Goal: Task Accomplishment & Management: Complete application form

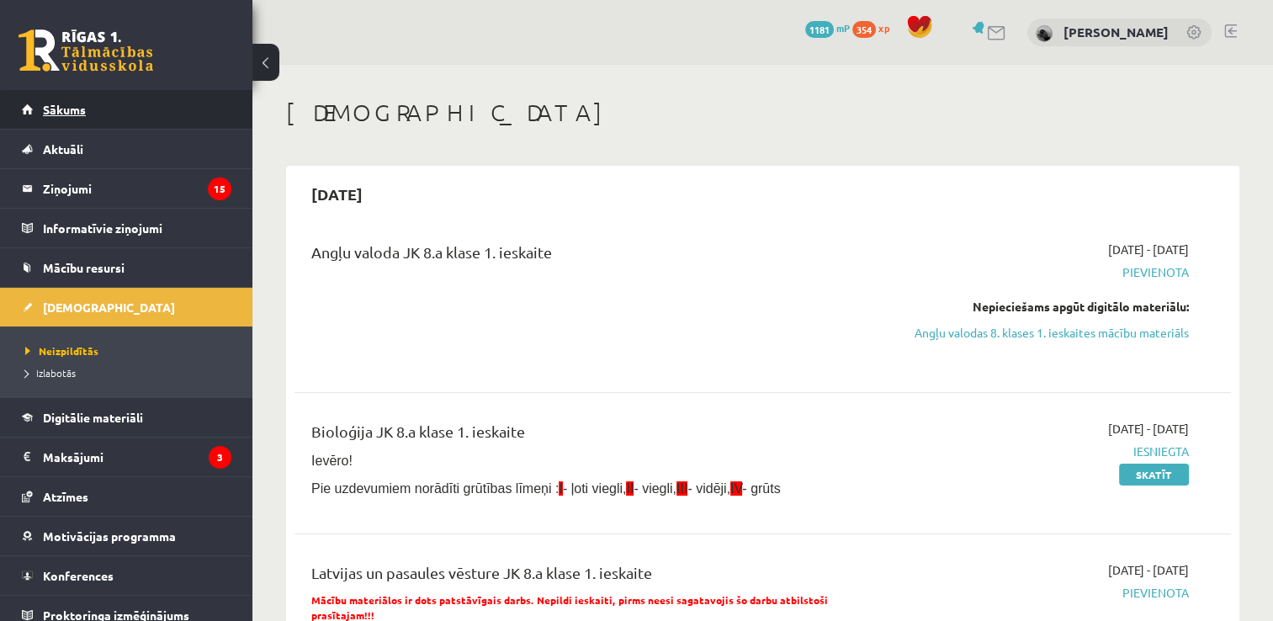
click at [199, 106] on link "Sākums" at bounding box center [127, 109] width 210 height 39
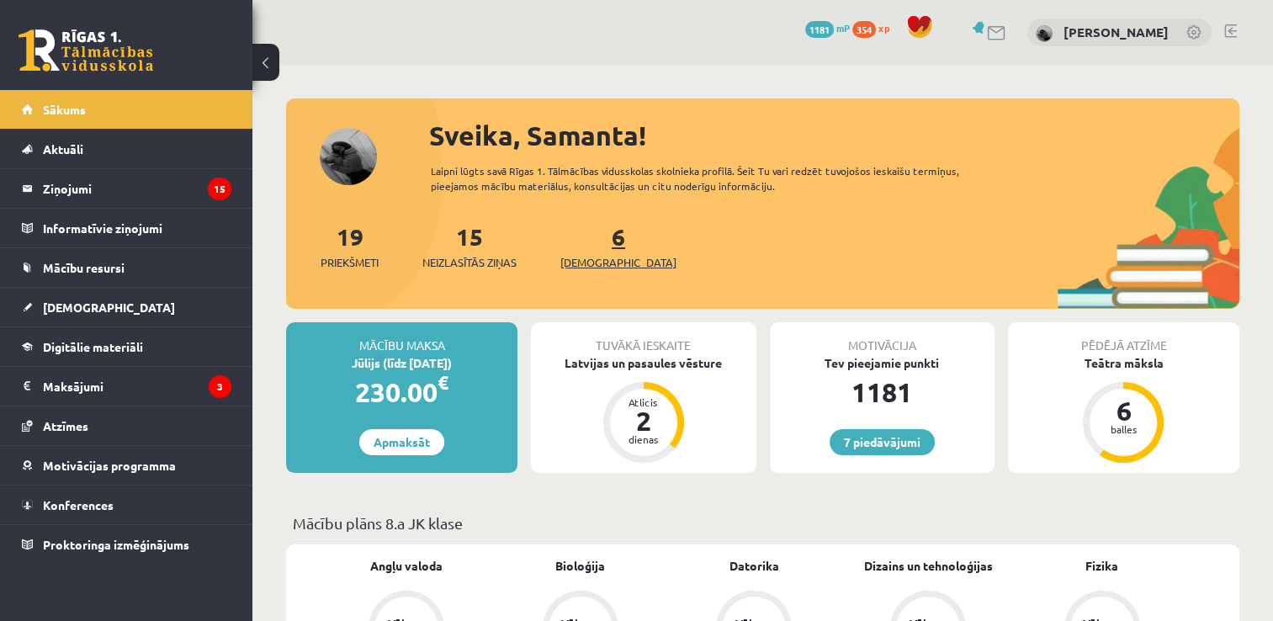
click at [589, 239] on link "6 Ieskaites" at bounding box center [619, 246] width 116 height 50
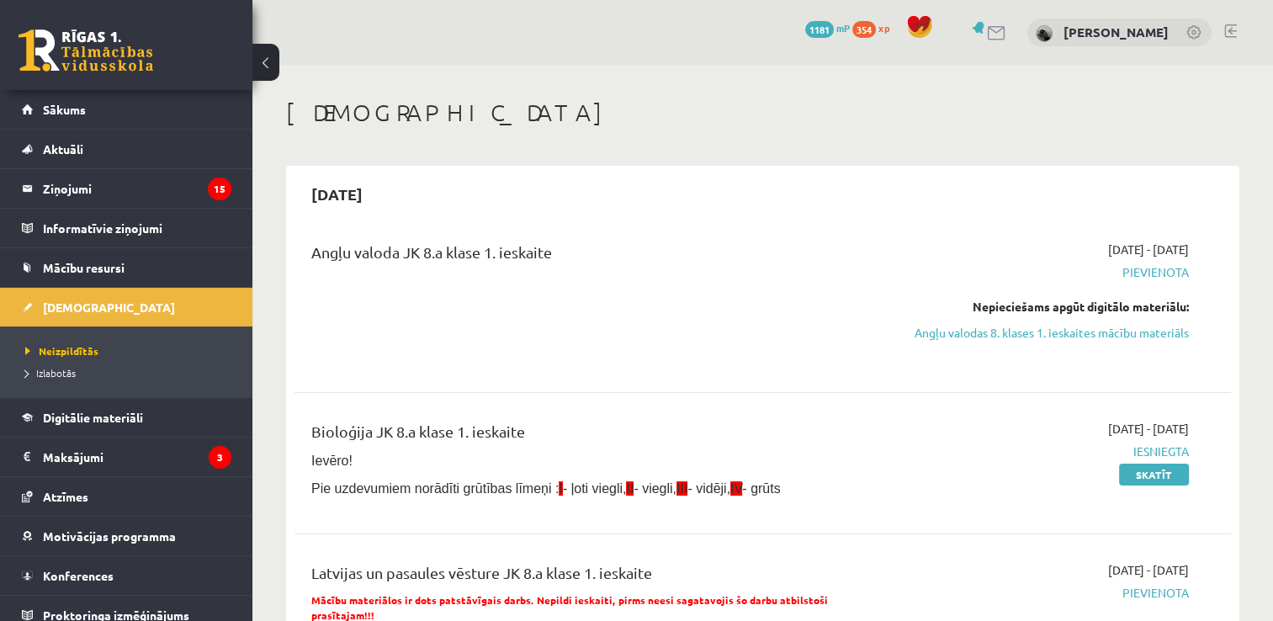
scroll to position [168, 0]
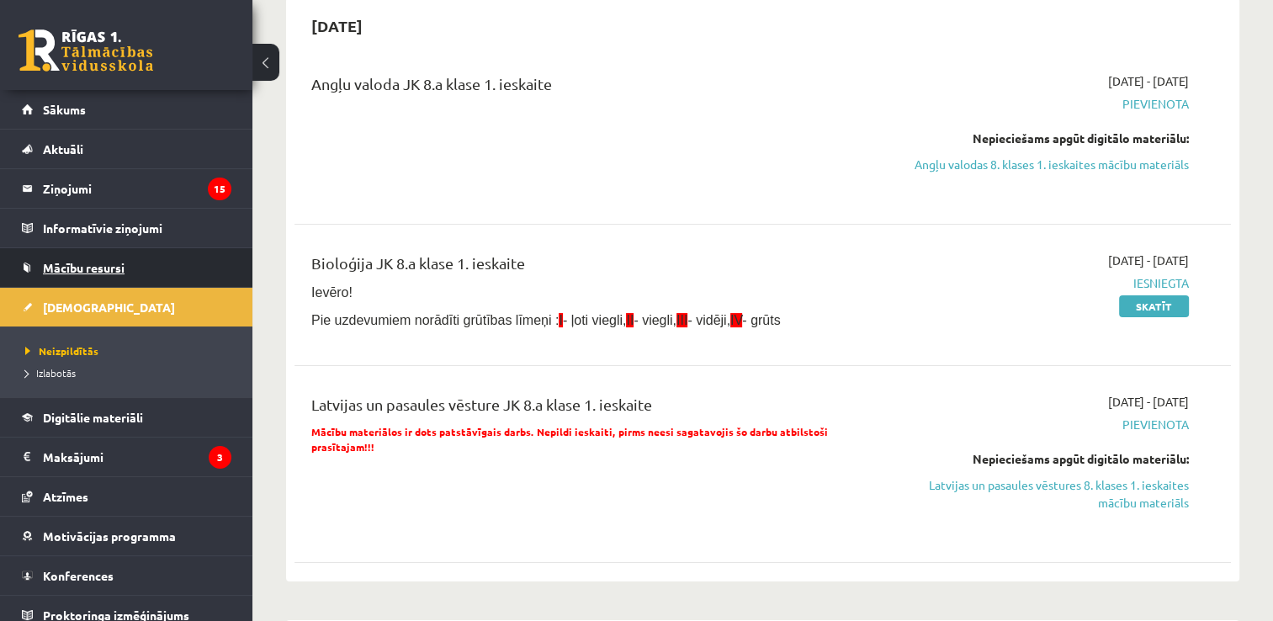
click at [118, 265] on span "Mācību resursi" at bounding box center [84, 267] width 82 height 15
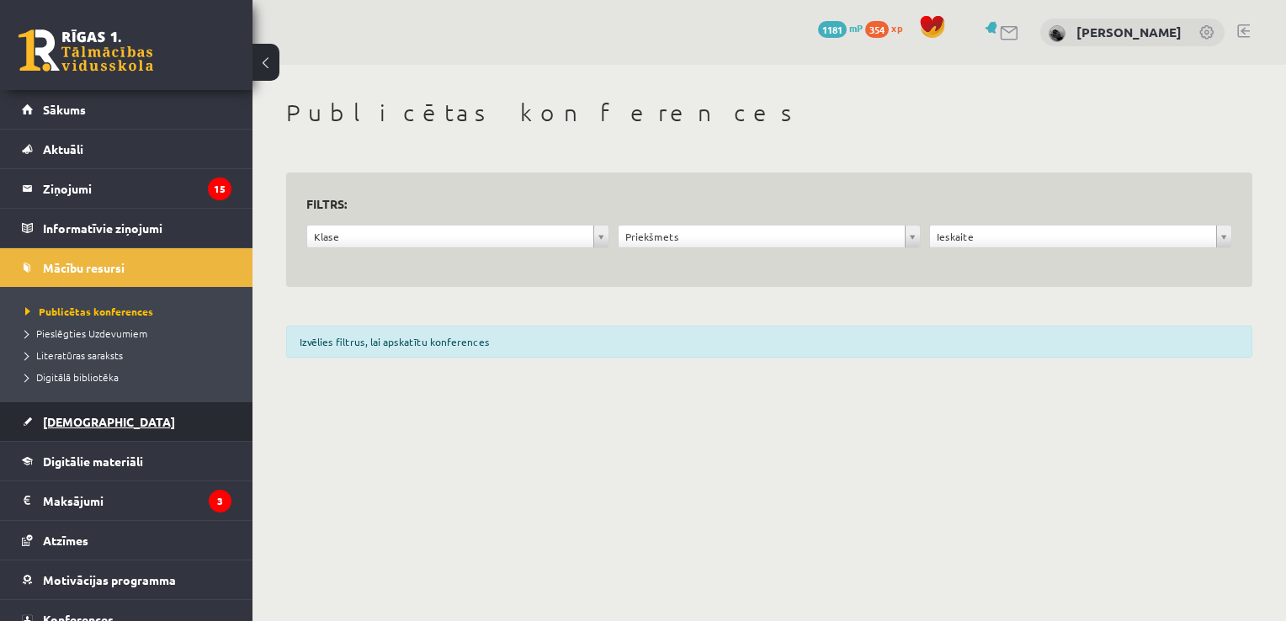
click at [80, 416] on span "[DEMOGRAPHIC_DATA]" at bounding box center [109, 421] width 132 height 15
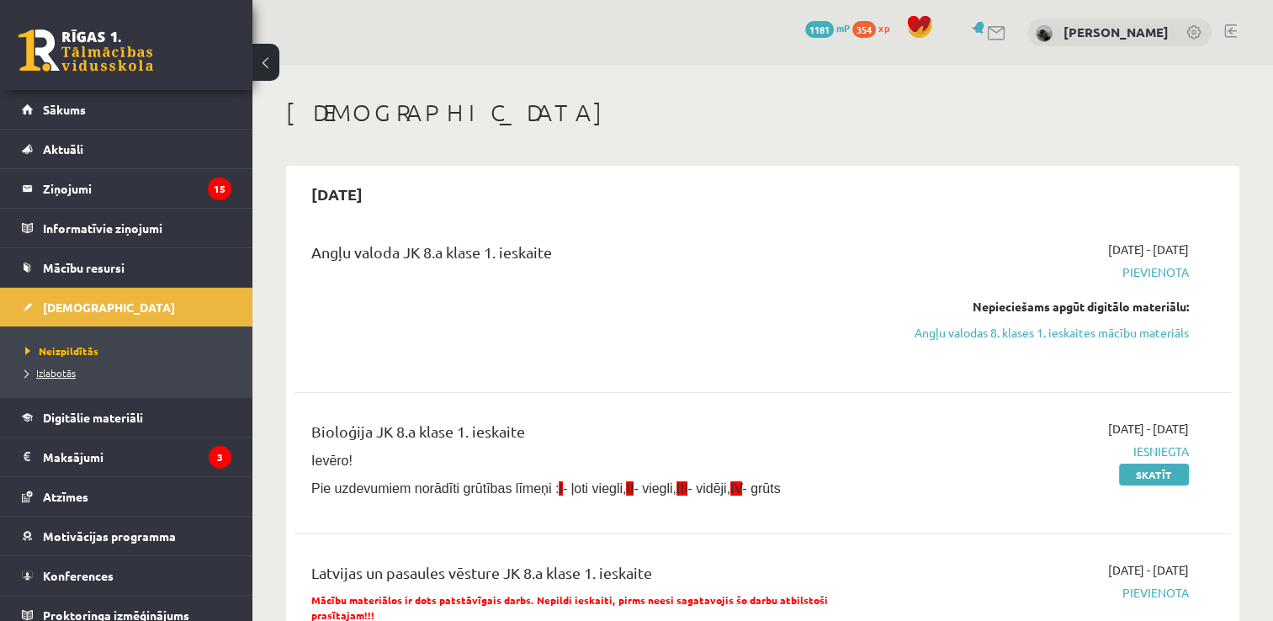
click at [66, 365] on link "Izlabotās" at bounding box center [130, 372] width 210 height 15
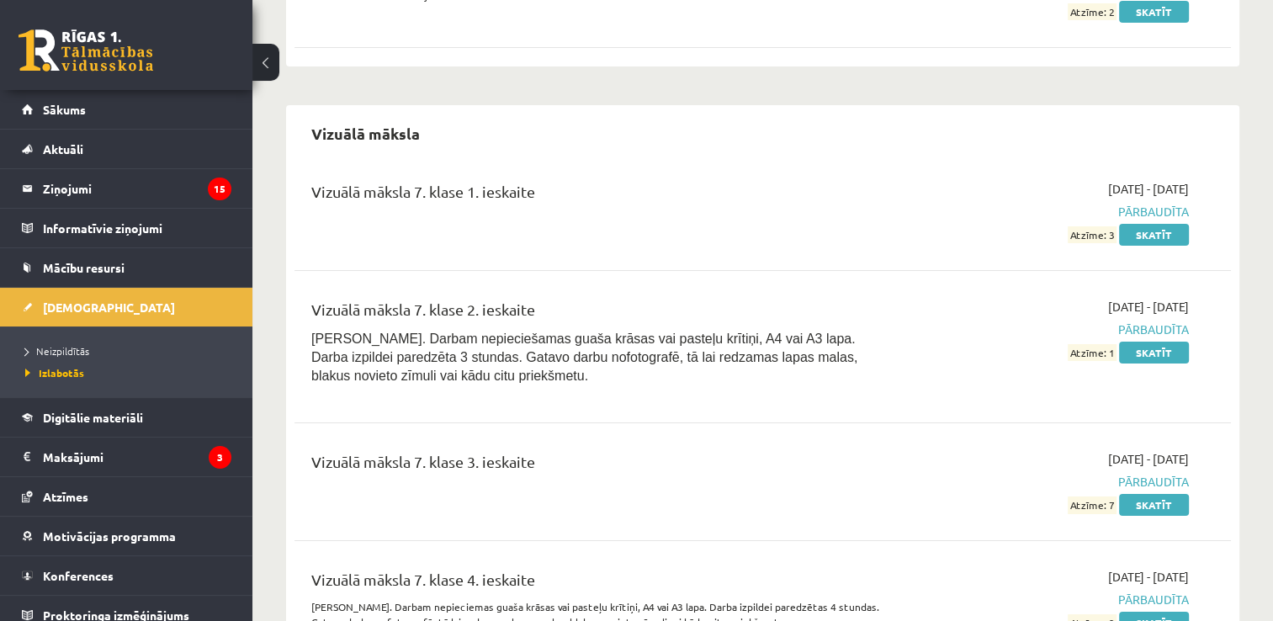
scroll to position [12420, 0]
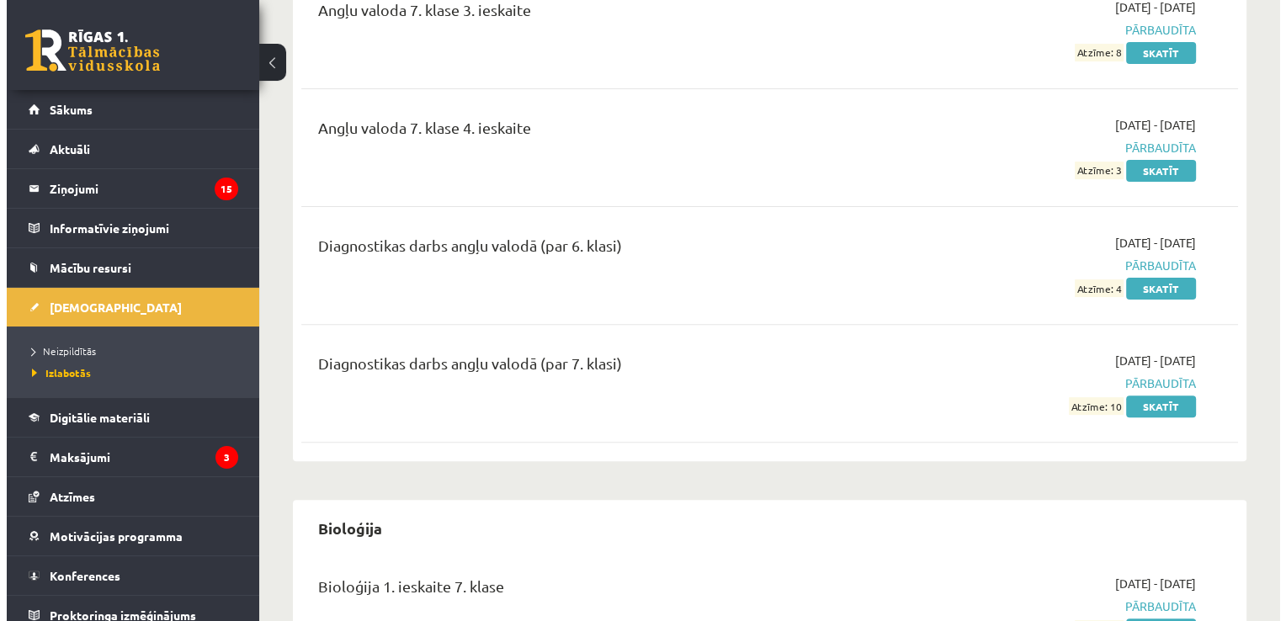
scroll to position [0, 0]
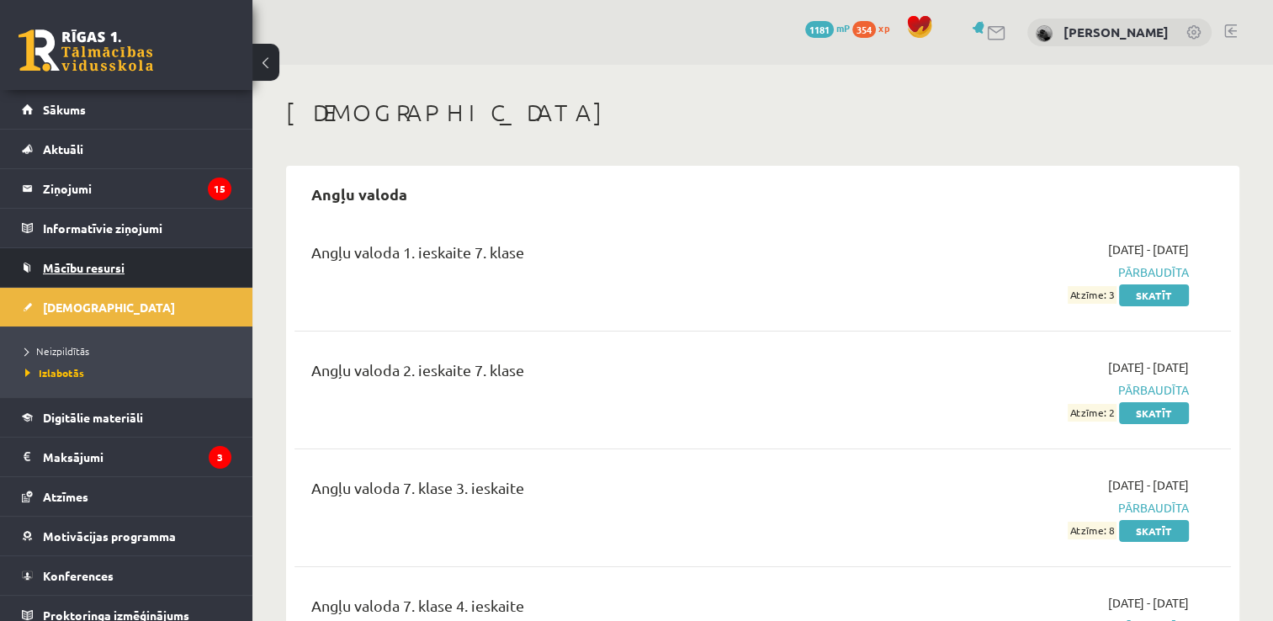
click at [79, 264] on span "Mācību resursi" at bounding box center [84, 267] width 82 height 15
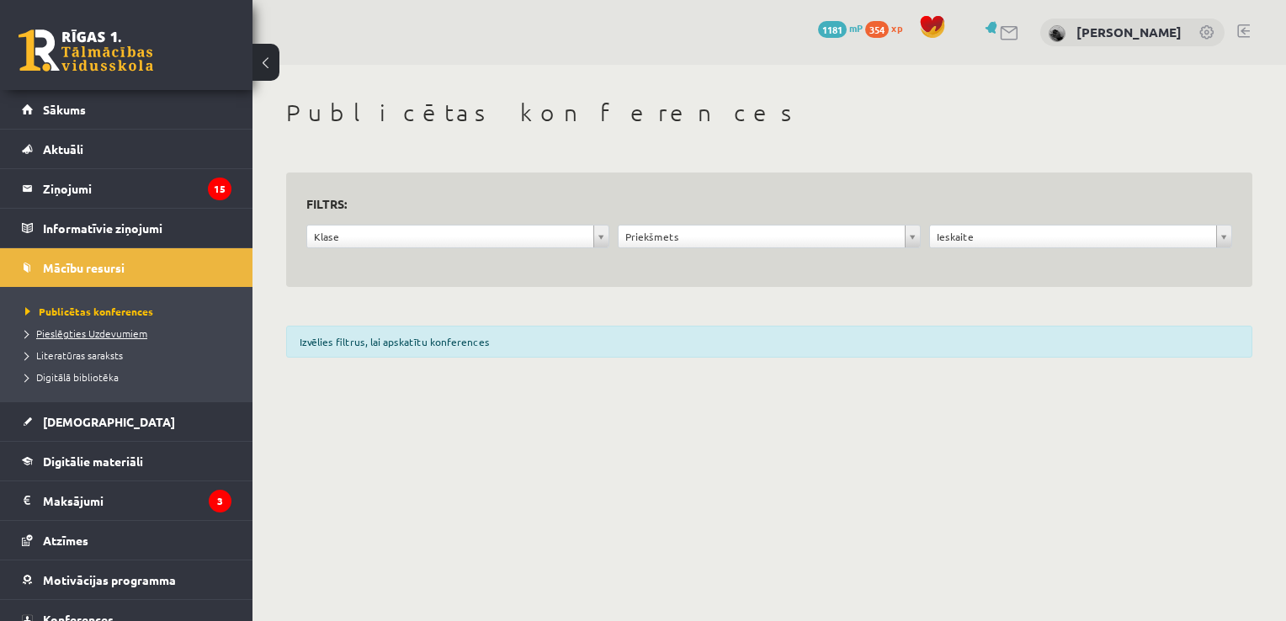
click at [74, 328] on span "Pieslēgties Uzdevumiem" at bounding box center [86, 333] width 122 height 13
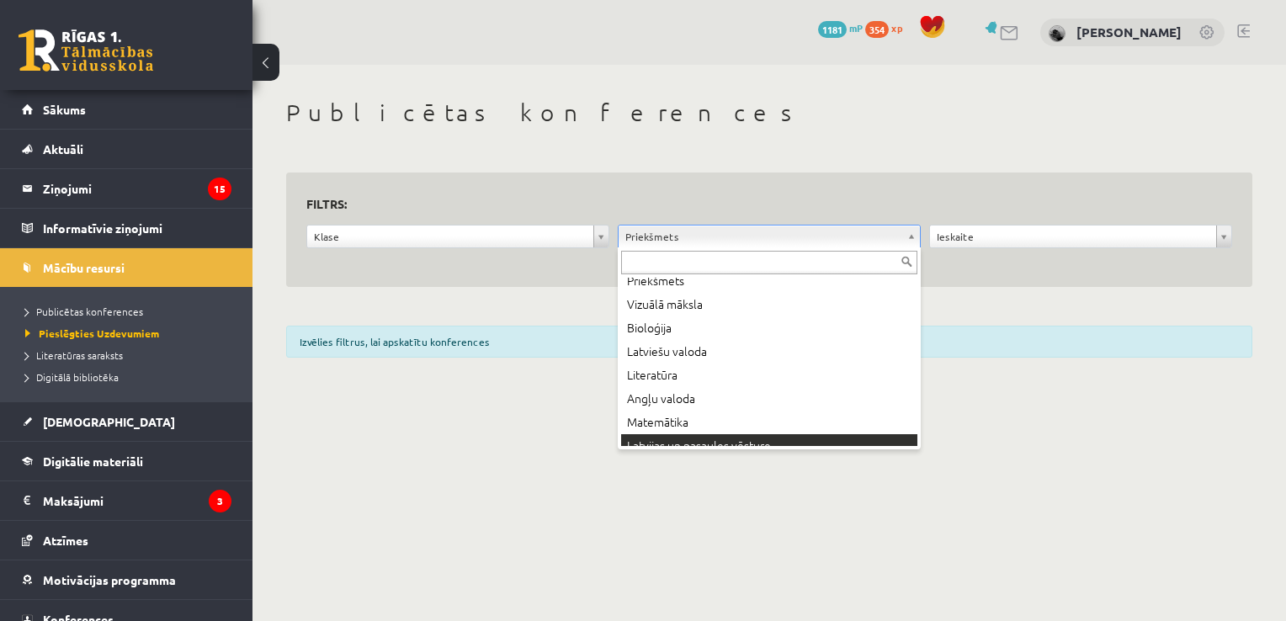
scroll to position [20, 0]
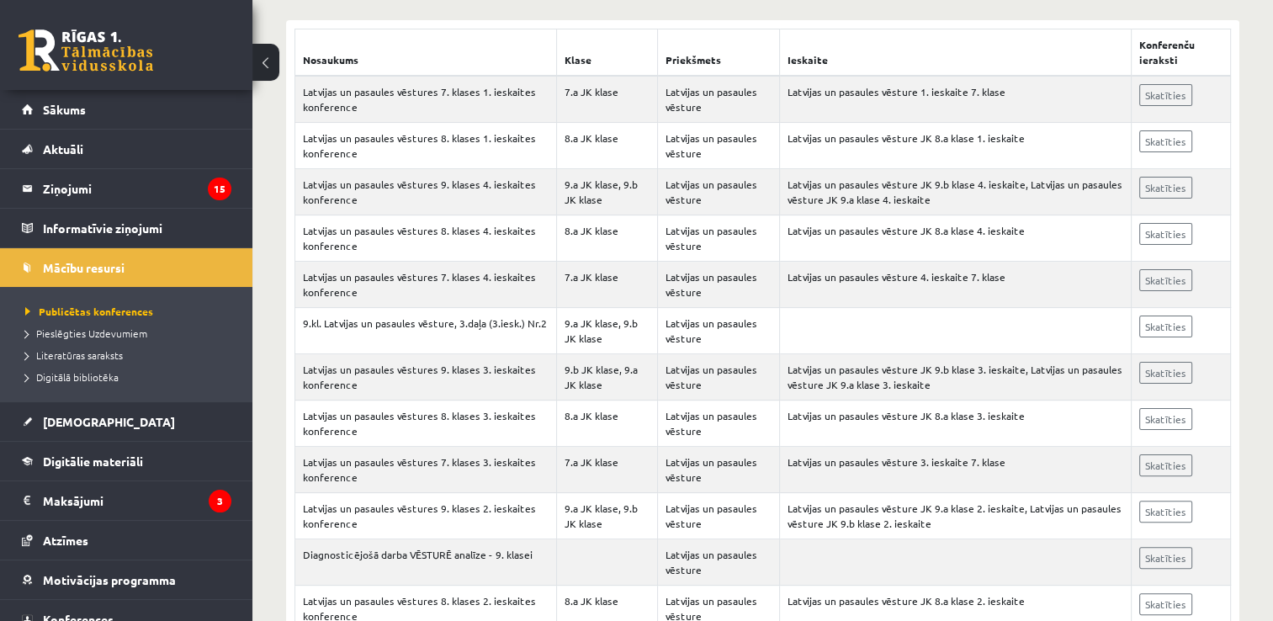
scroll to position [325, 0]
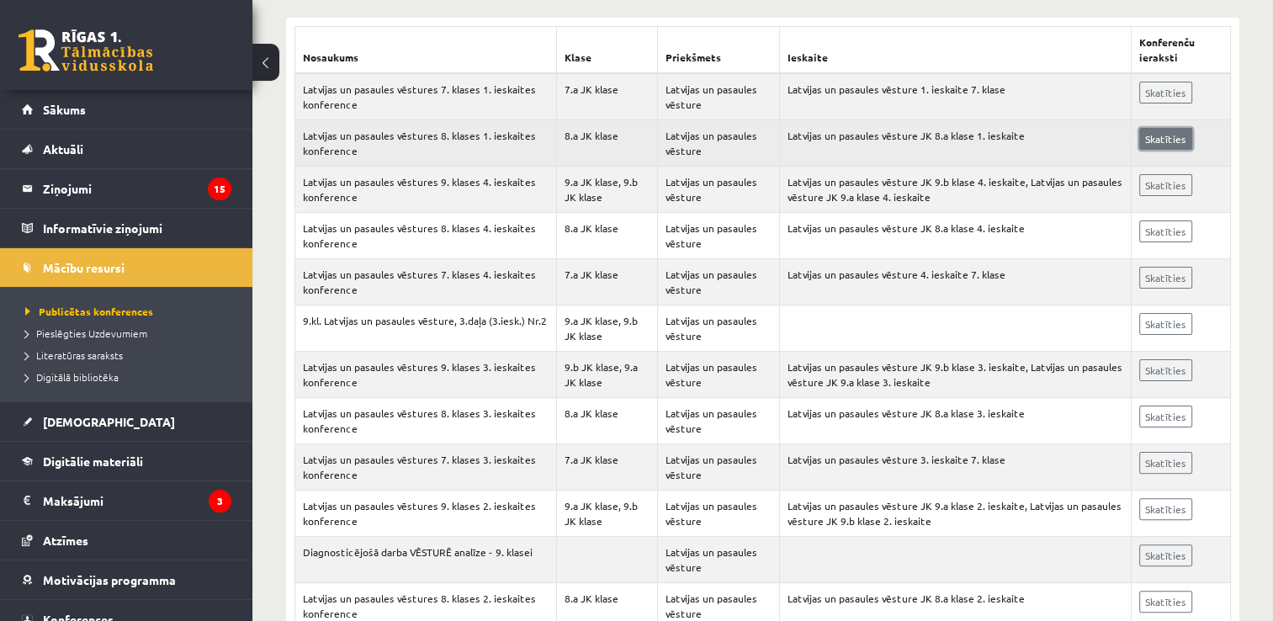
click at [1155, 141] on link "Skatīties" at bounding box center [1166, 139] width 53 height 22
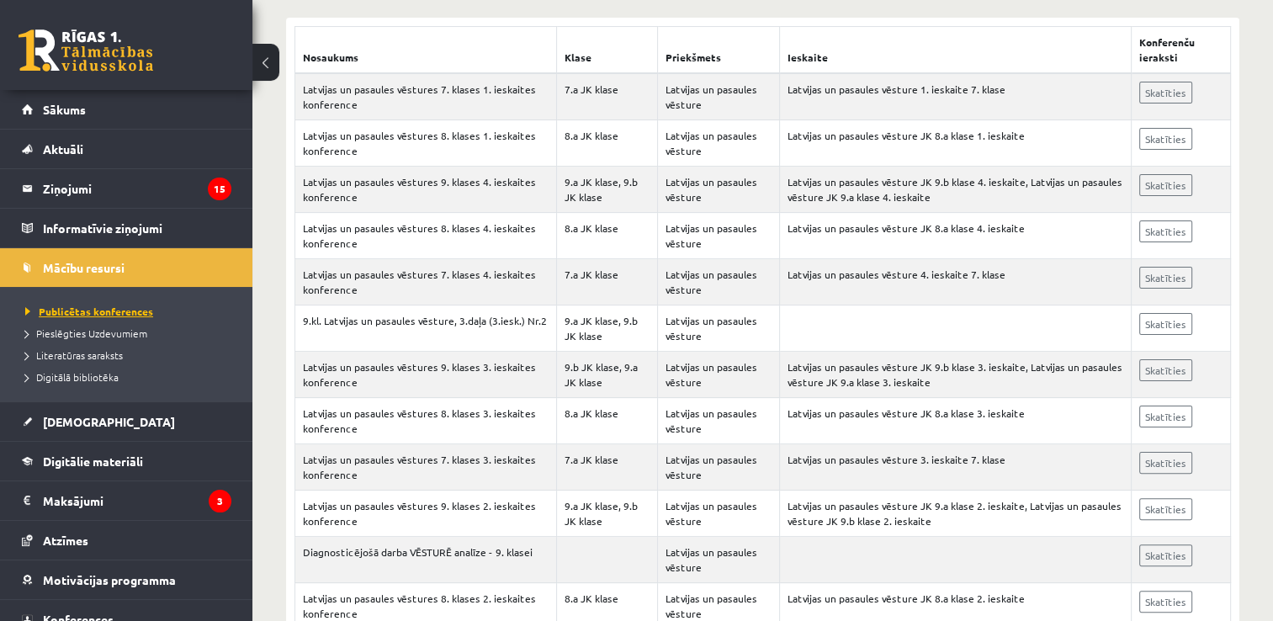
click at [99, 305] on span "Publicētas konferences" at bounding box center [89, 311] width 128 height 13
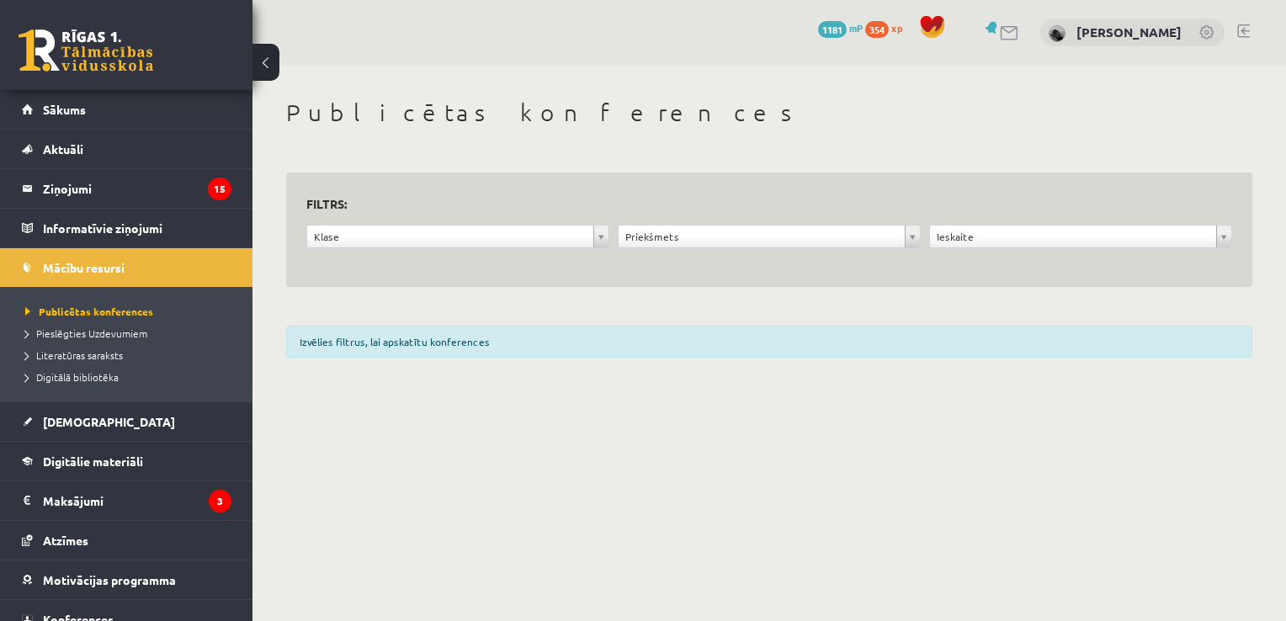
click at [426, 344] on div "Izvēlies filtrus, lai apskatītu konferences" at bounding box center [769, 342] width 966 height 32
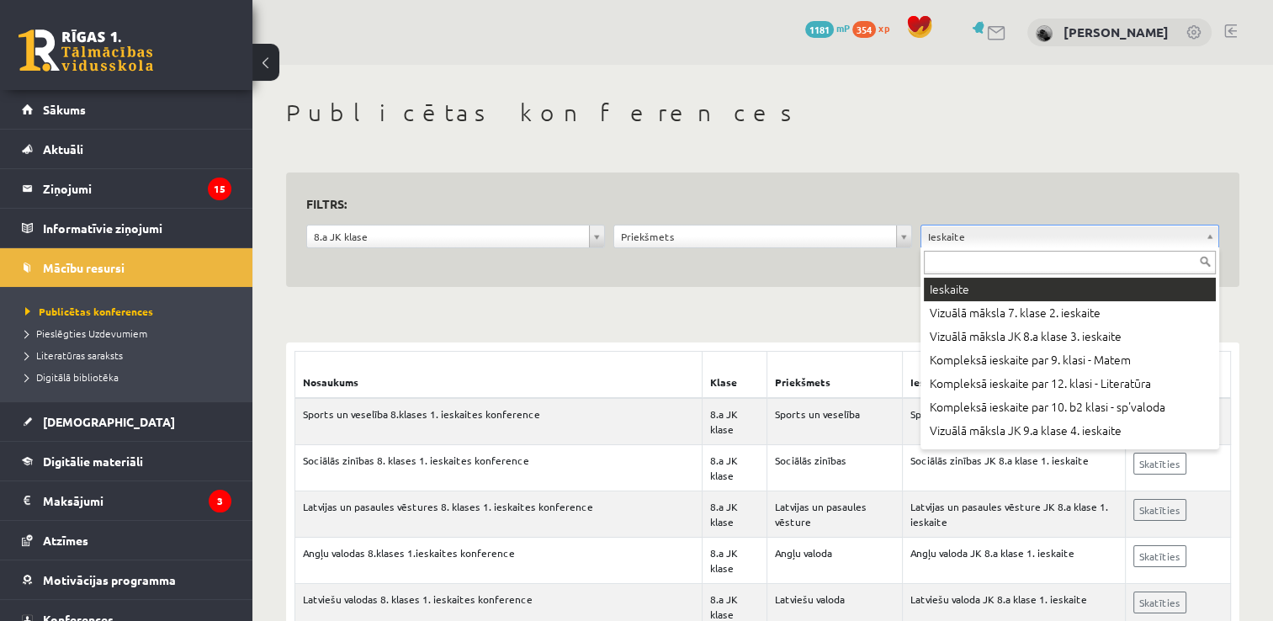
click at [1124, 260] on input "text" at bounding box center [1070, 263] width 292 height 24
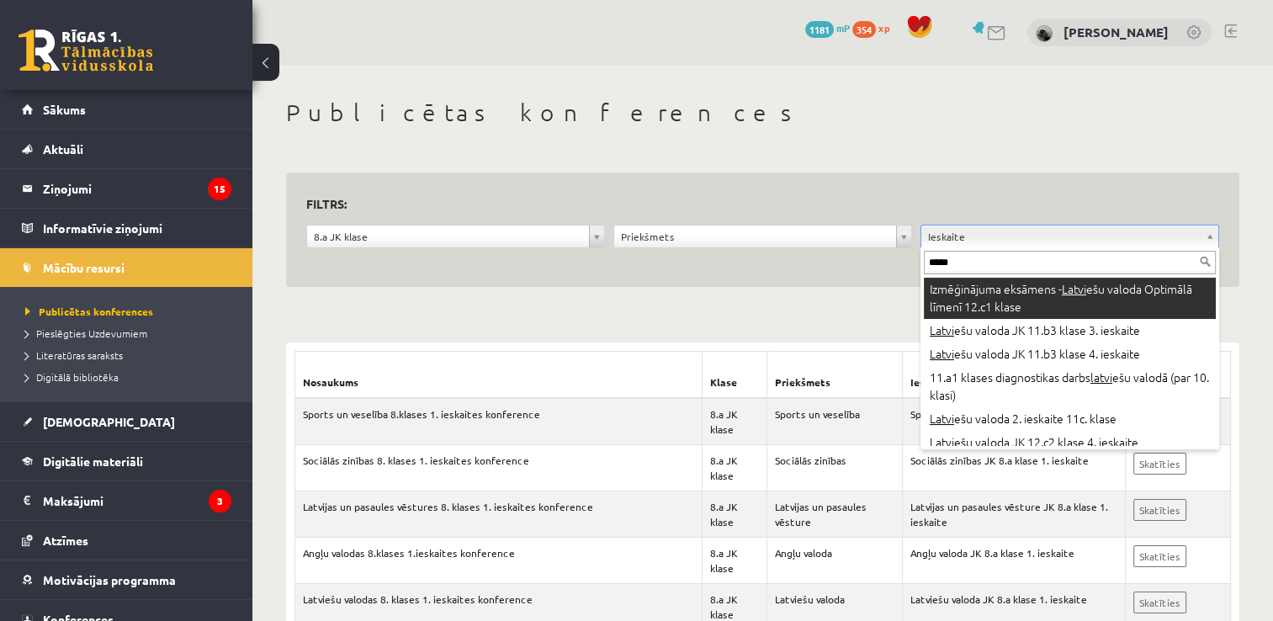
type input "******"
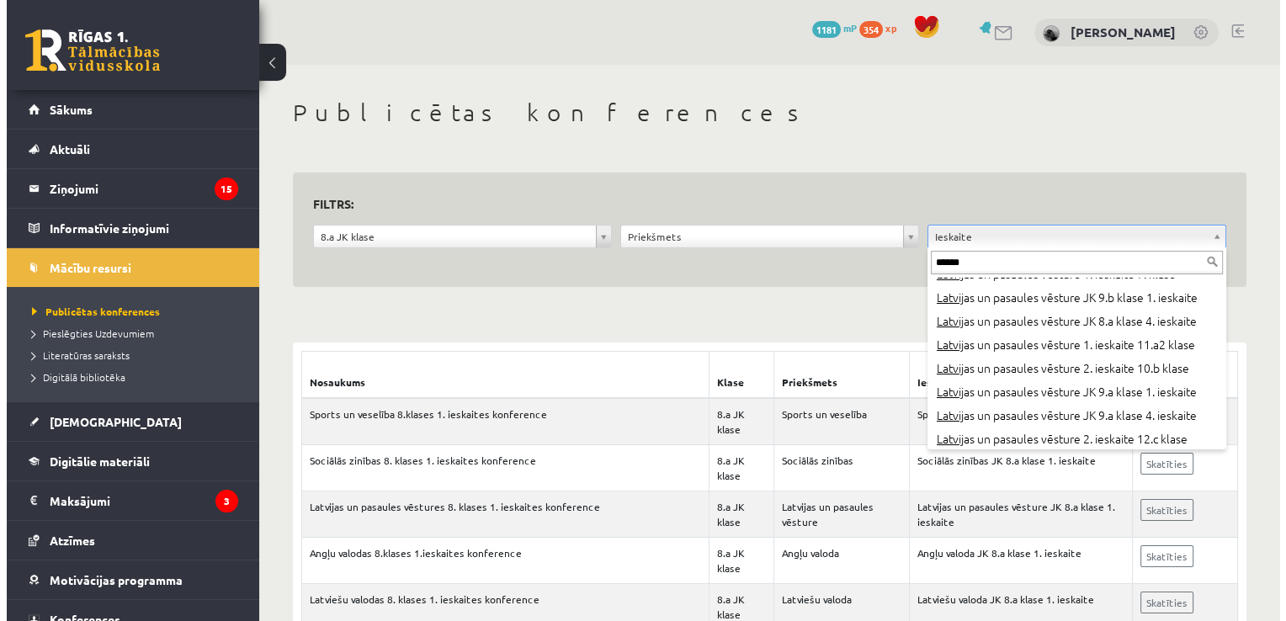
scroll to position [58, 0]
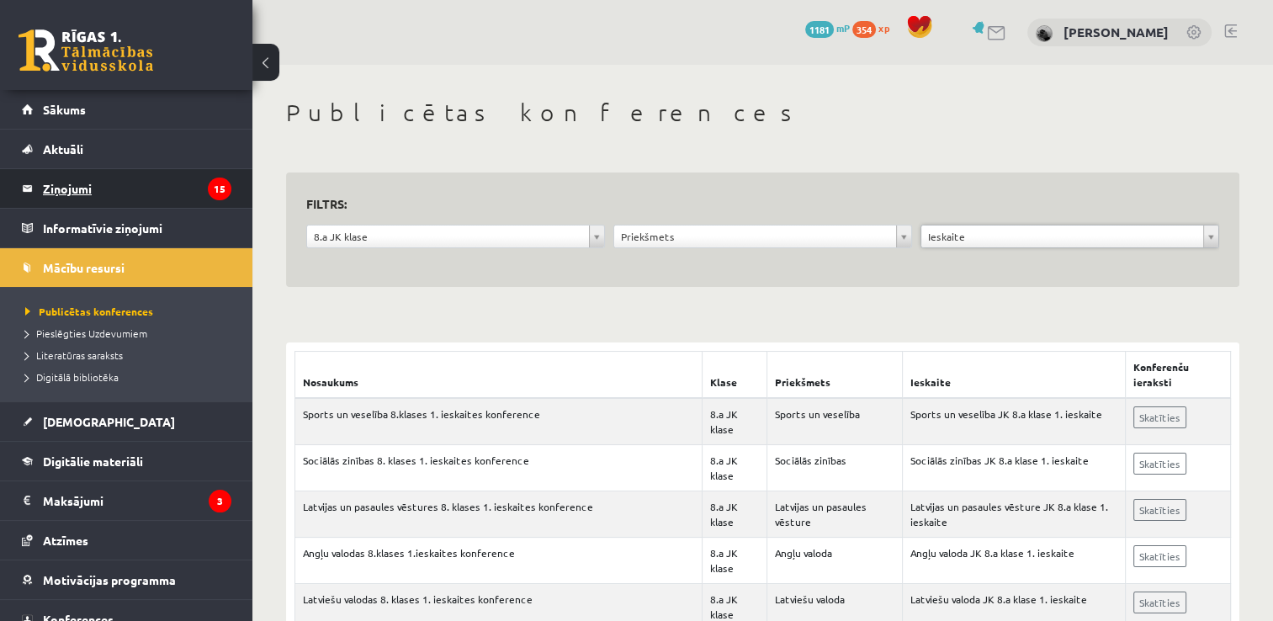
click at [131, 194] on legend "Ziņojumi 15" at bounding box center [137, 188] width 189 height 39
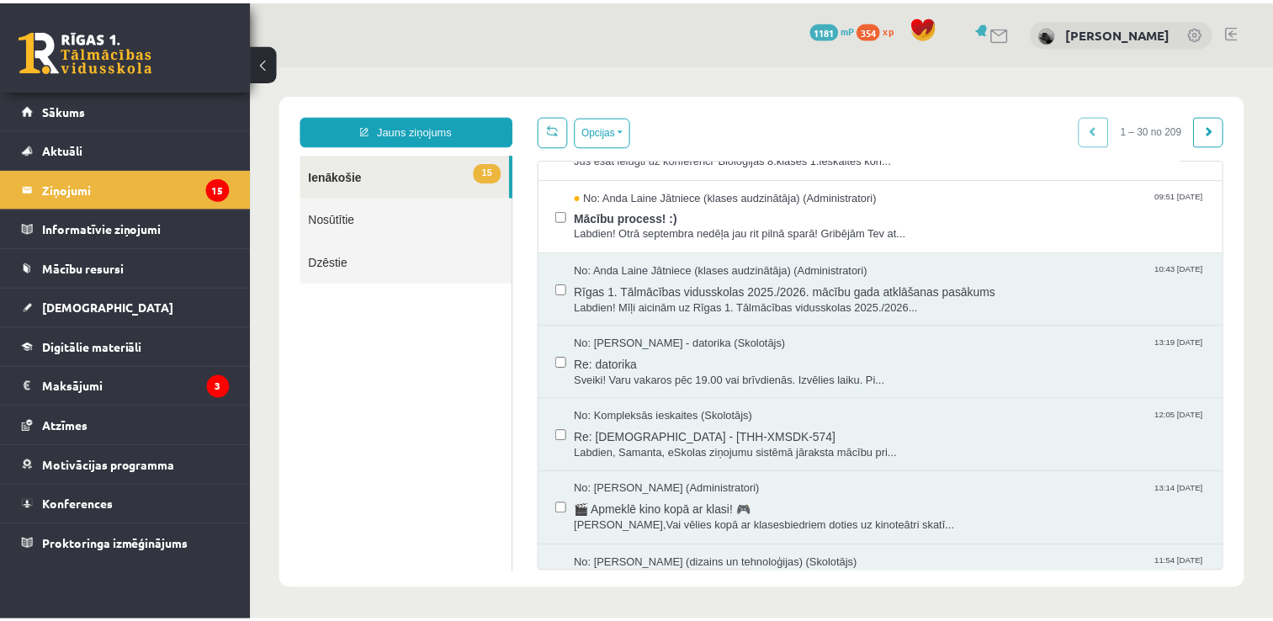
scroll to position [1084, 0]
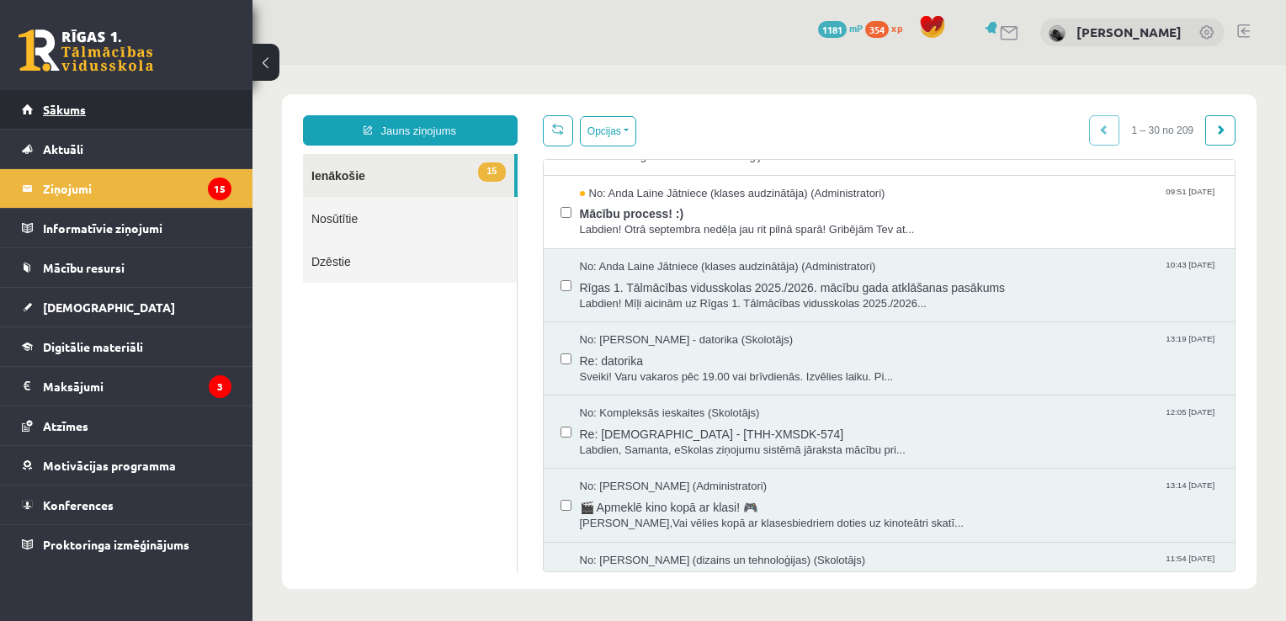
click at [95, 112] on link "Sākums" at bounding box center [127, 109] width 210 height 39
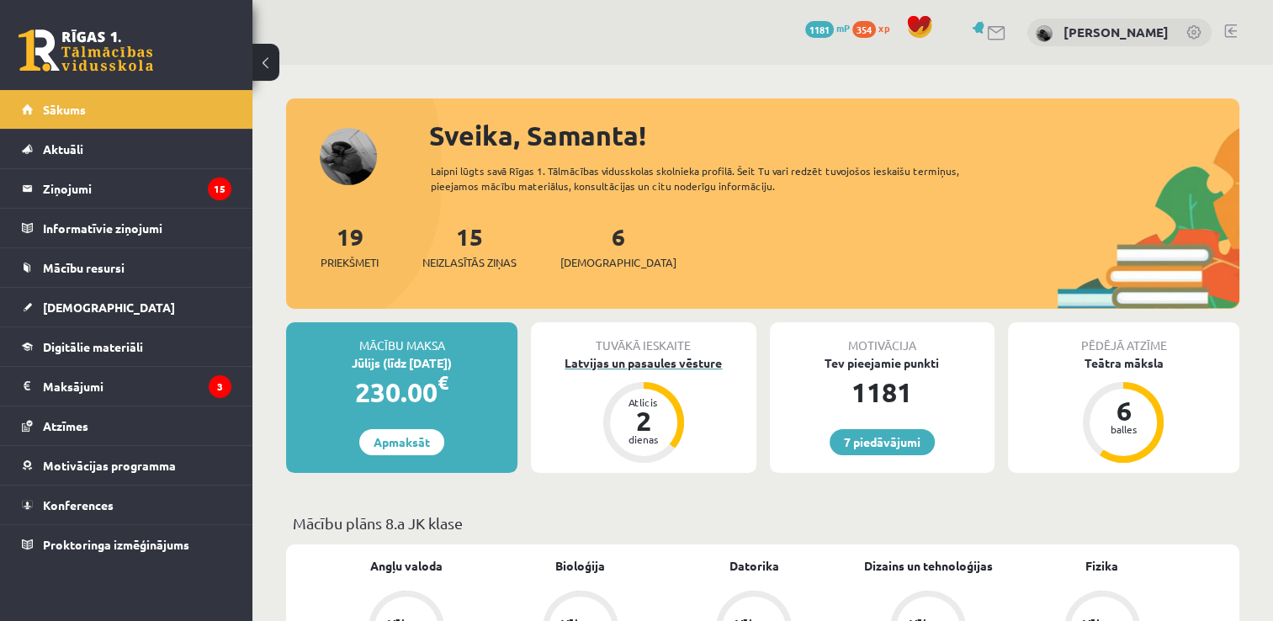
click at [643, 359] on div "Latvijas un pasaules vēsture" at bounding box center [643, 363] width 225 height 18
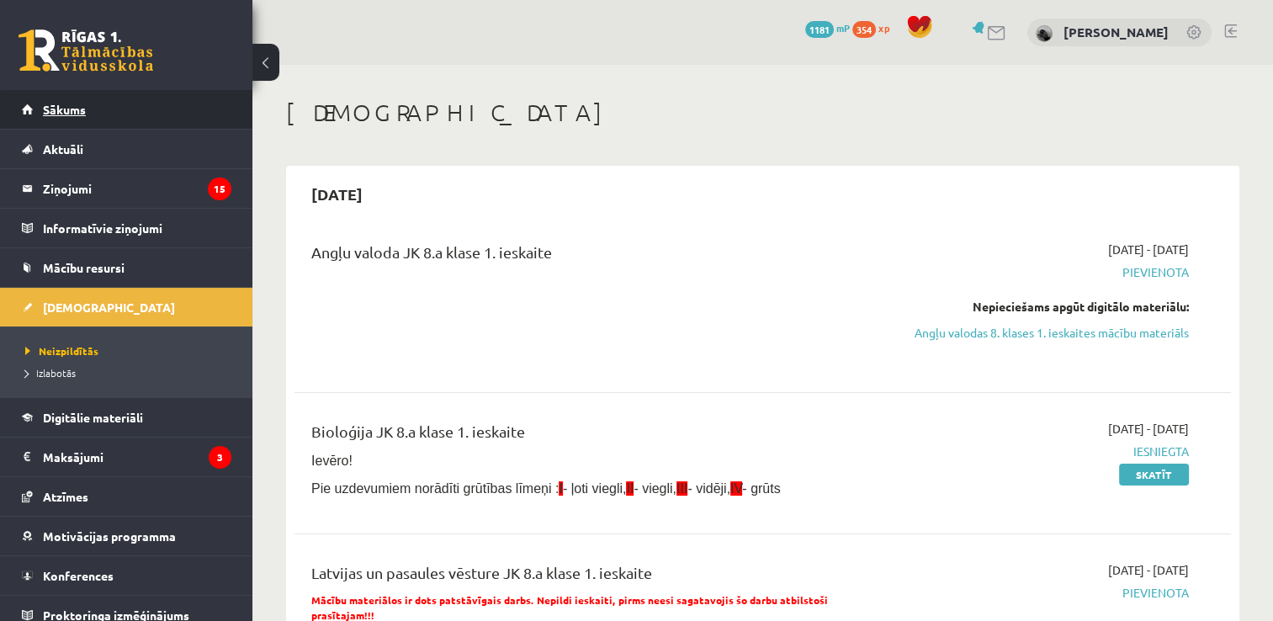
click at [94, 110] on link "Sākums" at bounding box center [127, 109] width 210 height 39
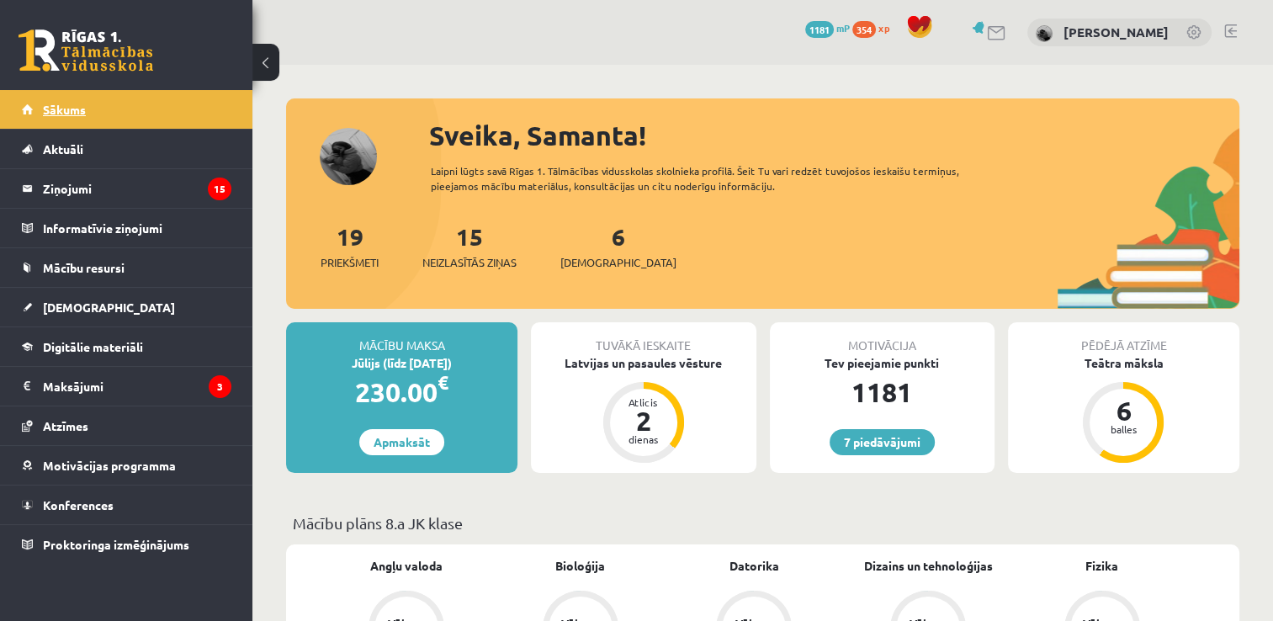
click at [163, 113] on link "Sākums" at bounding box center [127, 109] width 210 height 39
click at [593, 240] on link "6 Ieskaites" at bounding box center [619, 246] width 116 height 50
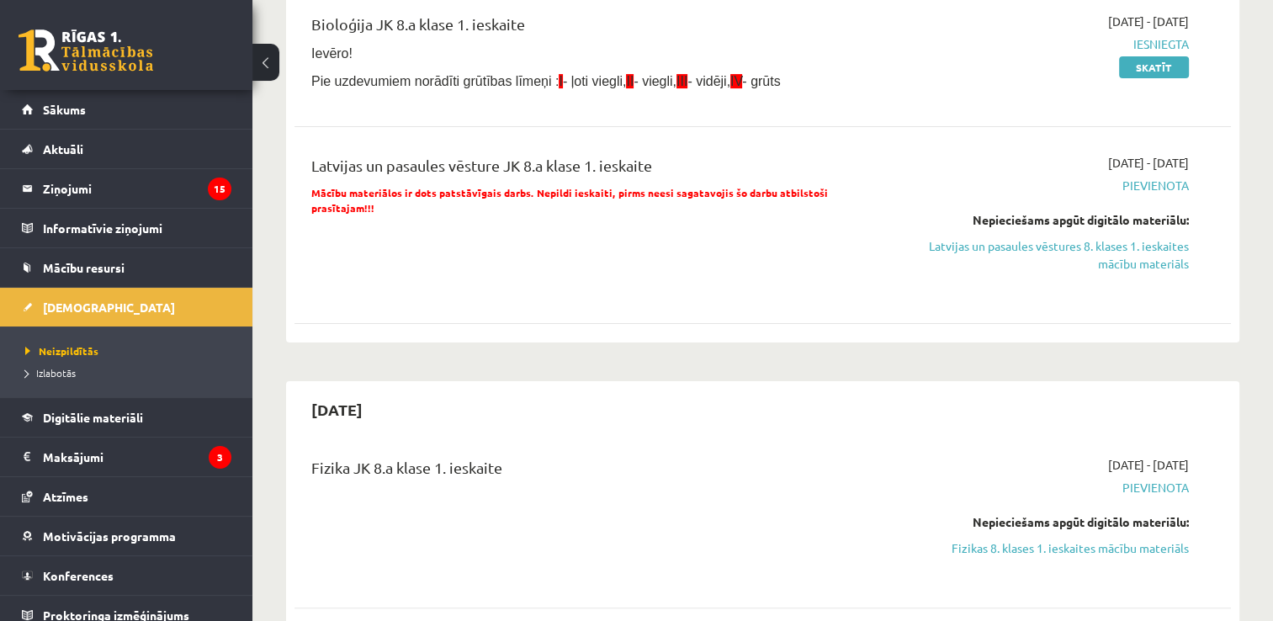
scroll to position [229, 0]
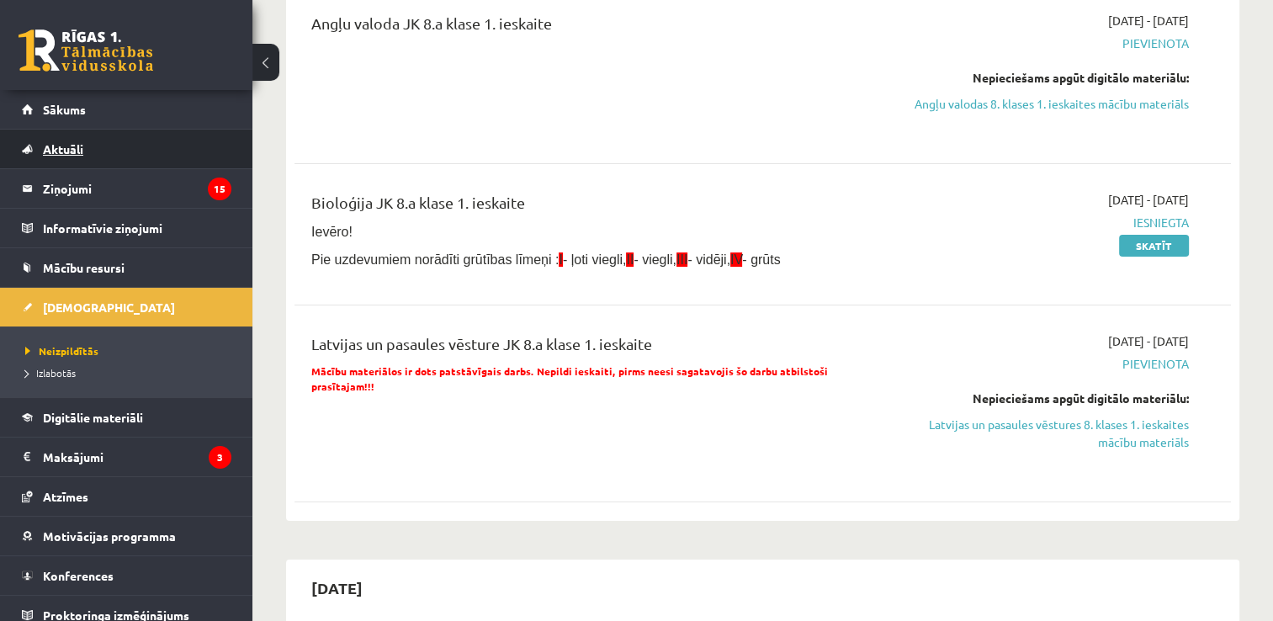
click at [67, 150] on span "Aktuāli" at bounding box center [63, 148] width 40 height 15
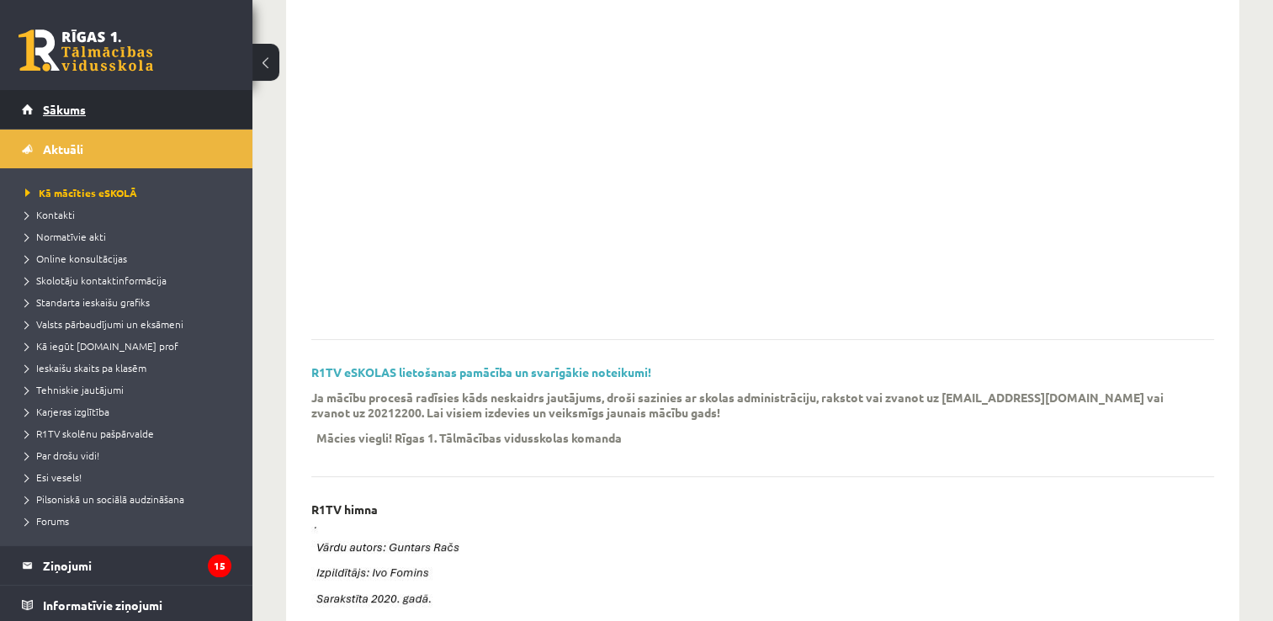
click at [56, 116] on link "Sākums" at bounding box center [127, 109] width 210 height 39
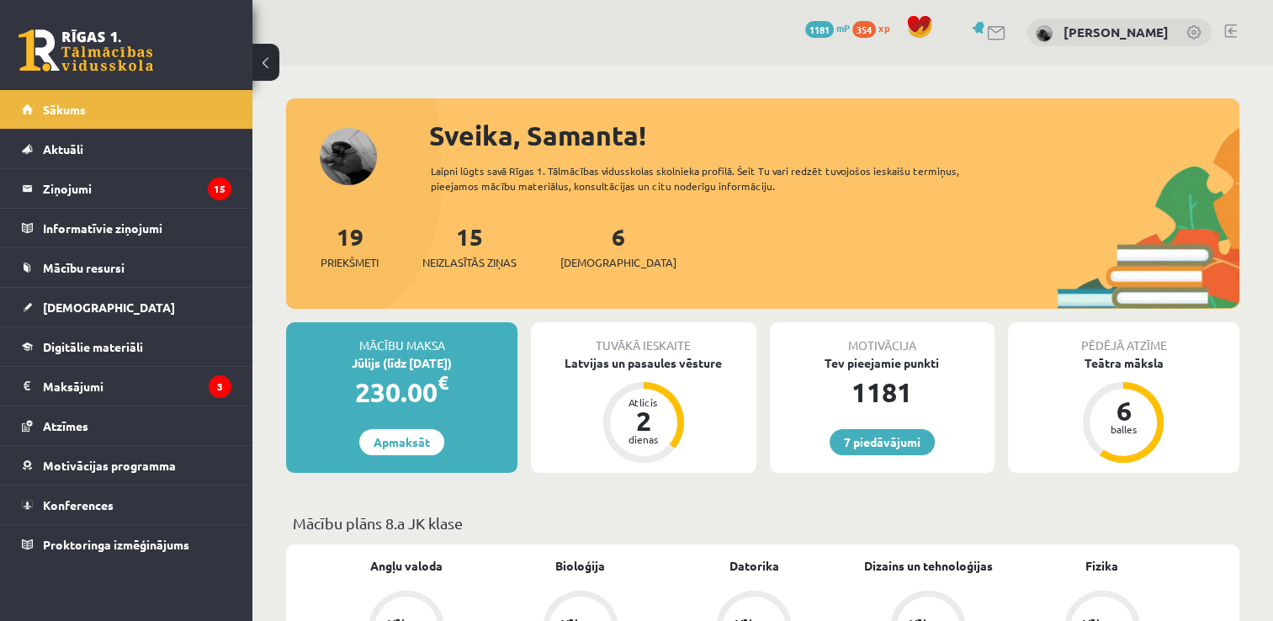
click at [72, 196] on legend "Ziņojumi 15" at bounding box center [137, 188] width 189 height 39
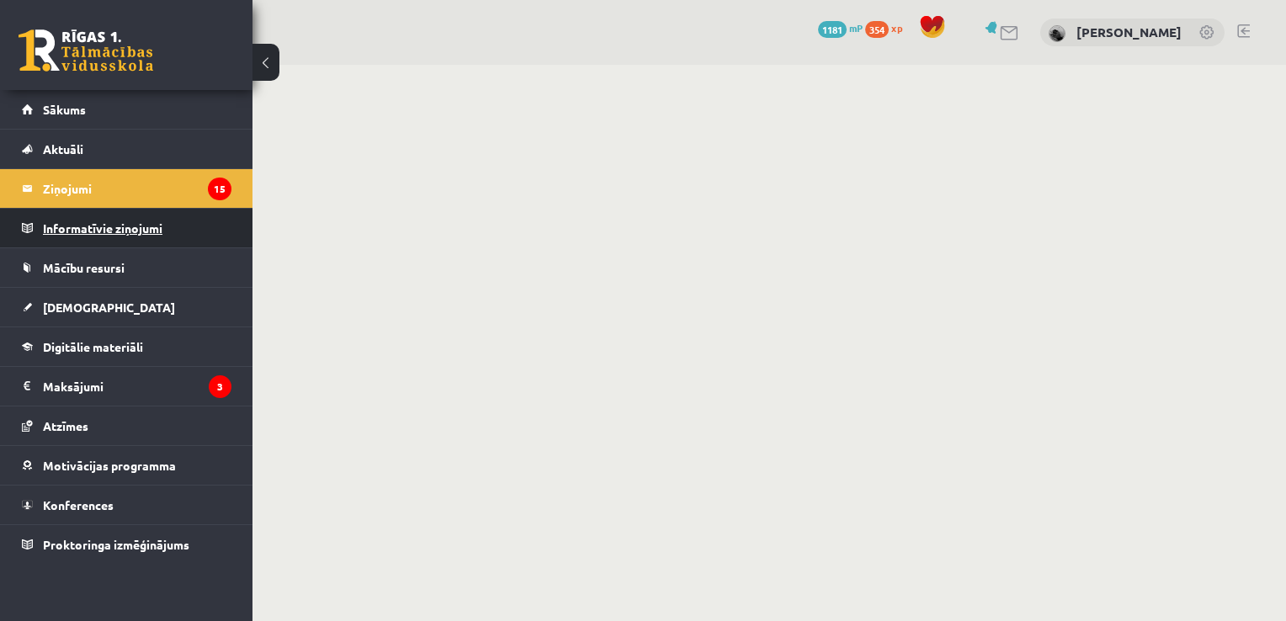
click at [72, 232] on legend "Informatīvie ziņojumi 0" at bounding box center [137, 228] width 189 height 39
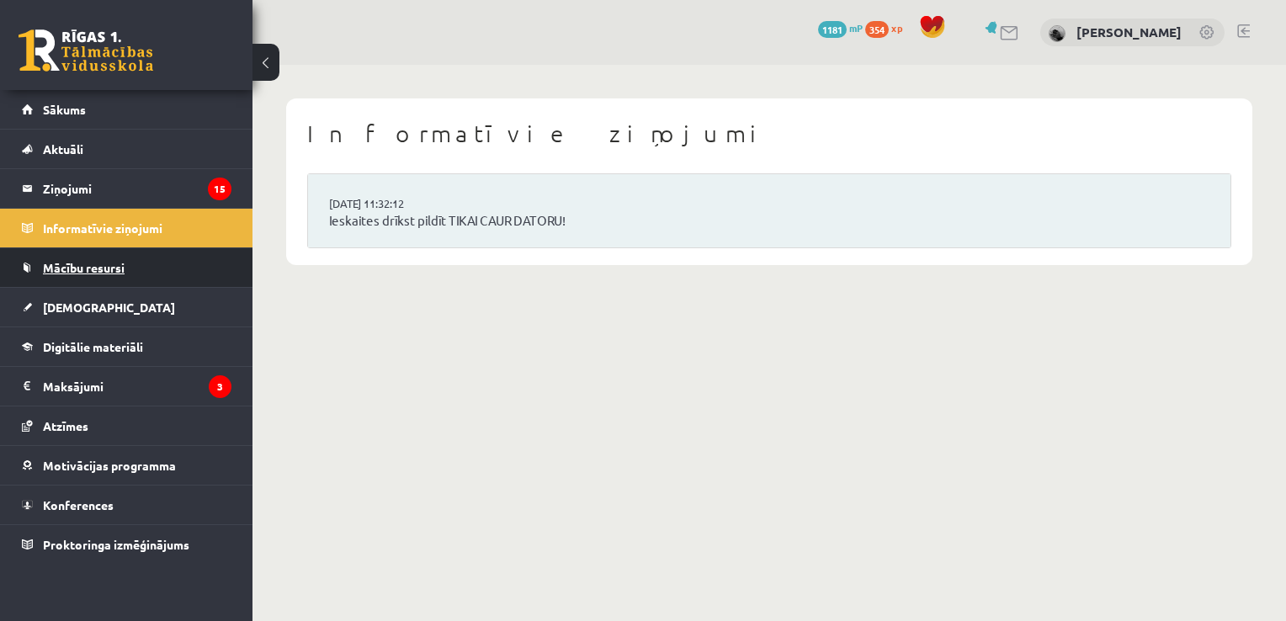
click at [69, 262] on span "Mācību resursi" at bounding box center [84, 267] width 82 height 15
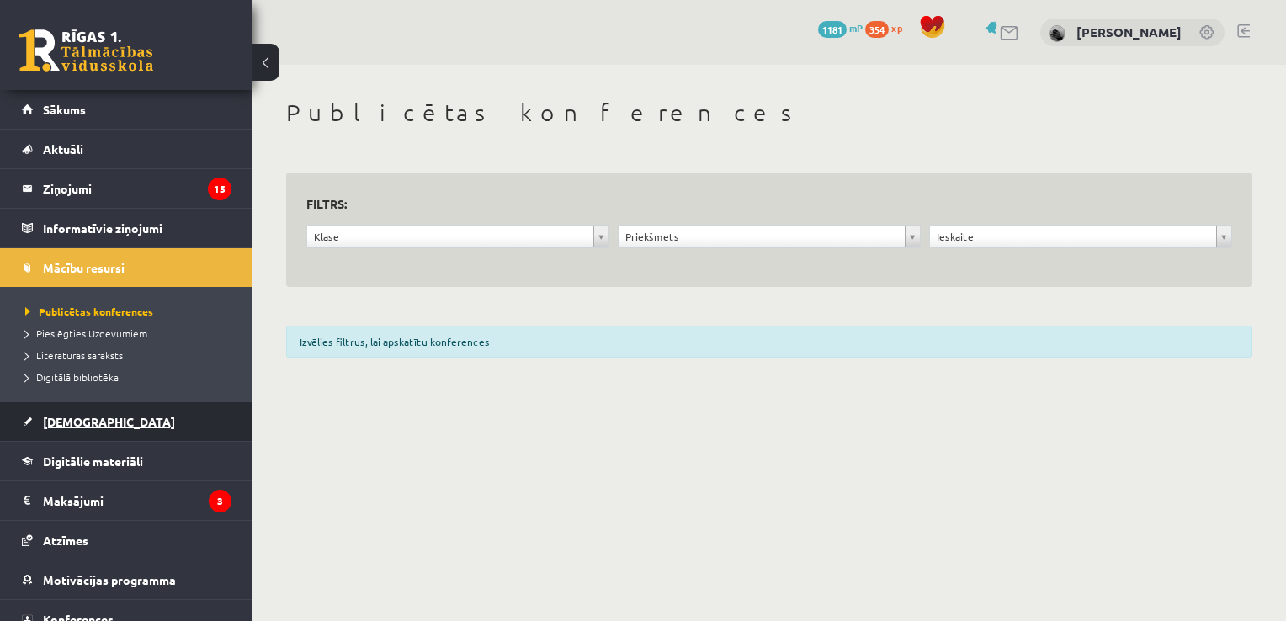
click at [77, 416] on span "[DEMOGRAPHIC_DATA]" at bounding box center [109, 421] width 132 height 15
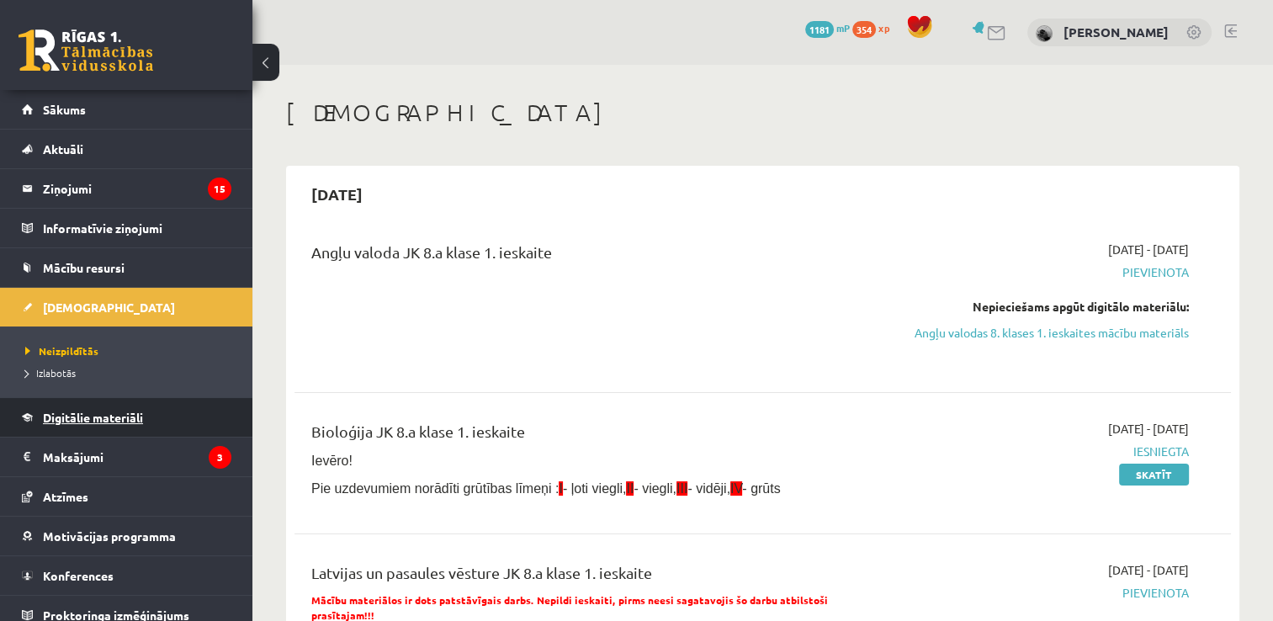
click at [77, 423] on link "Digitālie materiāli" at bounding box center [127, 417] width 210 height 39
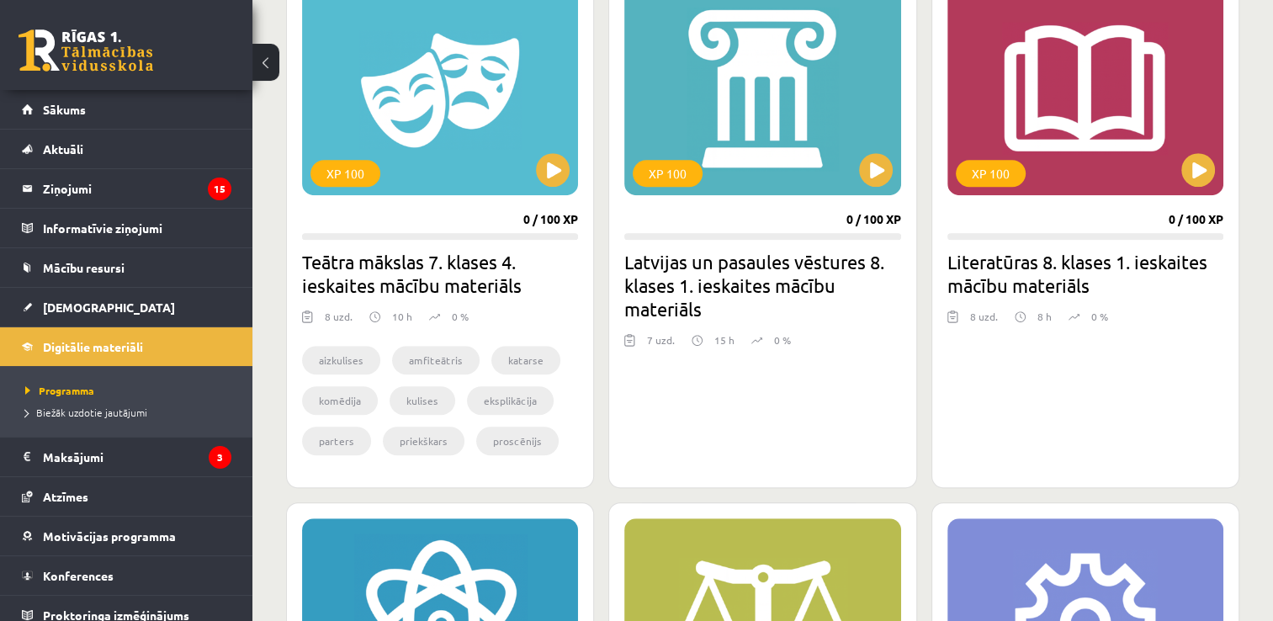
scroll to position [932, 0]
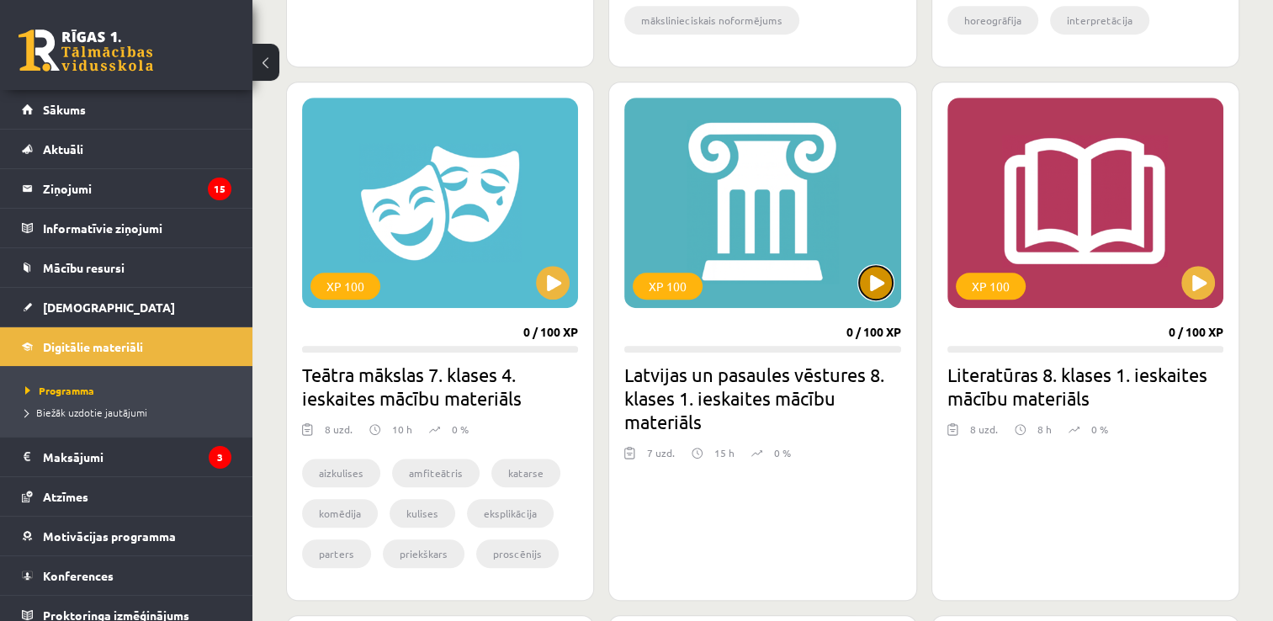
click at [869, 284] on button at bounding box center [876, 283] width 34 height 34
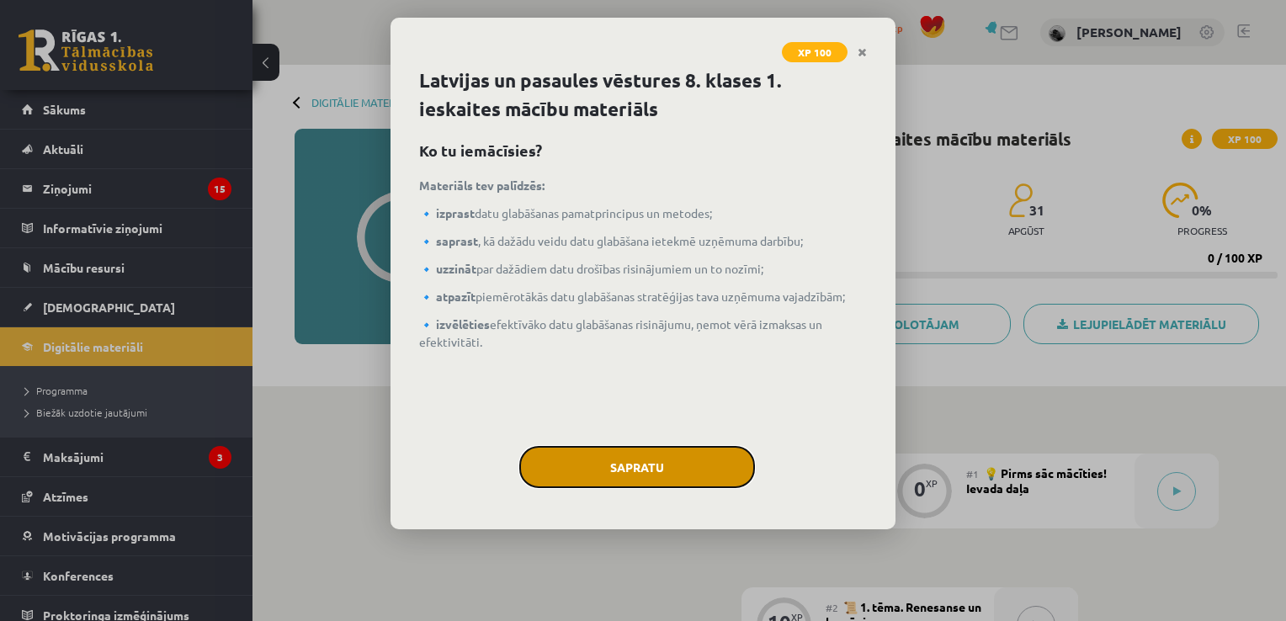
click at [619, 486] on button "Sapratu" at bounding box center [637, 467] width 236 height 42
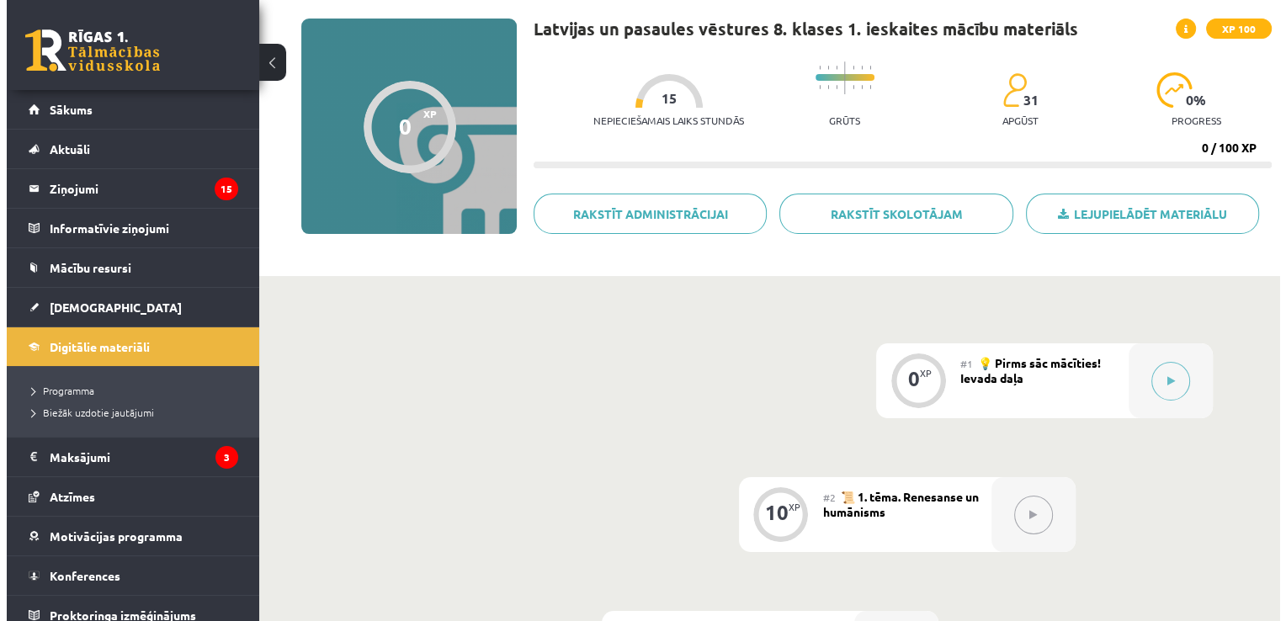
scroll to position [103, 0]
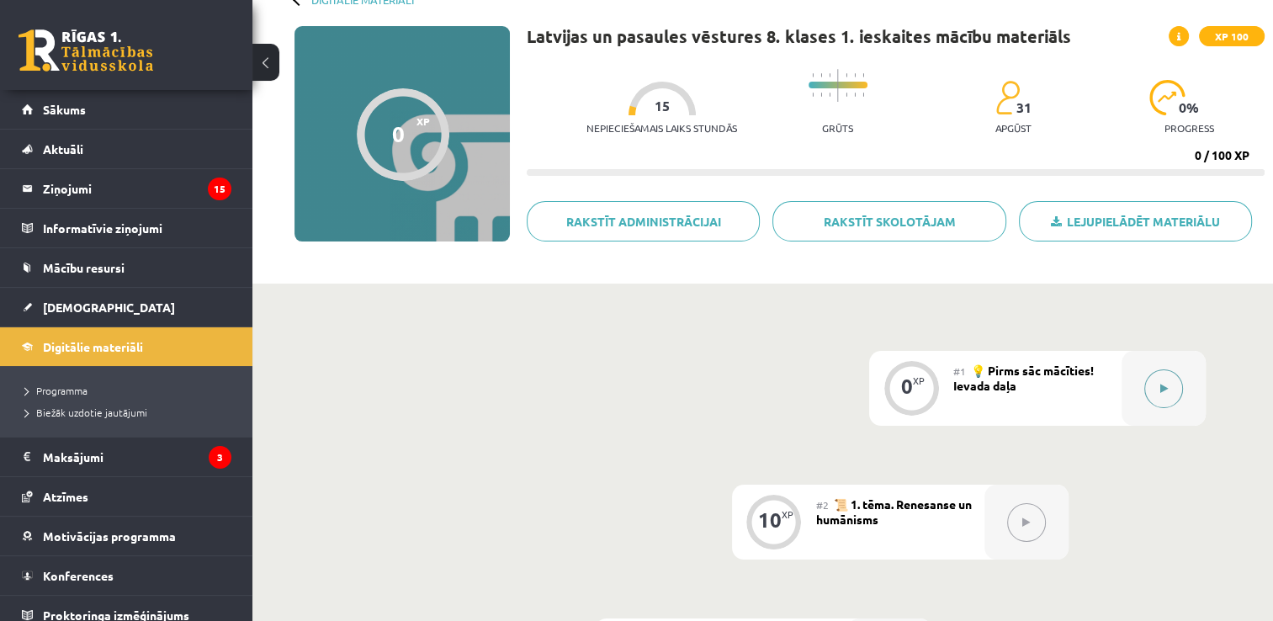
click at [1180, 385] on button at bounding box center [1164, 388] width 39 height 39
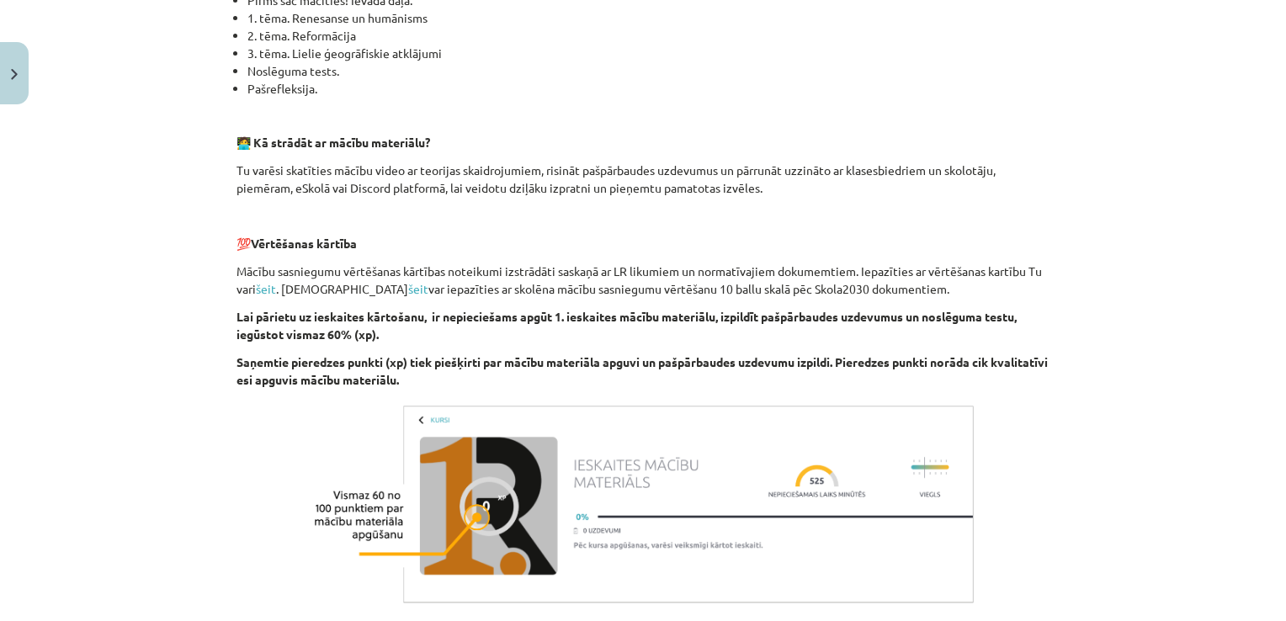
scroll to position [622, 0]
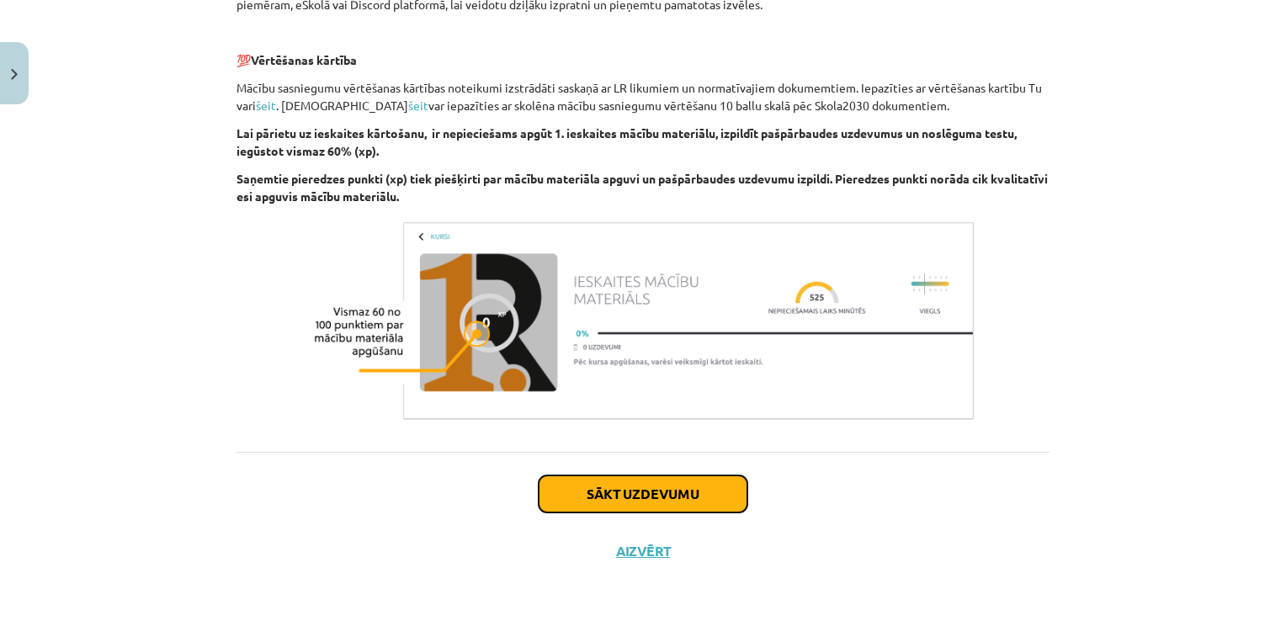
click at [590, 497] on button "Sākt uzdevumu" at bounding box center [643, 494] width 209 height 37
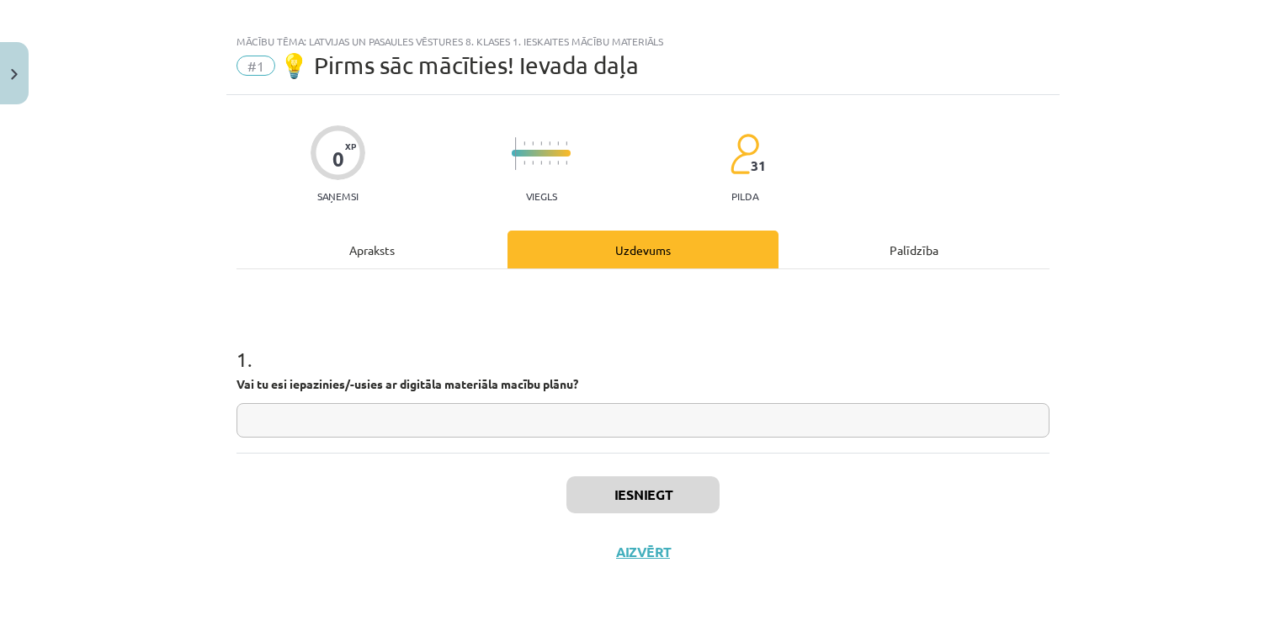
click at [401, 431] on input "text" at bounding box center [643, 420] width 813 height 35
type input "*"
type input "**"
click at [583, 491] on button "Iesniegt" at bounding box center [642, 494] width 153 height 37
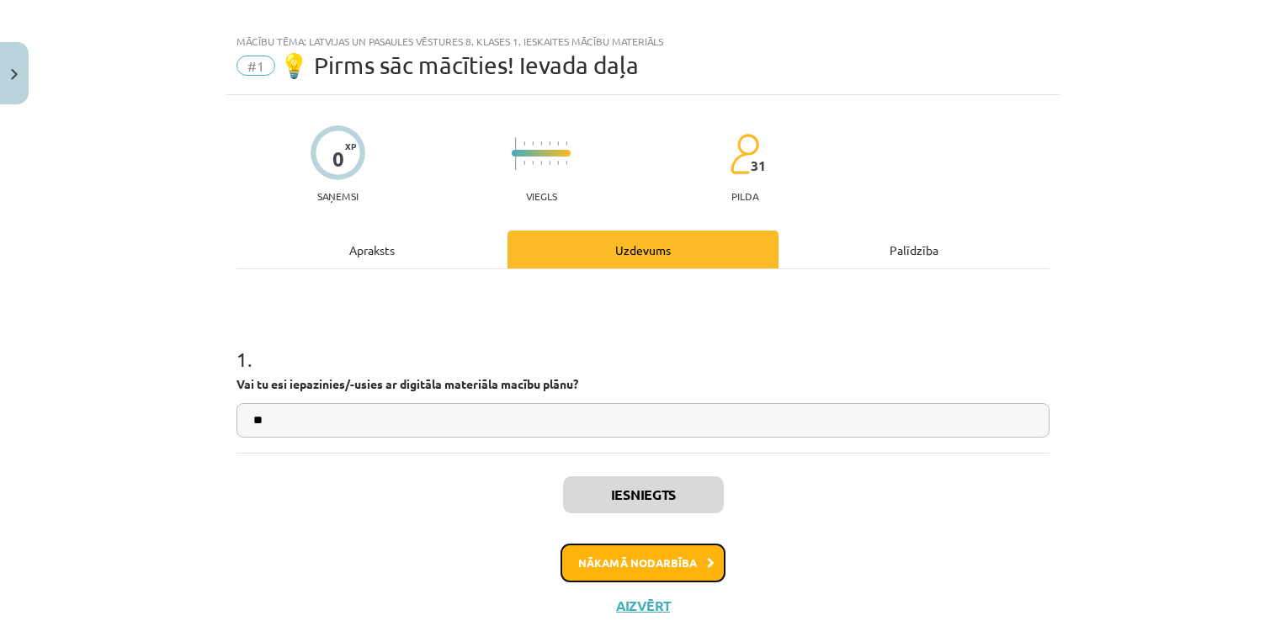
click at [631, 551] on button "Nākamā nodarbība" at bounding box center [643, 563] width 165 height 39
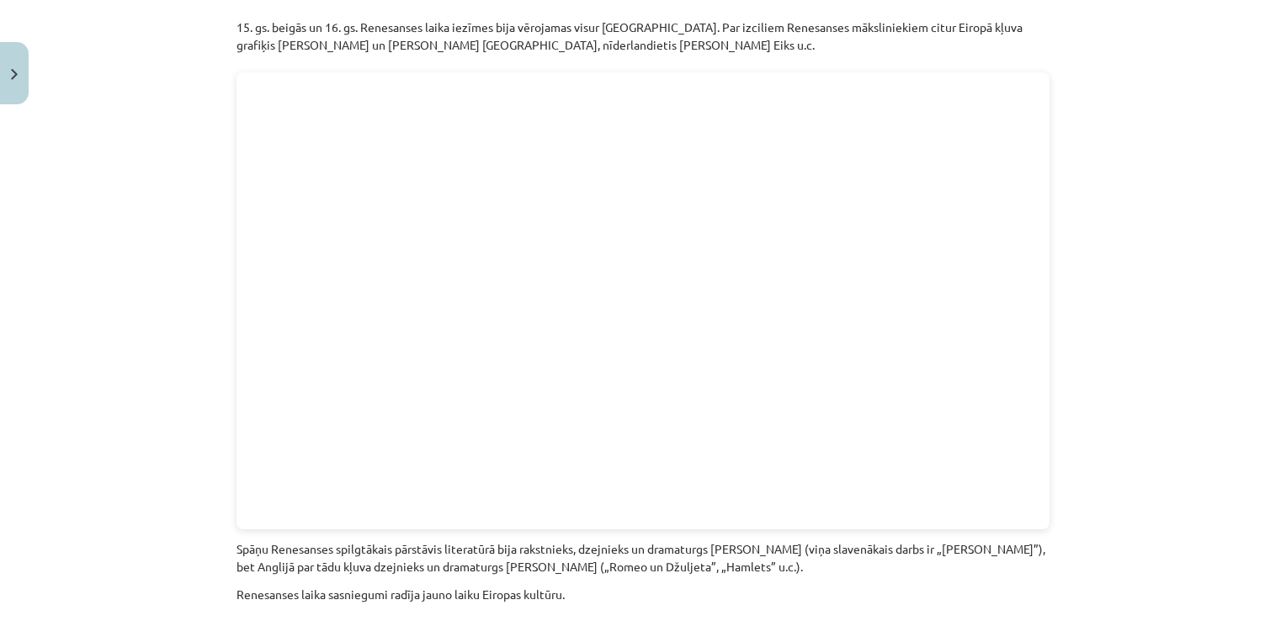
scroll to position [3720, 0]
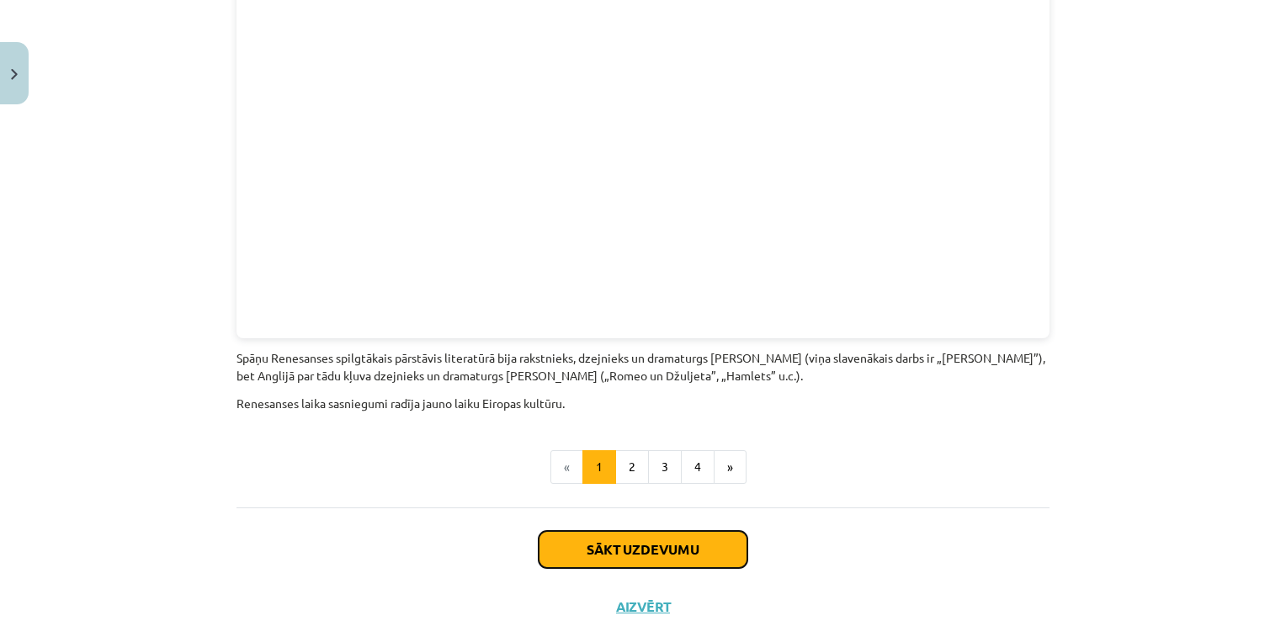
click at [645, 531] on button "Sākt uzdevumu" at bounding box center [643, 549] width 209 height 37
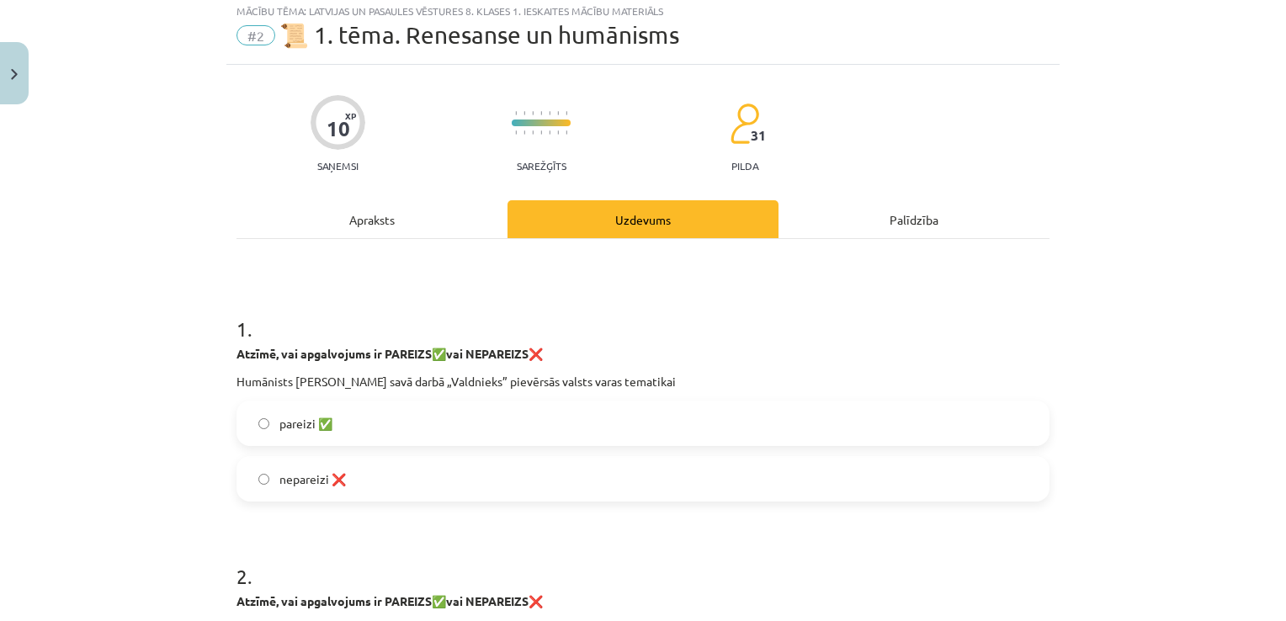
scroll to position [42, 0]
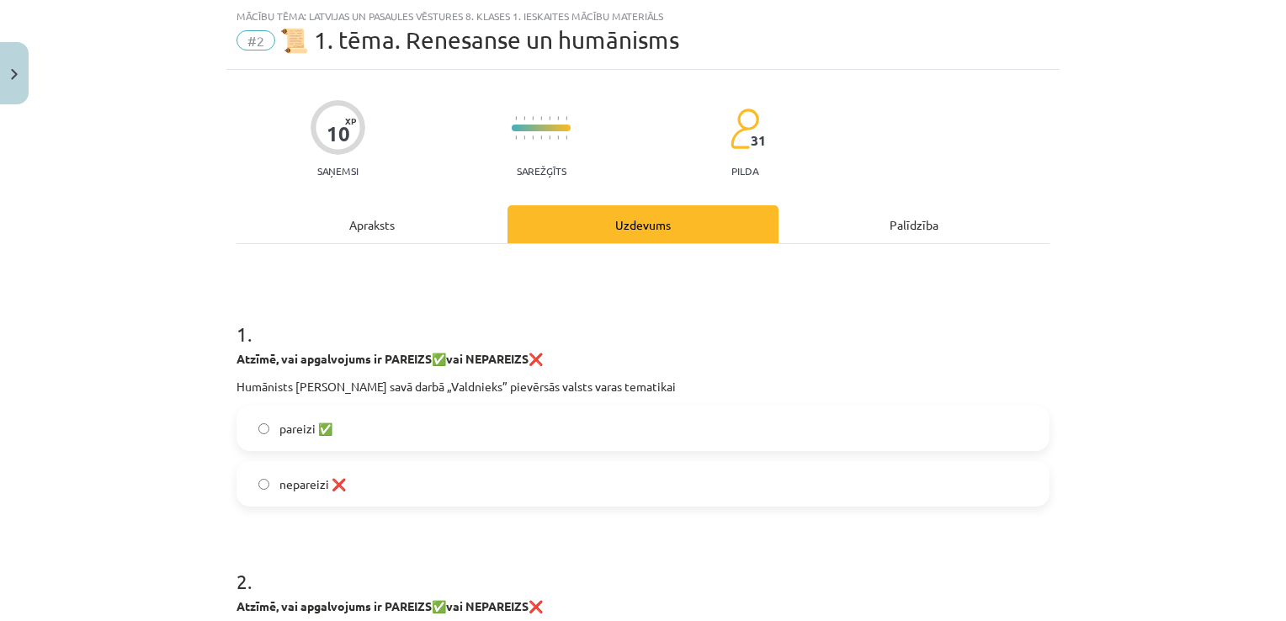
click at [576, 423] on label "pareizi ✅" at bounding box center [643, 428] width 810 height 42
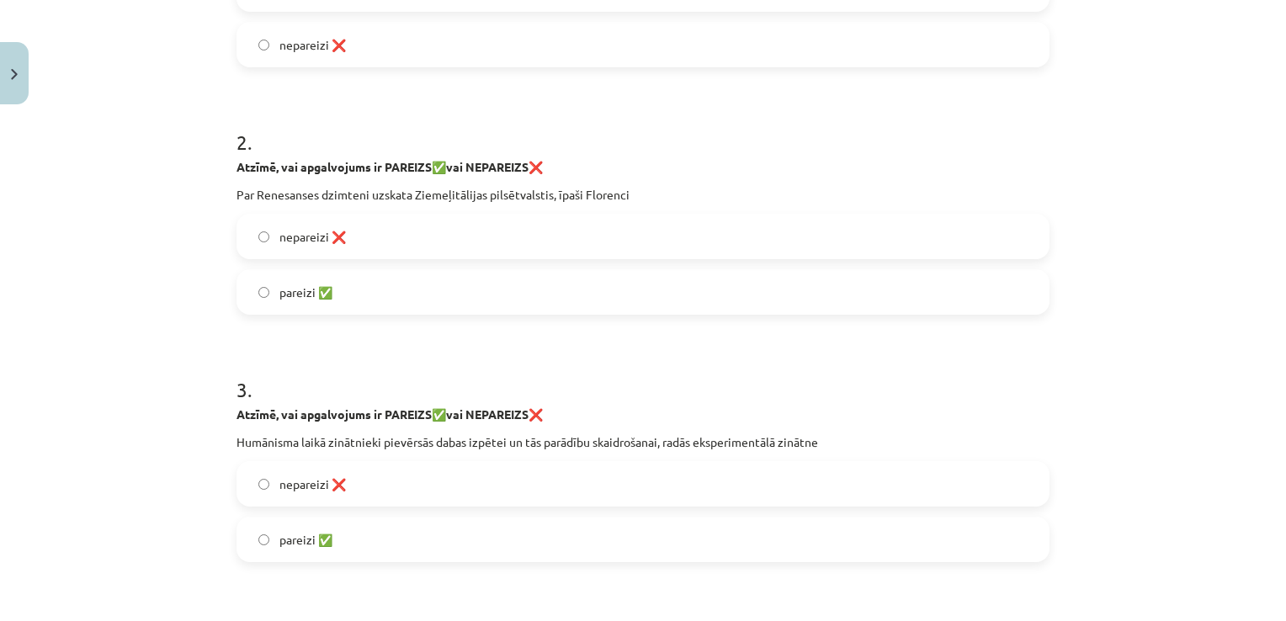
scroll to position [542, 0]
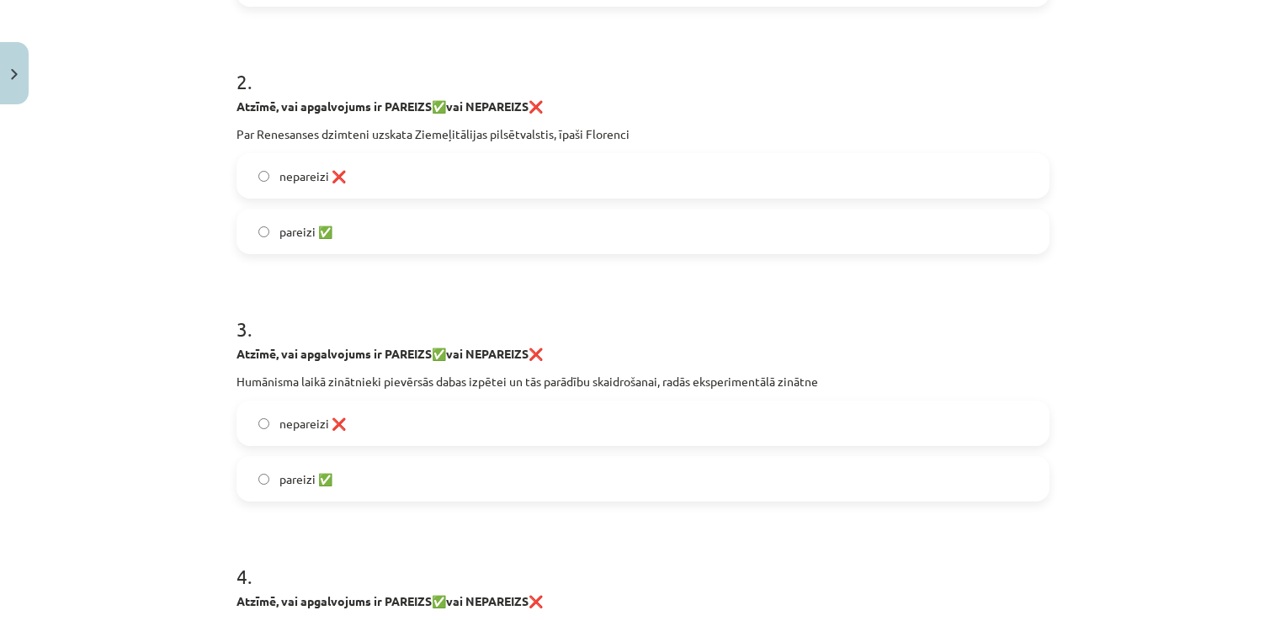
click at [572, 210] on label "pareizi ✅" at bounding box center [643, 231] width 810 height 42
click at [368, 473] on label "pareizi ✅" at bounding box center [643, 479] width 810 height 42
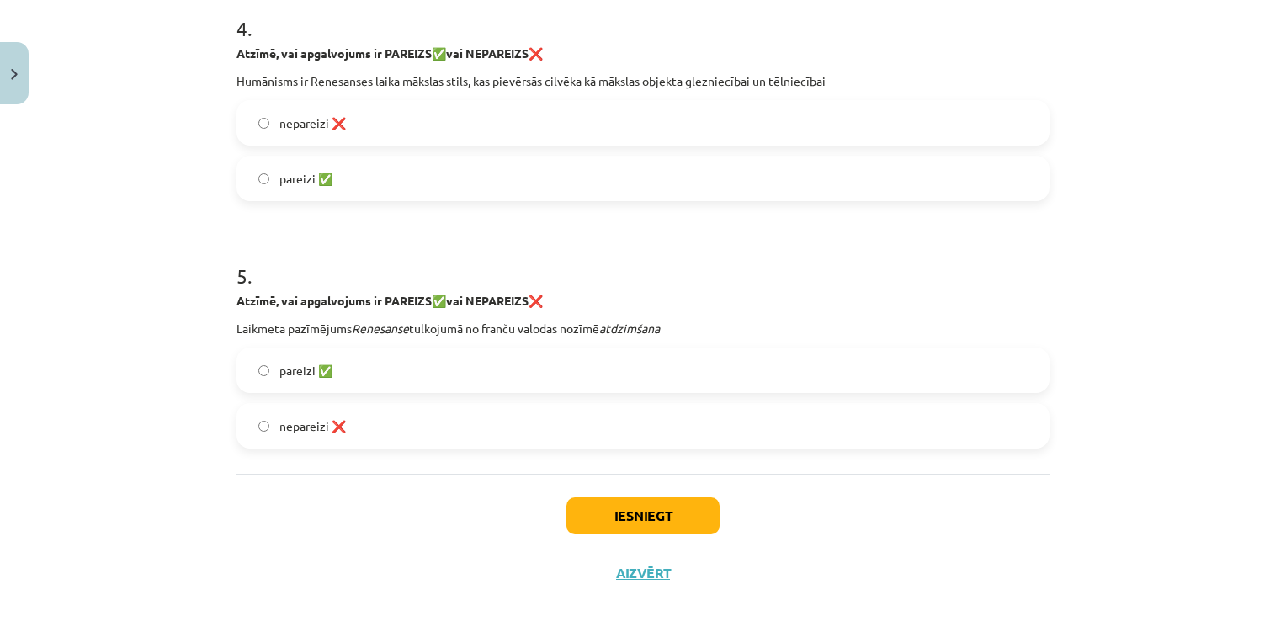
scroll to position [1111, 0]
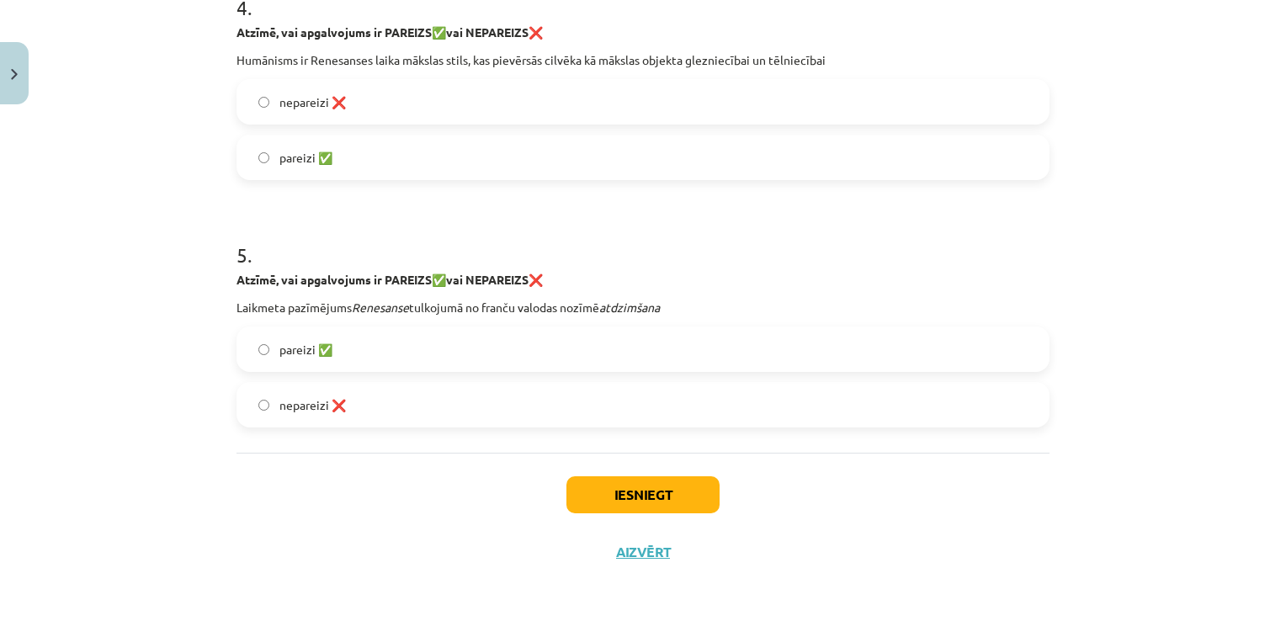
click at [699, 143] on label "pareizi ✅" at bounding box center [643, 157] width 810 height 42
click at [689, 340] on label "pareizi ✅" at bounding box center [643, 349] width 810 height 42
click at [619, 495] on button "Iesniegt" at bounding box center [642, 494] width 153 height 37
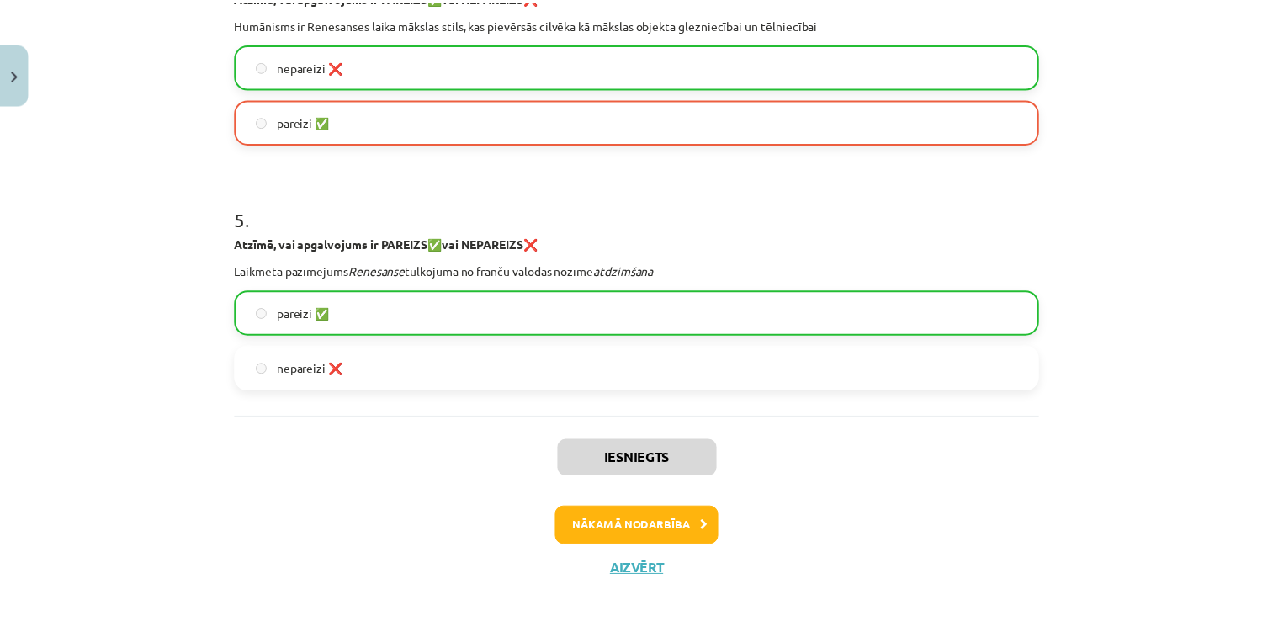
scroll to position [1165, 0]
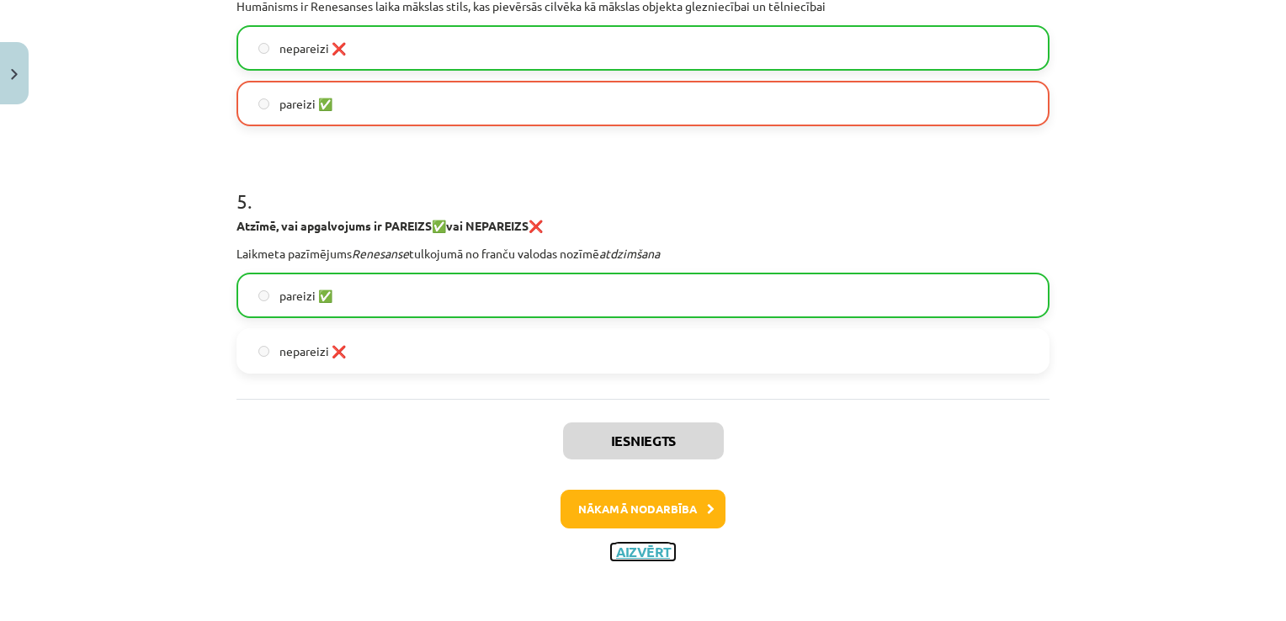
click at [634, 551] on button "Aizvērt" at bounding box center [643, 552] width 64 height 17
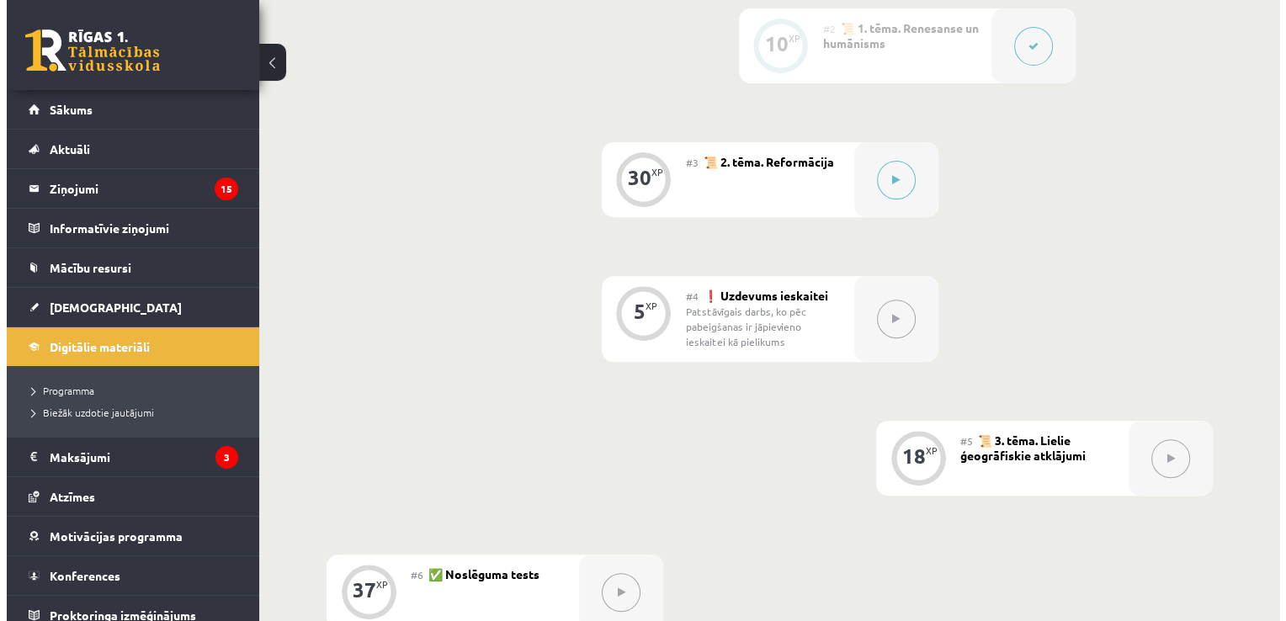
scroll to position [660, 0]
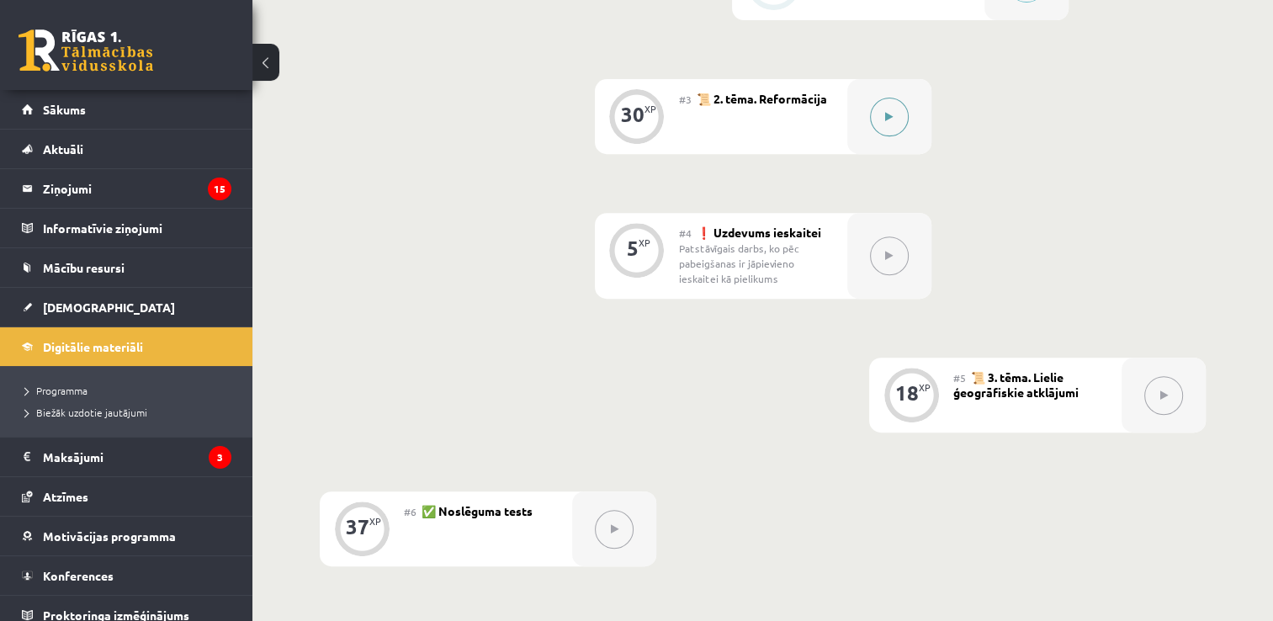
click at [875, 122] on button at bounding box center [889, 117] width 39 height 39
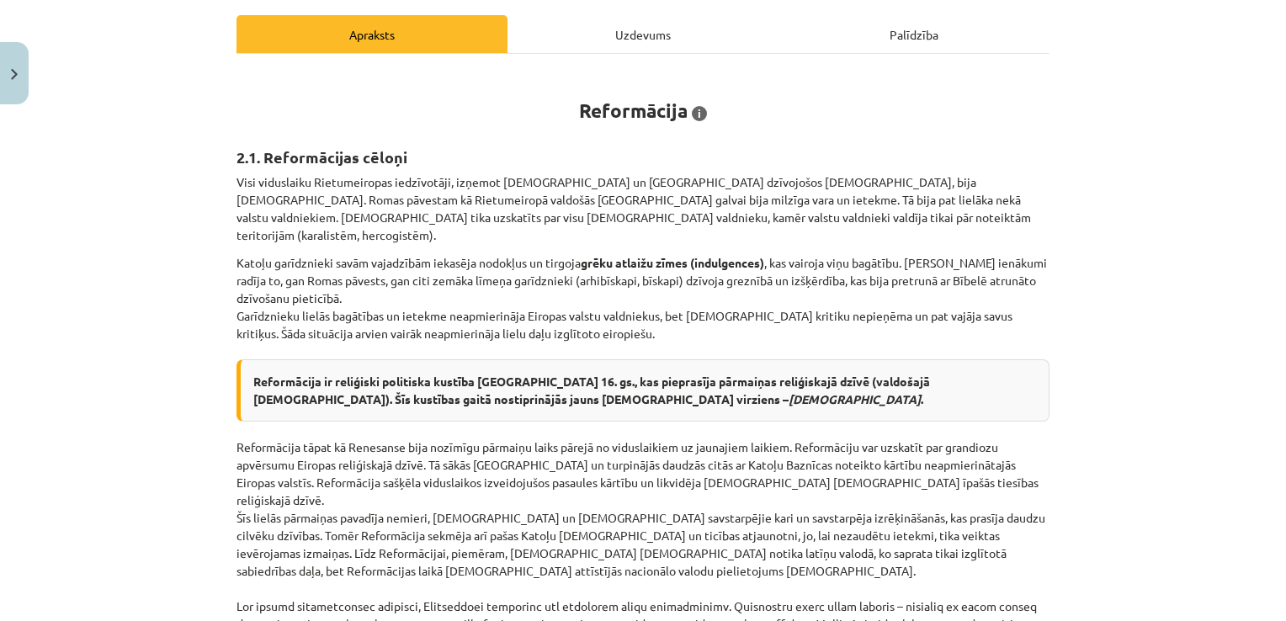
scroll to position [905, 0]
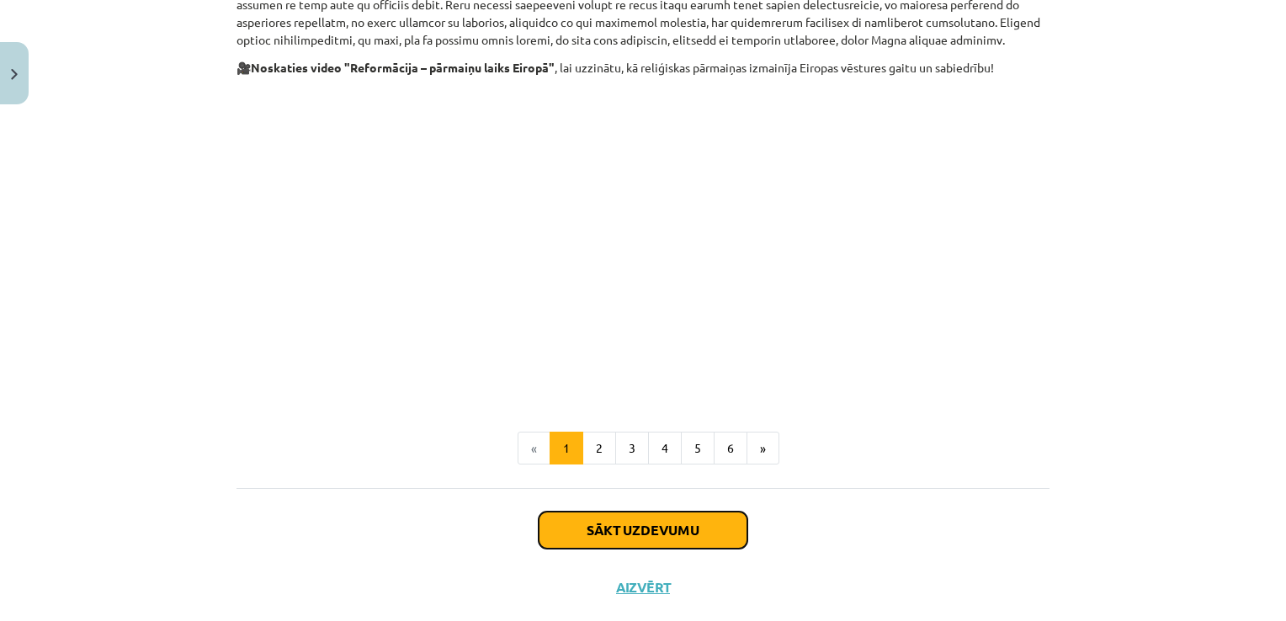
click at [674, 512] on button "Sākt uzdevumu" at bounding box center [643, 530] width 209 height 37
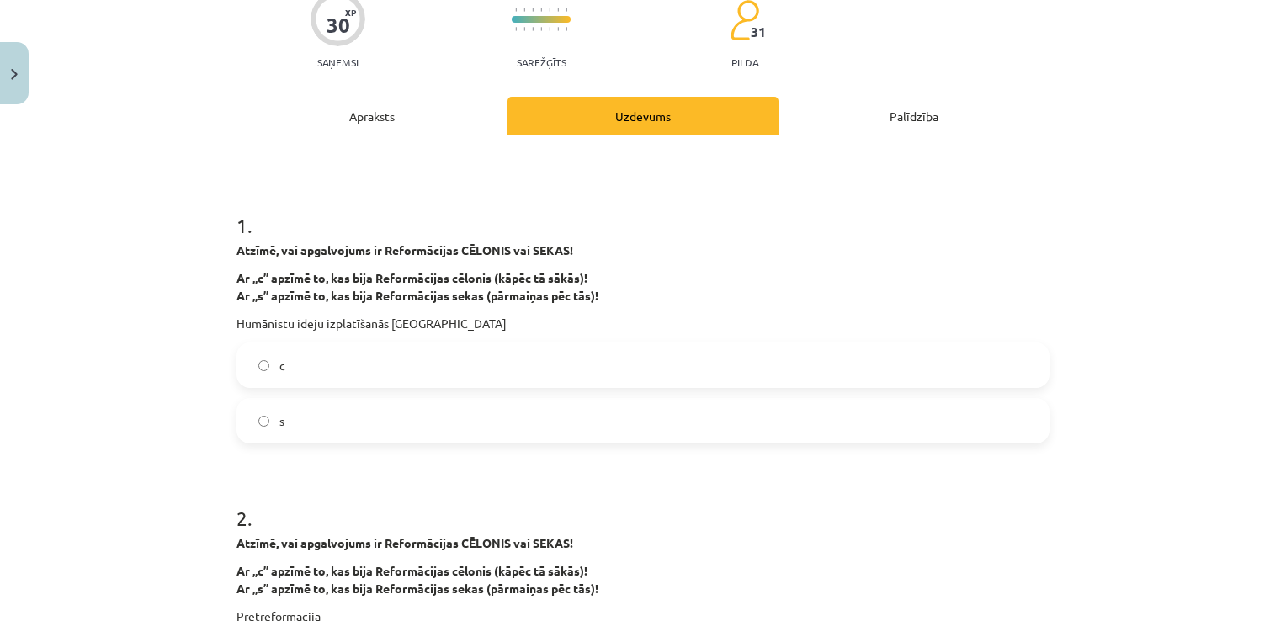
scroll to position [42, 0]
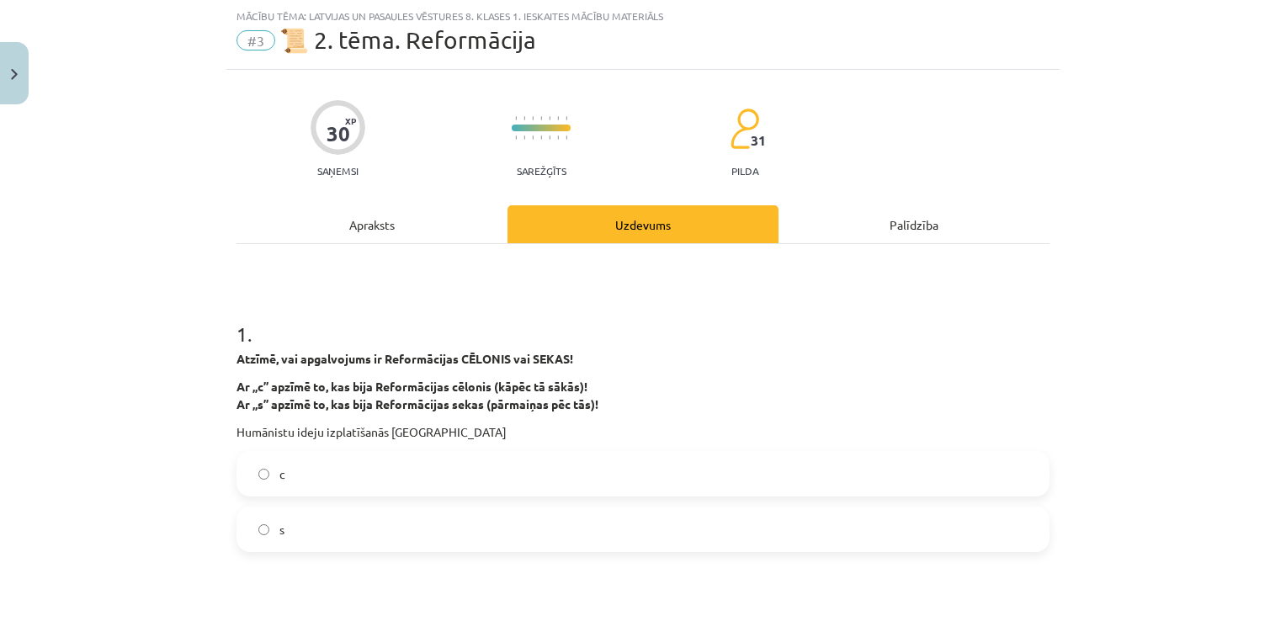
click at [710, 479] on label "с" at bounding box center [643, 474] width 810 height 42
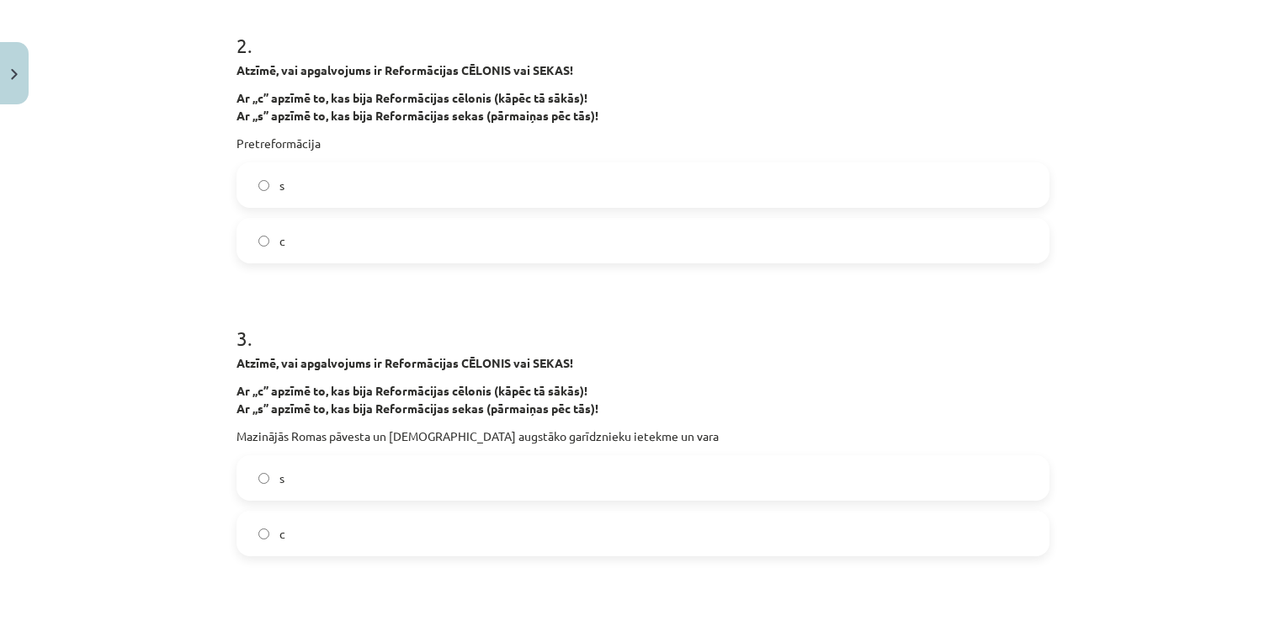
scroll to position [641, 0]
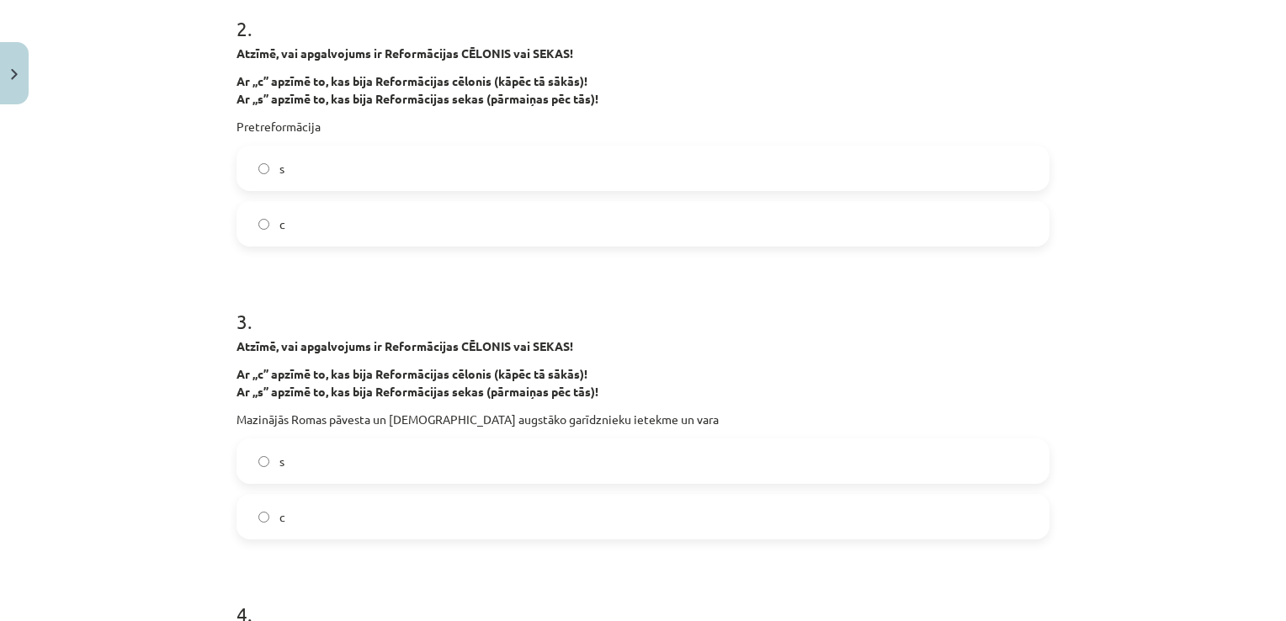
click at [819, 179] on label "s" at bounding box center [643, 168] width 810 height 42
click at [759, 473] on label "s" at bounding box center [643, 461] width 810 height 42
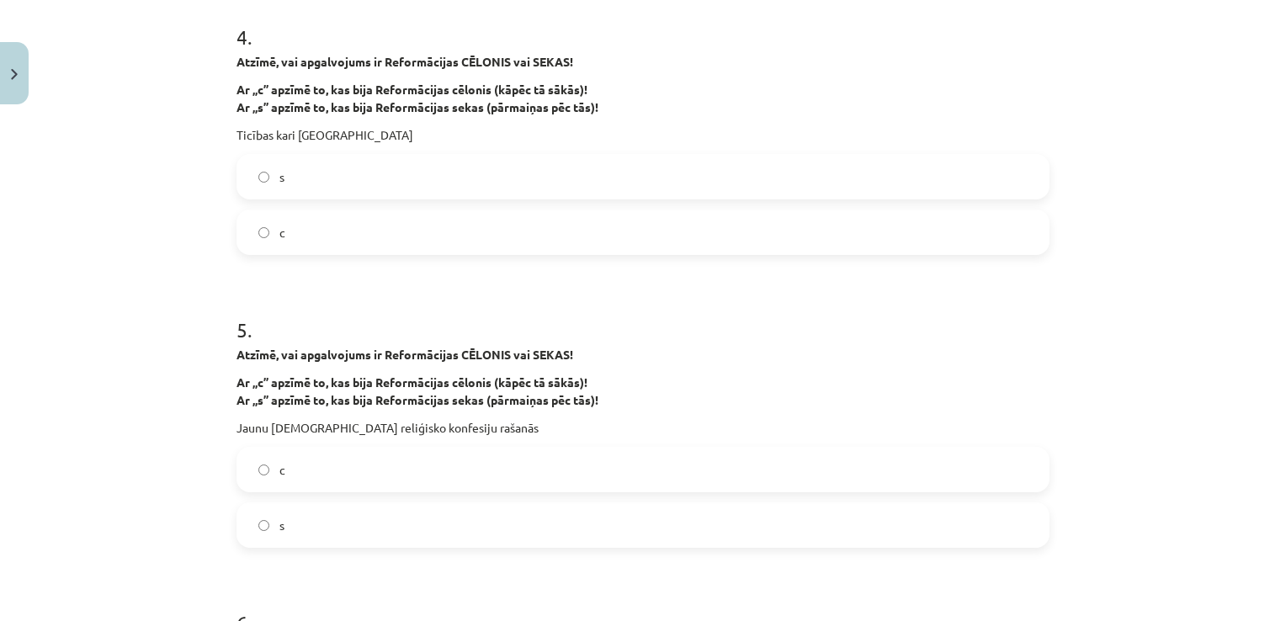
scroll to position [1226, 0]
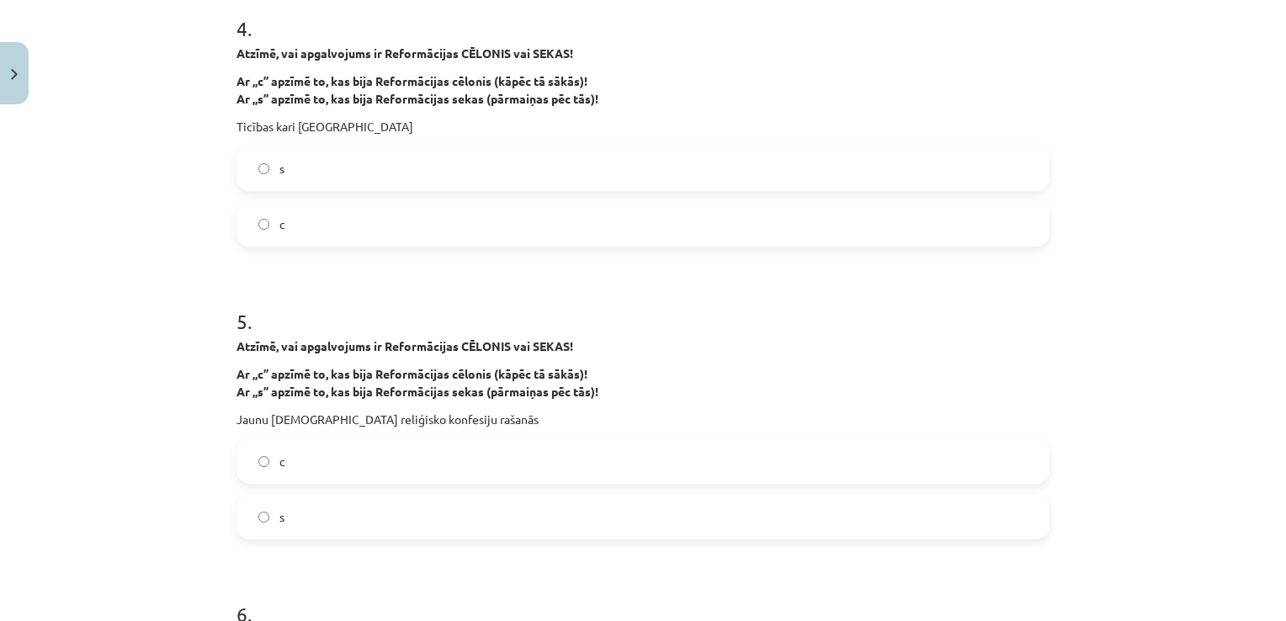
click at [293, 167] on label "s" at bounding box center [643, 168] width 810 height 42
click at [322, 496] on label "s" at bounding box center [643, 517] width 810 height 42
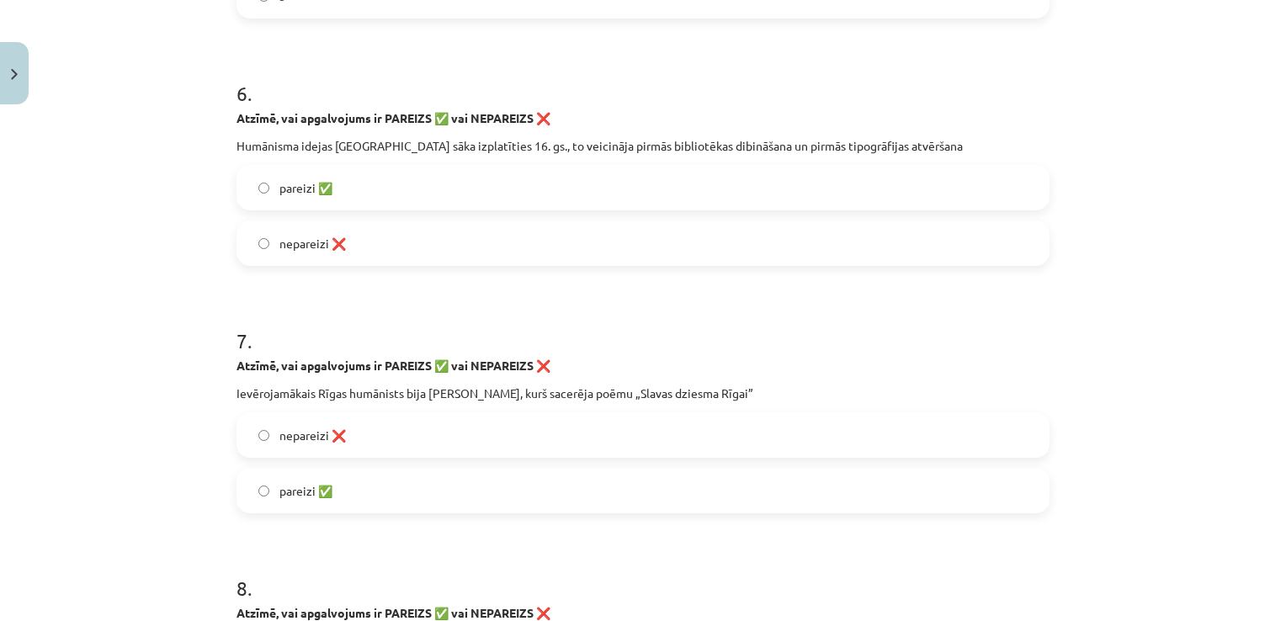
scroll to position [1739, 0]
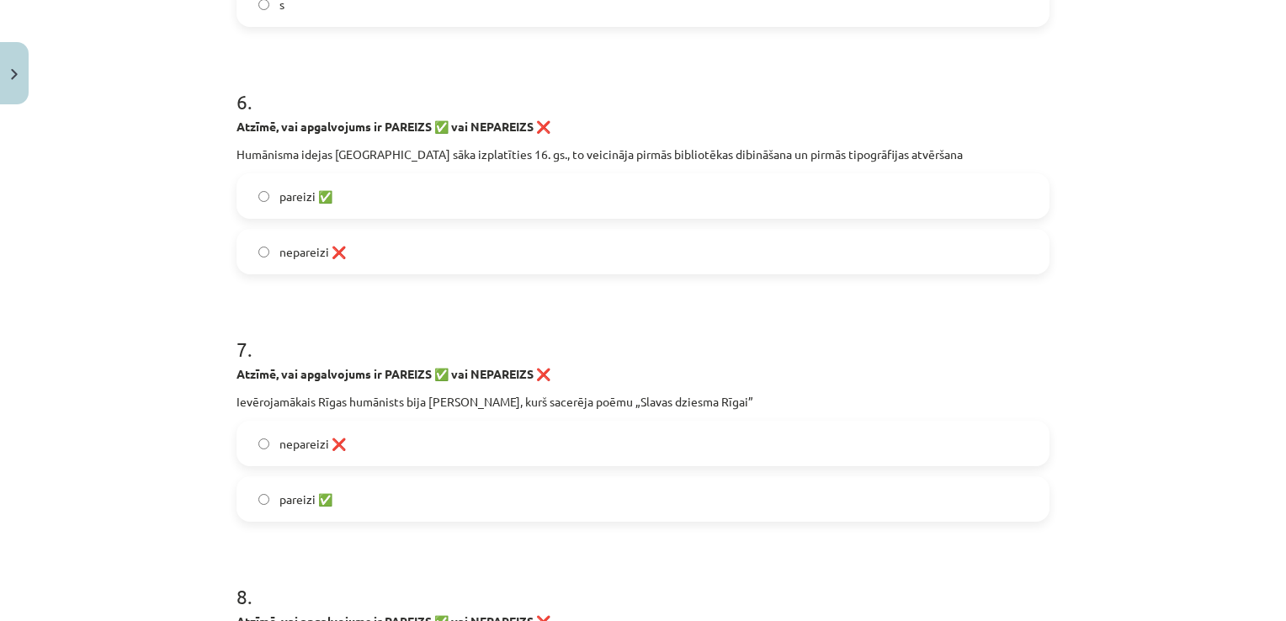
click at [774, 199] on label "pareizi ✅" at bounding box center [643, 196] width 810 height 42
click at [624, 511] on label "pareizi ✅" at bounding box center [643, 499] width 810 height 42
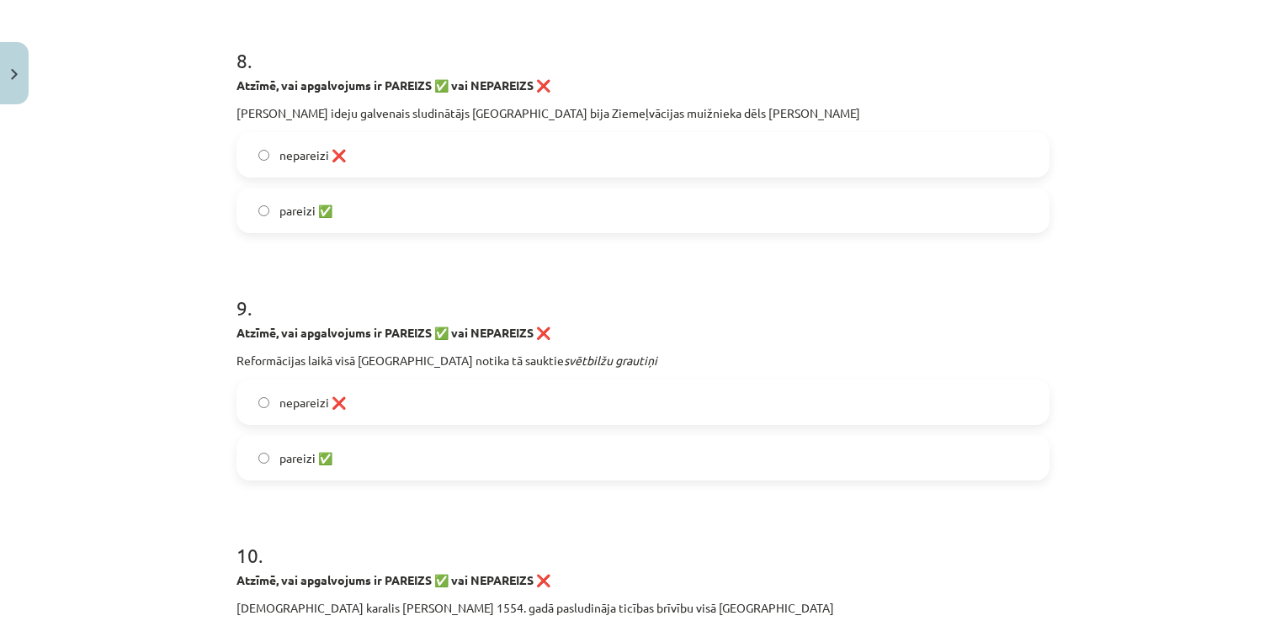
scroll to position [2288, 0]
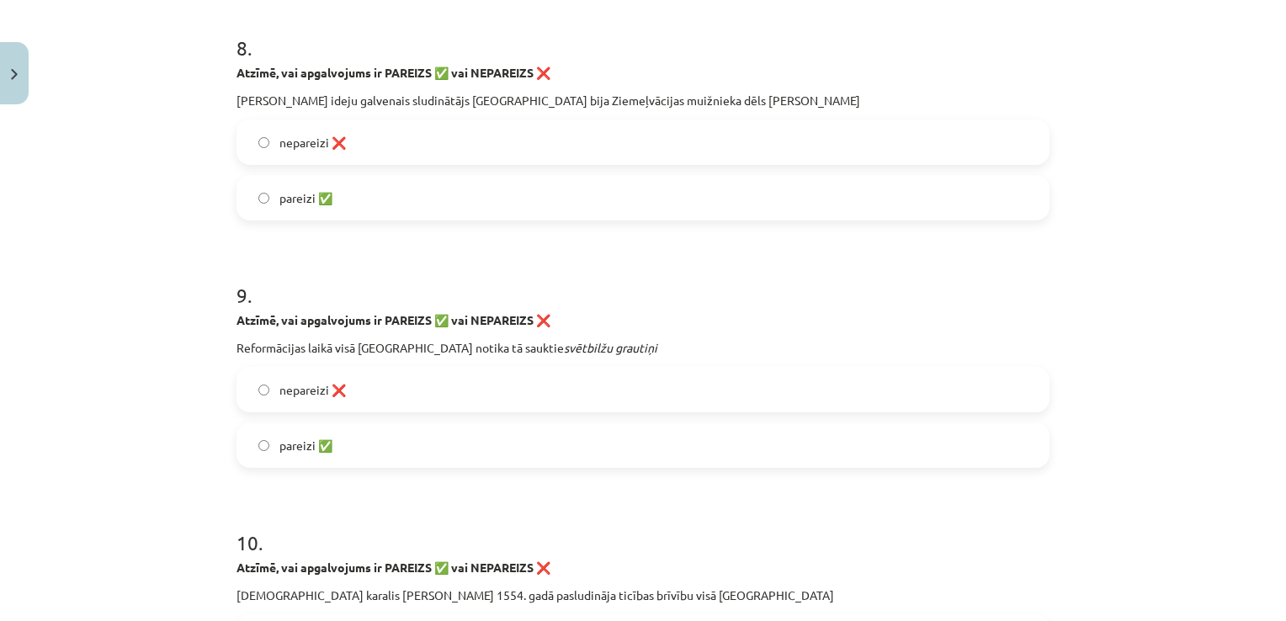
click at [727, 156] on label "nepareizi ❌" at bounding box center [643, 142] width 810 height 42
click at [612, 434] on label "pareizi ✅" at bounding box center [643, 445] width 810 height 42
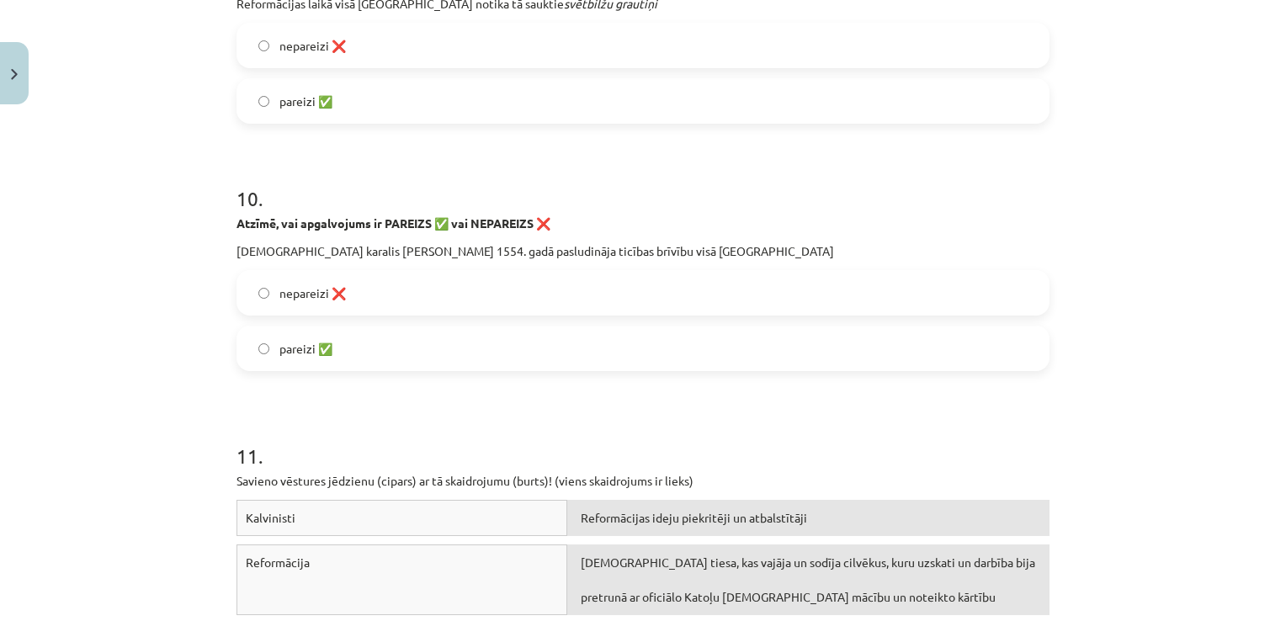
scroll to position [2590, 0]
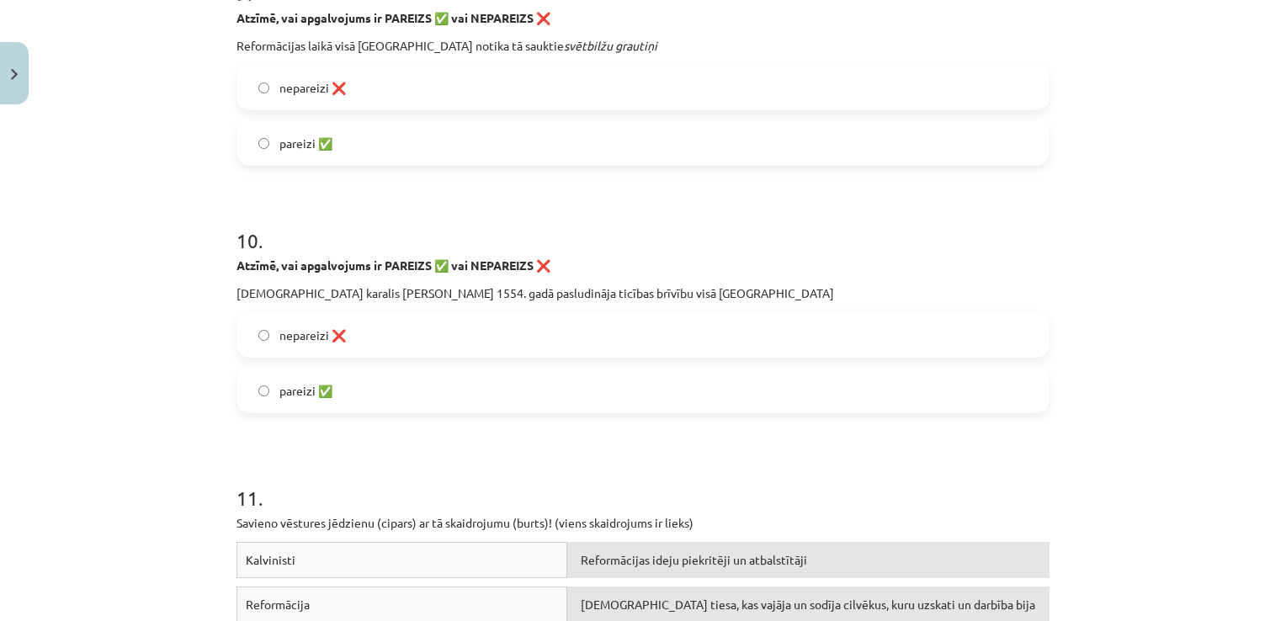
click at [641, 349] on label "nepareizi ❌" at bounding box center [643, 335] width 810 height 42
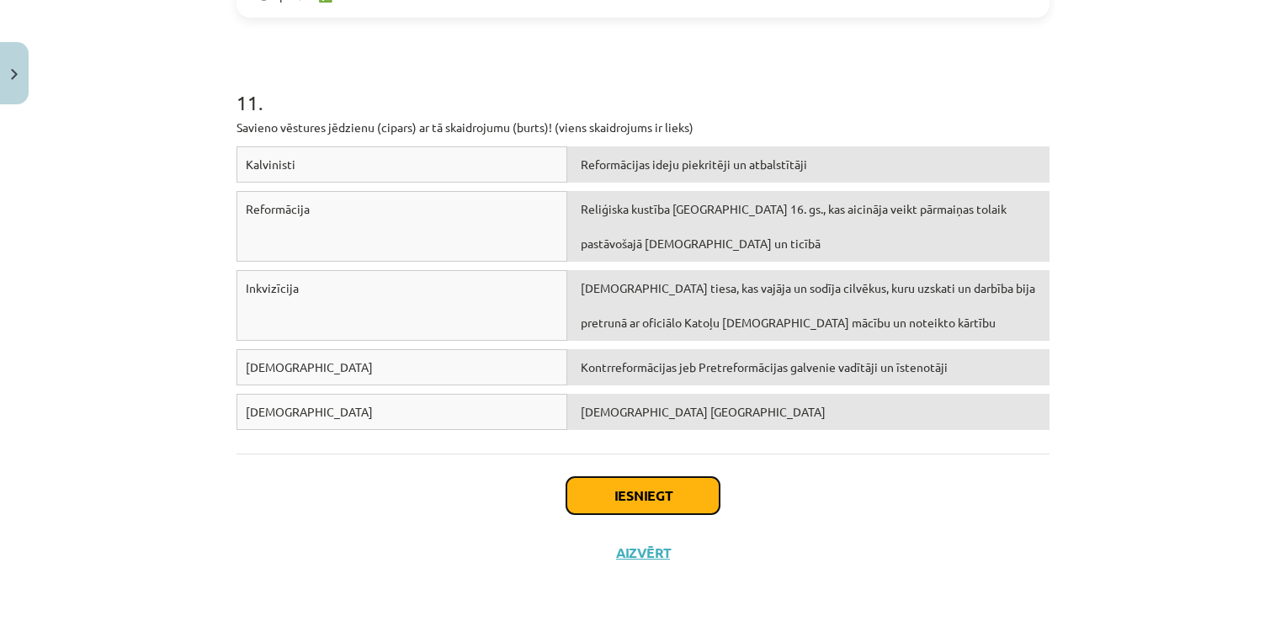
click at [640, 507] on button "Iesniegt" at bounding box center [642, 495] width 153 height 37
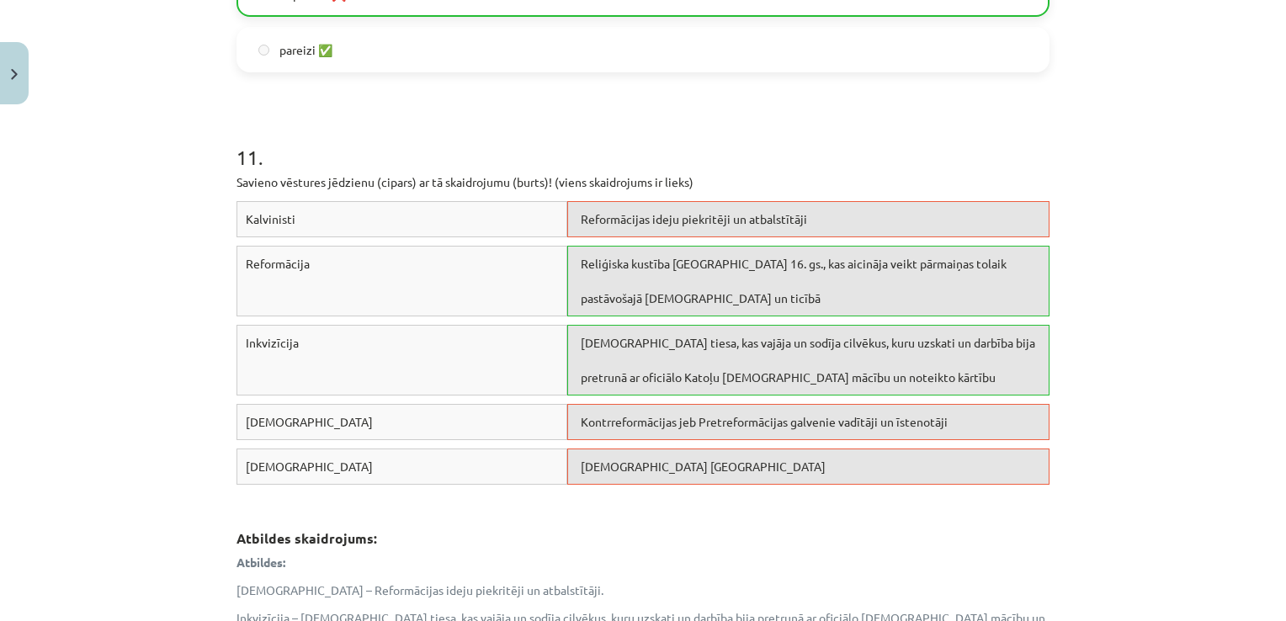
scroll to position [3266, 0]
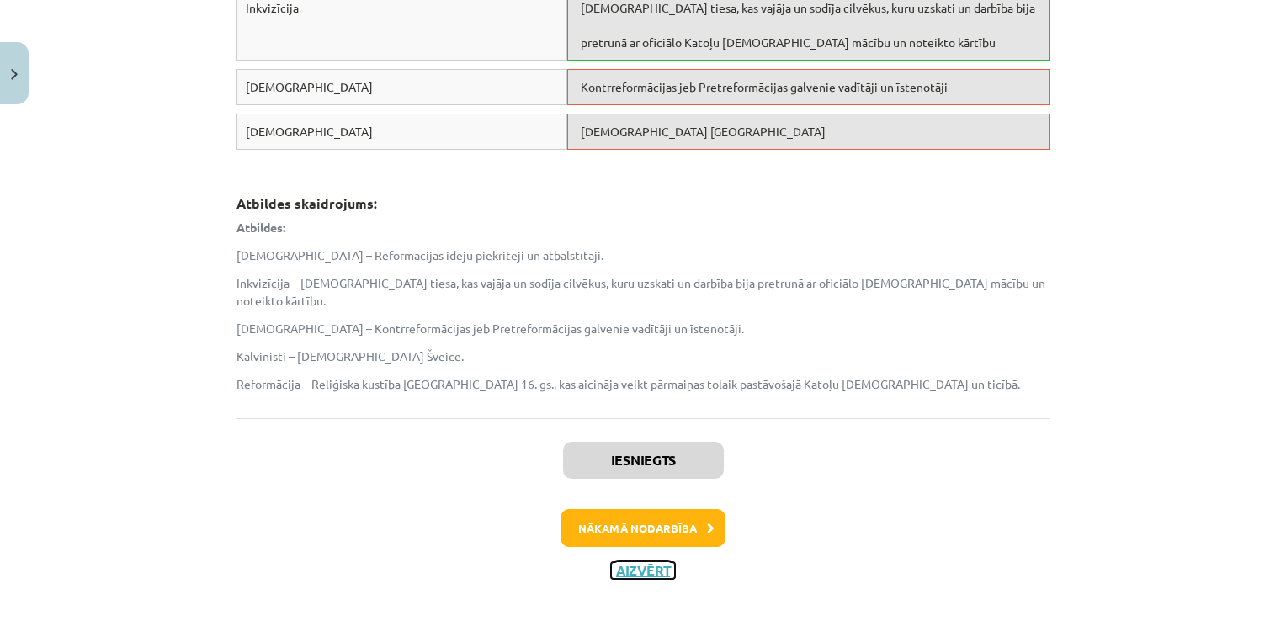
click at [625, 562] on button "Aizvērt" at bounding box center [643, 570] width 64 height 17
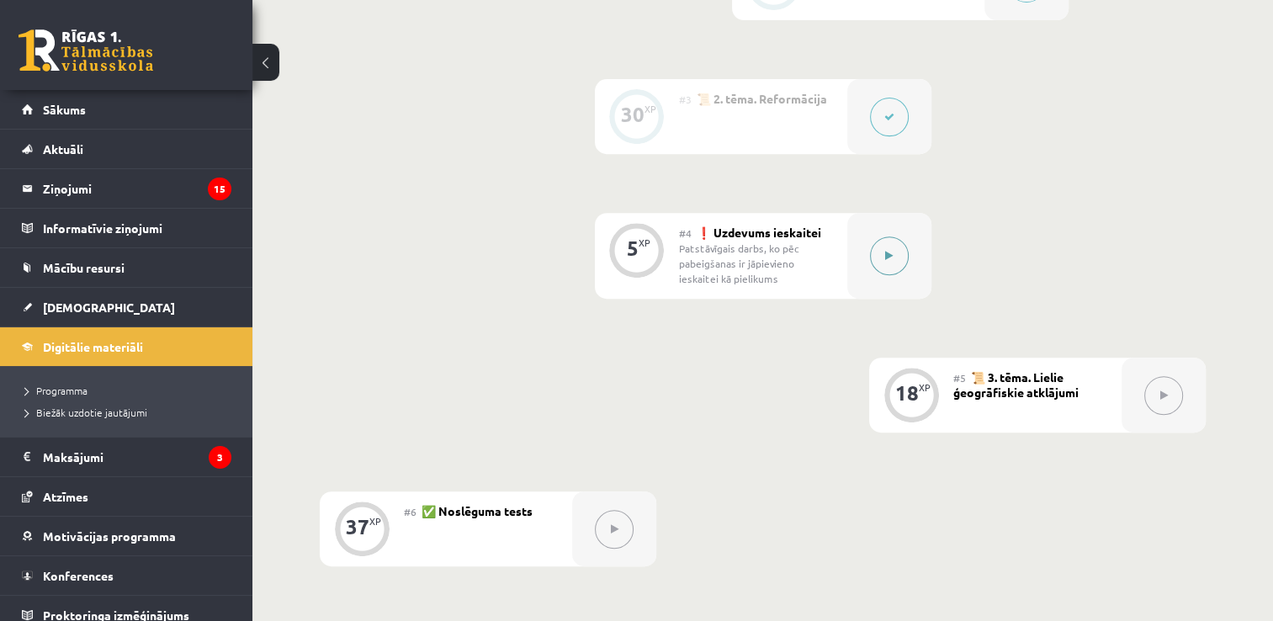
click at [885, 259] on icon at bounding box center [889, 256] width 8 height 10
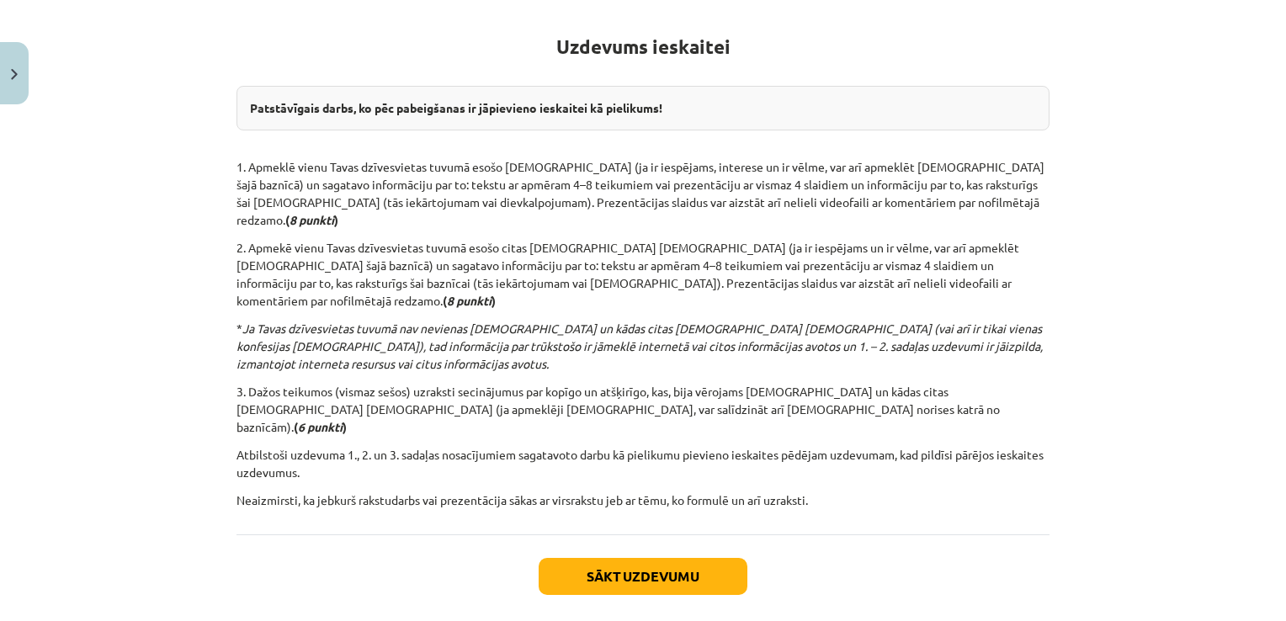
scroll to position [324, 0]
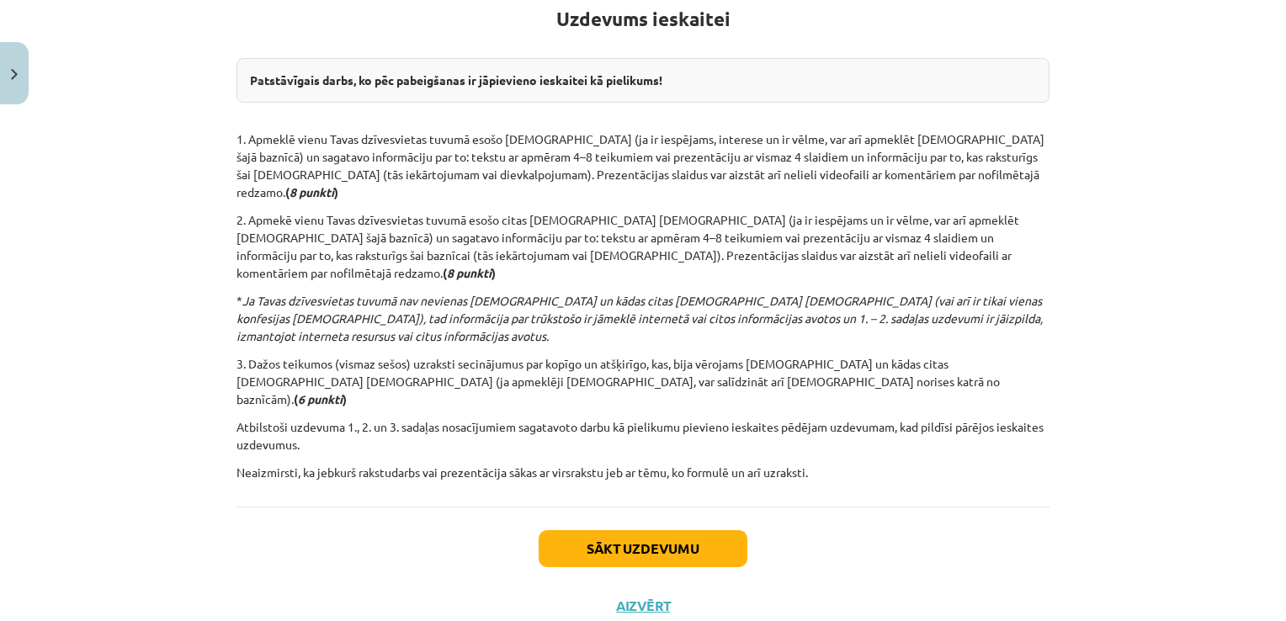
click at [560, 507] on div "Sākt uzdevumu Aizvērt" at bounding box center [643, 566] width 813 height 118
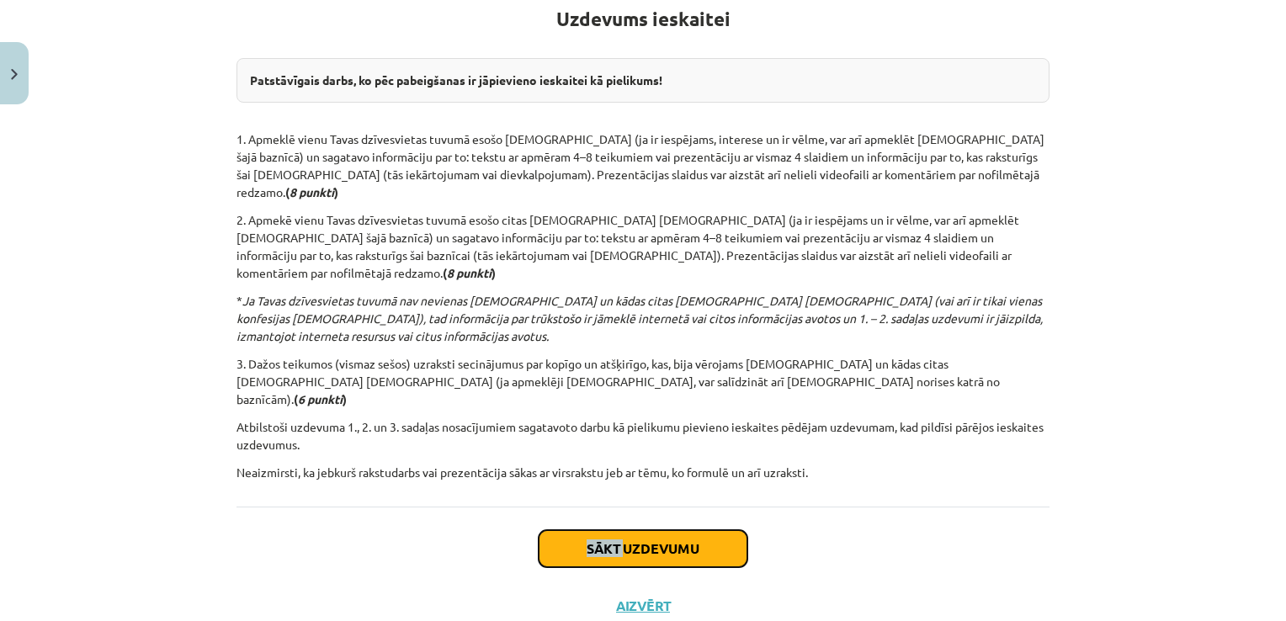
drag, startPoint x: 560, startPoint y: 474, endPoint x: 566, endPoint y: 496, distance: 22.7
click at [566, 530] on button "Sākt uzdevumu" at bounding box center [643, 548] width 209 height 37
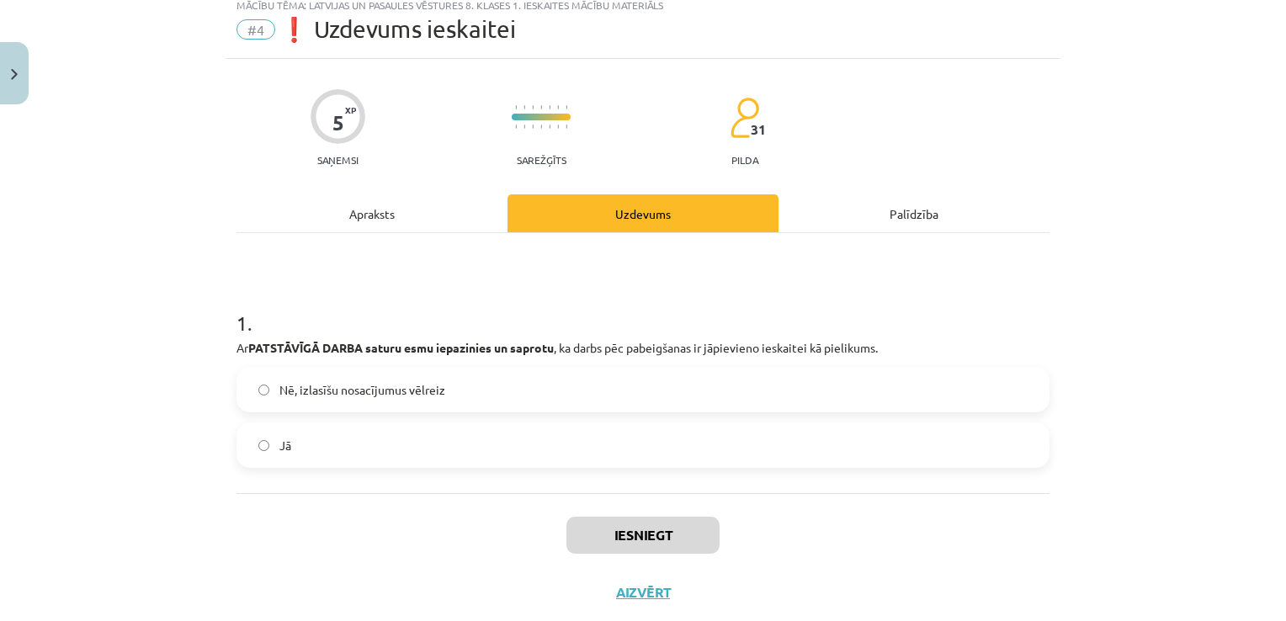
scroll to position [42, 0]
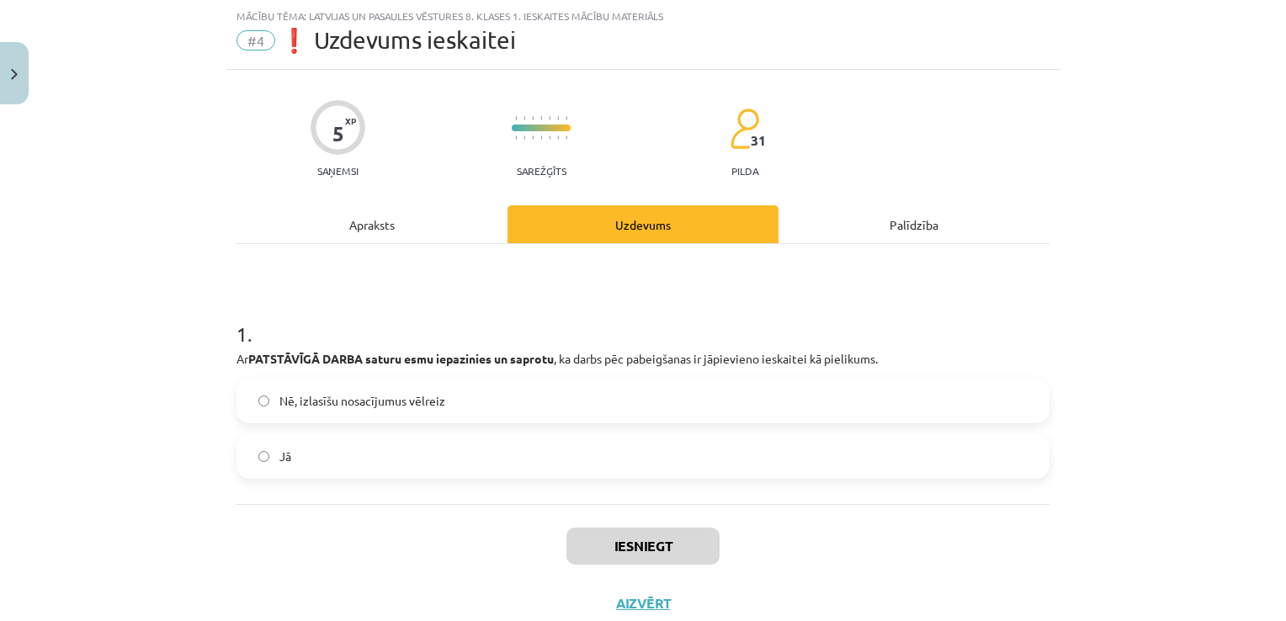
click at [354, 477] on div "Jā" at bounding box center [643, 455] width 813 height 45
click at [385, 450] on label "Jā" at bounding box center [643, 456] width 810 height 42
click at [589, 546] on button "Iesniegt" at bounding box center [642, 546] width 153 height 37
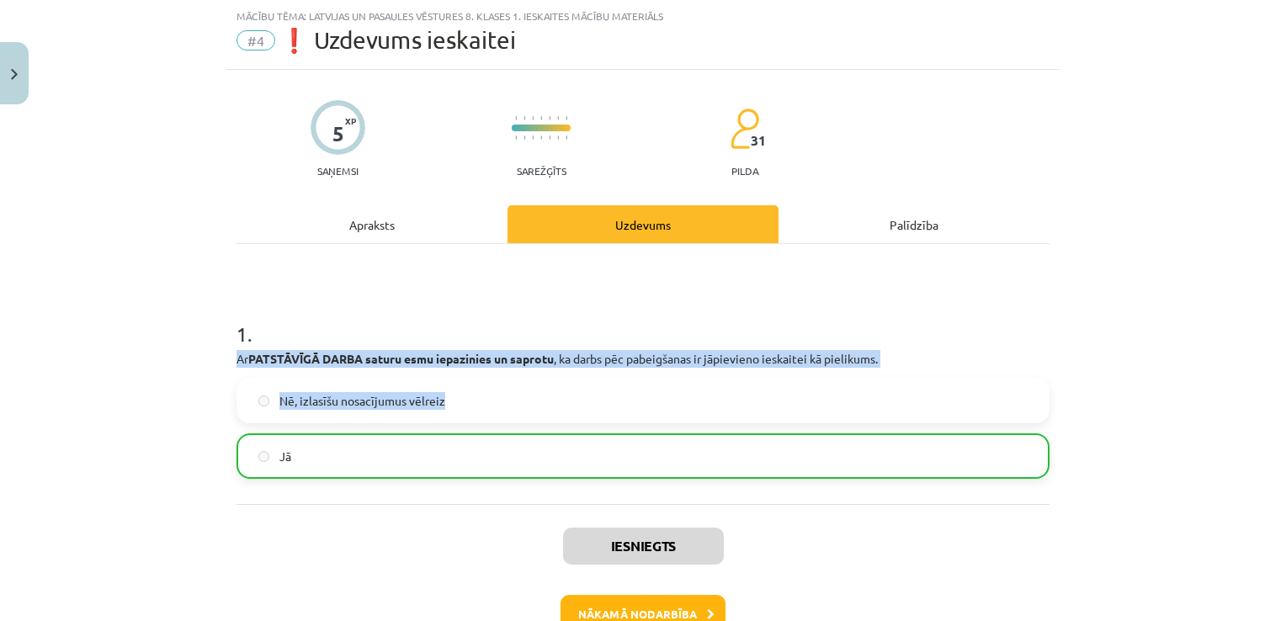
drag, startPoint x: 1271, startPoint y: 326, endPoint x: 1268, endPoint y: 409, distance: 83.4
click at [1268, 409] on div "Mācību tēma: Latvijas un pasaules vēstures 8. klases 1. ieskaites mācību materi…" at bounding box center [643, 310] width 1286 height 621
drag, startPoint x: 1268, startPoint y: 409, endPoint x: 1196, endPoint y: 369, distance: 82.5
click at [1196, 369] on div "Mācību tēma: Latvijas un pasaules vēstures 8. klases 1. ieskaites mācību materi…" at bounding box center [643, 310] width 1286 height 621
click at [1146, 315] on div "Mācību tēma: Latvijas un pasaules vēstures 8. klases 1. ieskaites mācību materi…" at bounding box center [643, 310] width 1286 height 621
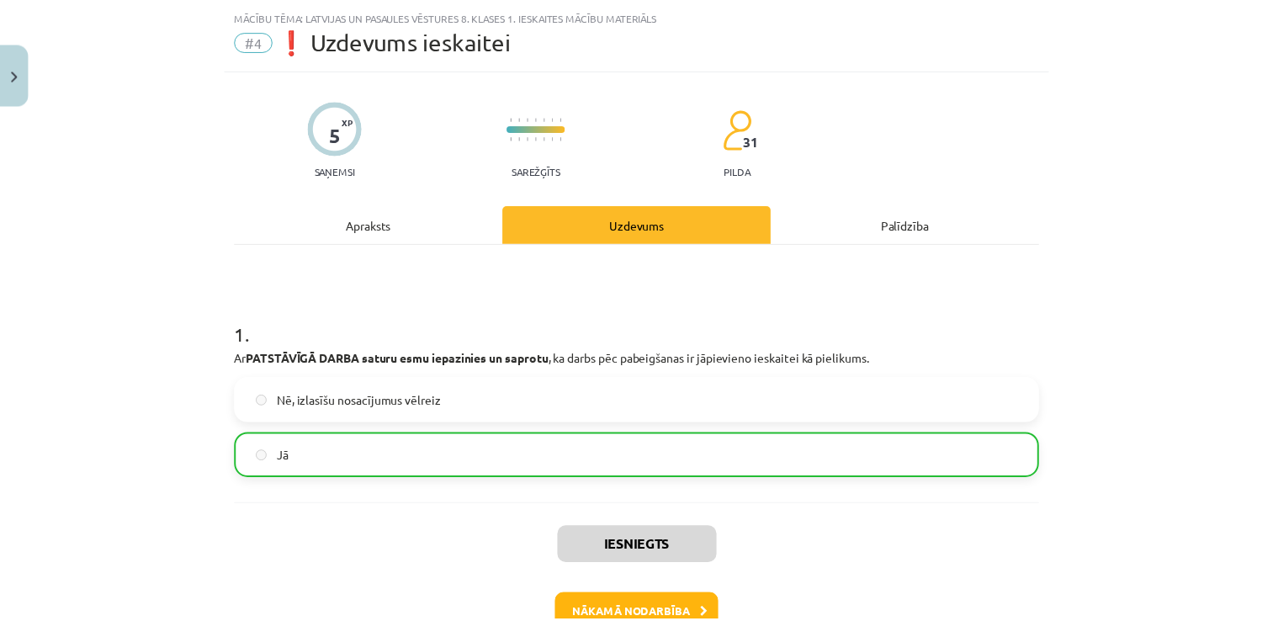
scroll to position [147, 0]
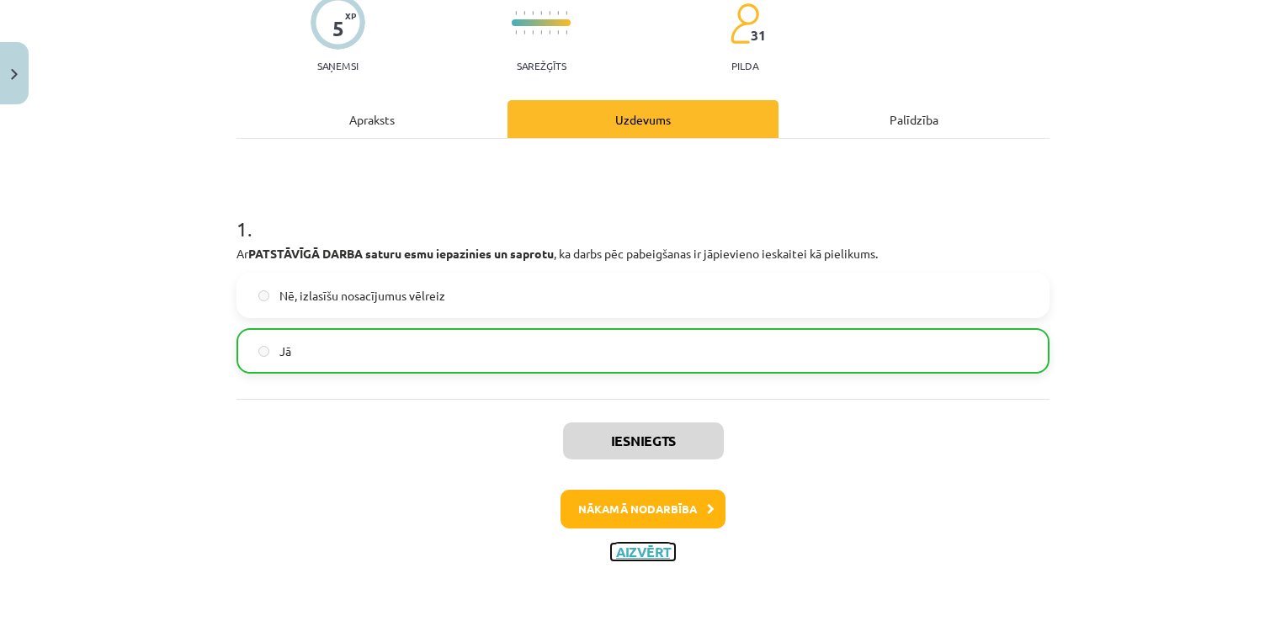
click at [633, 548] on button "Aizvērt" at bounding box center [643, 552] width 64 height 17
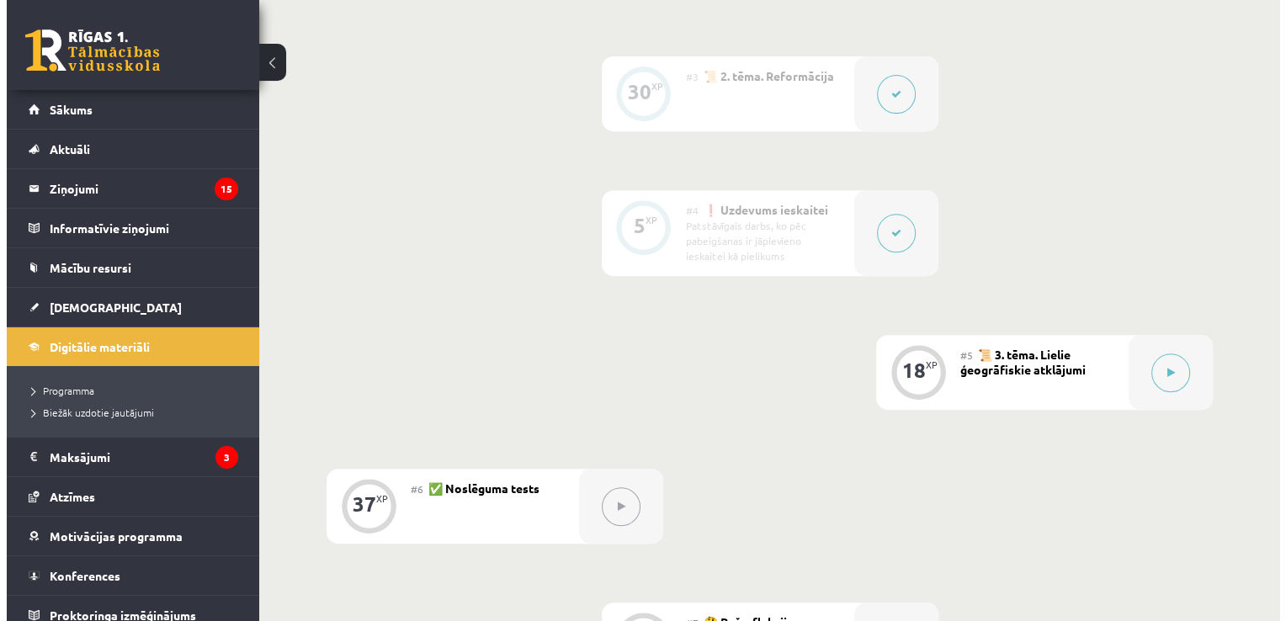
scroll to position [699, 0]
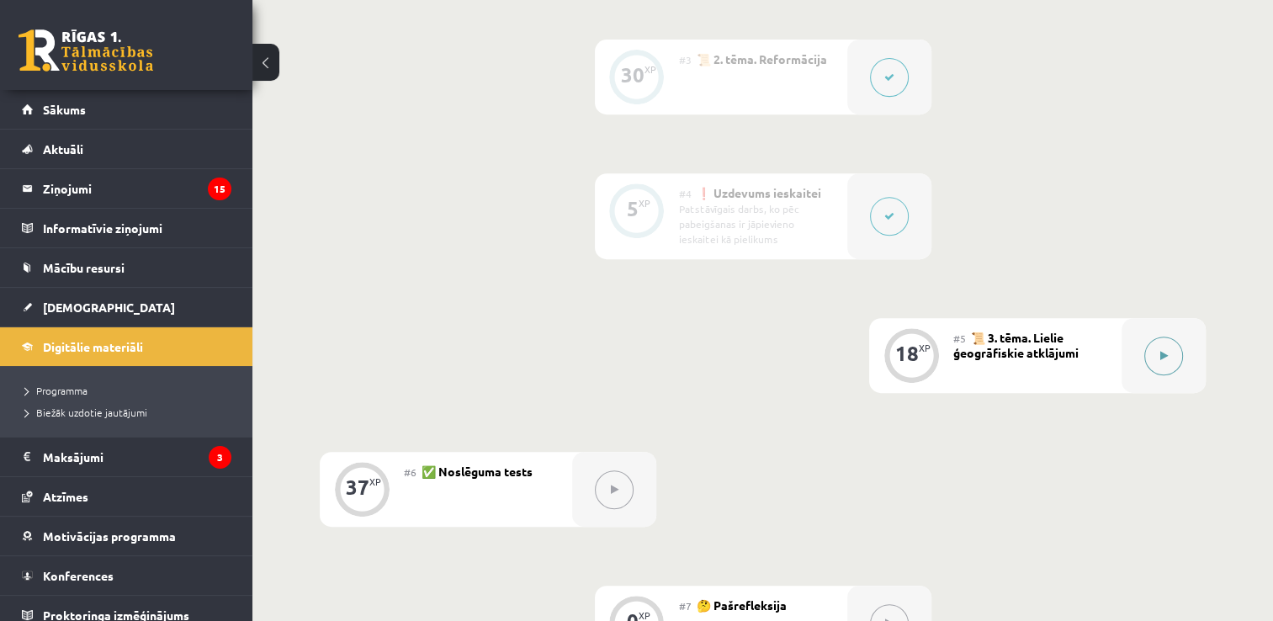
click at [1169, 351] on button at bounding box center [1164, 356] width 39 height 39
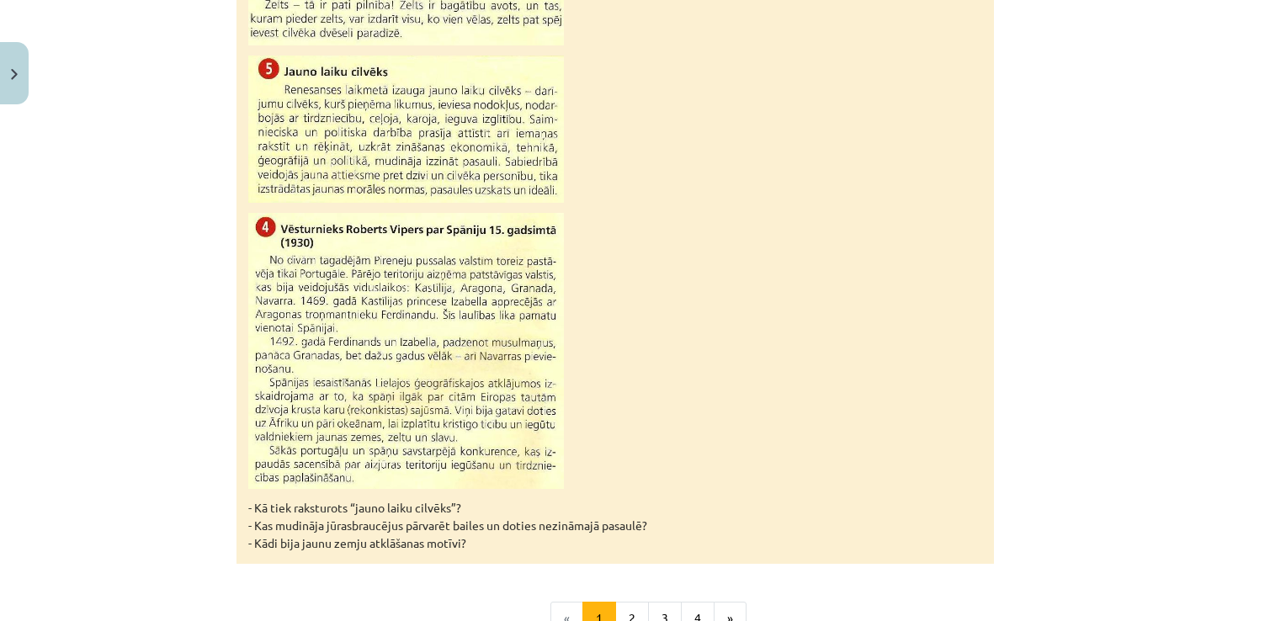
scroll to position [1694, 0]
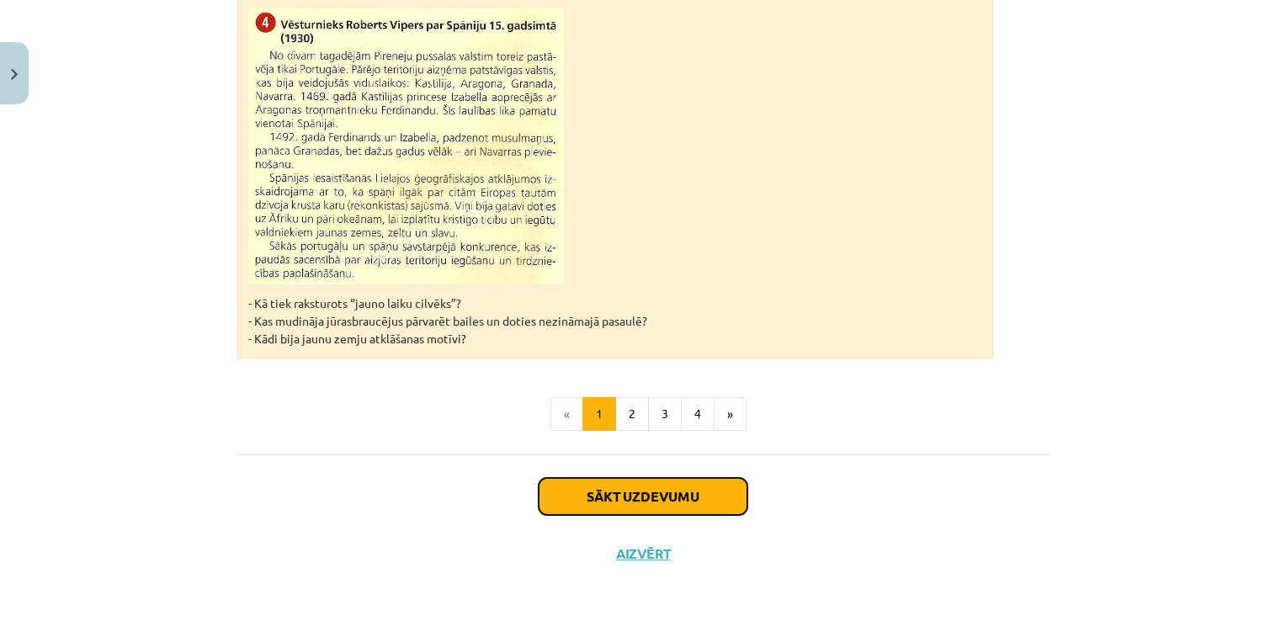
click at [656, 505] on button "Sākt uzdevumu" at bounding box center [643, 496] width 209 height 37
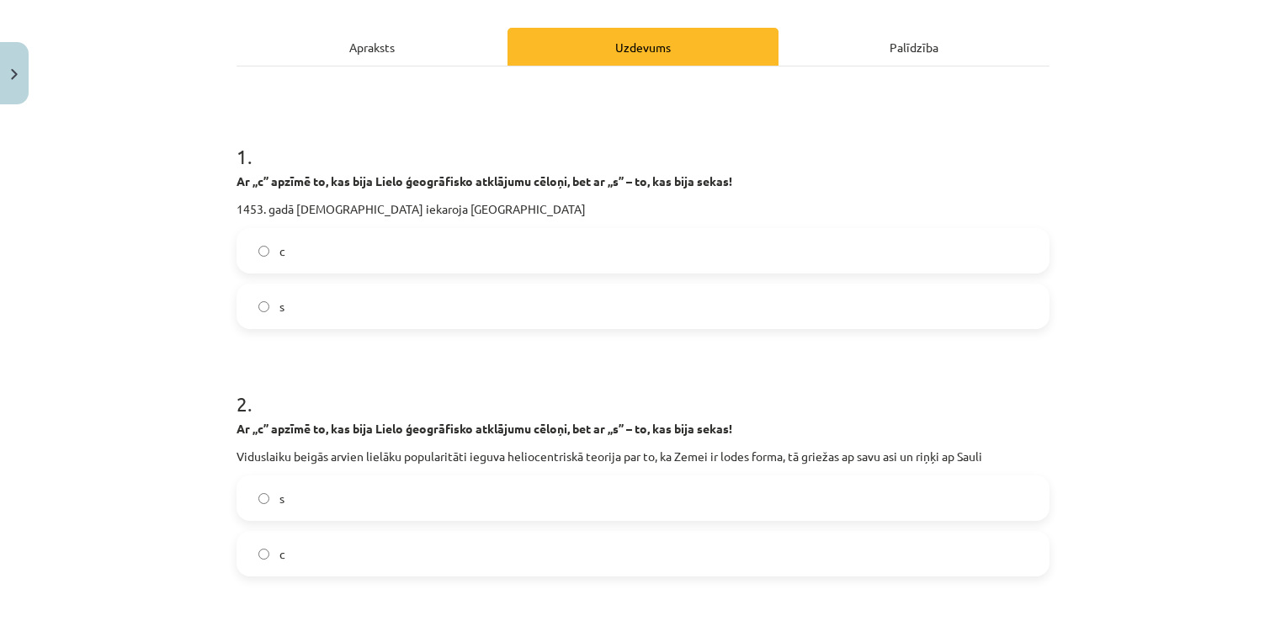
scroll to position [224, 0]
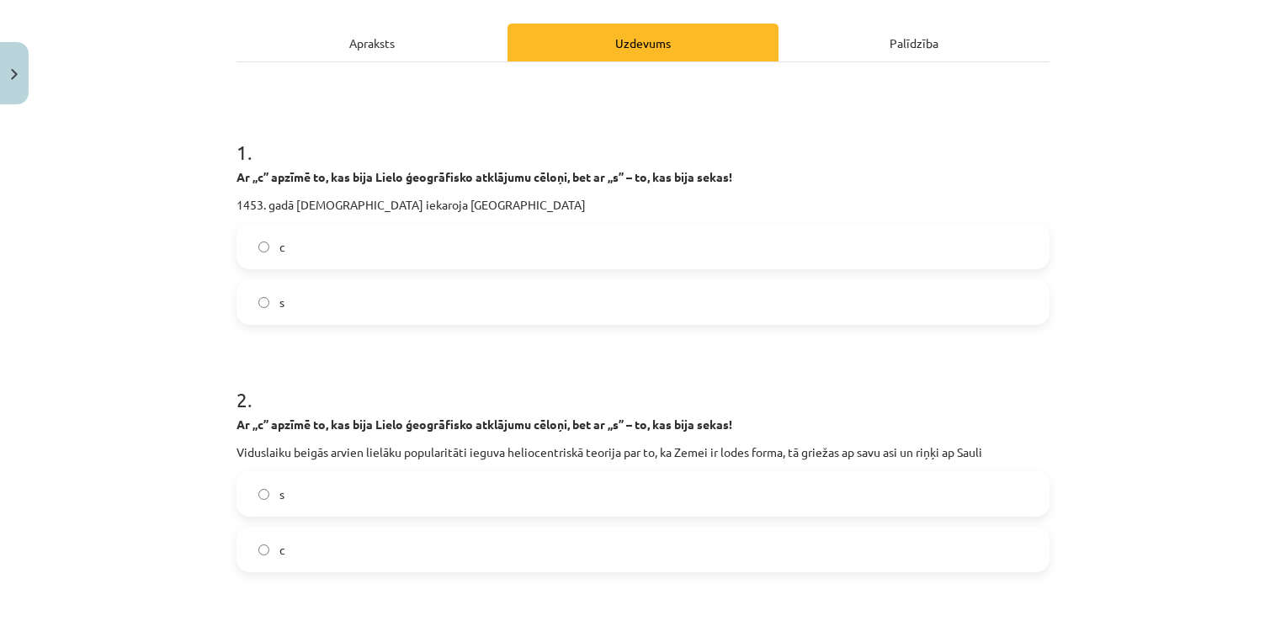
click at [582, 241] on label "c" at bounding box center [643, 247] width 810 height 42
click at [438, 513] on label "s" at bounding box center [643, 494] width 810 height 42
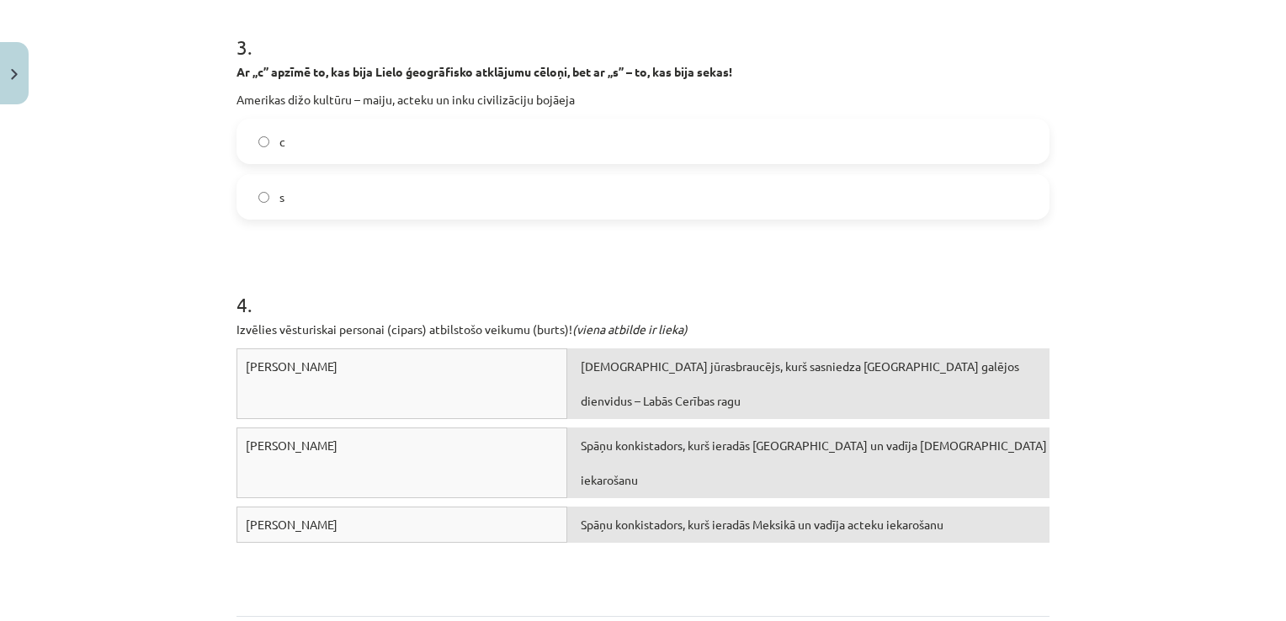
scroll to position [833, 0]
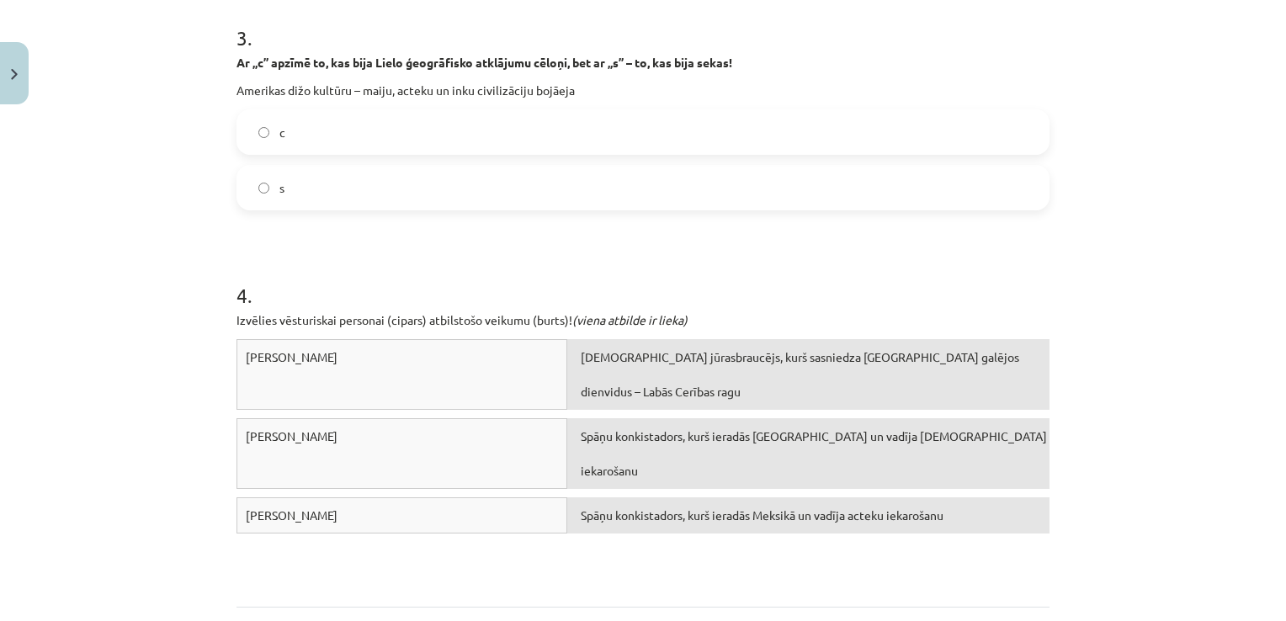
click at [482, 199] on label "s" at bounding box center [643, 188] width 810 height 42
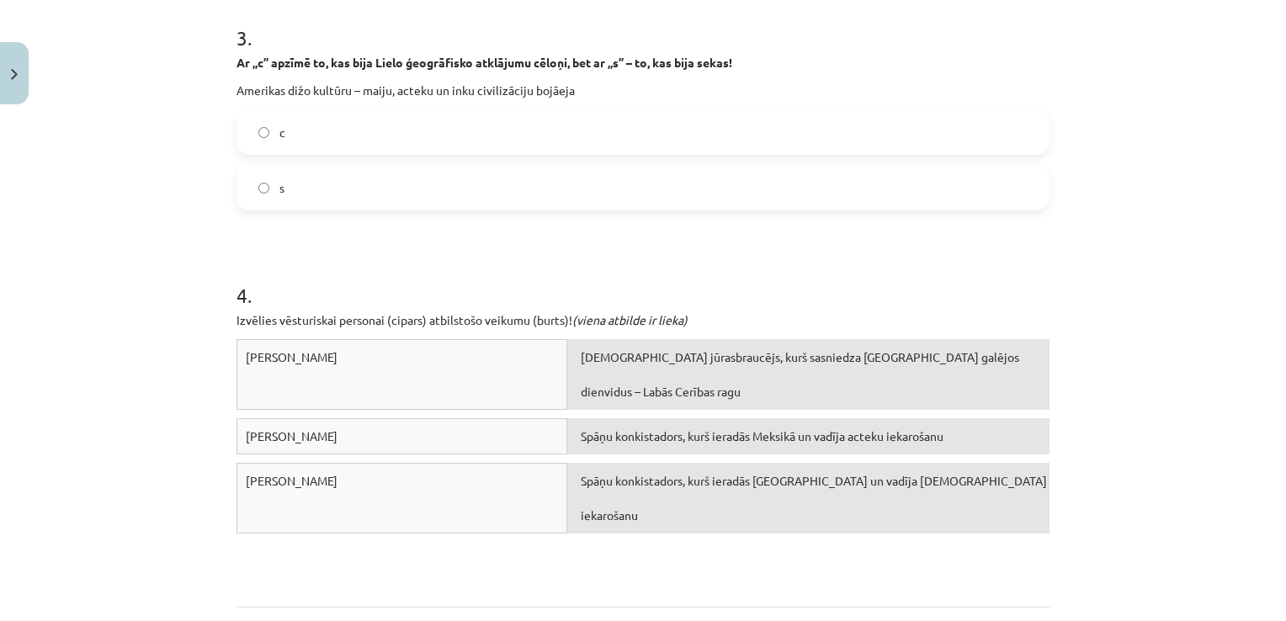
scroll to position [988, 0]
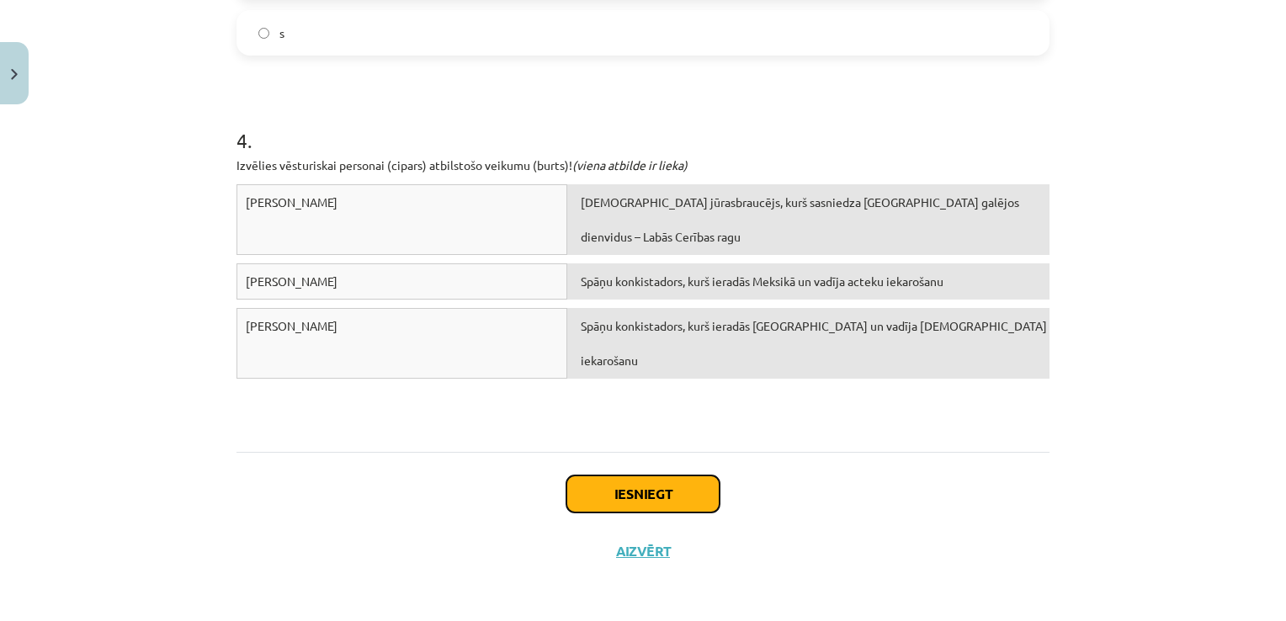
click at [593, 486] on button "Iesniegt" at bounding box center [642, 494] width 153 height 37
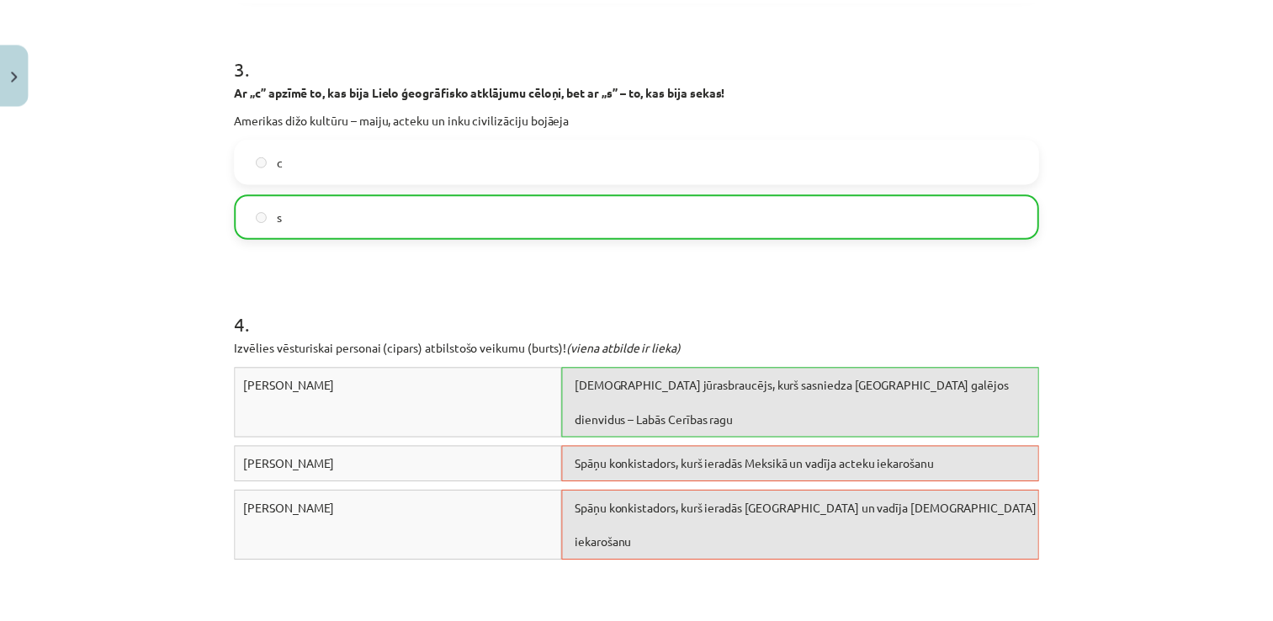
scroll to position [1212, 0]
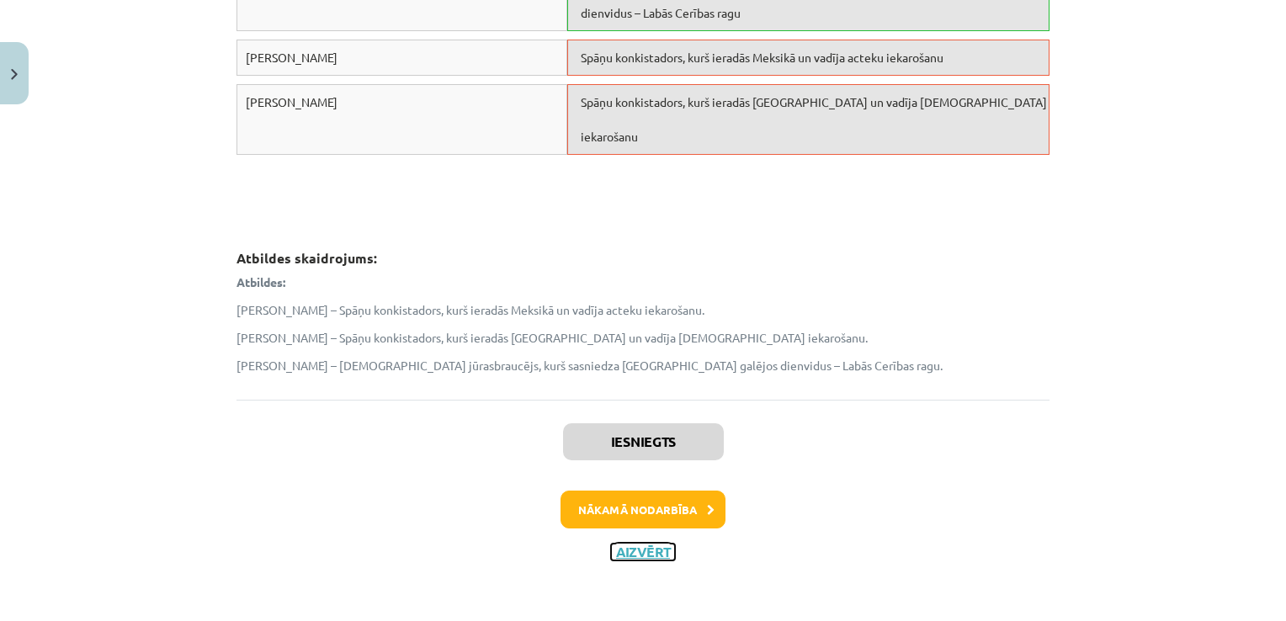
click at [630, 549] on button "Aizvērt" at bounding box center [643, 552] width 64 height 17
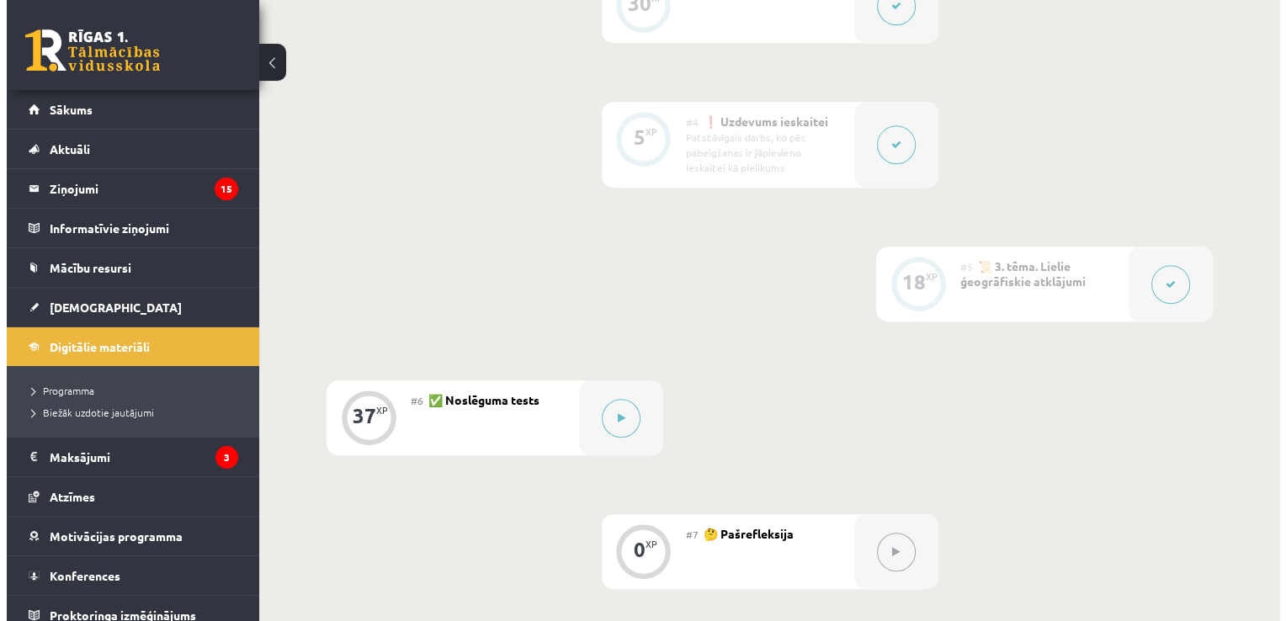
scroll to position [882, 0]
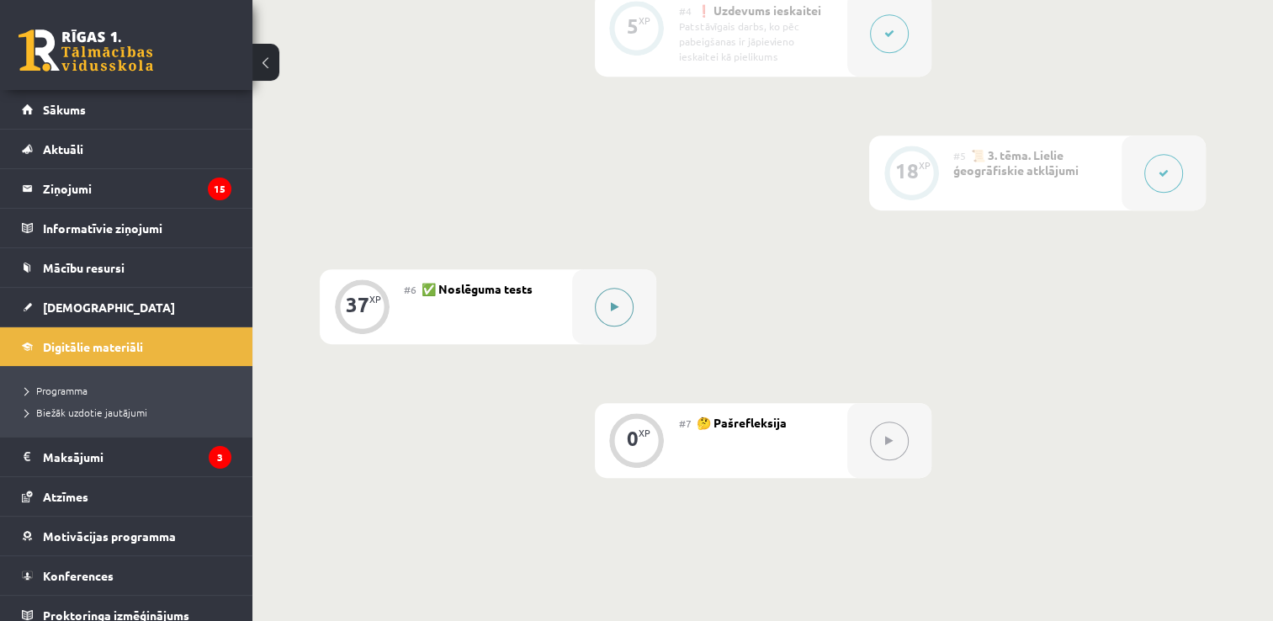
click at [610, 316] on button at bounding box center [614, 307] width 39 height 39
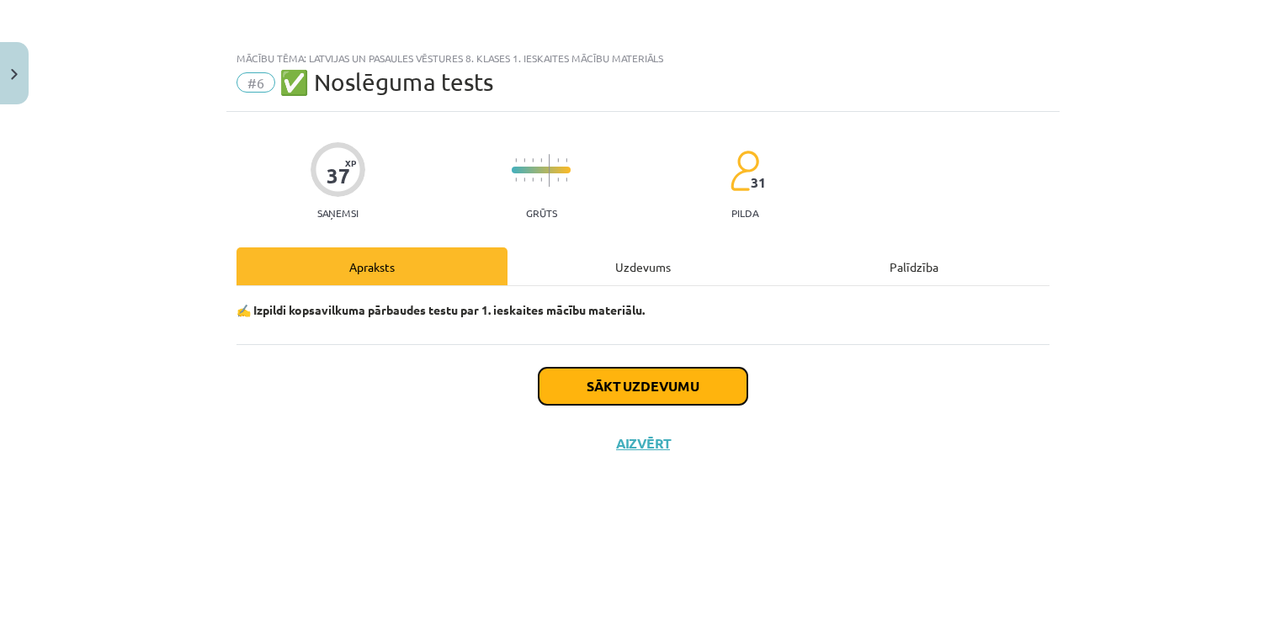
click at [569, 392] on button "Sākt uzdevumu" at bounding box center [643, 386] width 209 height 37
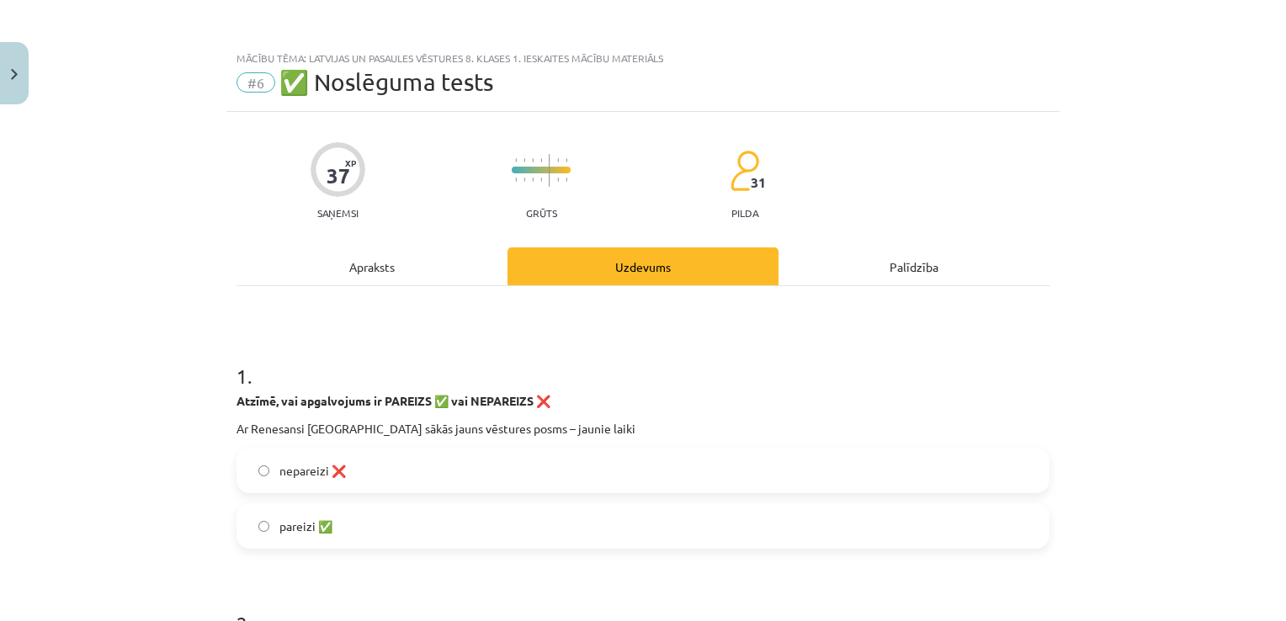
click at [731, 482] on label "nepareizi ❌" at bounding box center [643, 470] width 810 height 42
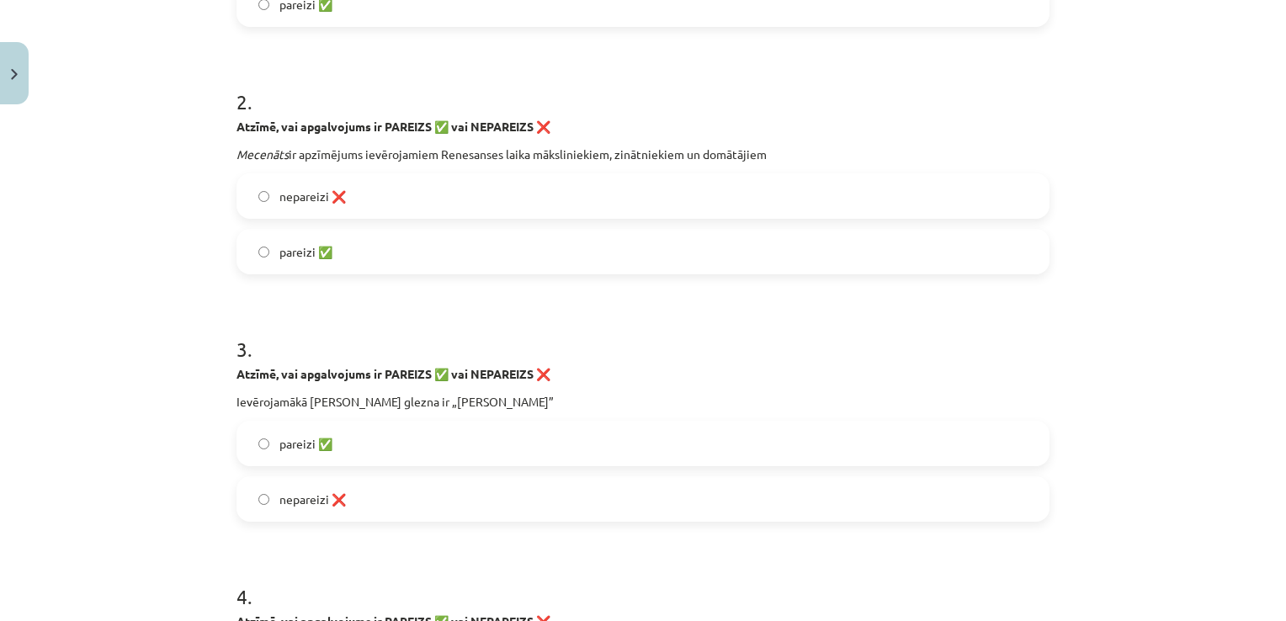
scroll to position [522, 0]
click at [626, 210] on label "nepareizi ❌" at bounding box center [643, 196] width 810 height 42
click at [596, 453] on label "pareizi ✅" at bounding box center [643, 444] width 810 height 42
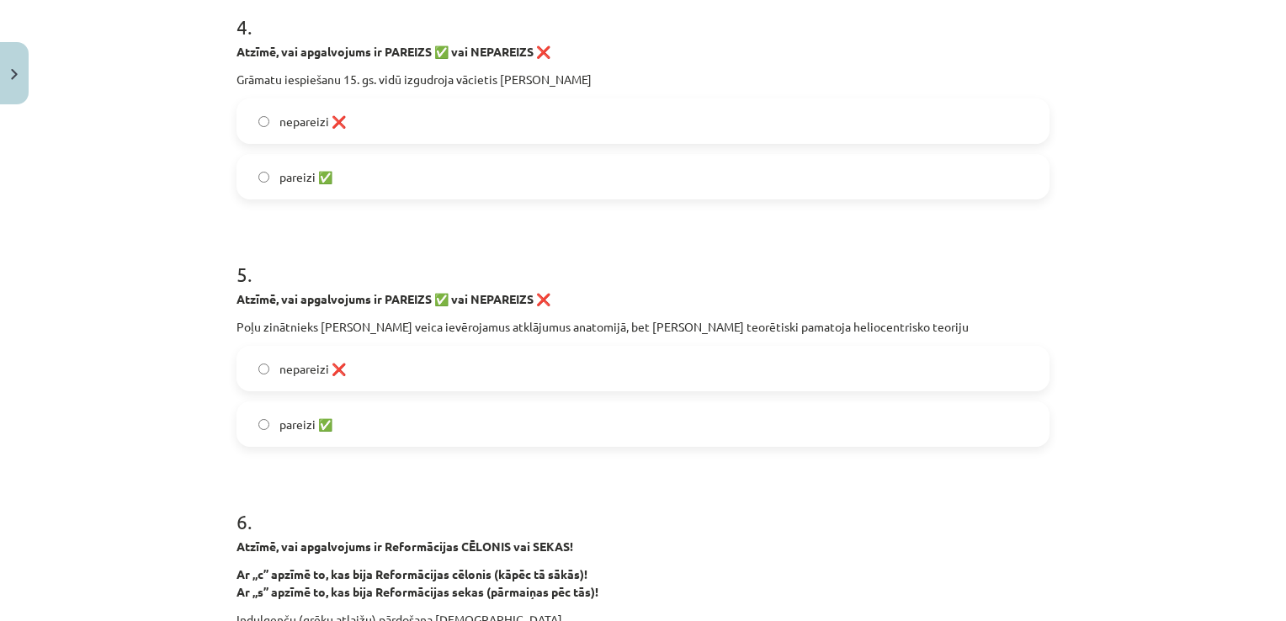
scroll to position [1098, 0]
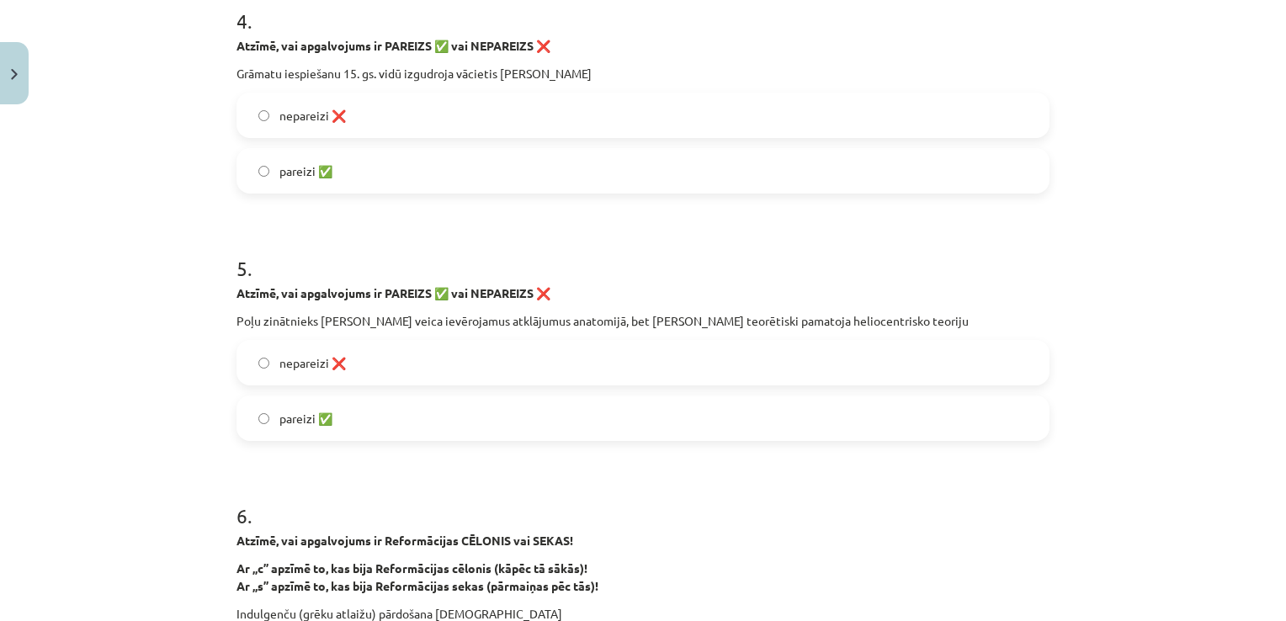
click at [458, 170] on label "pareizi ✅" at bounding box center [643, 171] width 810 height 42
click at [511, 369] on label "nepareizi ❌" at bounding box center [643, 363] width 810 height 42
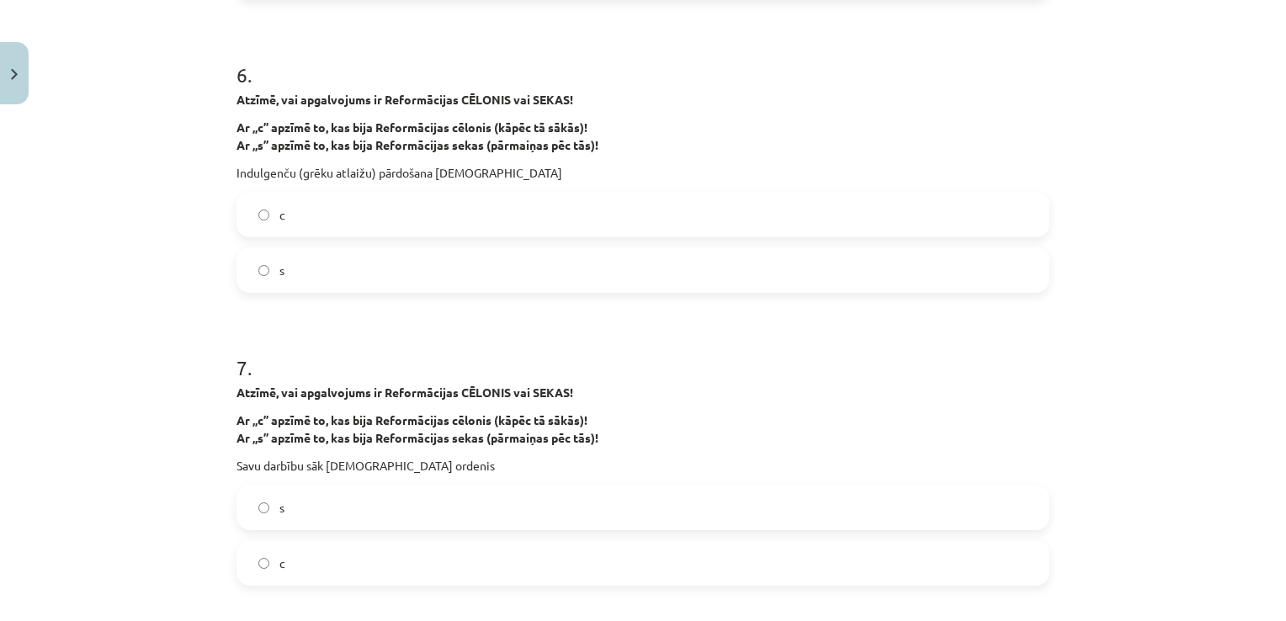
scroll to position [1550, 0]
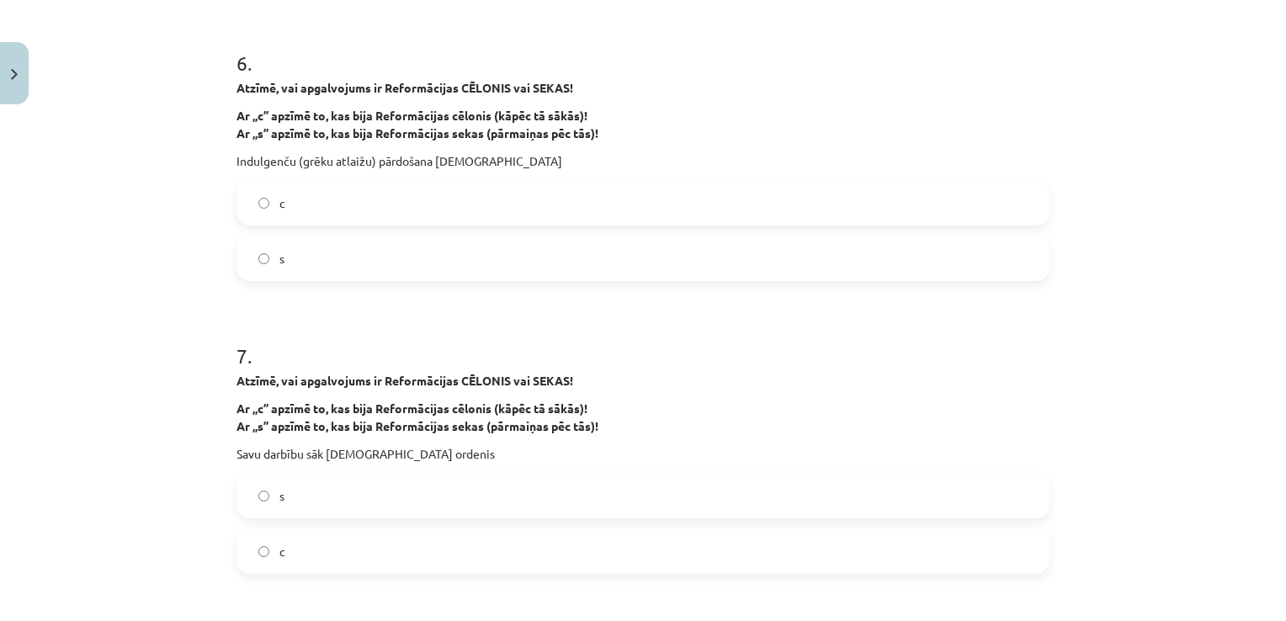
click at [549, 202] on label "c" at bounding box center [643, 203] width 810 height 42
click at [475, 490] on label "s" at bounding box center [643, 496] width 810 height 42
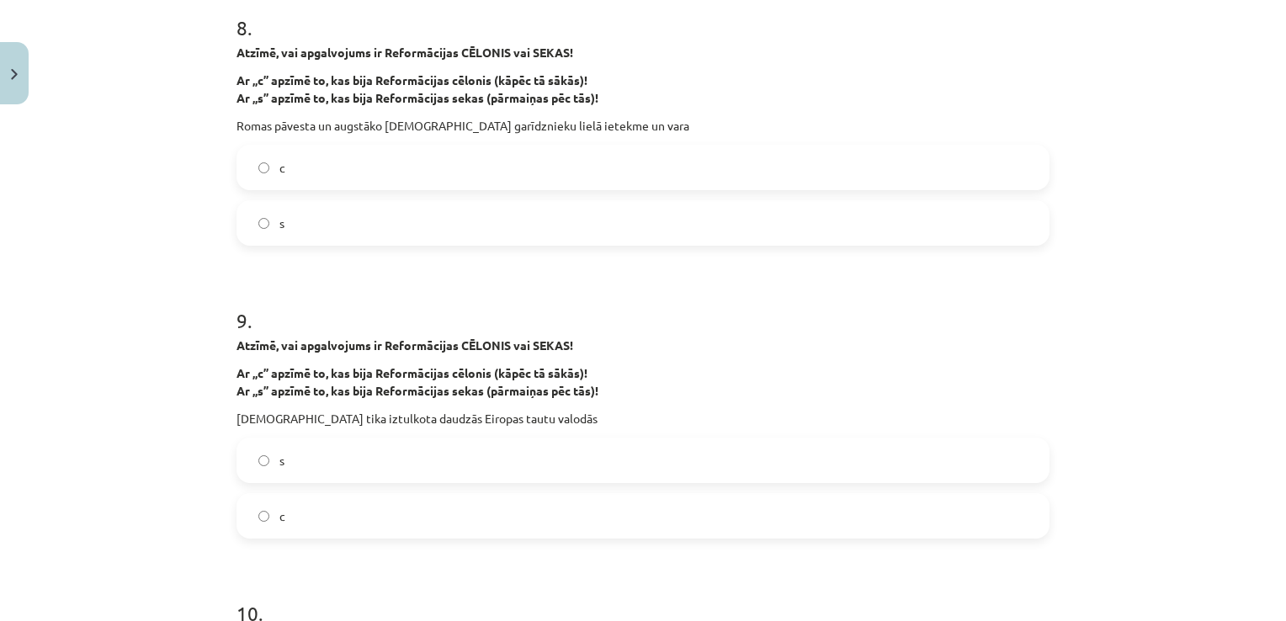
scroll to position [2149, 0]
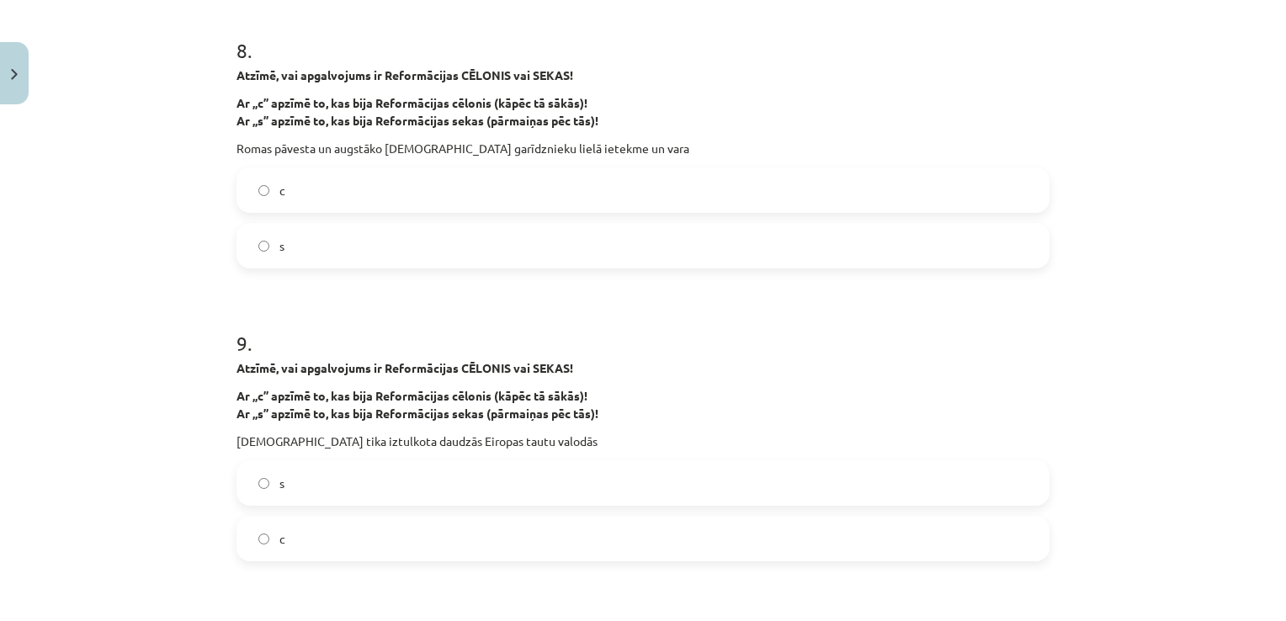
click at [671, 194] on label "c" at bounding box center [643, 190] width 810 height 42
click at [492, 497] on label "s" at bounding box center [643, 483] width 810 height 42
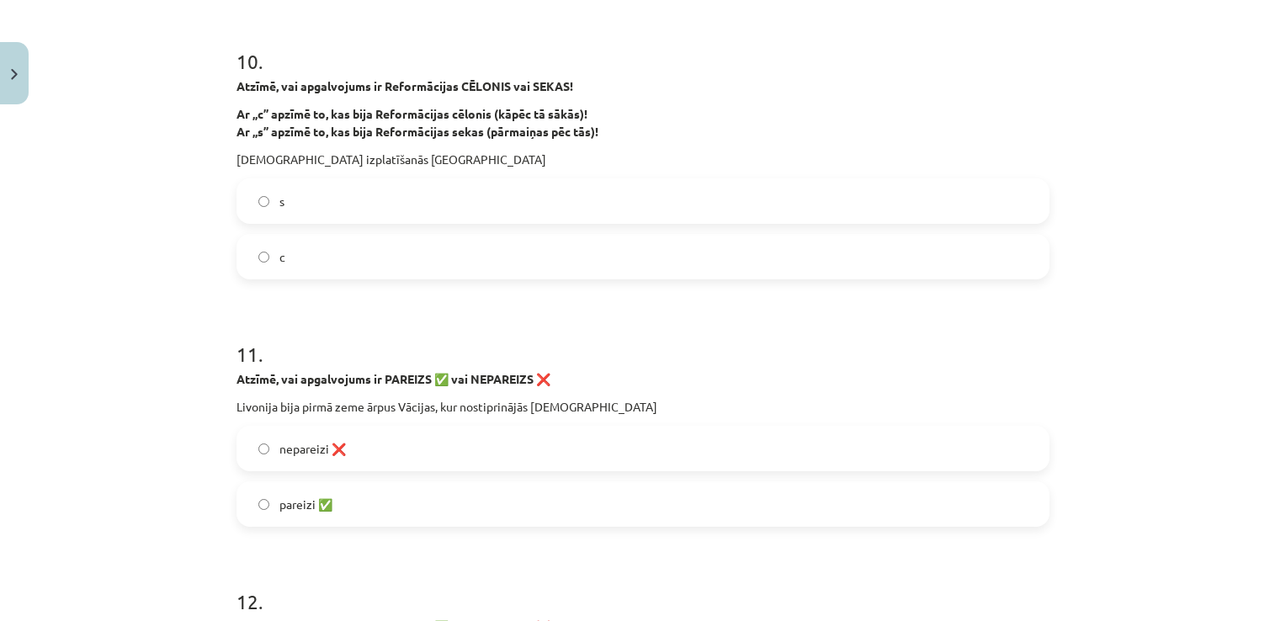
scroll to position [2765, 0]
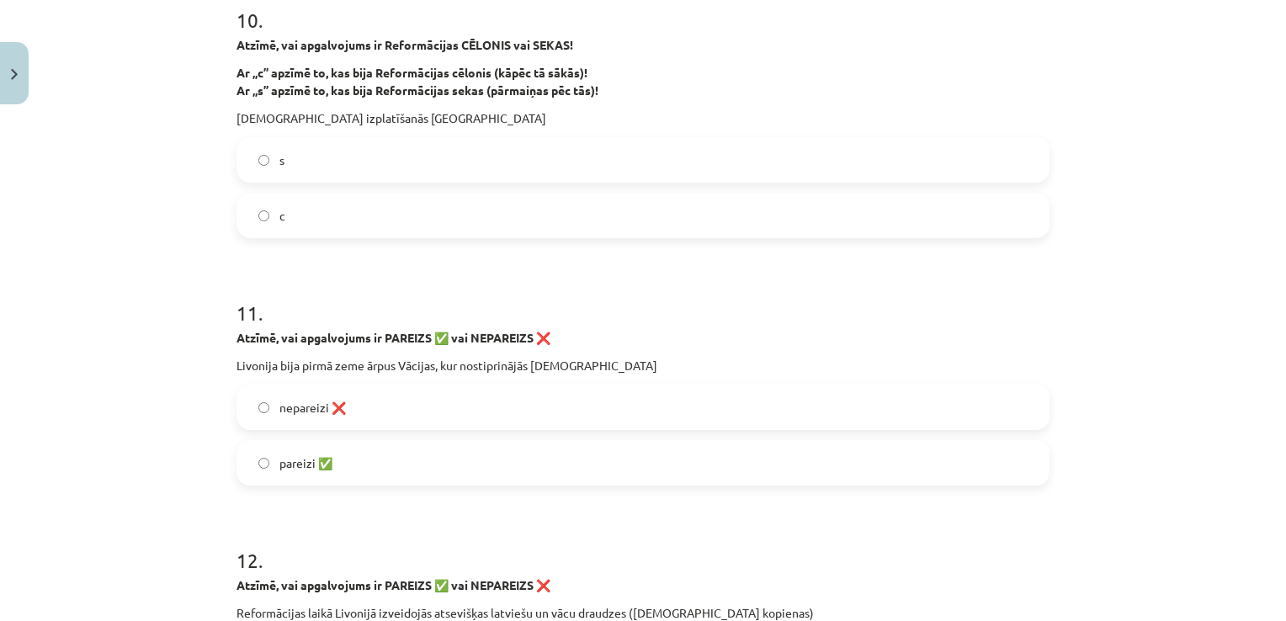
click at [710, 145] on label "s" at bounding box center [643, 160] width 810 height 42
click at [622, 477] on label "pareizi ✅" at bounding box center [643, 463] width 810 height 42
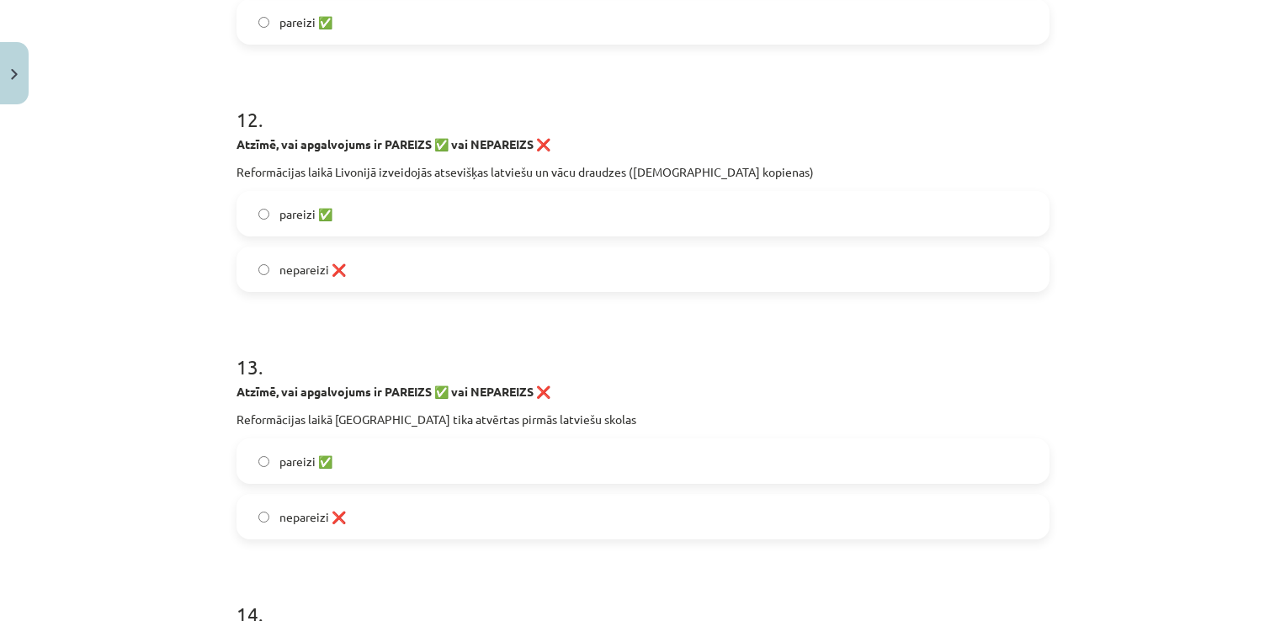
scroll to position [3241, 0]
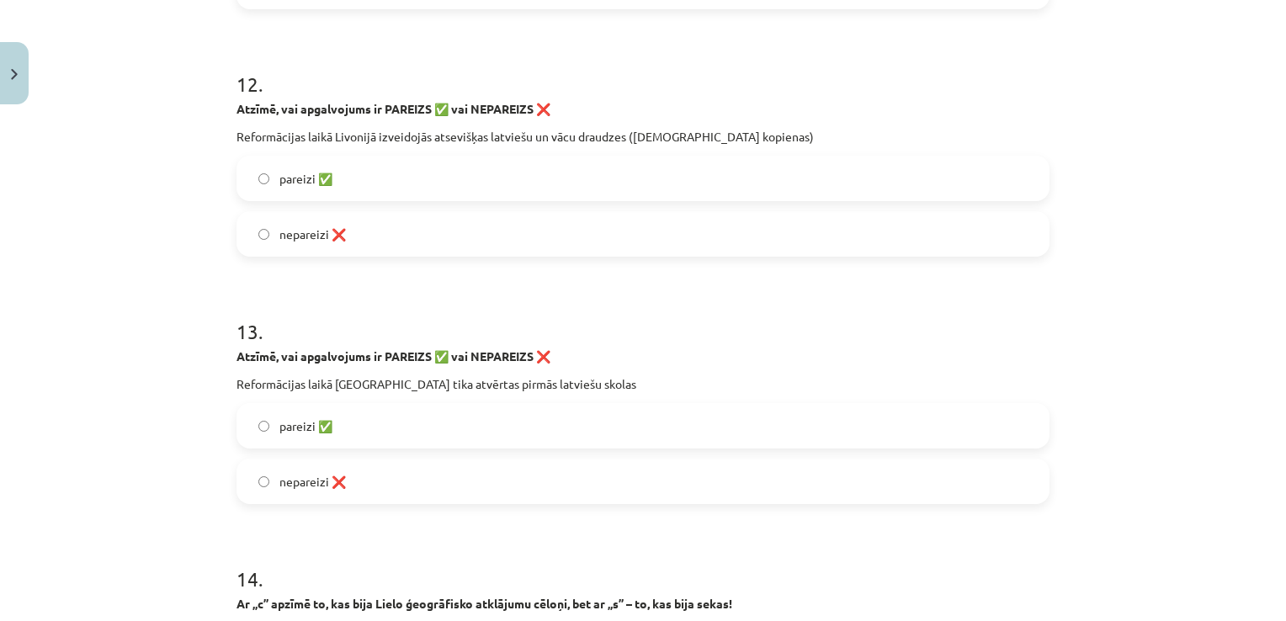
click at [636, 168] on label "pareizi ✅" at bounding box center [643, 178] width 810 height 42
click at [510, 417] on label "pareizi ✅" at bounding box center [643, 426] width 810 height 42
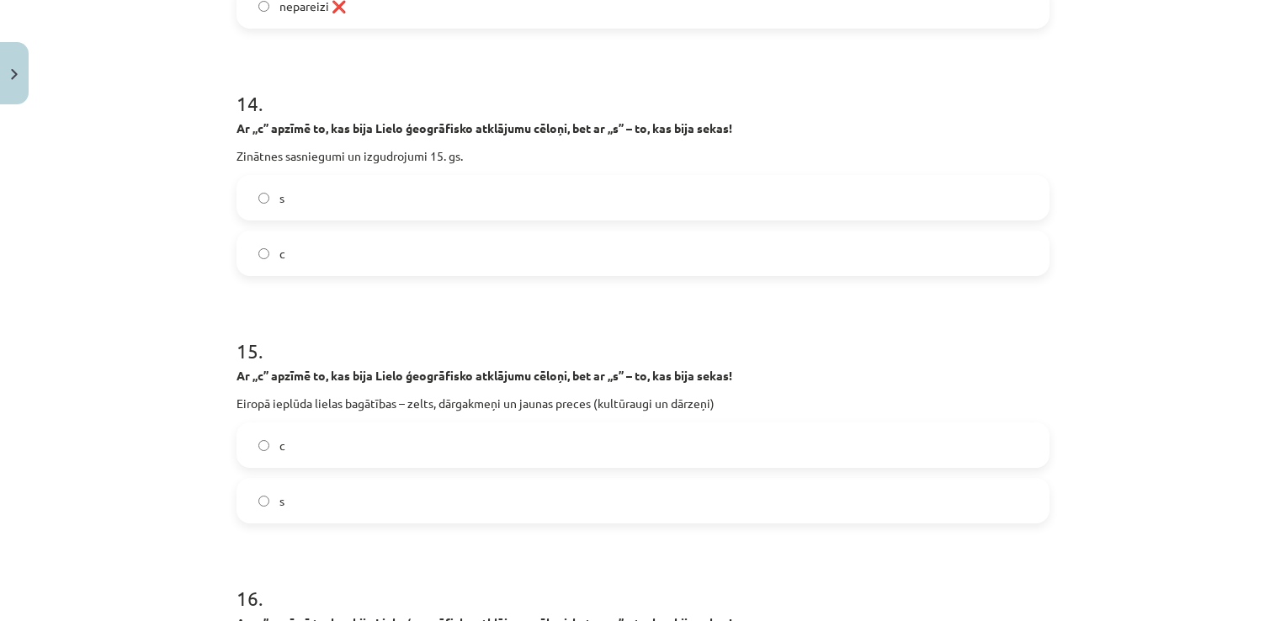
scroll to position [3729, 0]
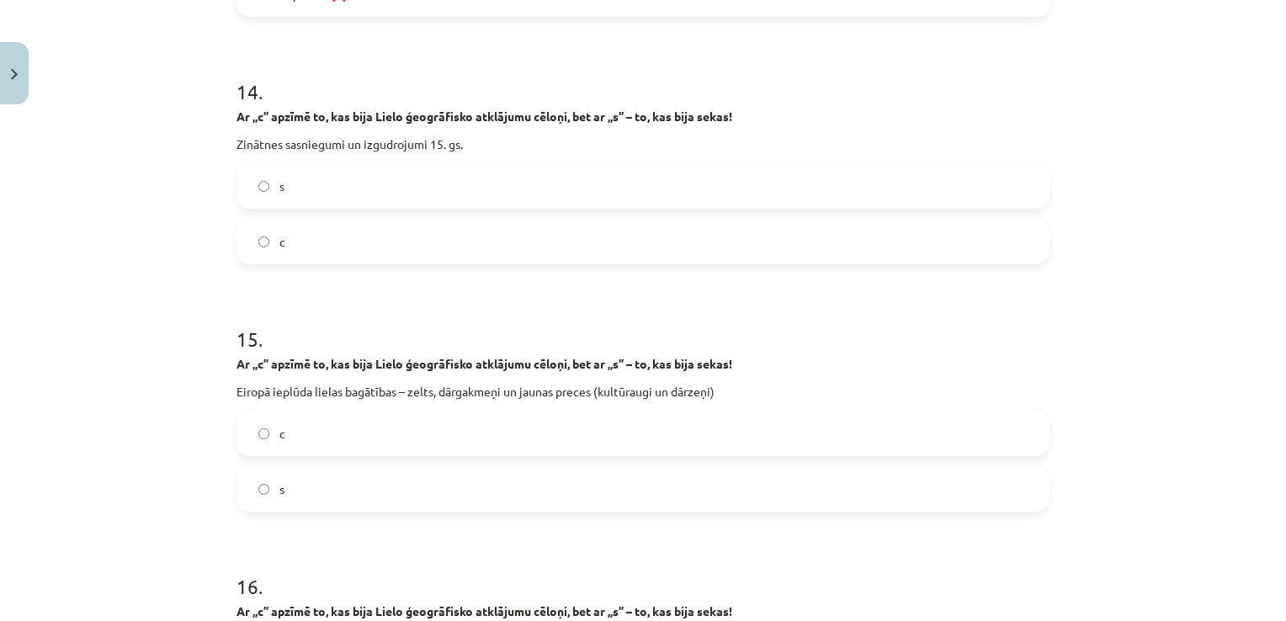
click at [769, 190] on label "s" at bounding box center [643, 186] width 810 height 42
click at [730, 482] on label "s" at bounding box center [643, 489] width 810 height 42
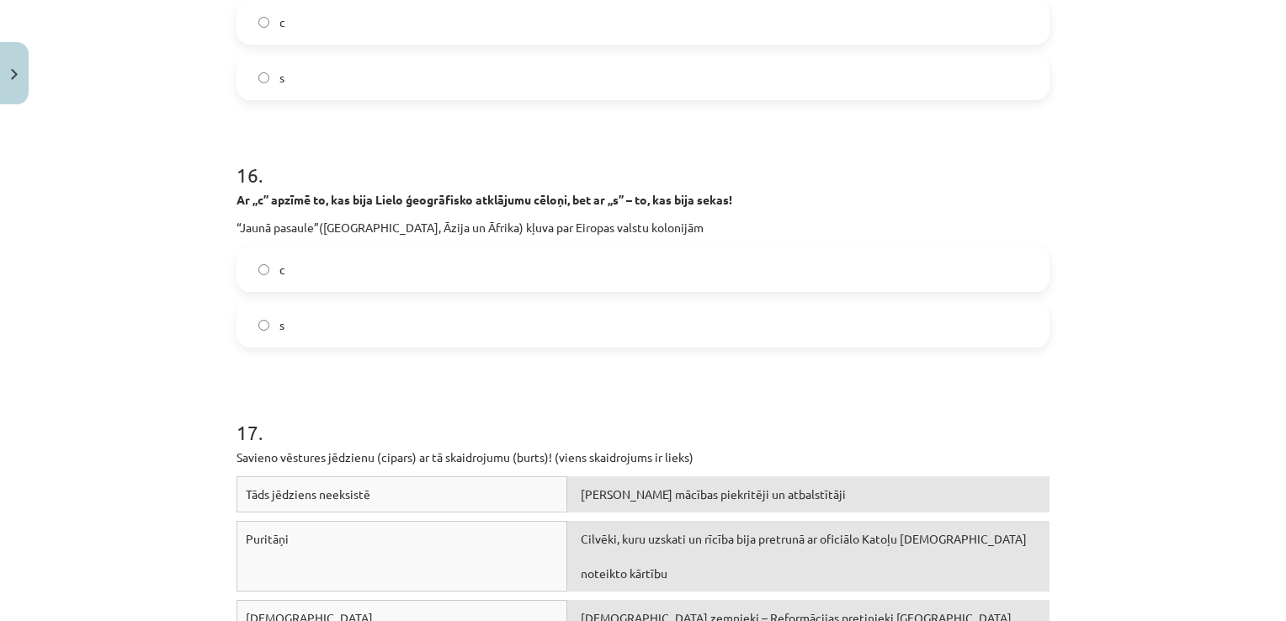
scroll to position [4275, 0]
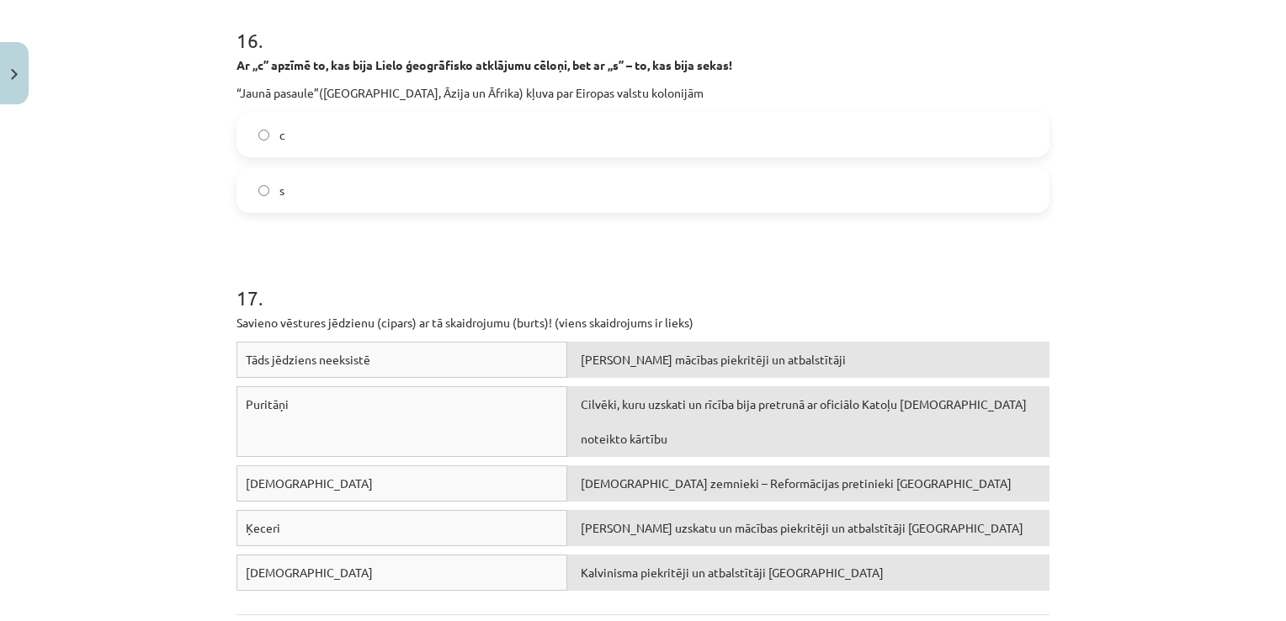
click at [710, 195] on label "s" at bounding box center [643, 190] width 810 height 42
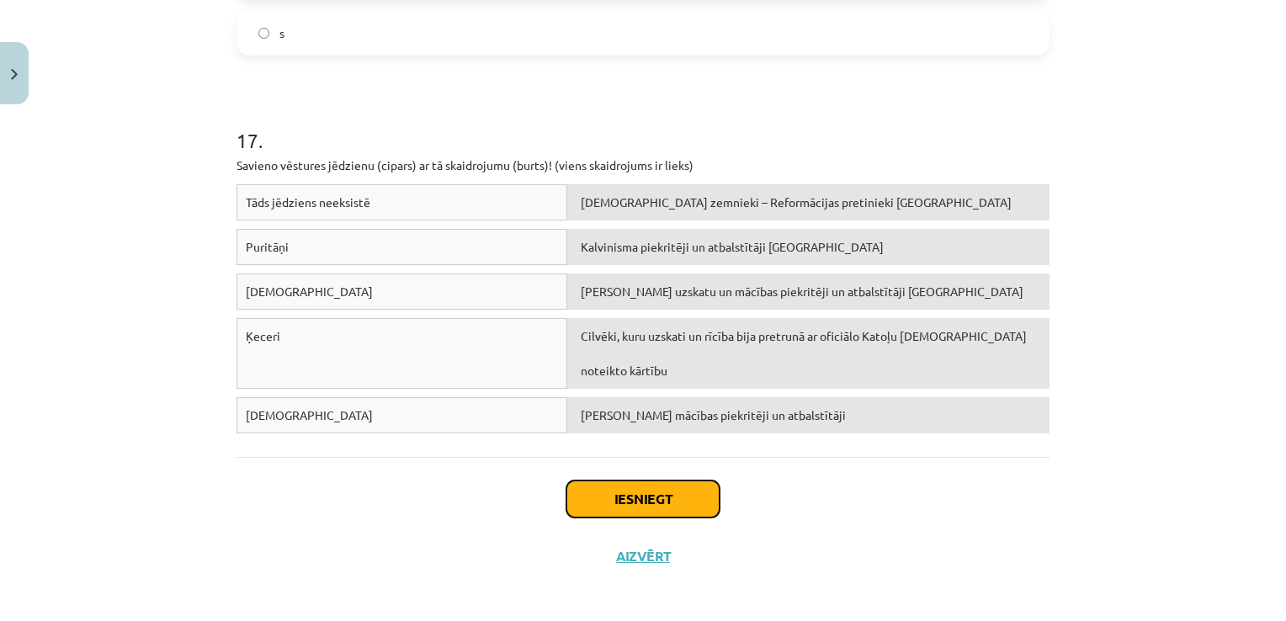
click at [623, 486] on button "Iesniegt" at bounding box center [642, 499] width 153 height 37
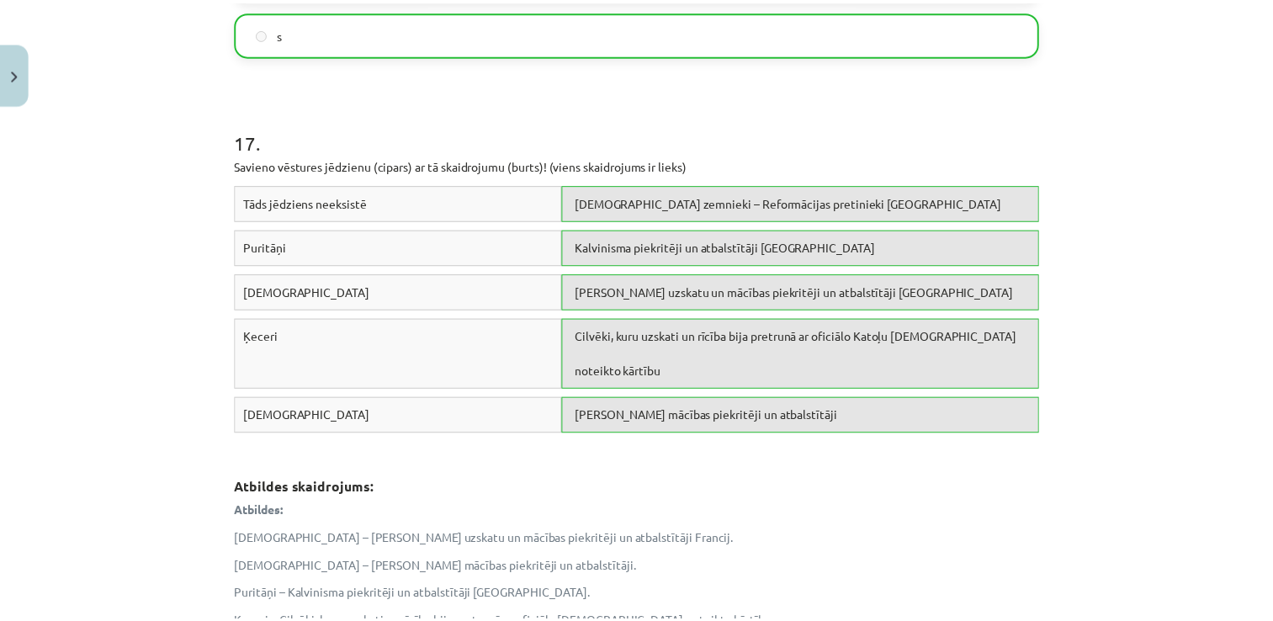
scroll to position [4712, 0]
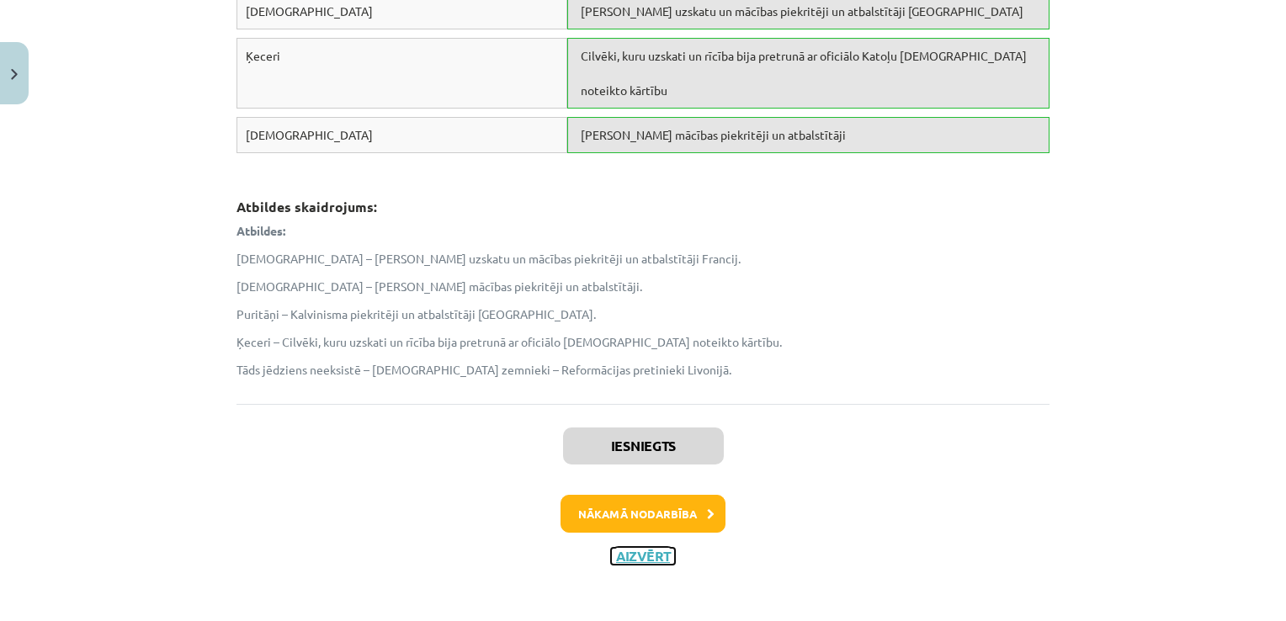
click at [633, 550] on button "Aizvērt" at bounding box center [643, 556] width 64 height 17
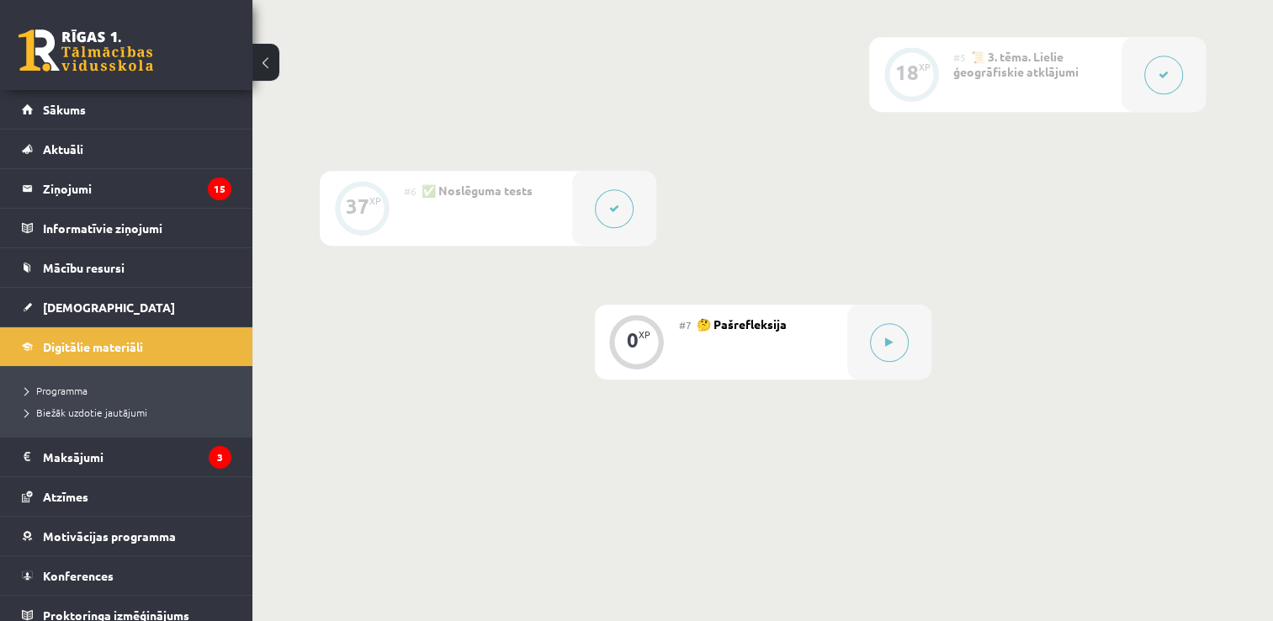
scroll to position [1033, 0]
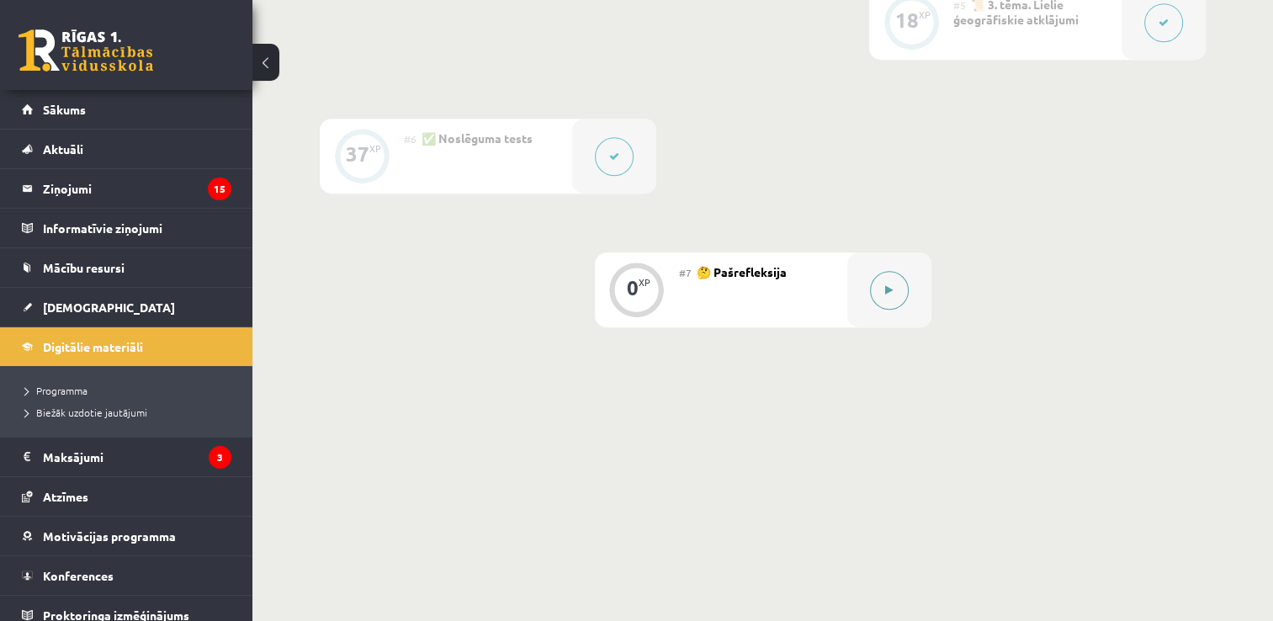
click at [872, 294] on button at bounding box center [889, 290] width 39 height 39
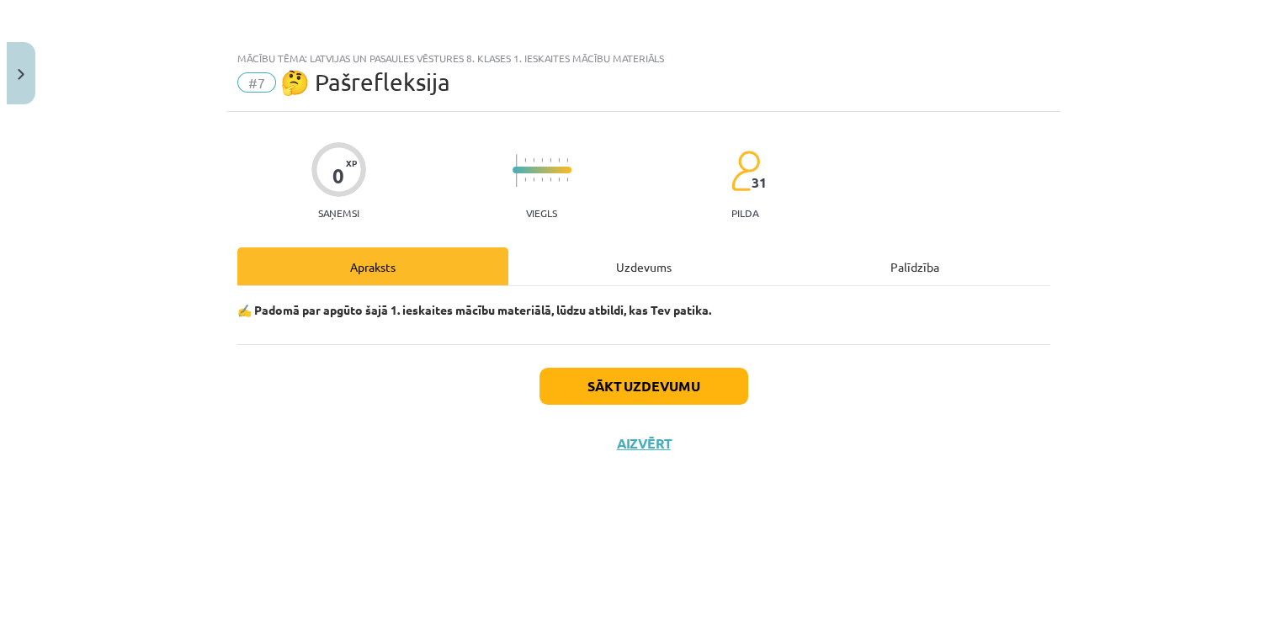
scroll to position [1015, 0]
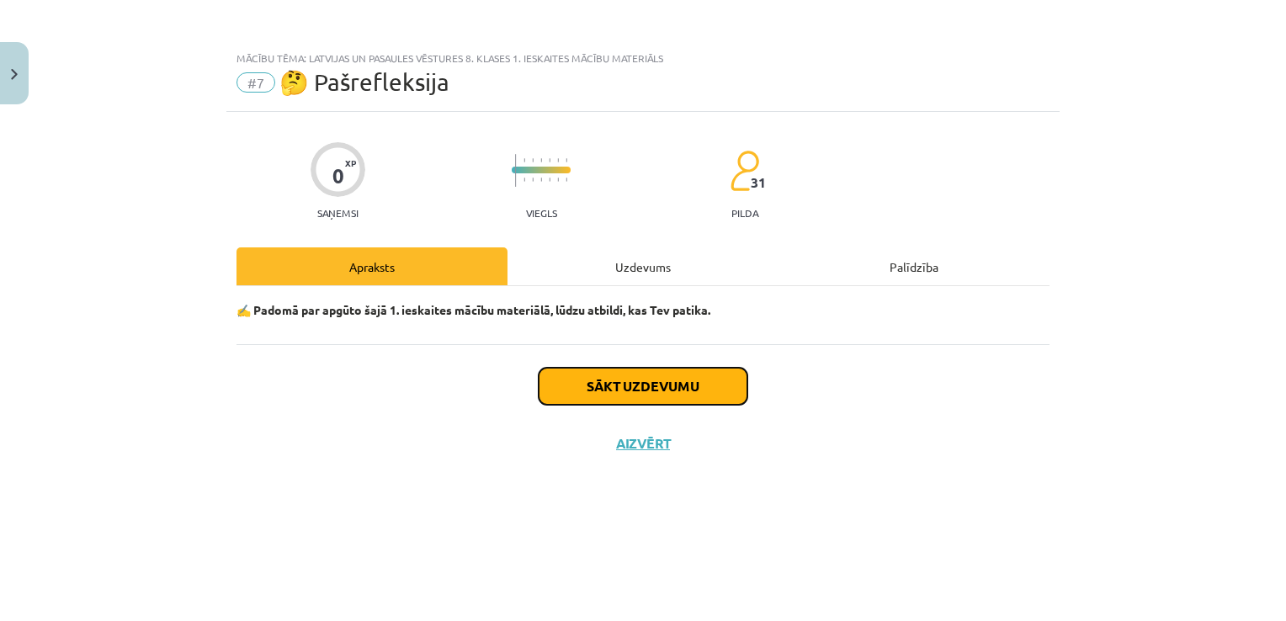
click at [703, 396] on button "Sākt uzdevumu" at bounding box center [643, 386] width 209 height 37
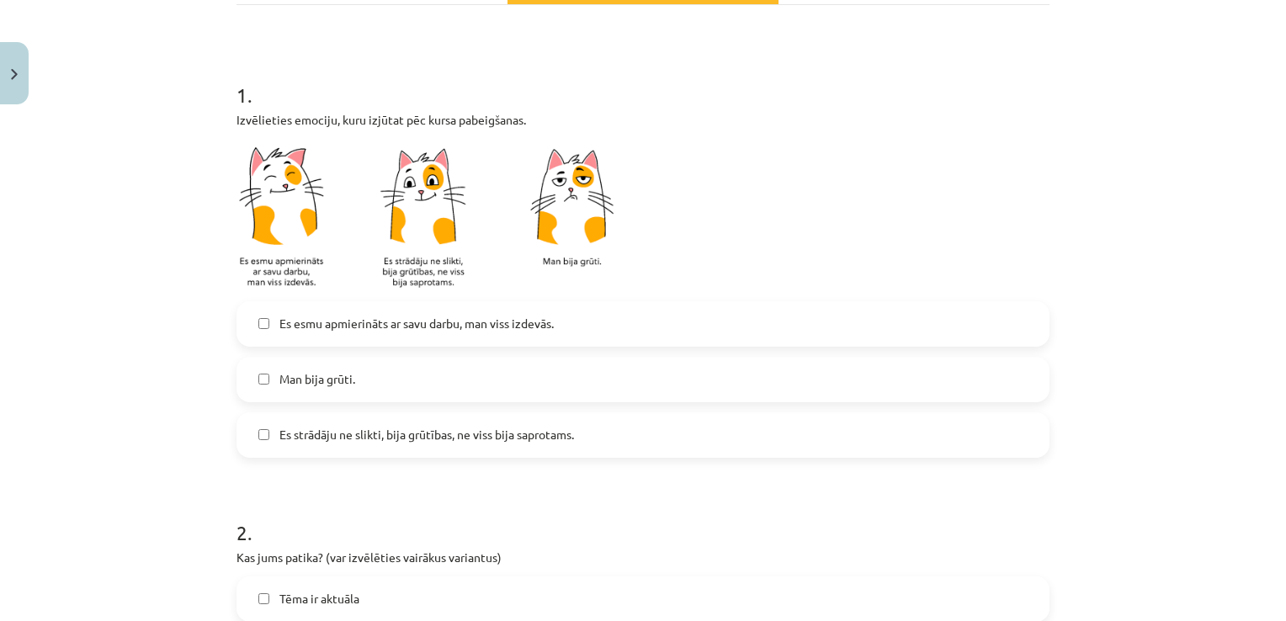
scroll to position [300, 0]
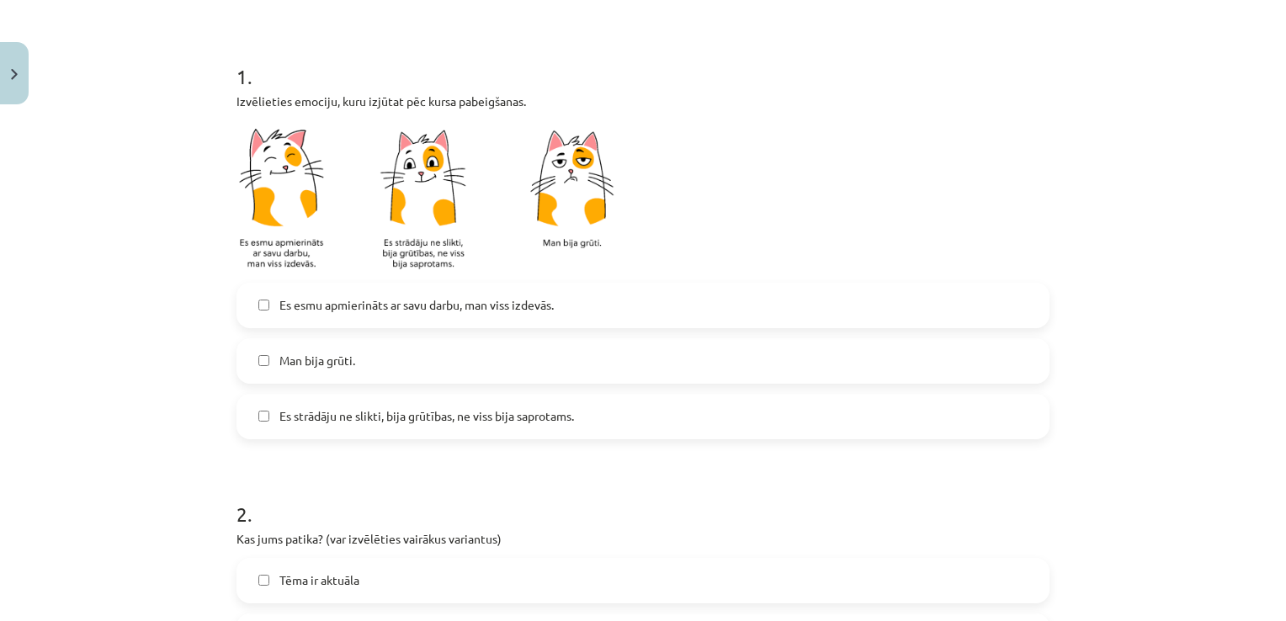
click at [490, 428] on label "Es strādāju ne slikti, bija grūtības, ne viss bija saprotams." at bounding box center [643, 417] width 810 height 42
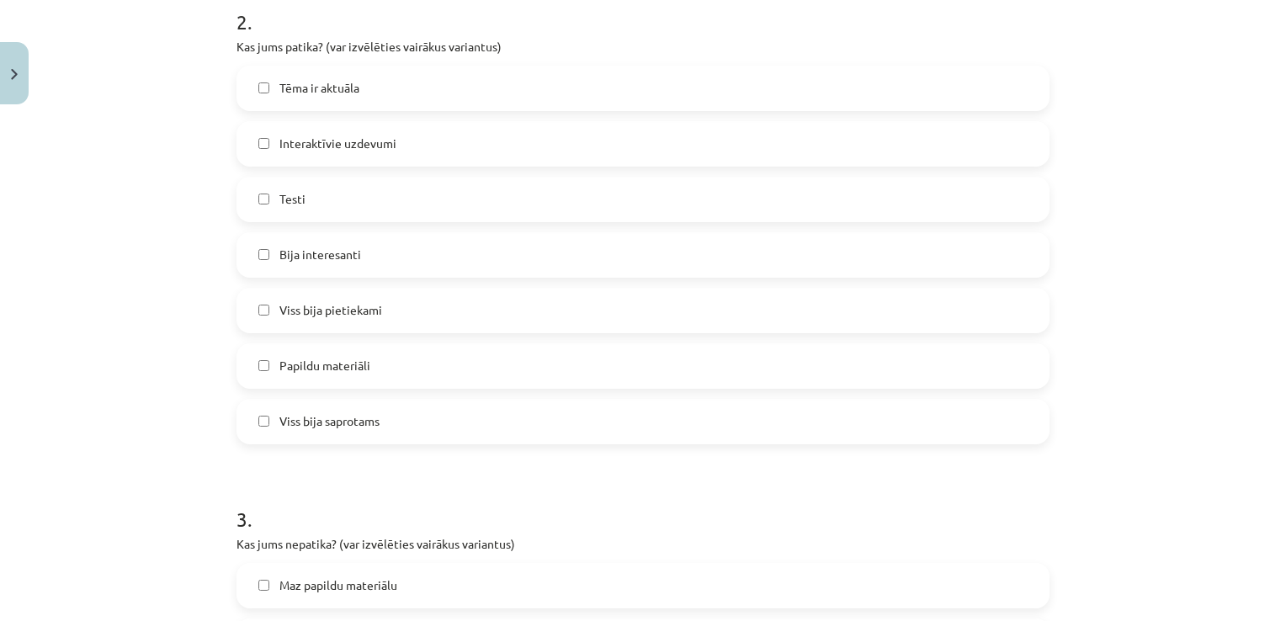
scroll to position [789, 0]
click at [369, 157] on label "Interaktīvie uzdevumi" at bounding box center [643, 146] width 810 height 42
click at [369, 211] on label "Testi" at bounding box center [643, 202] width 810 height 42
click at [370, 258] on label "Bija interesanti" at bounding box center [643, 258] width 810 height 42
click at [366, 306] on span "Viss bija pietiekami" at bounding box center [330, 313] width 103 height 18
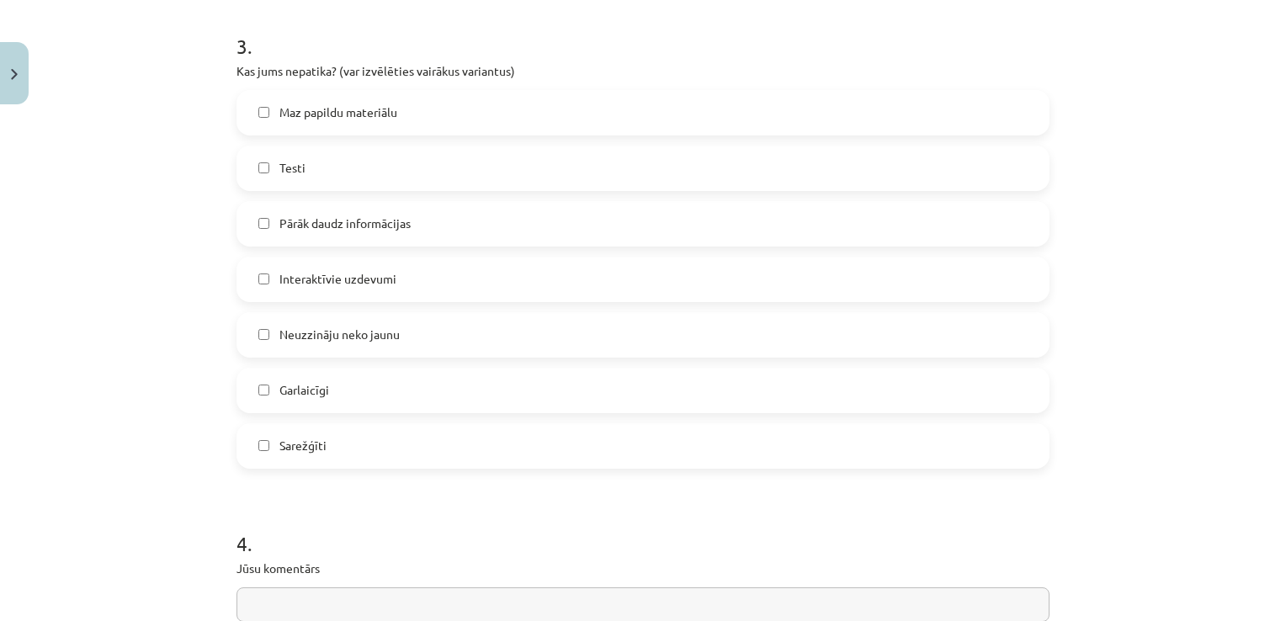
scroll to position [1252, 0]
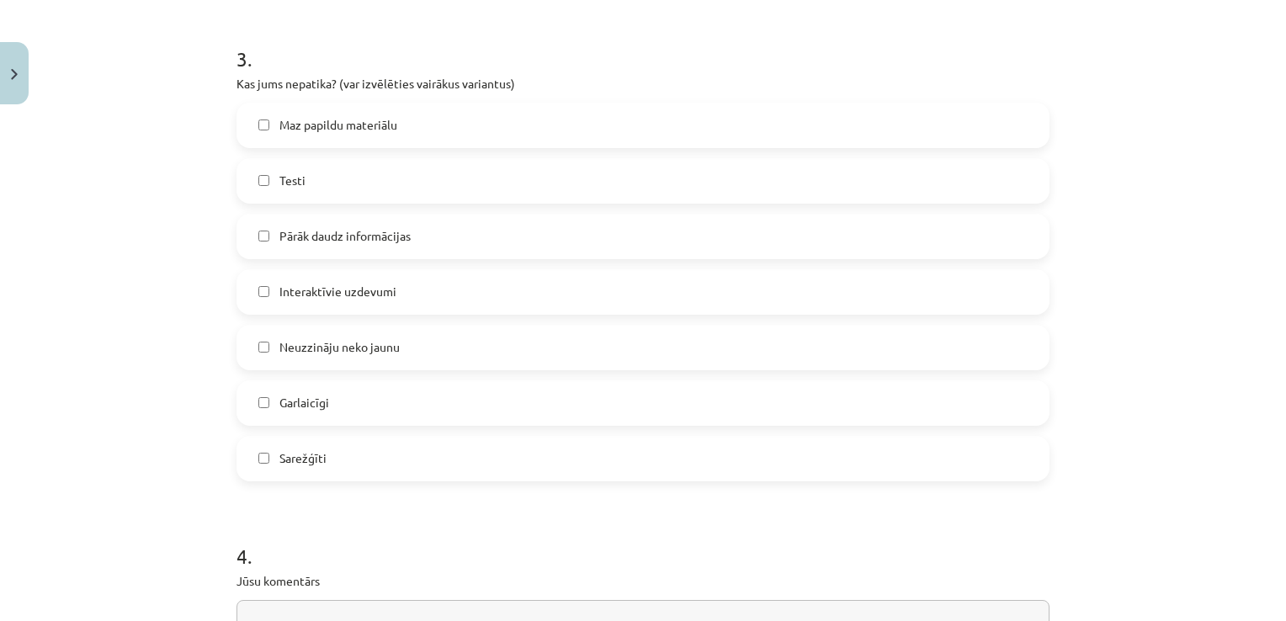
click at [387, 251] on label "Pārāk daudz informācijas" at bounding box center [643, 236] width 810 height 42
click at [368, 450] on label "Sarežģīti" at bounding box center [643, 459] width 810 height 42
drag, startPoint x: 1271, startPoint y: 476, endPoint x: 1278, endPoint y: 550, distance: 74.5
click at [1278, 550] on div "Mācību tēma: Latvijas un pasaules vēstures 8. klases 1. ieskaites mācību materi…" at bounding box center [643, 310] width 1286 height 621
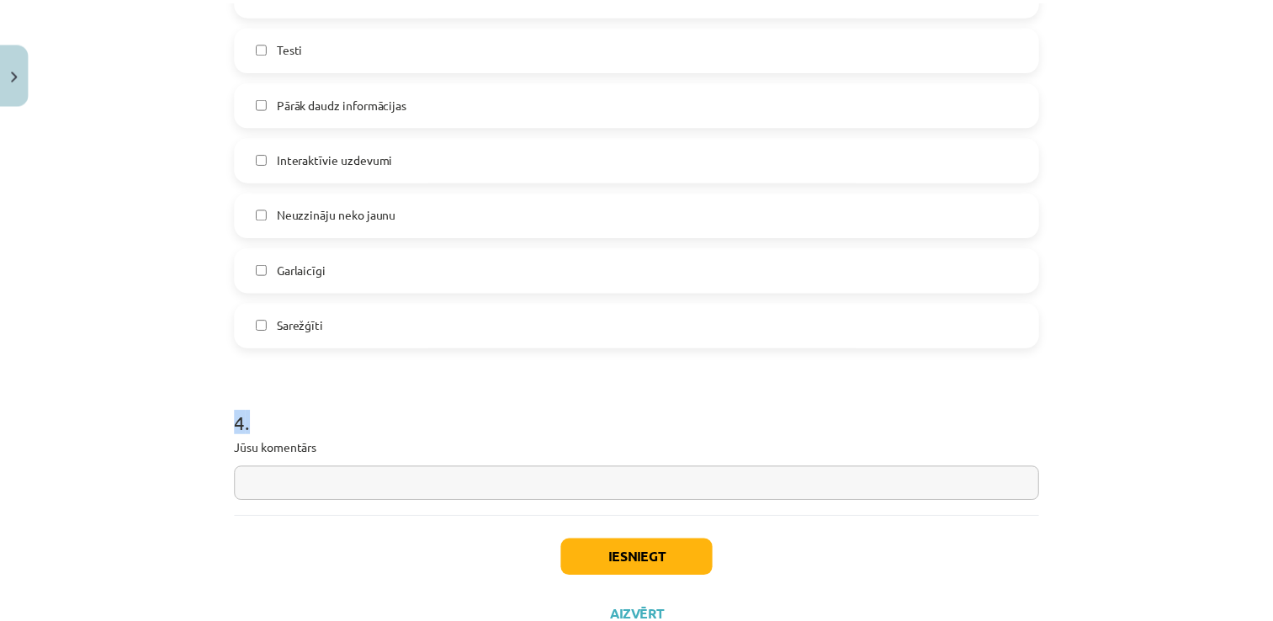
scroll to position [1450, 0]
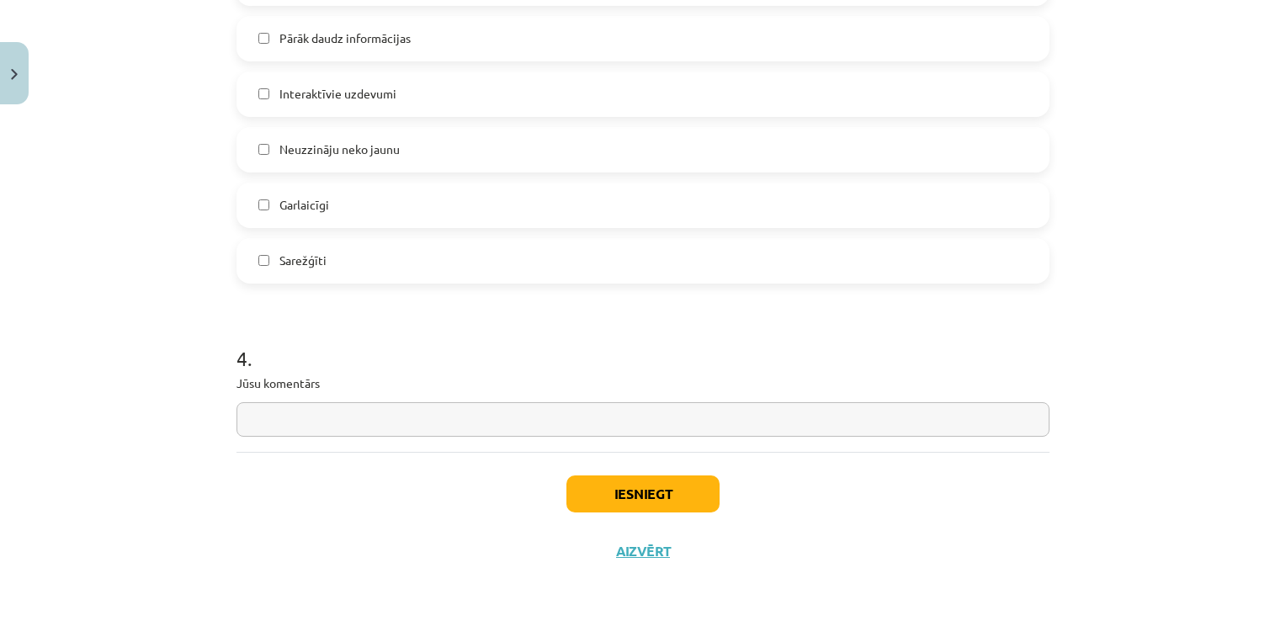
click at [215, 525] on div "Mācību tēma: Latvijas un pasaules vēstures 8. klases 1. ieskaites mācību materi…" at bounding box center [643, 310] width 1286 height 621
click at [594, 497] on button "Iesniegt" at bounding box center [642, 494] width 153 height 37
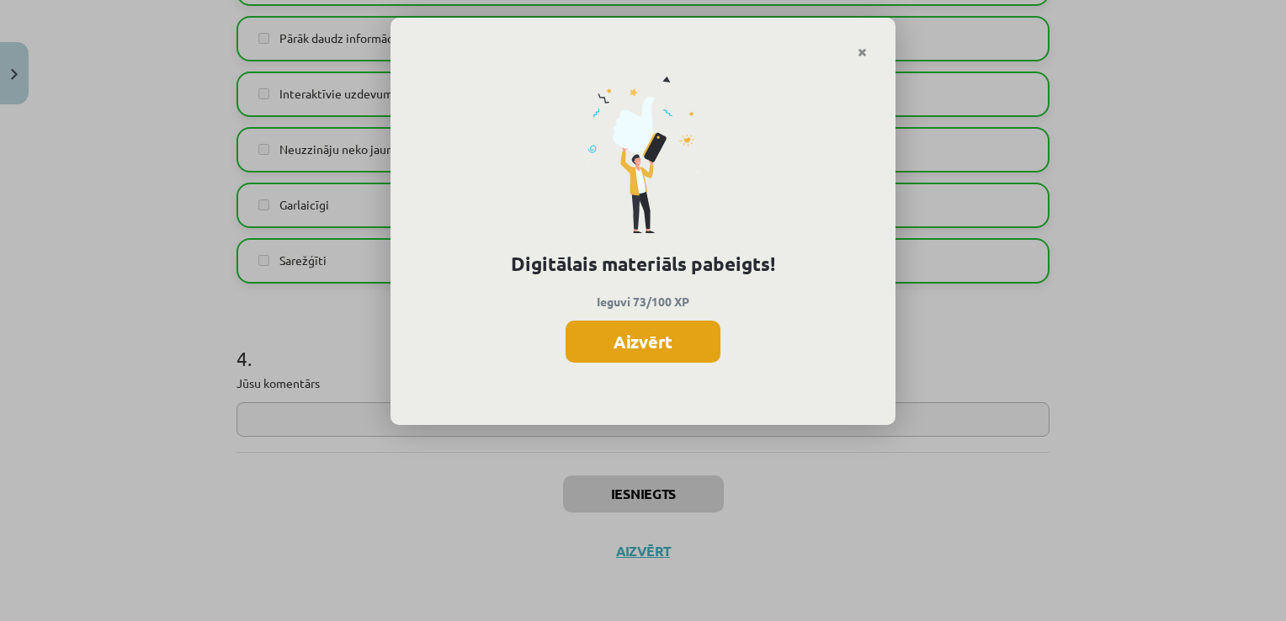
click at [626, 331] on button "Aizvērt" at bounding box center [643, 342] width 155 height 42
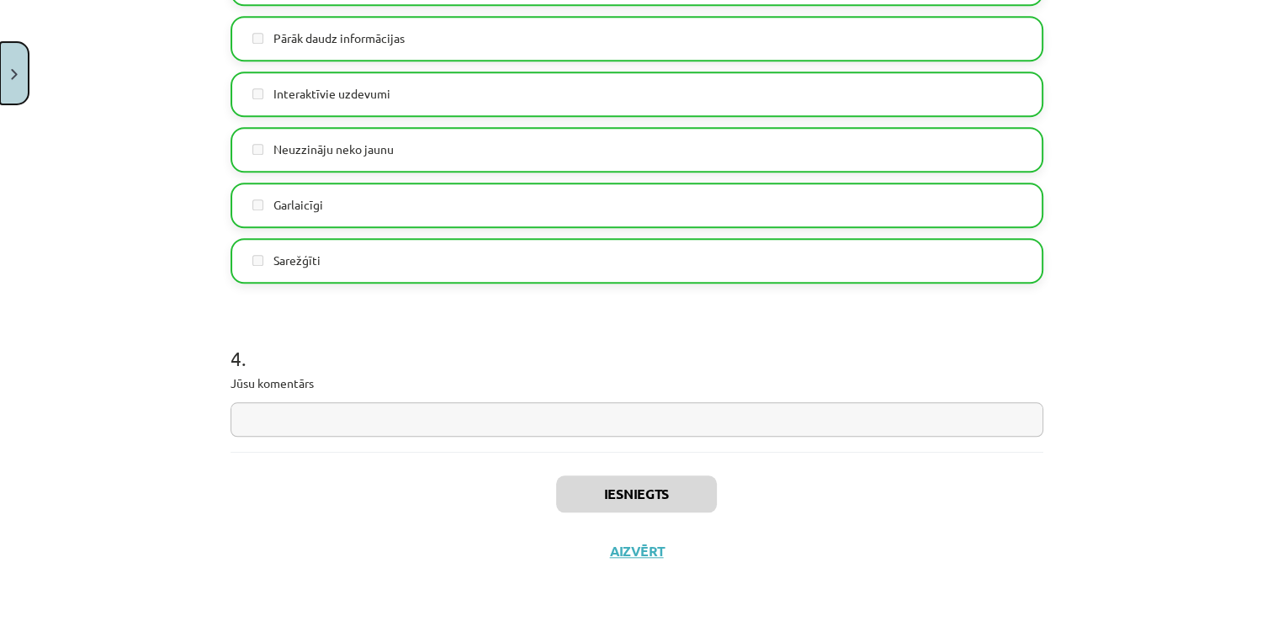
click at [19, 88] on button "Close" at bounding box center [14, 73] width 29 height 62
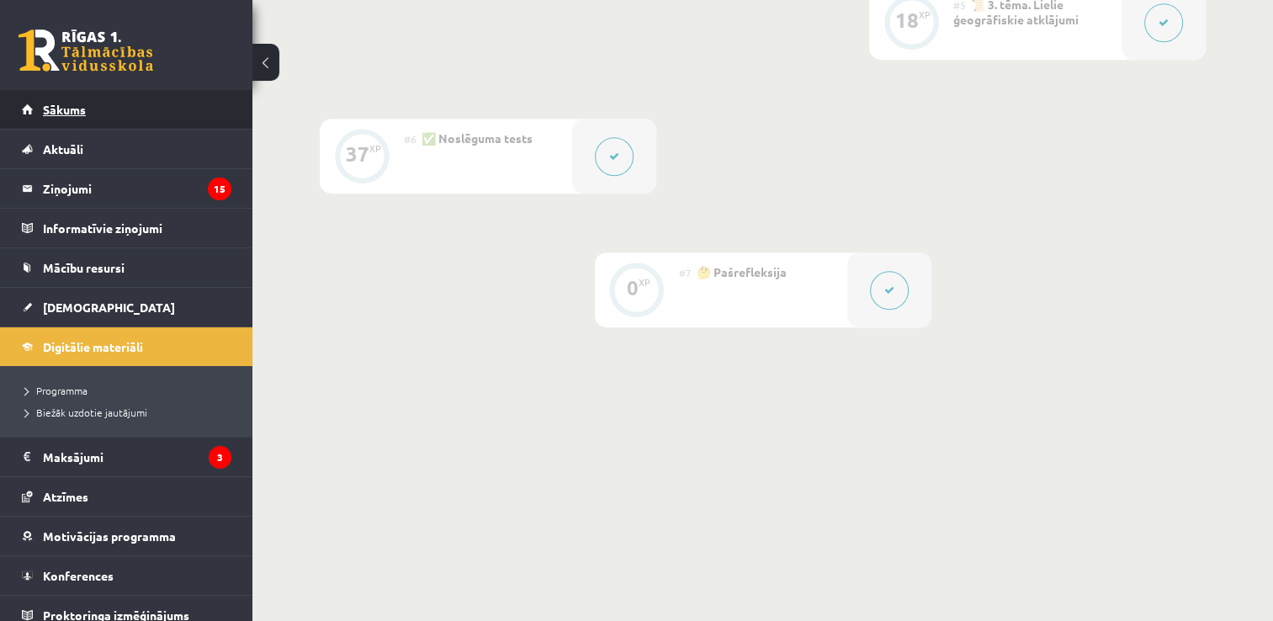
click at [184, 122] on link "Sākums" at bounding box center [127, 109] width 210 height 39
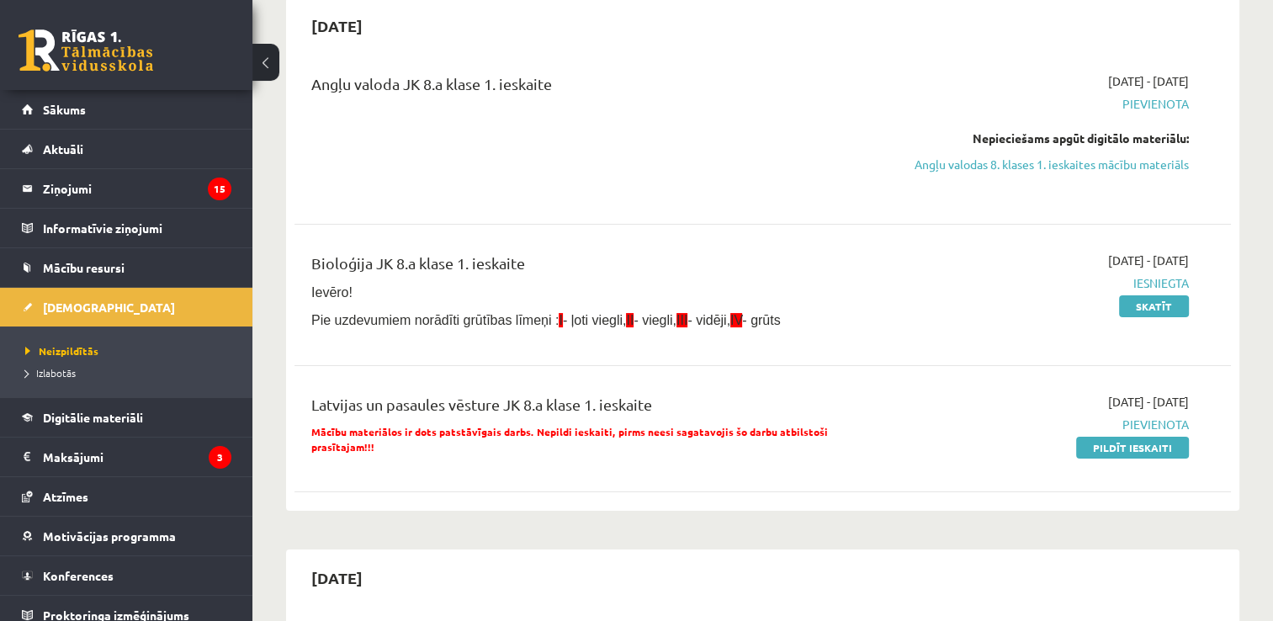
scroll to position [128, 0]
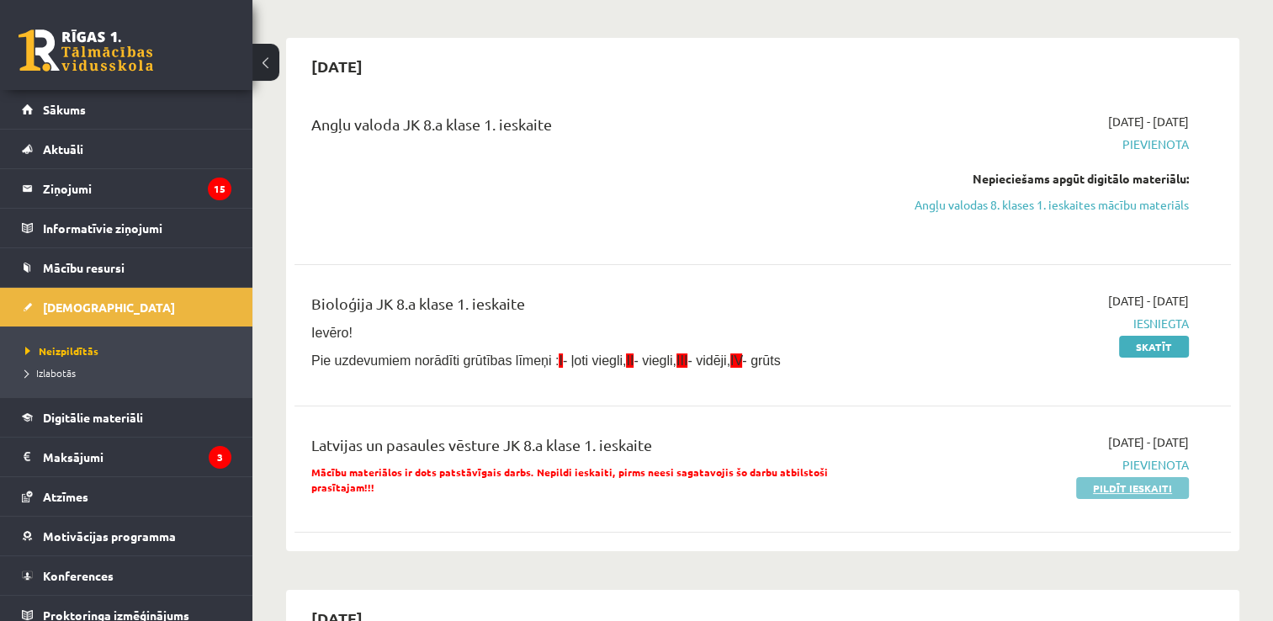
click at [1145, 499] on link "Pildīt ieskaiti" at bounding box center [1132, 488] width 113 height 22
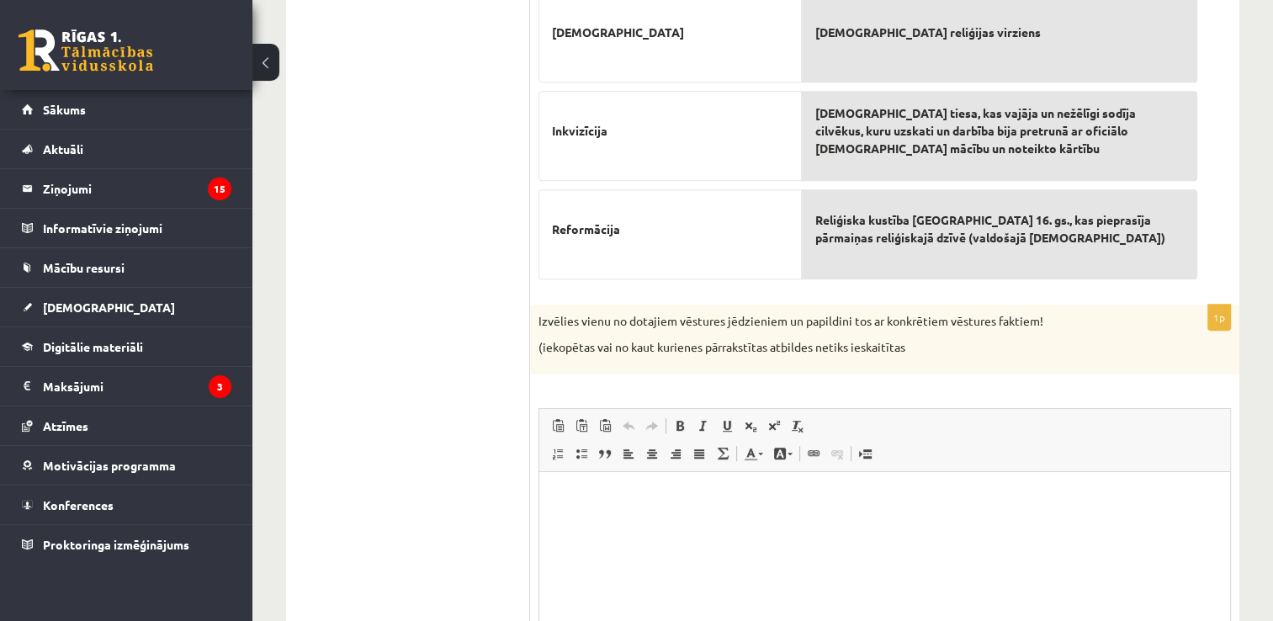
scroll to position [734, 0]
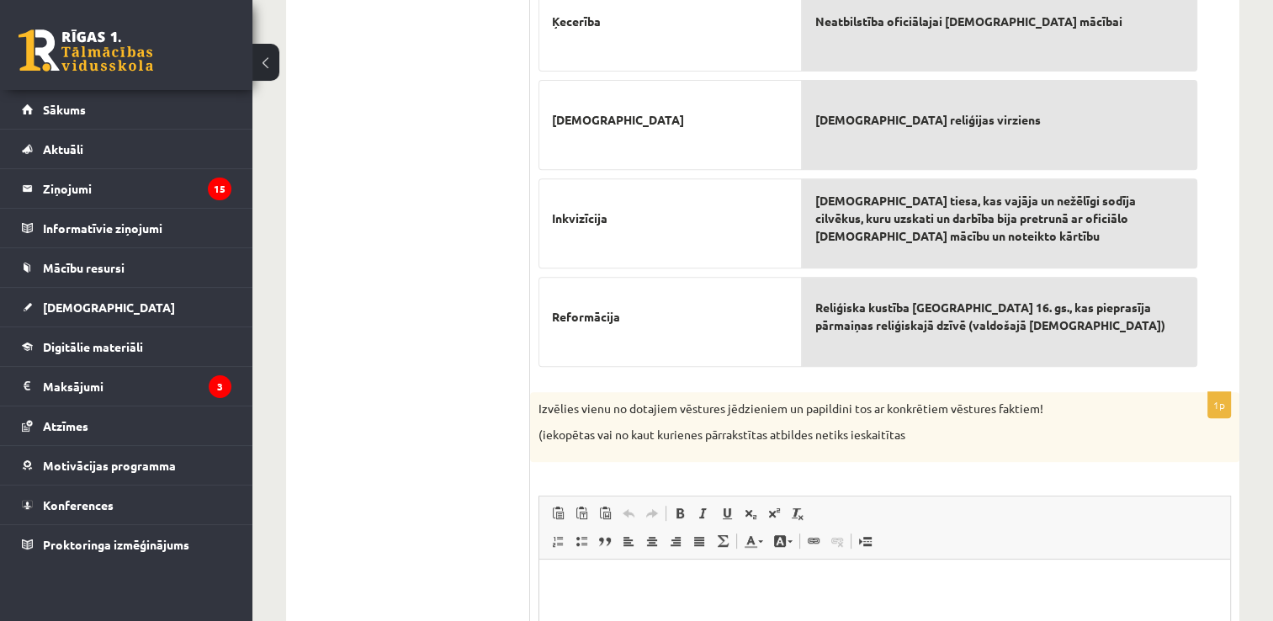
scroll to position [630, 0]
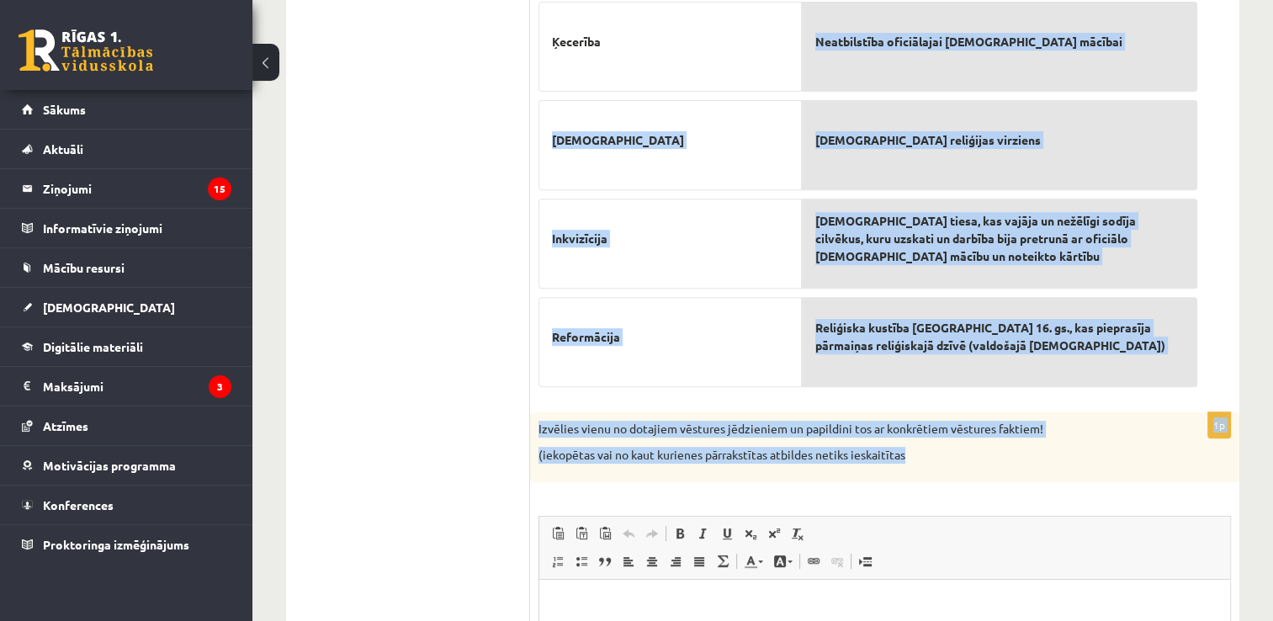
drag, startPoint x: 545, startPoint y: 2, endPoint x: 1051, endPoint y: 456, distance: 680.7
click at [1051, 456] on form "5p - Savieno vēstures jēdzienu (cipars) ar tā skaidrojumu (burts)! (5 punkti; p…" at bounding box center [885, 281] width 676 height 1169
copy form "Konfesija Inkvizīcija Reformācija Romas pāvesta rīkojums vai lēmums Grēku atlai…"
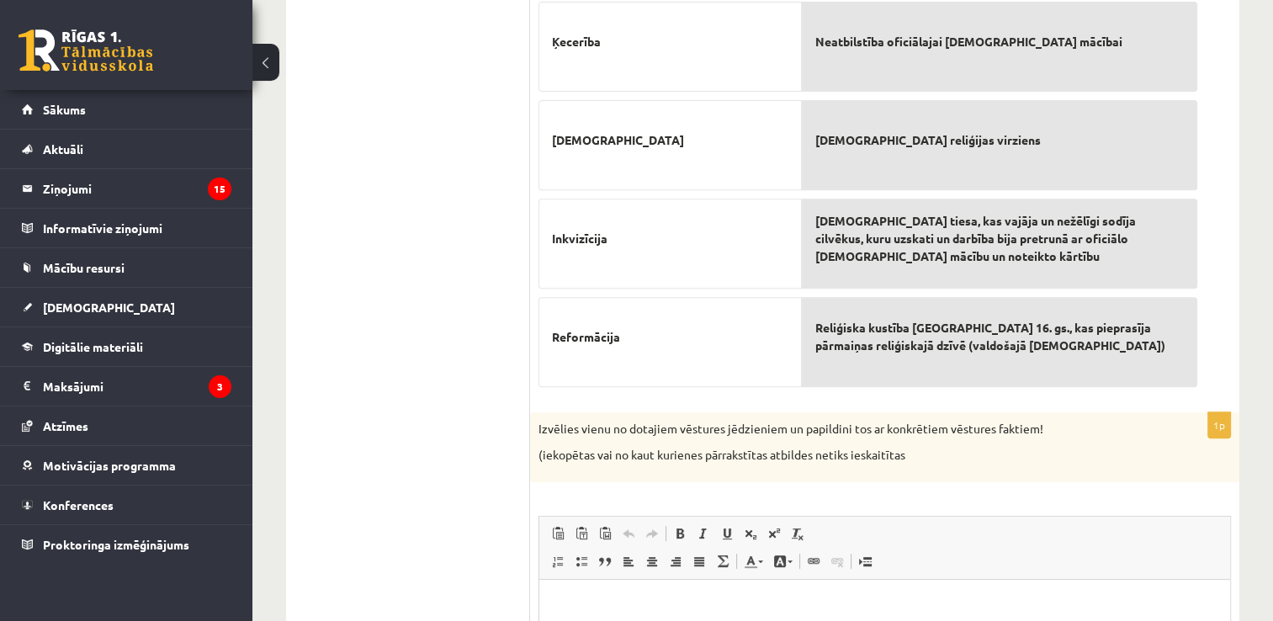
click at [489, 247] on ul "1. uzdevums 2. uzdevums 3. uzdevums 4. uzdevums 5. uzdevums 6. uzdevums" at bounding box center [416, 281] width 227 height 1169
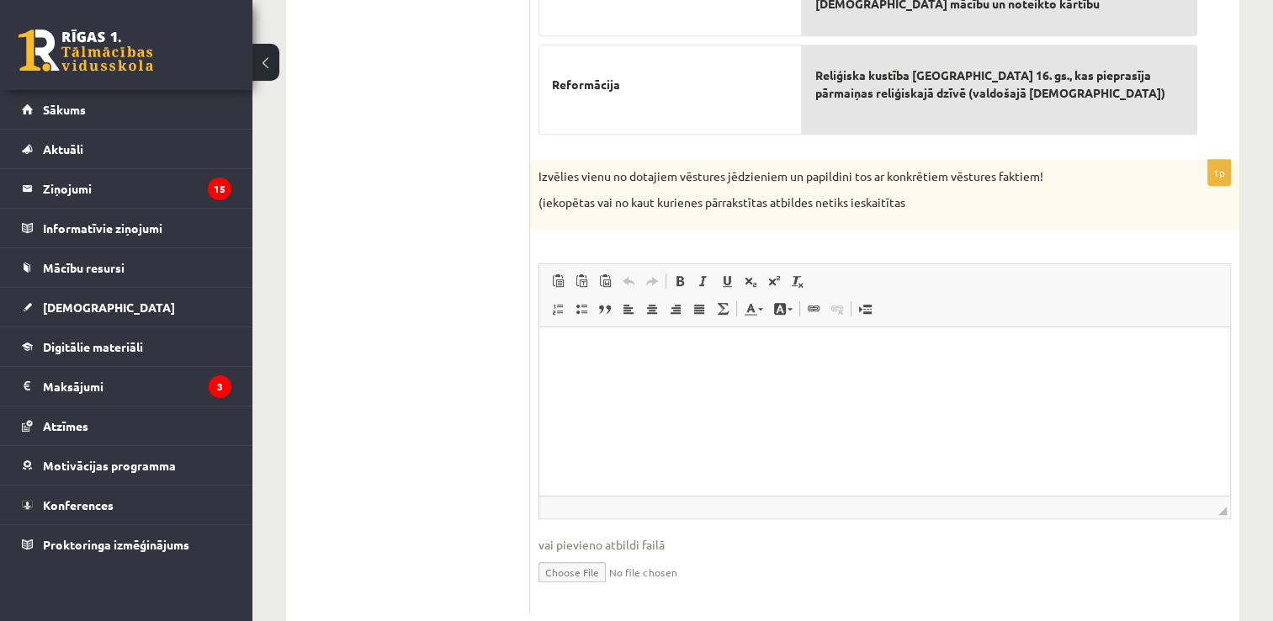
scroll to position [922, 0]
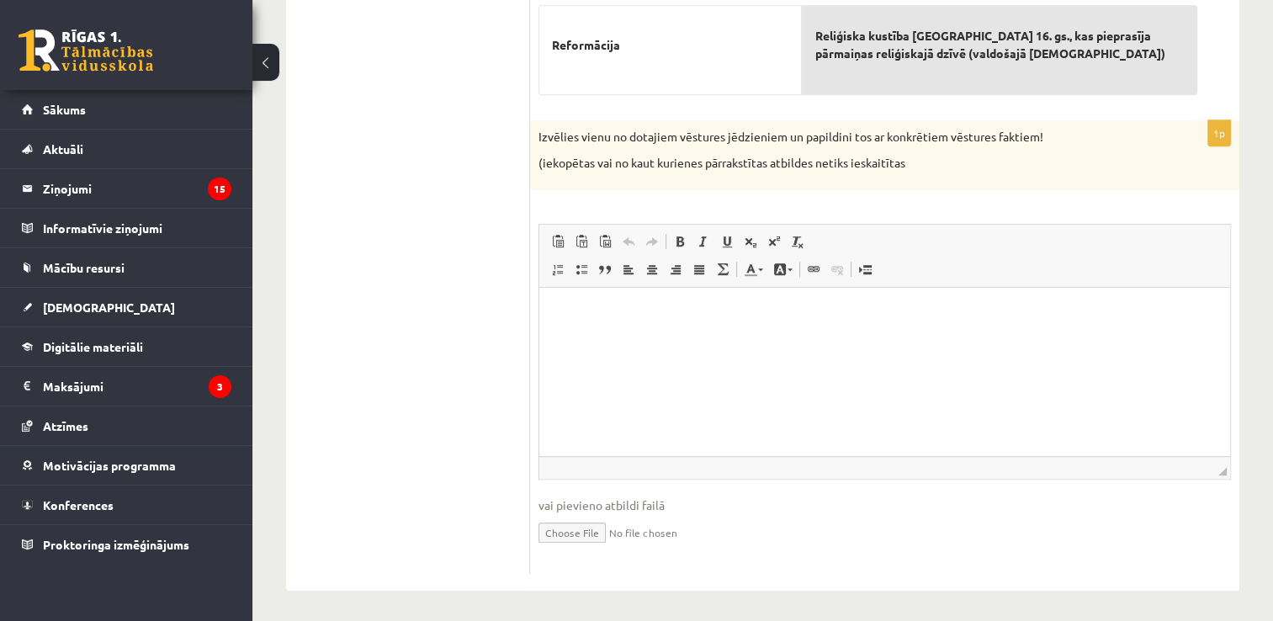
click at [613, 280] on span "Ievietot/noņemt numurētu sarakstu Ievietot/noņemt sarakstu ar aizzīmēm Bloka ci…" at bounding box center [642, 272] width 193 height 28
click at [613, 320] on p "Bagātinātā teksta redaktors, wiswyg-editor-user-answer-47433844357740" at bounding box center [884, 313] width 657 height 18
click at [631, 337] on span "Ielīmēt" at bounding box center [623, 331] width 20 height 24
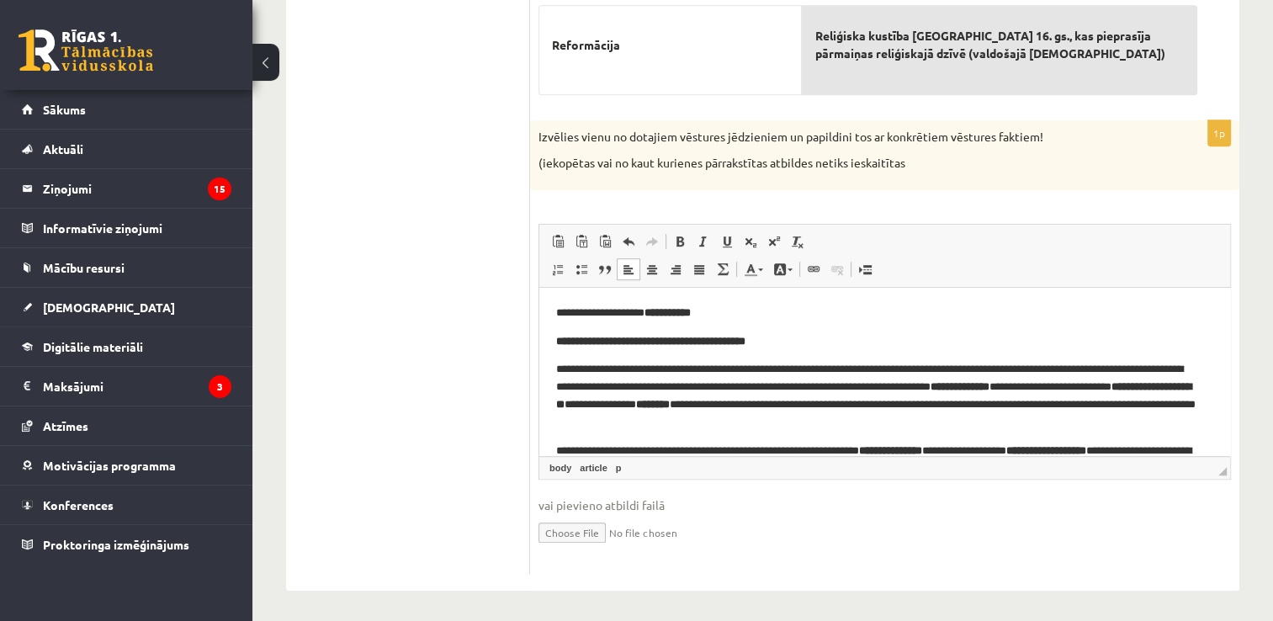
scroll to position [101, 0]
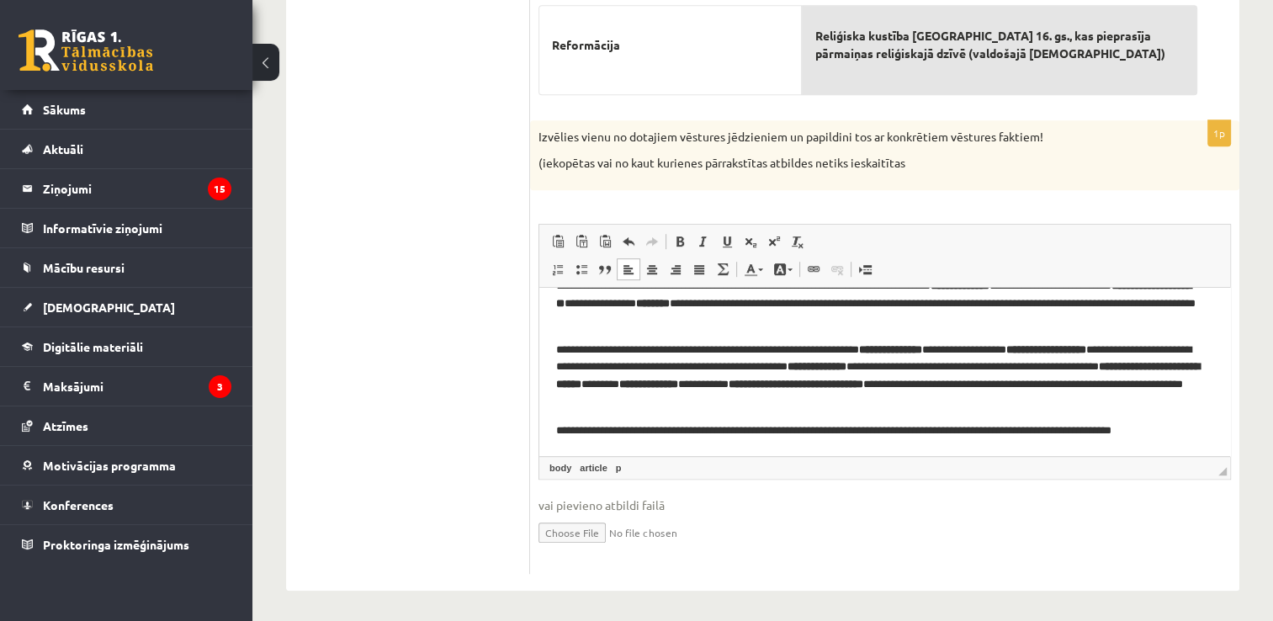
drag, startPoint x: 1225, startPoint y: 389, endPoint x: 1786, endPoint y: 752, distance: 668.1
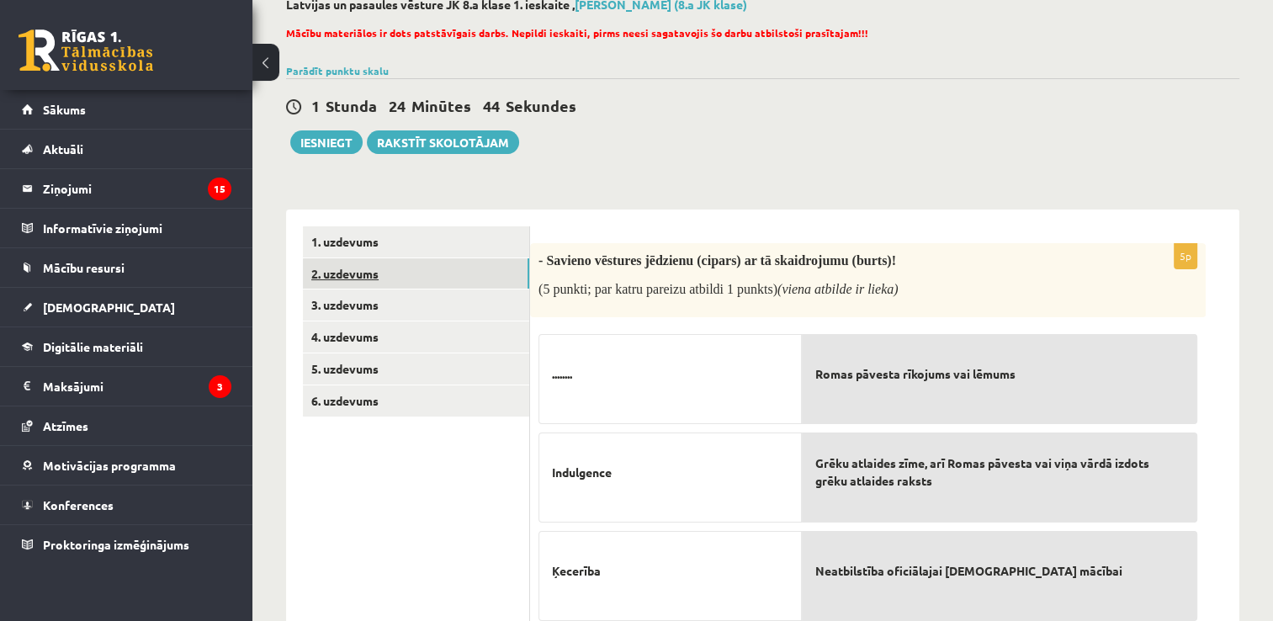
click at [441, 263] on link "2. uzdevums" at bounding box center [416, 273] width 226 height 31
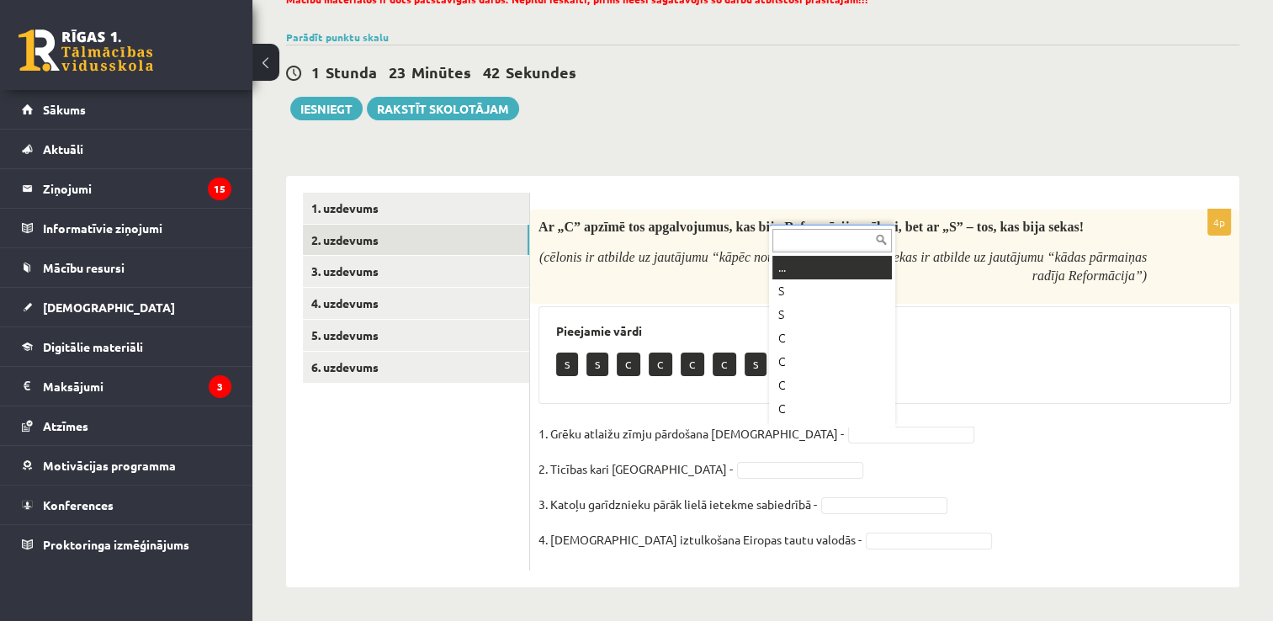
scroll to position [20, 0]
click at [824, 444] on fieldset "1. Grēku atlaižu zīmju pārdošana baznīcās - S * 2. Ticības kari Eiropā - 3. Kat…" at bounding box center [885, 491] width 693 height 141
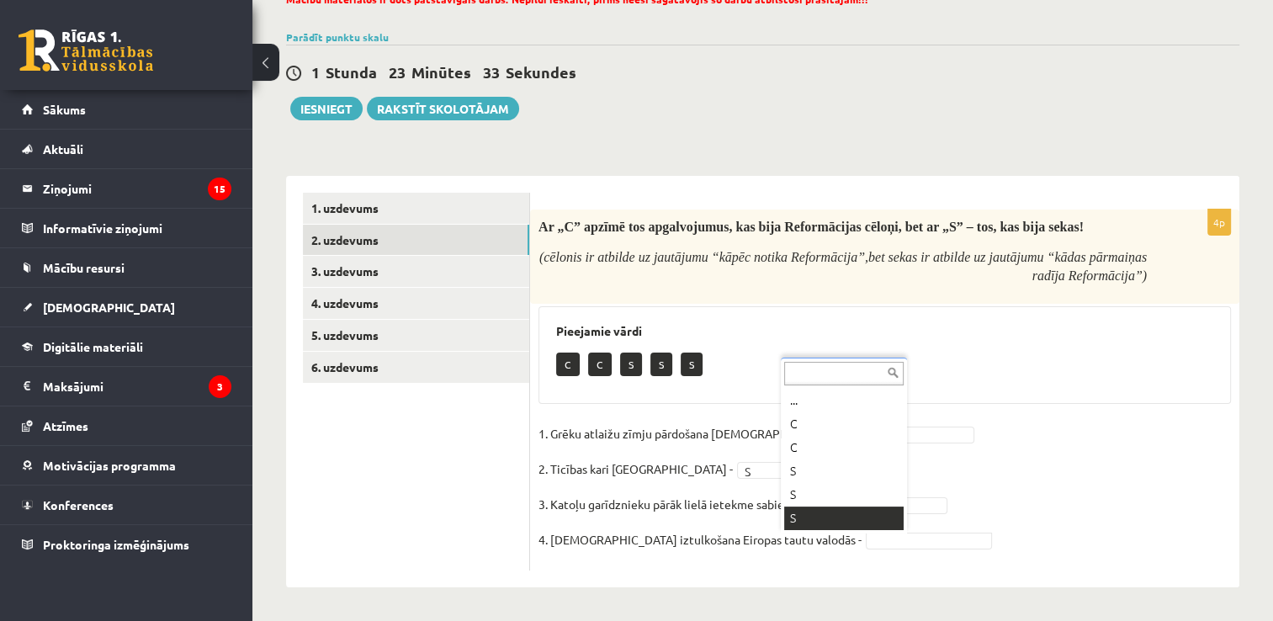
drag, startPoint x: 841, startPoint y: 542, endPoint x: 832, endPoint y: 502, distance: 41.4
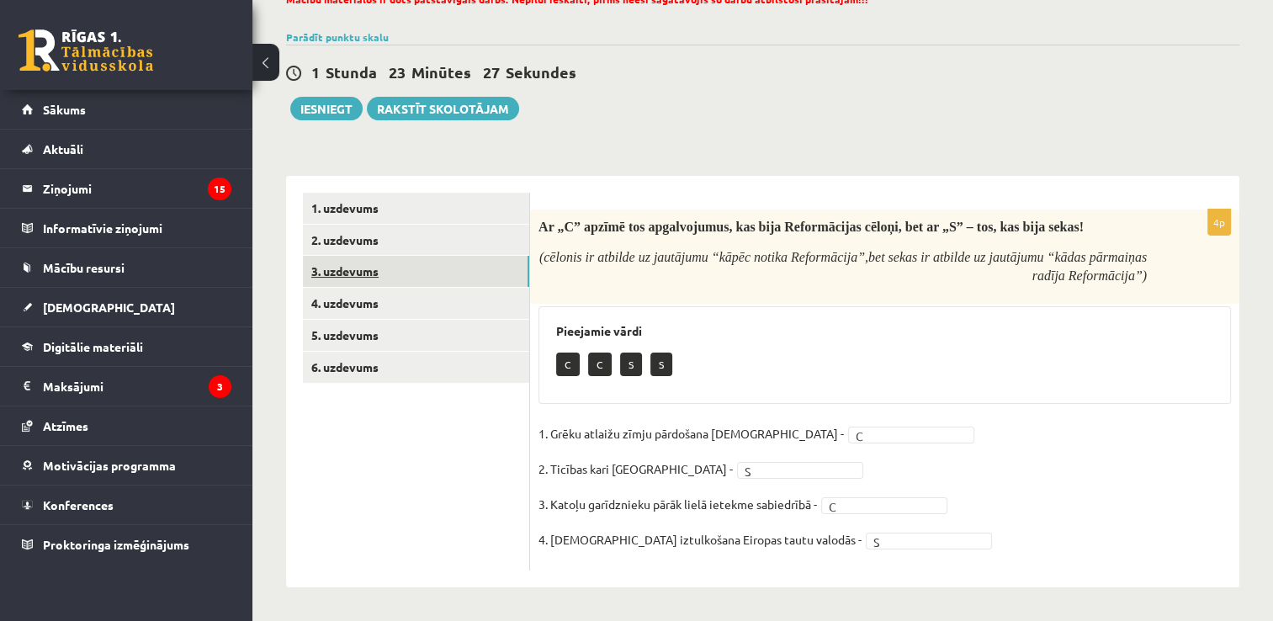
click at [383, 279] on link "3. uzdevums" at bounding box center [416, 271] width 226 height 31
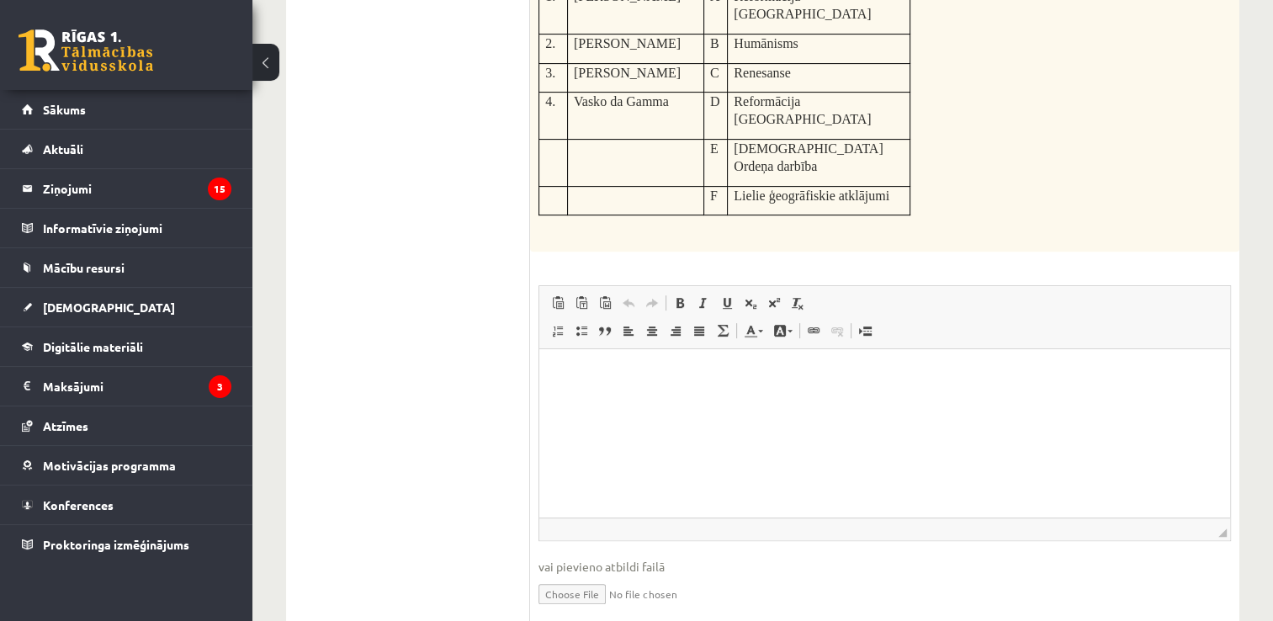
scroll to position [599, 0]
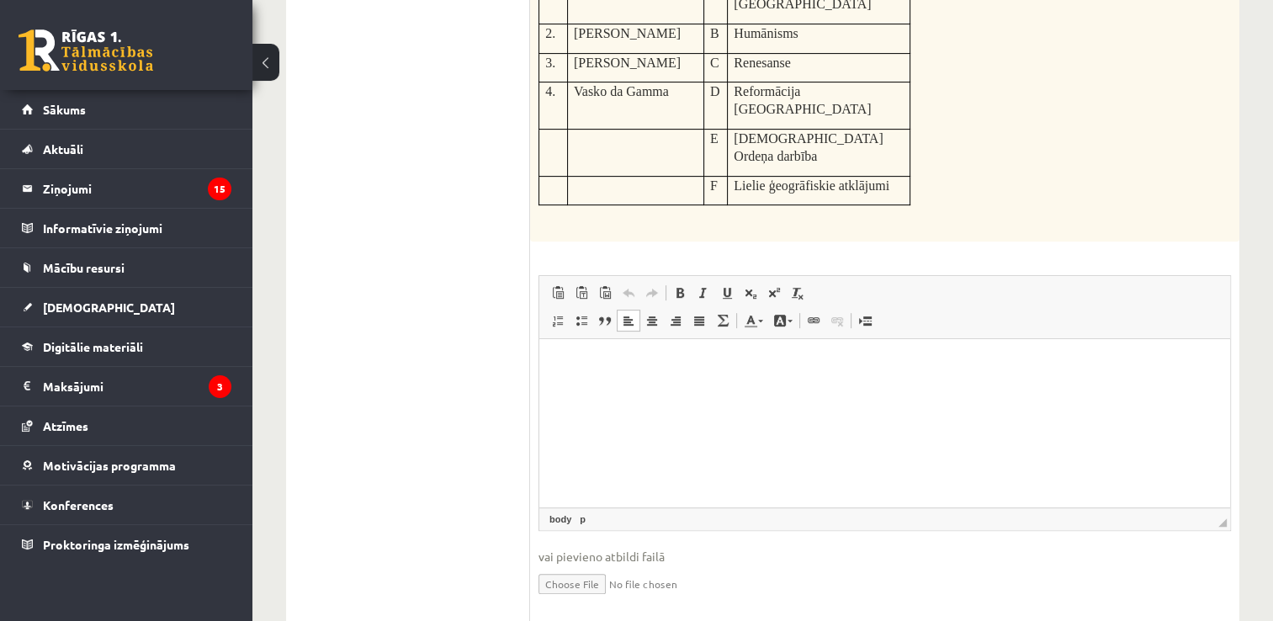
click at [601, 367] on p "Bagātinātā teksta redaktors, wiswyg-editor-user-answer-47434042196460" at bounding box center [884, 365] width 657 height 18
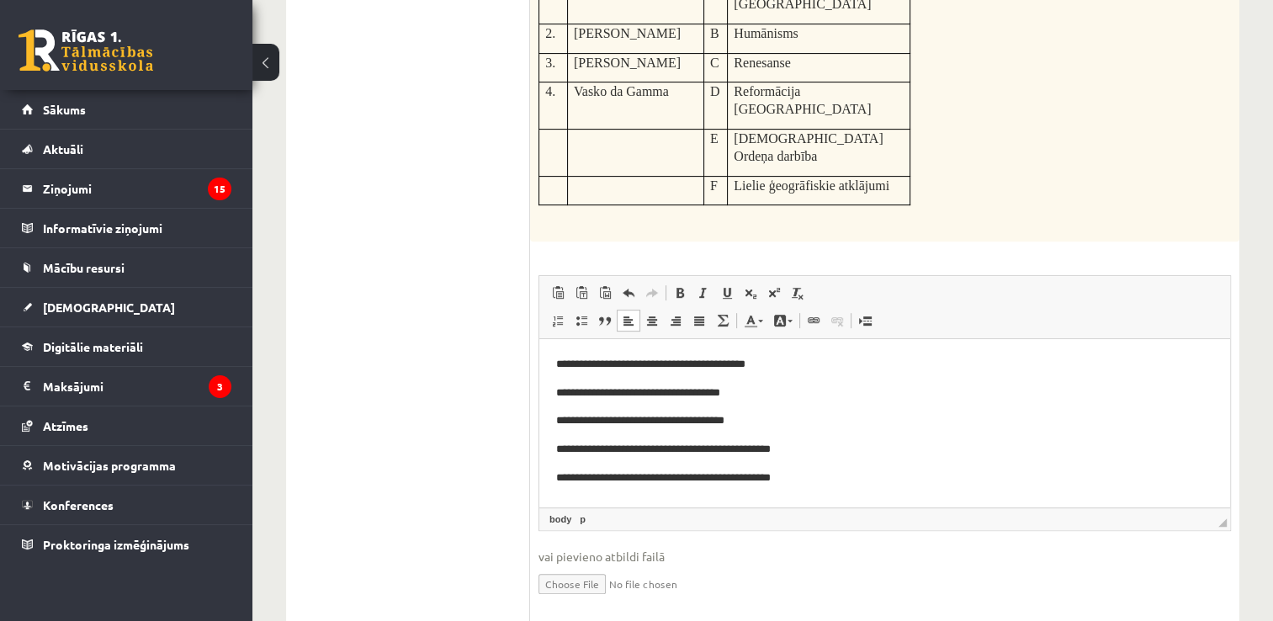
click at [1262, 604] on div "**********" at bounding box center [762, 71] width 1021 height 1210
click at [1001, 500] on html "**********" at bounding box center [885, 421] width 691 height 164
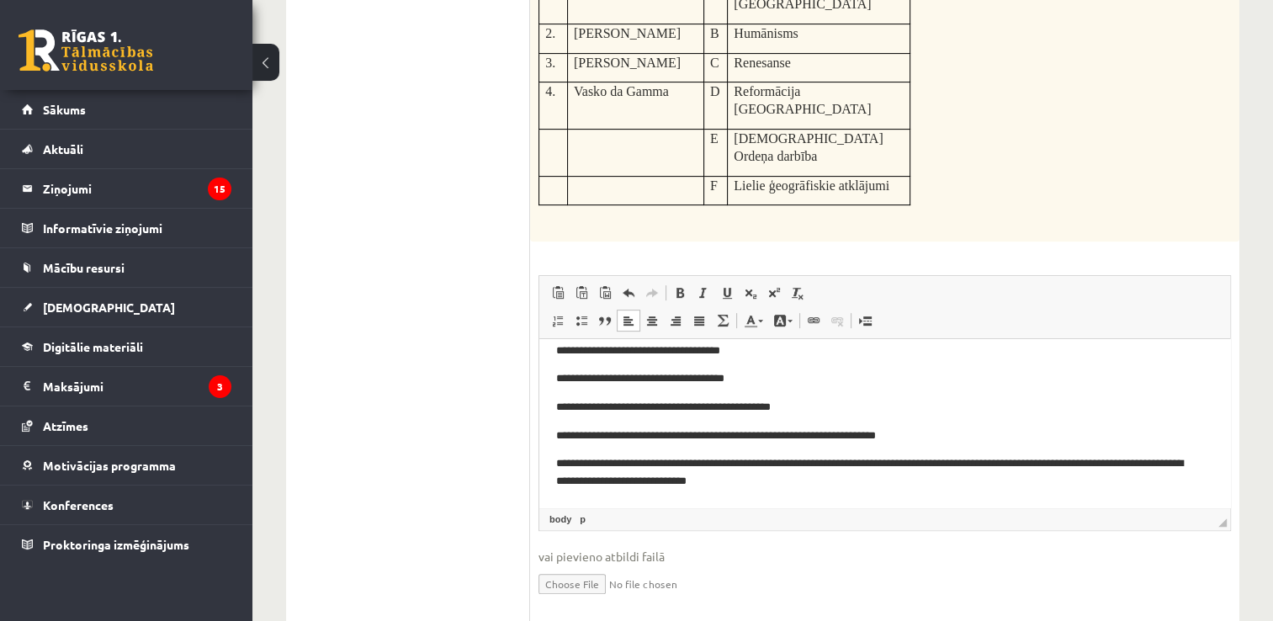
scroll to position [0, 0]
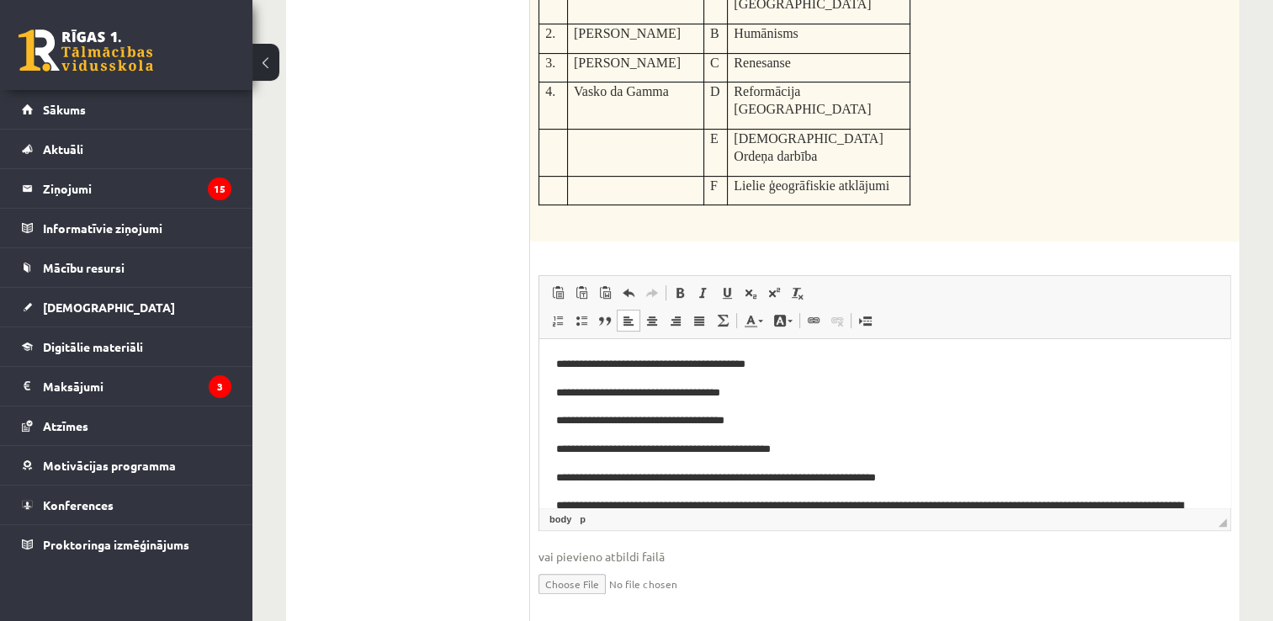
drag, startPoint x: 1224, startPoint y: 384, endPoint x: 1701, endPoint y: 612, distance: 528.9
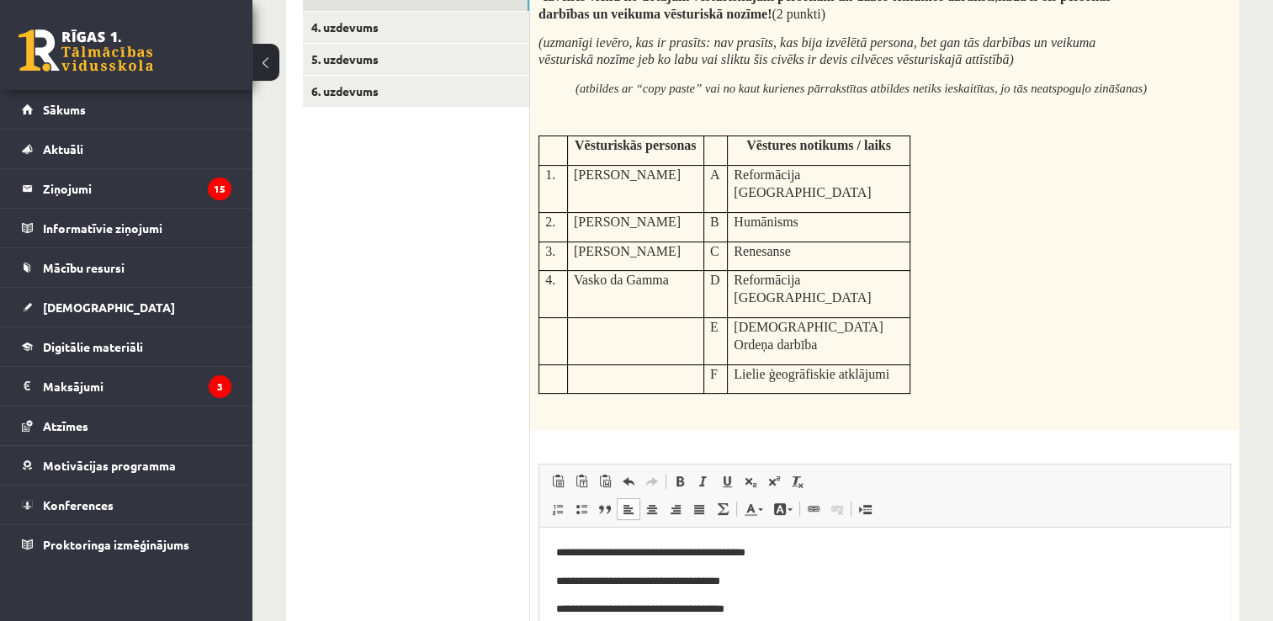
scroll to position [300, 0]
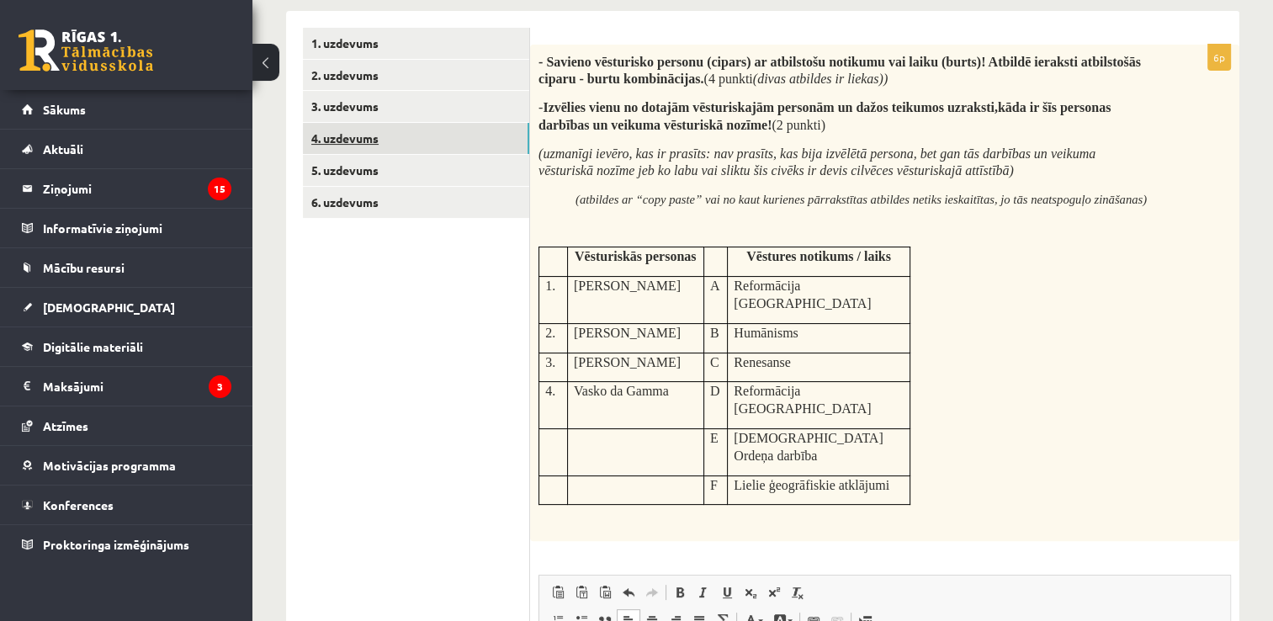
click at [450, 130] on link "4. uzdevums" at bounding box center [416, 138] width 226 height 31
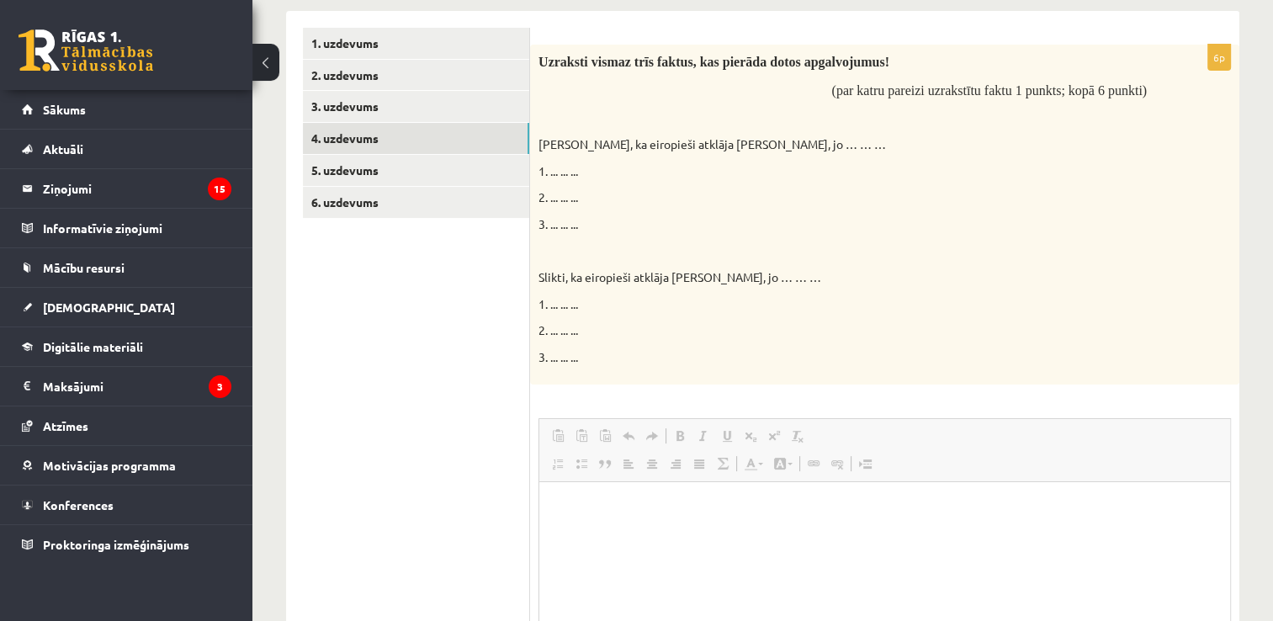
scroll to position [0, 0]
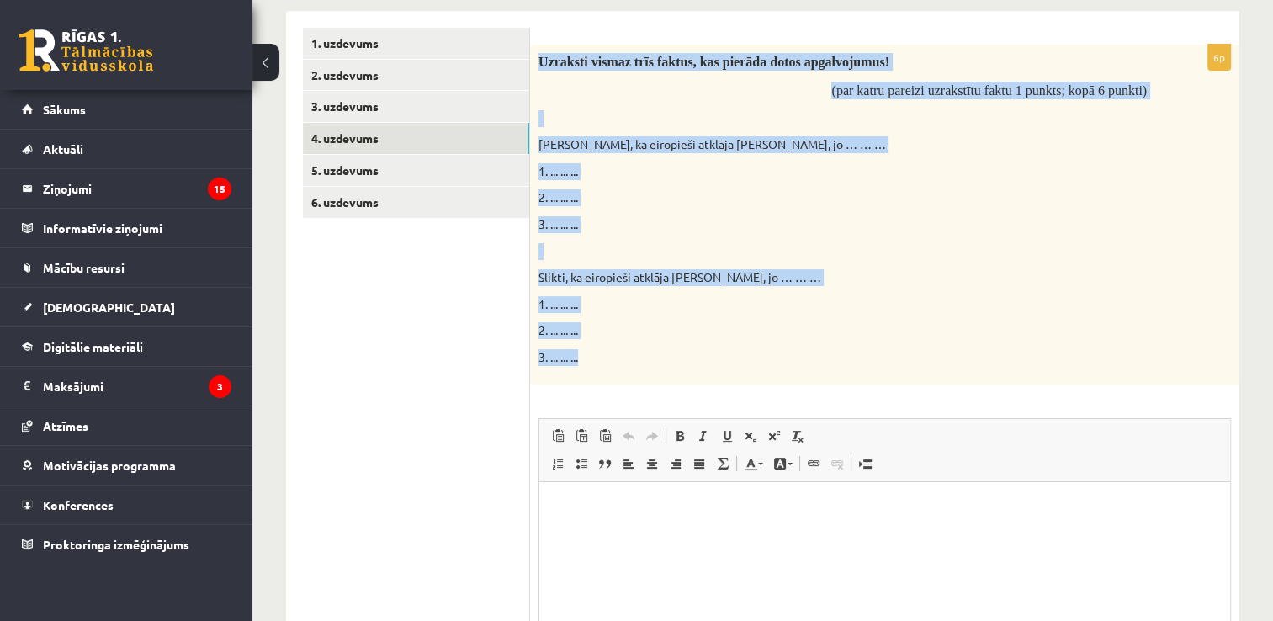
drag, startPoint x: 534, startPoint y: 62, endPoint x: 924, endPoint y: 368, distance: 495.2
click at [924, 368] on div "Uzraksti vismaz trīs faktus, kas pierāda dotos apgalvojumus! (par katru pareizi…" at bounding box center [885, 215] width 710 height 340
copy div "Uzraksti vismaz trīs faktus, kas pierāda dotos apgalvojumus! (par katru pareizi…"
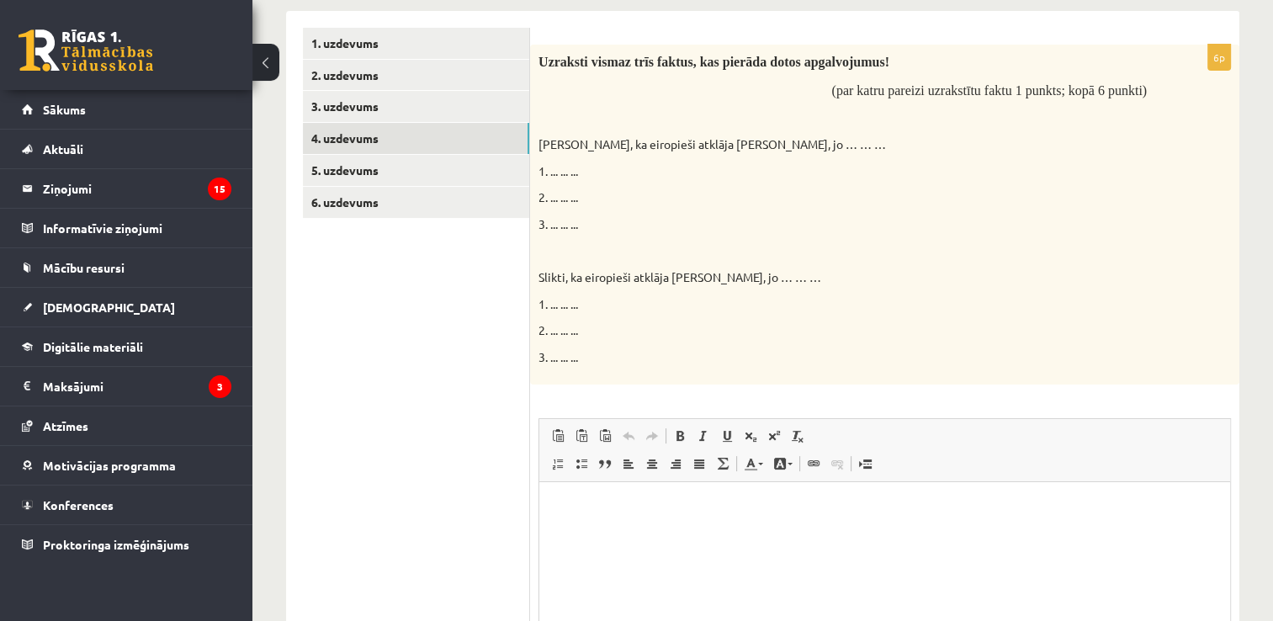
click at [949, 386] on div "6p Uzraksti vismaz trīs faktus, kas pierāda dotos apgalvojumus! (par katru pare…" at bounding box center [885, 407] width 710 height 724
drag, startPoint x: 1176, startPoint y: 947, endPoint x: 637, endPoint y: 497, distance: 702.1
click at [637, 497] on html at bounding box center [885, 506] width 691 height 51
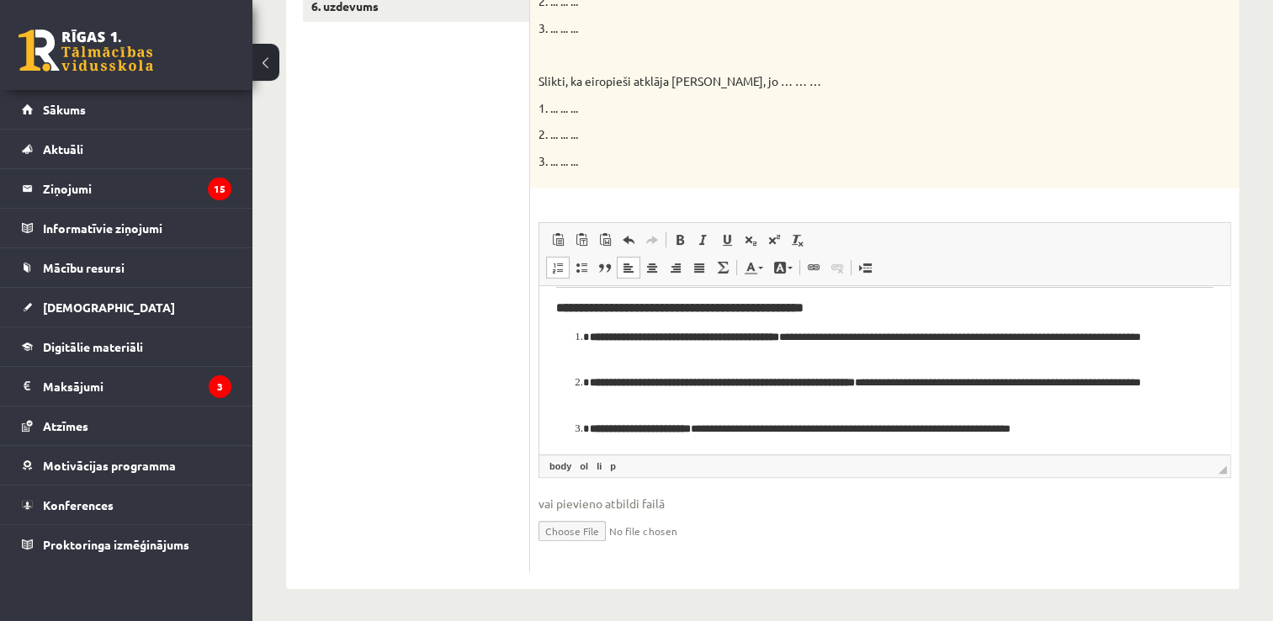
scroll to position [287, 0]
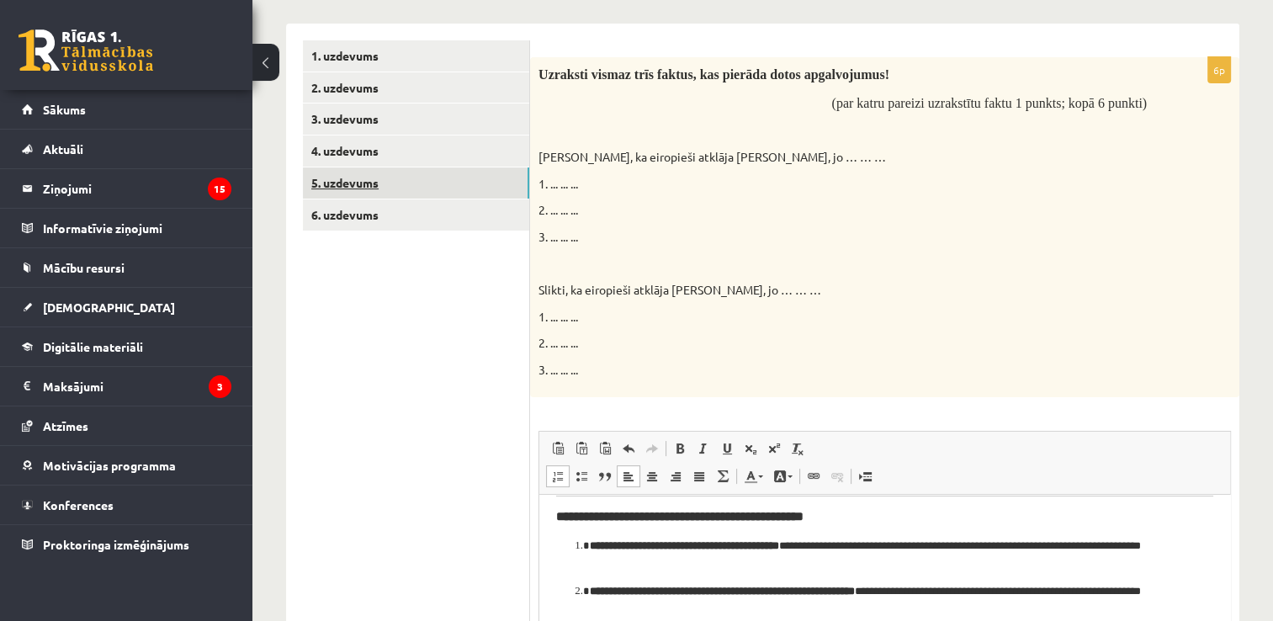
click at [456, 178] on link "5. uzdevums" at bounding box center [416, 182] width 226 height 31
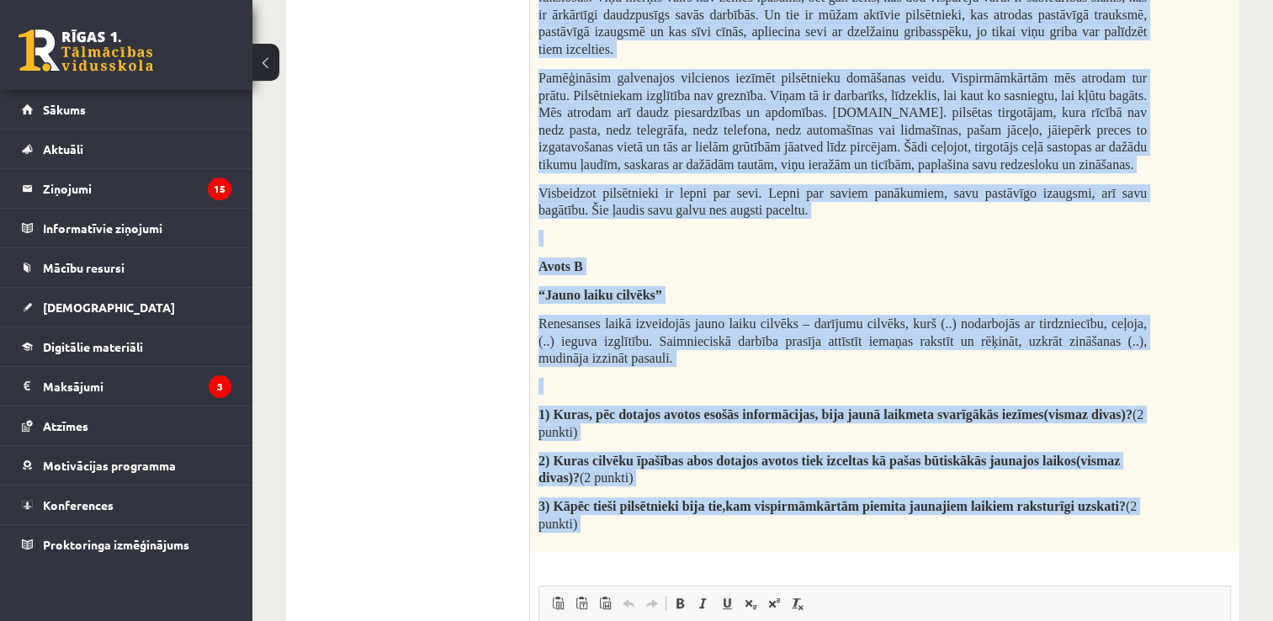
scroll to position [539, 0]
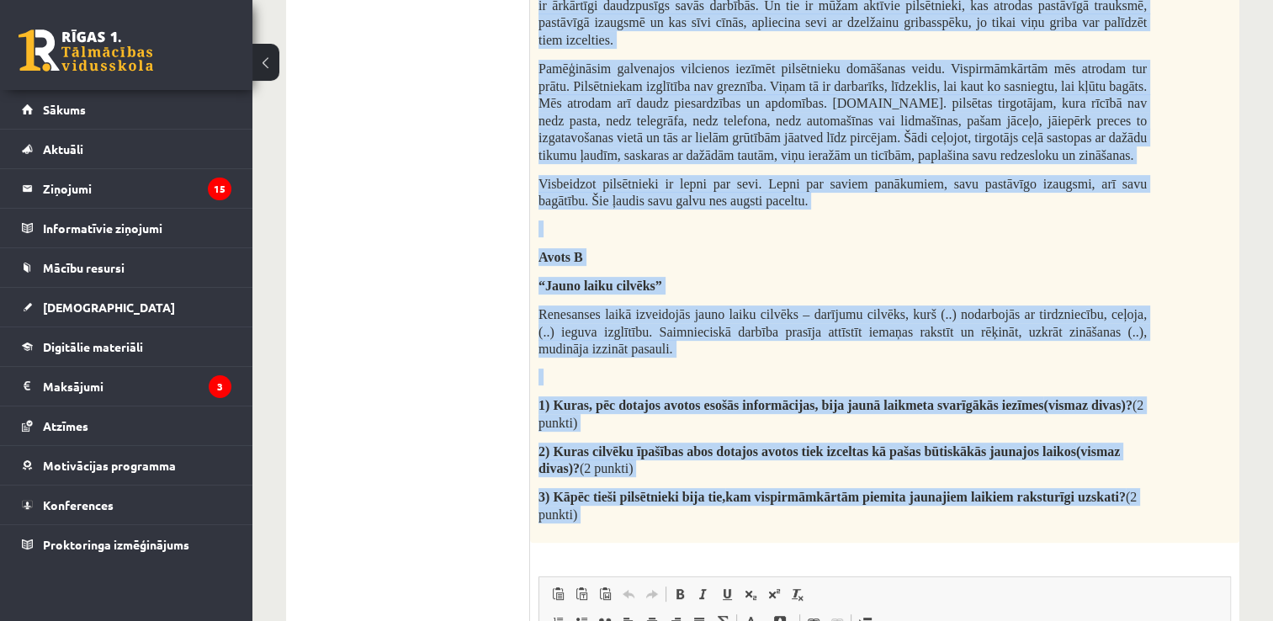
drag, startPoint x: 533, startPoint y: 156, endPoint x: 989, endPoint y: 567, distance: 614.4
click at [989, 567] on div "6p Izlasi dotos materiālus un atbildi uz jautājumiem! Avots A 20.gs. franču vēs…" at bounding box center [885, 366] width 710 height 1121
copy div "Izlasi dotos materiālus un atbildi uz jautājumiem! Avots A 20.gs. franču vēstur…"
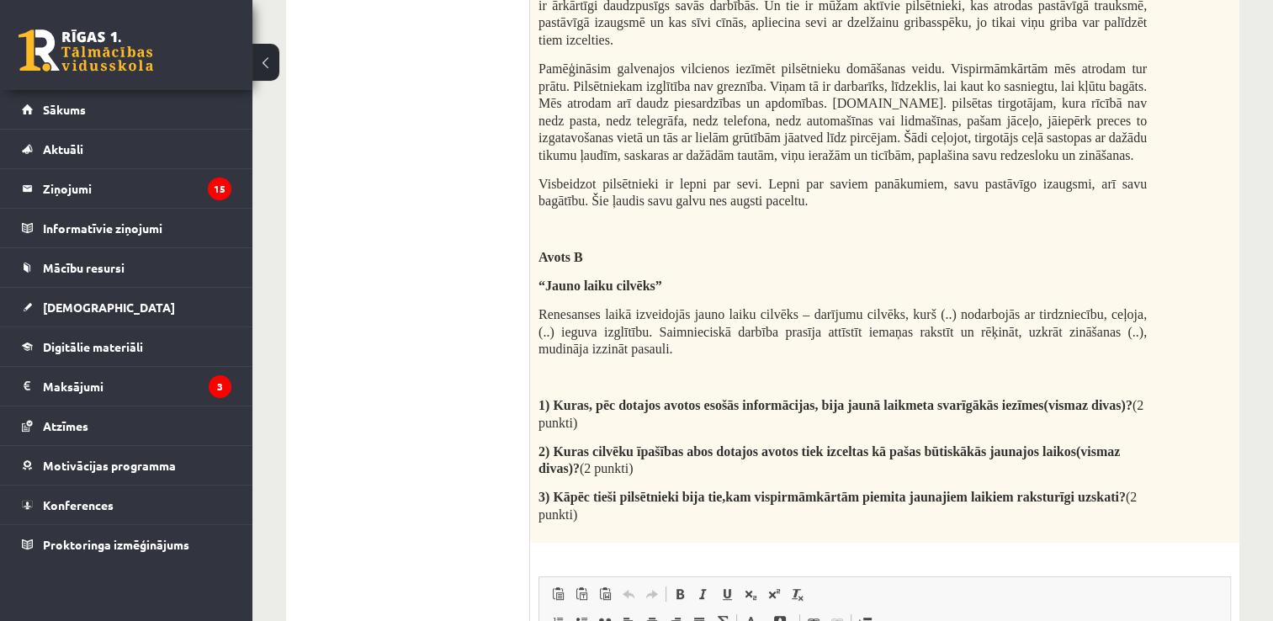
click at [459, 338] on ul "1. uzdevums 2. uzdevums 3. uzdevums 4. uzdevums 5. uzdevums 6. uzdevums" at bounding box center [416, 358] width 227 height 1138
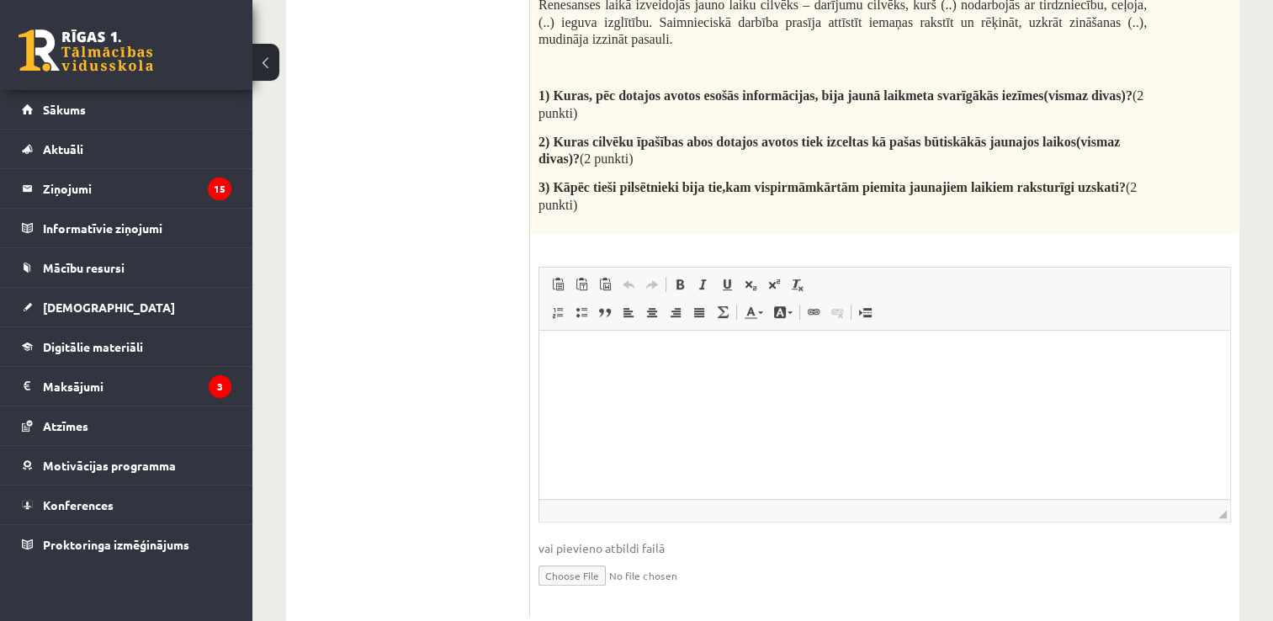
scroll to position [909, 0]
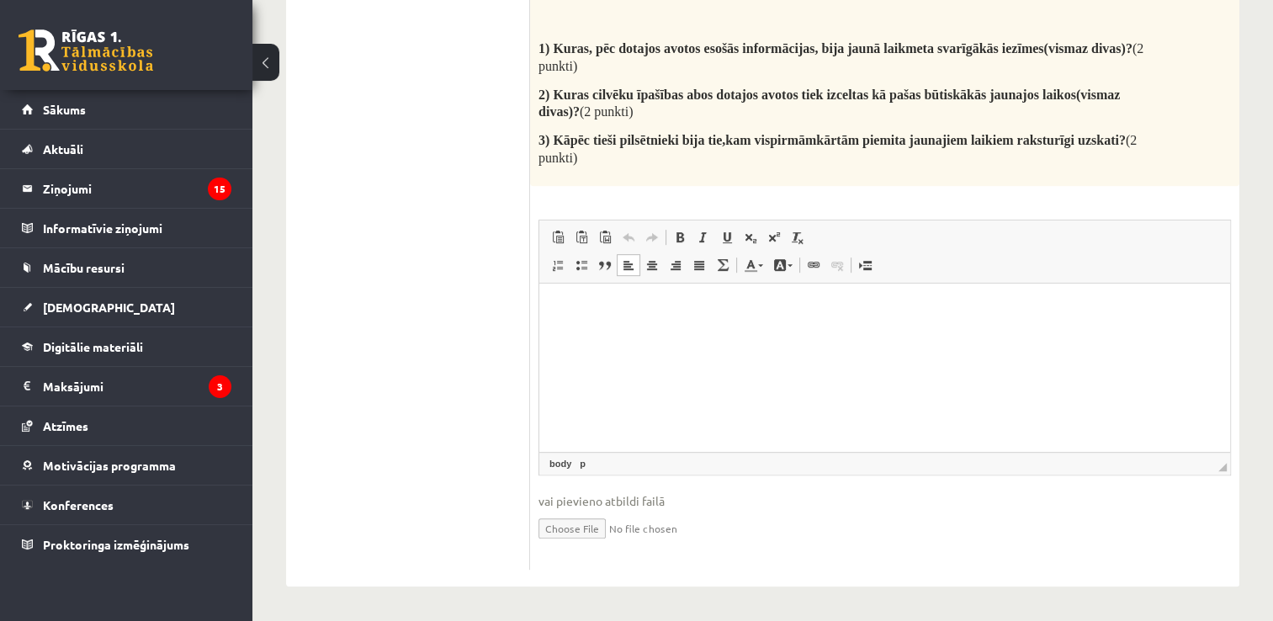
click at [562, 311] on p "Bagātinātā teksta redaktors, wiswyg-editor-user-answer-47433867194560" at bounding box center [884, 309] width 657 height 18
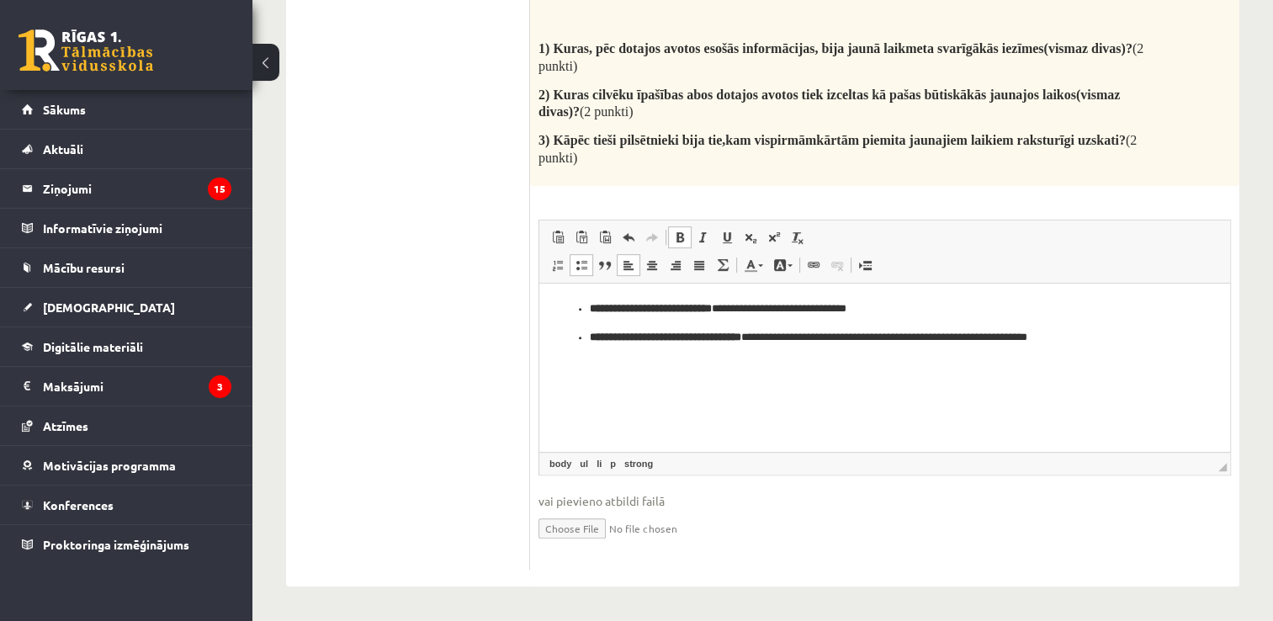
click at [569, 296] on html "**********" at bounding box center [885, 322] width 691 height 79
click at [556, 304] on ul "**********" at bounding box center [884, 322] width 657 height 45
click at [1167, 320] on ul "**********" at bounding box center [884, 322] width 657 height 45
click at [1164, 347] on html "**********" at bounding box center [885, 322] width 691 height 79
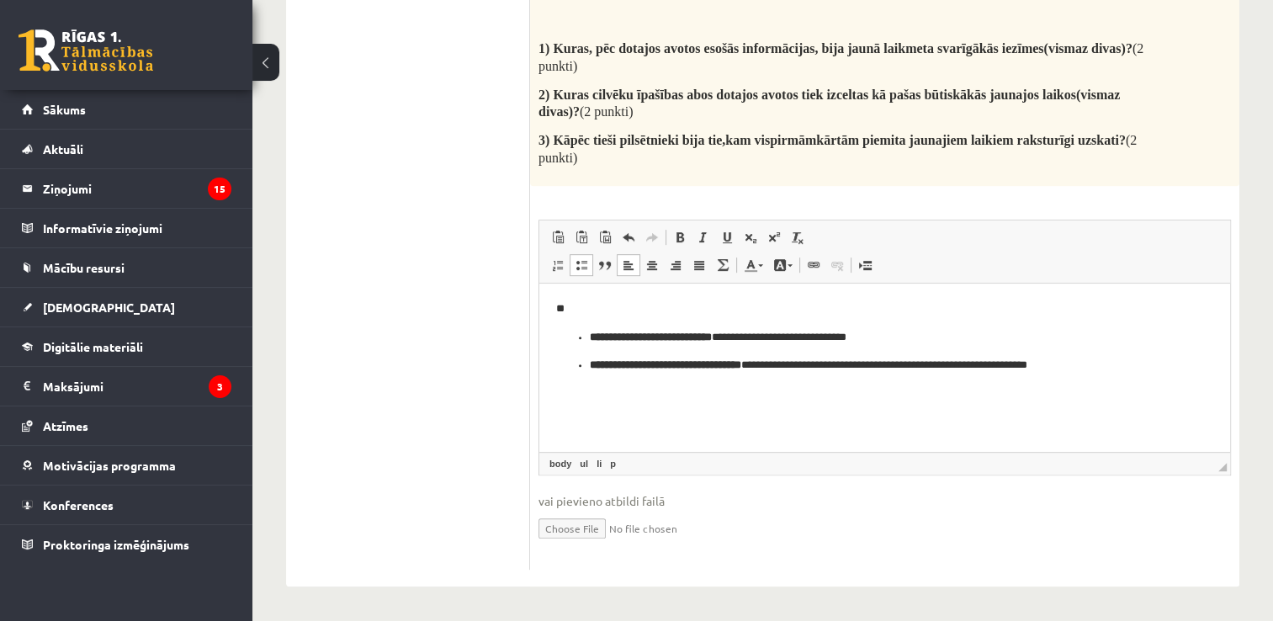
click at [638, 300] on p "**" at bounding box center [885, 309] width 658 height 18
click at [656, 308] on p "**" at bounding box center [885, 309] width 658 height 18
click at [1002, 335] on p "**********" at bounding box center [885, 337] width 591 height 18
click at [561, 322] on body "**********" at bounding box center [884, 351] width 657 height 103
click at [568, 316] on p "Bagātinātā teksta redaktors, wiswyg-editor-user-answer-47433867194560" at bounding box center [885, 309] width 658 height 18
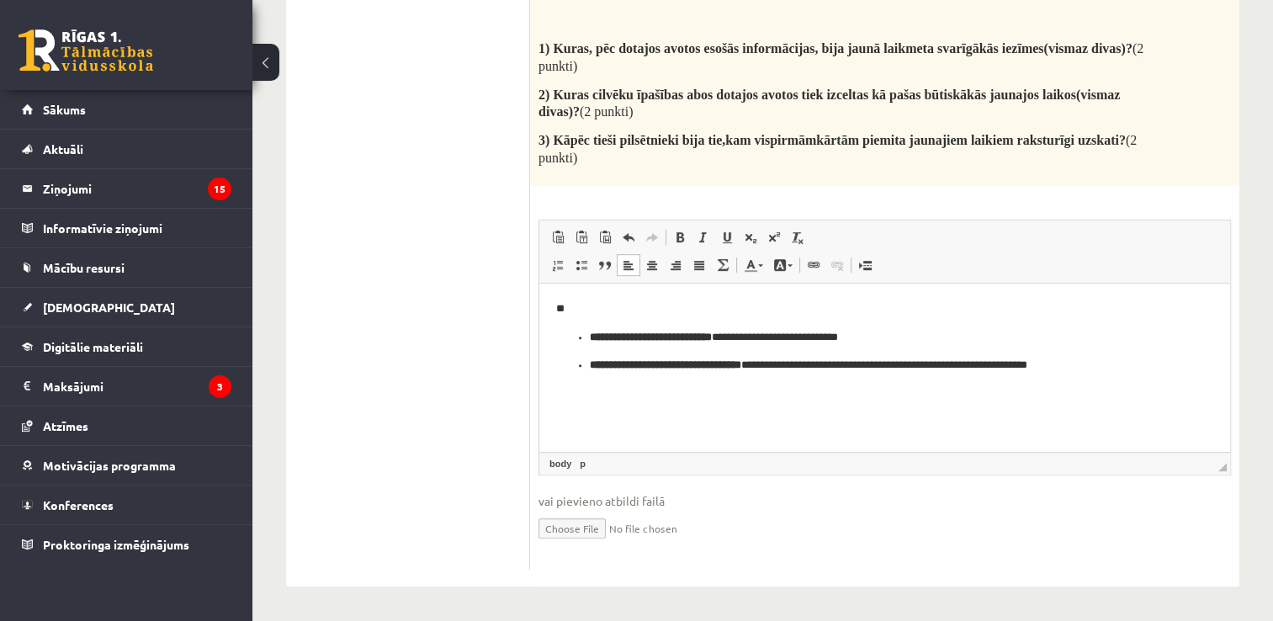
click at [568, 419] on html "**********" at bounding box center [885, 351] width 691 height 136
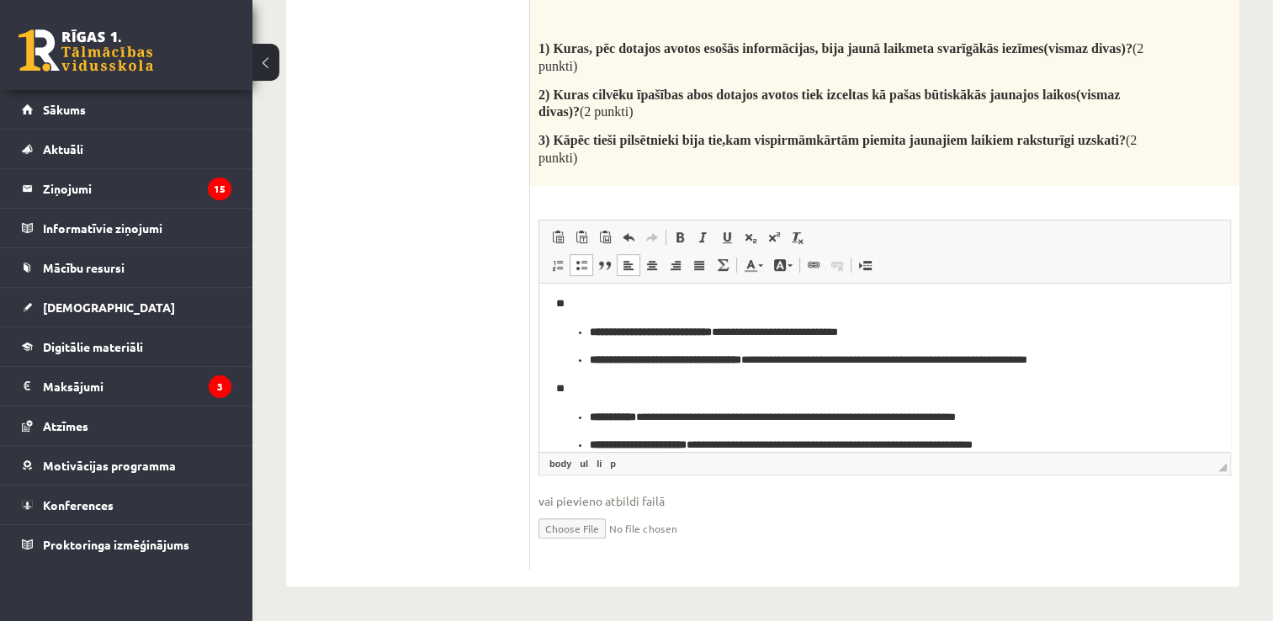
scroll to position [24, 0]
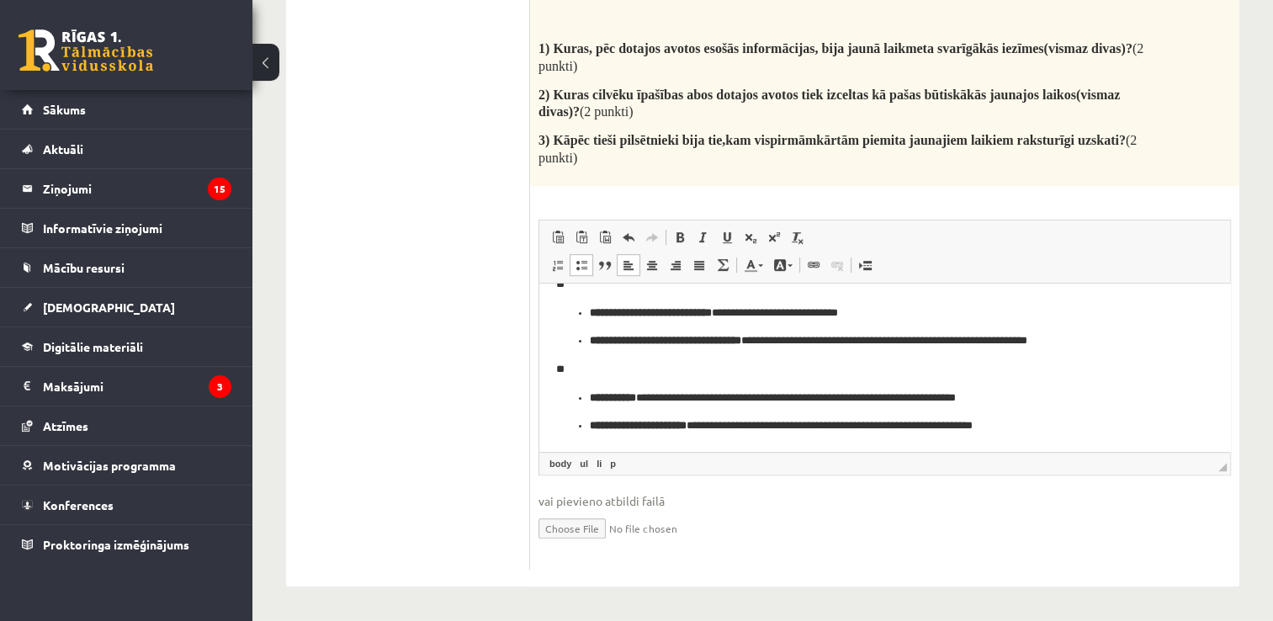
drag, startPoint x: 1223, startPoint y: 355, endPoint x: 1764, endPoint y: 767, distance: 679.9
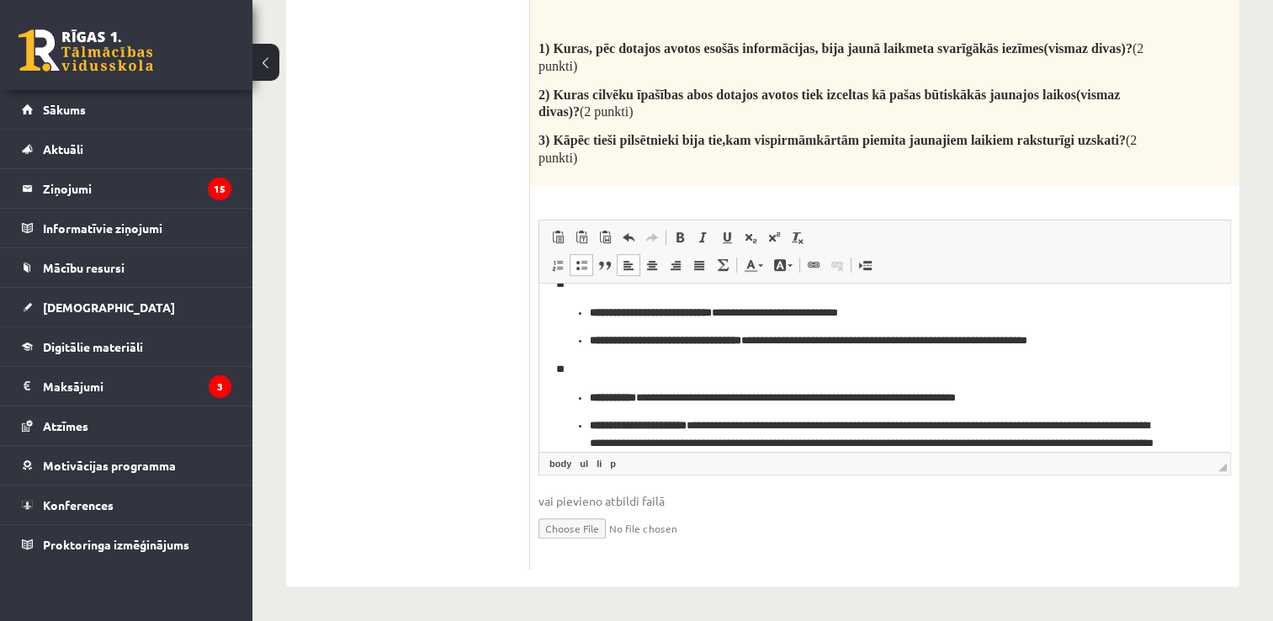
scroll to position [57, 0]
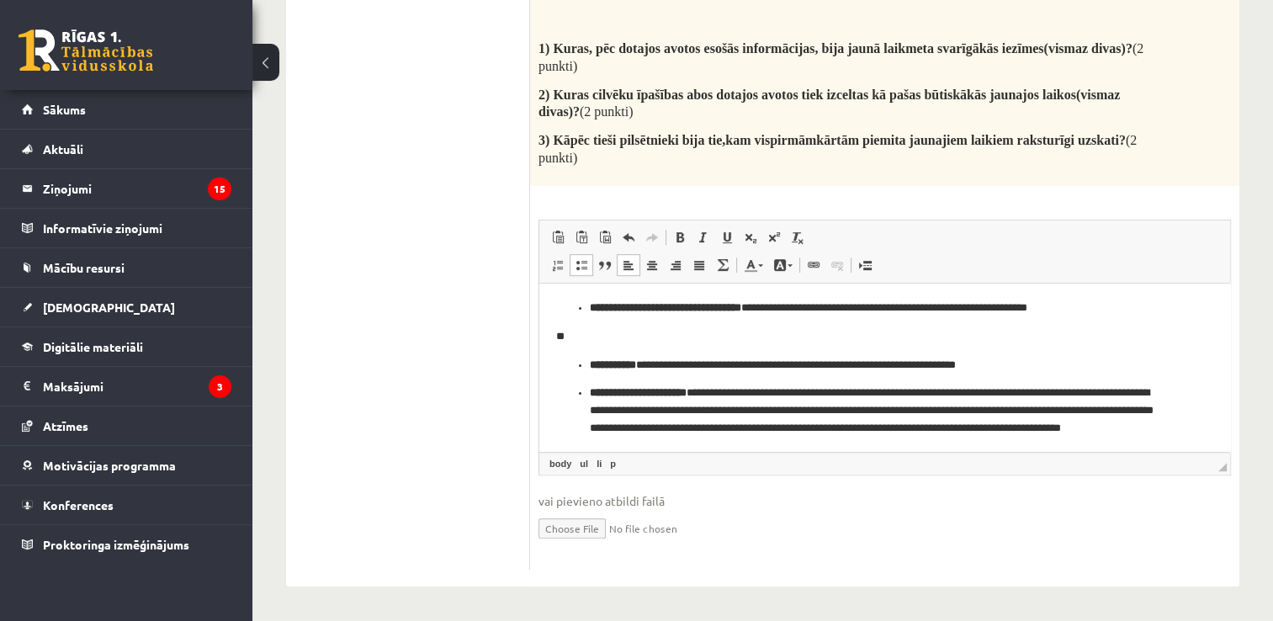
click at [570, 392] on ul "**********" at bounding box center [884, 405] width 657 height 98
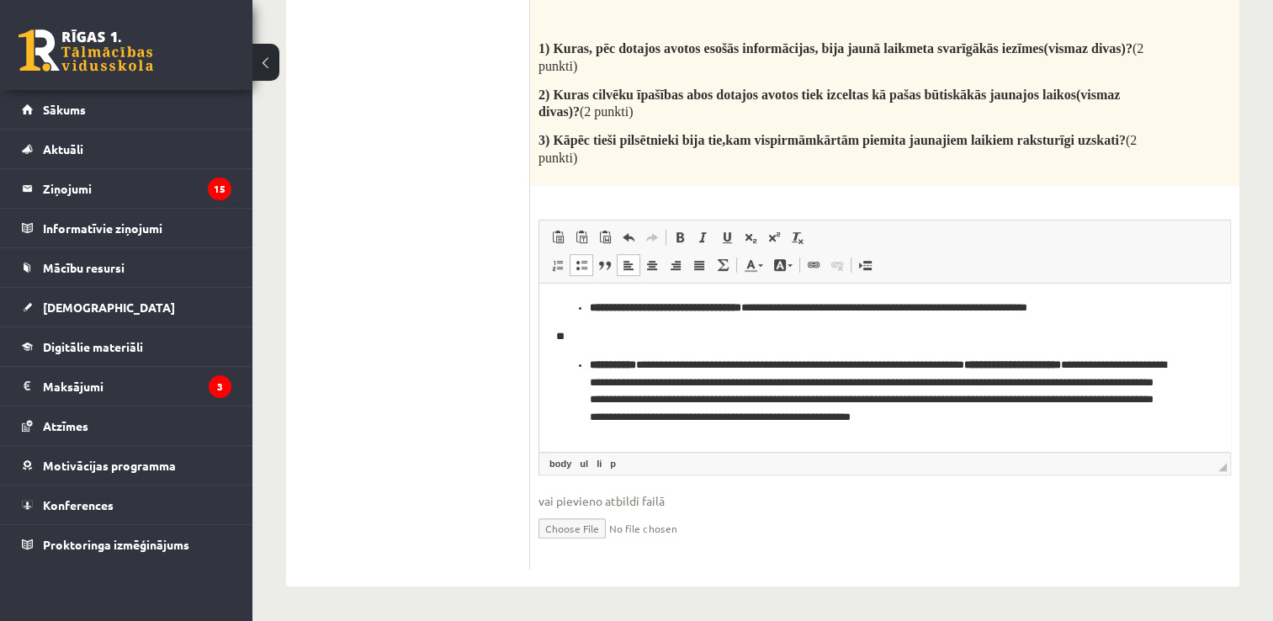
click at [991, 361] on p "**********" at bounding box center [878, 400] width 577 height 88
click at [993, 362] on p "**********" at bounding box center [878, 400] width 577 height 88
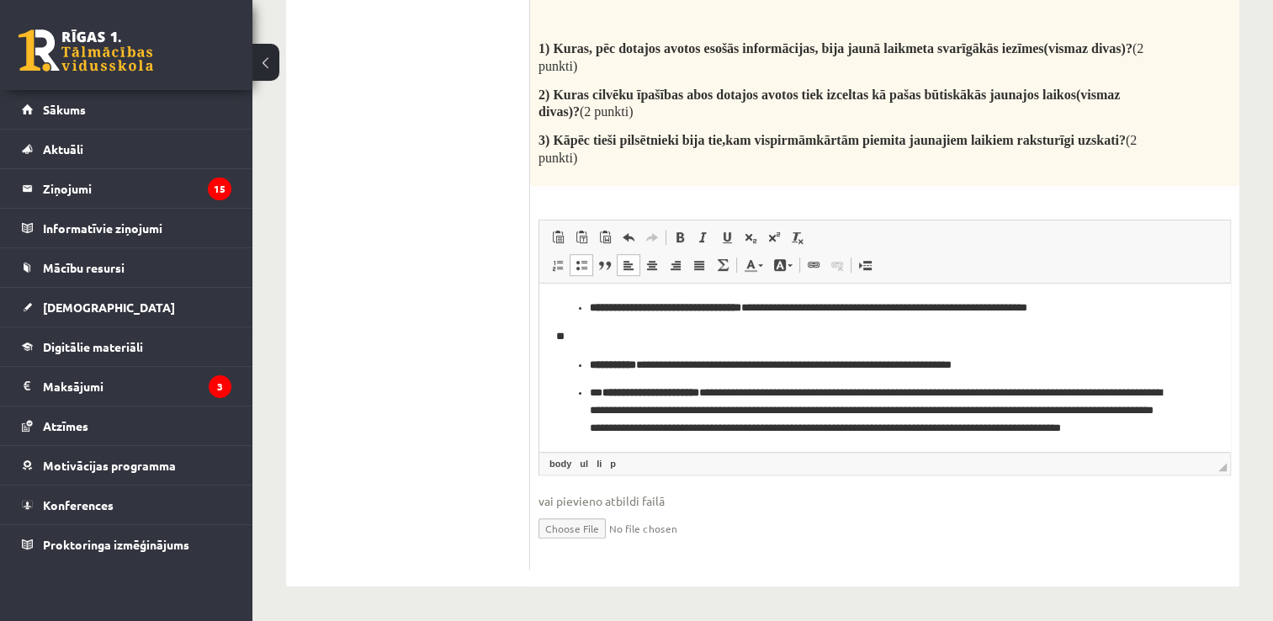
click at [588, 359] on ul "**********" at bounding box center [884, 405] width 657 height 98
click at [573, 342] on p "**" at bounding box center [878, 336] width 645 height 18
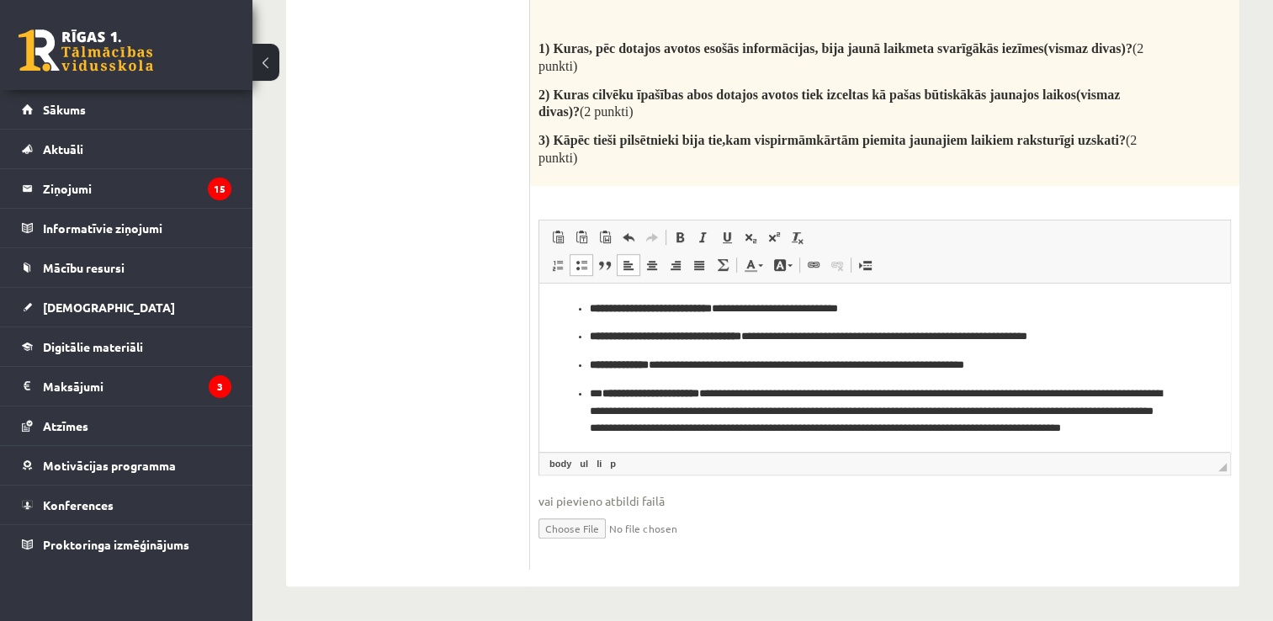
scroll to position [0, 0]
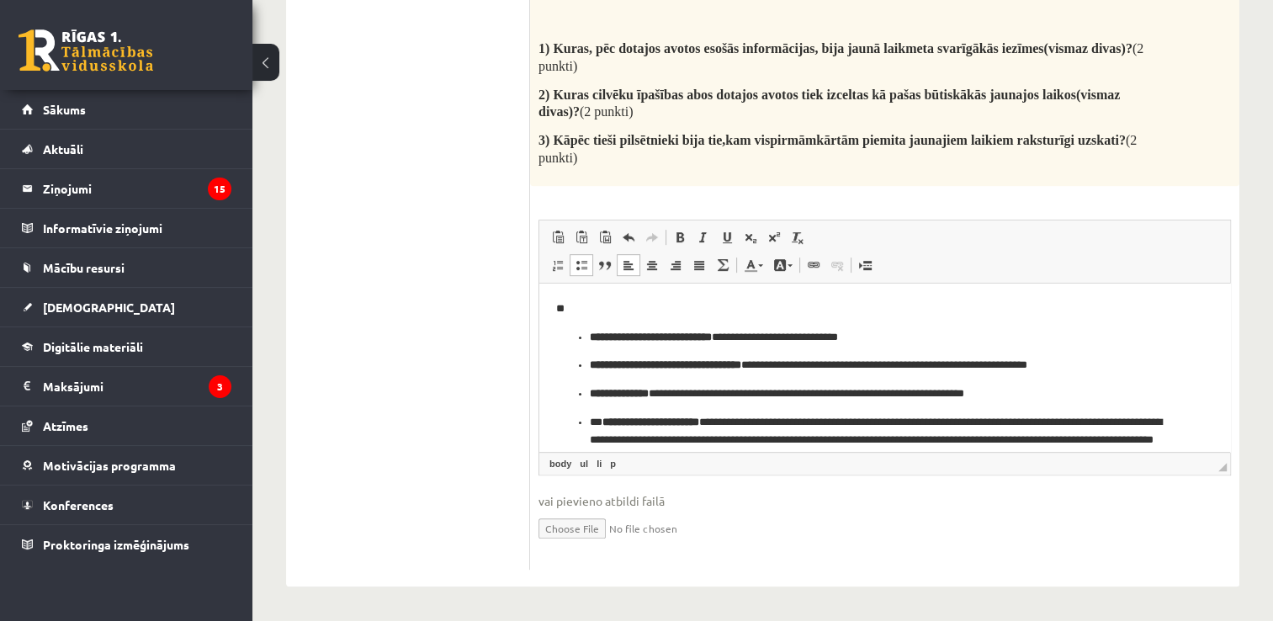
click at [576, 306] on p "**" at bounding box center [878, 309] width 645 height 18
click at [585, 335] on ul "**********" at bounding box center [884, 405] width 657 height 155
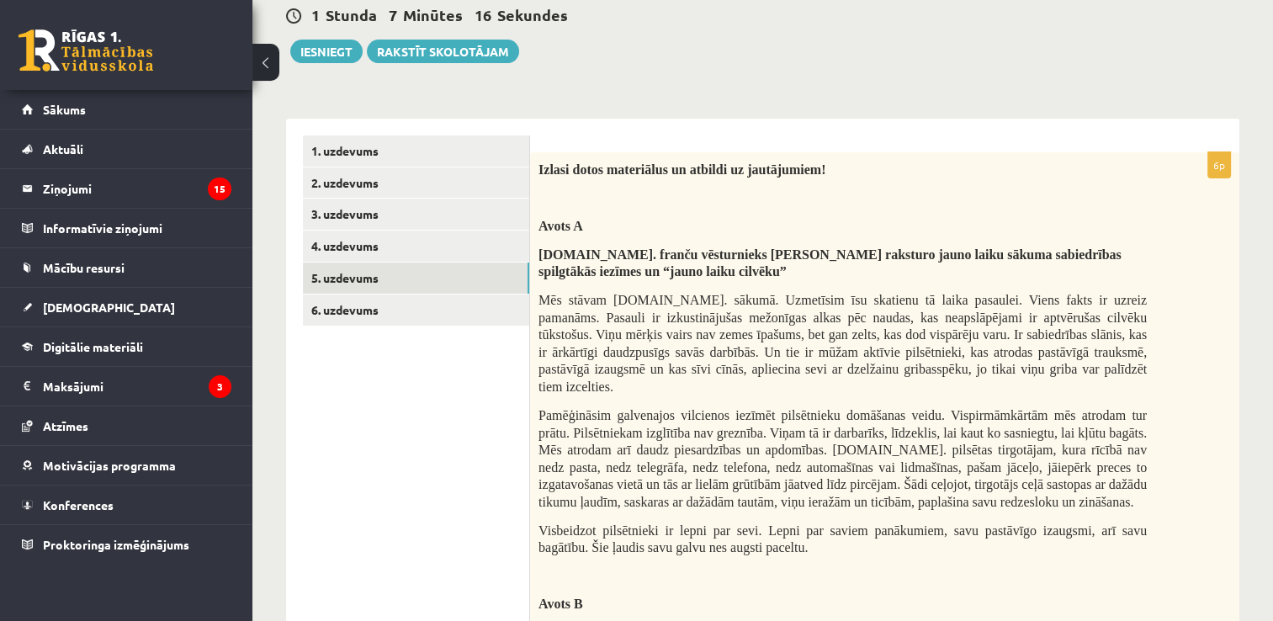
scroll to position [130, 0]
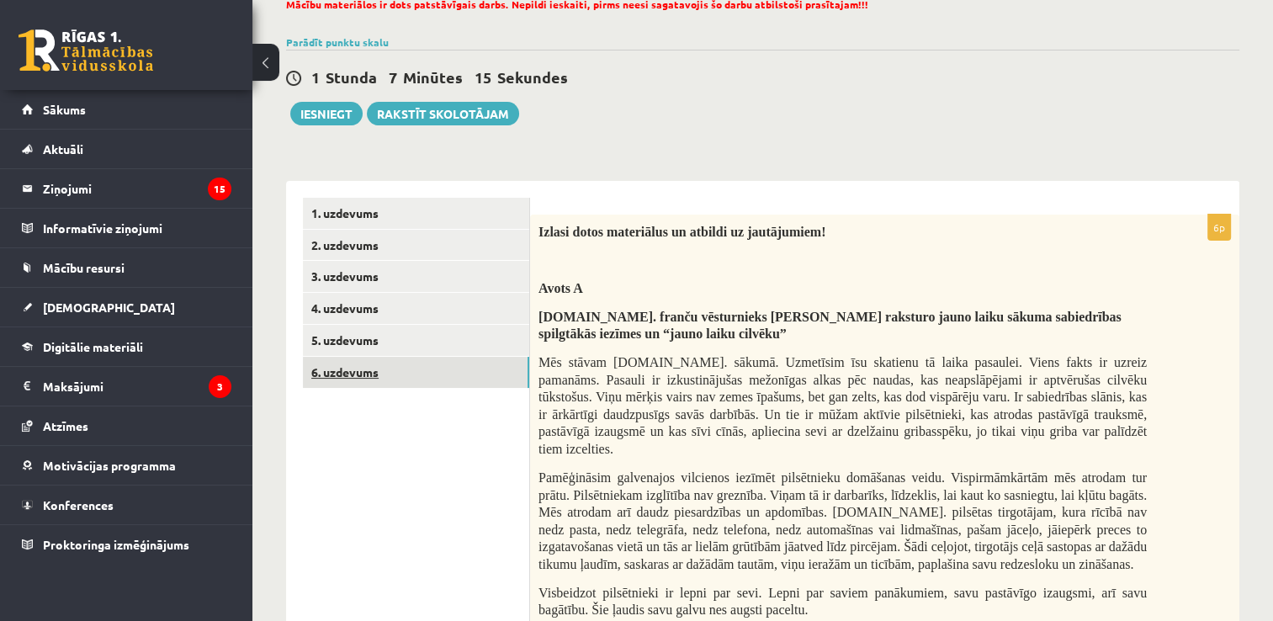
click at [457, 385] on link "6. uzdevums" at bounding box center [416, 372] width 226 height 31
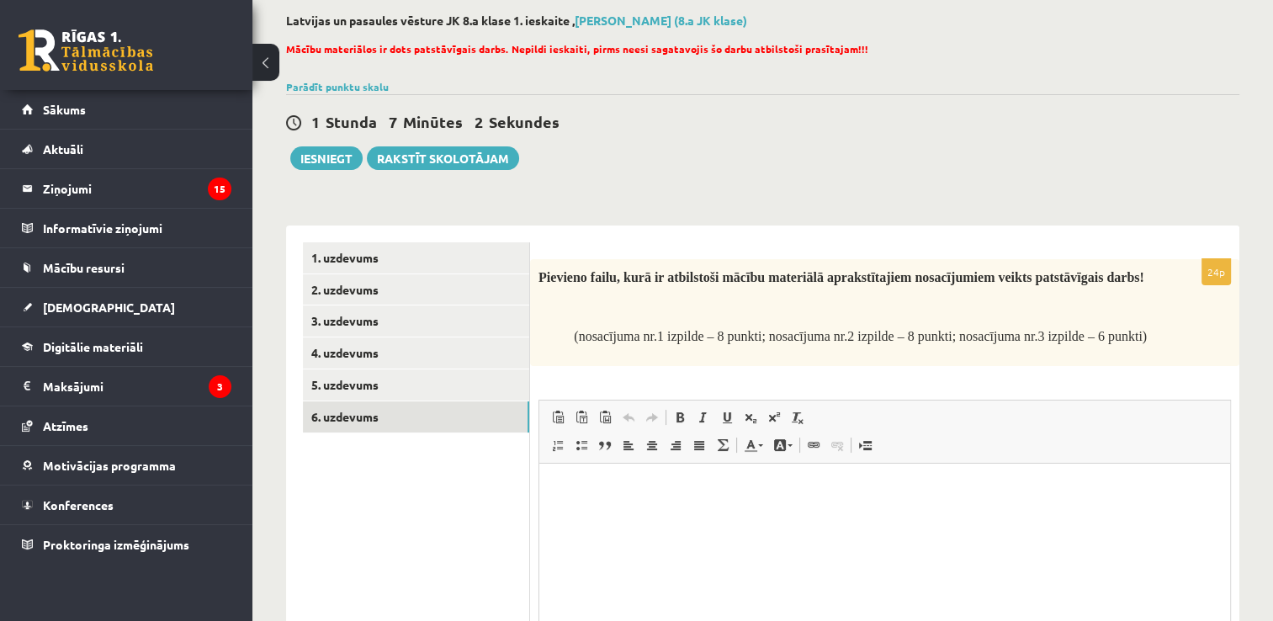
scroll to position [76, 0]
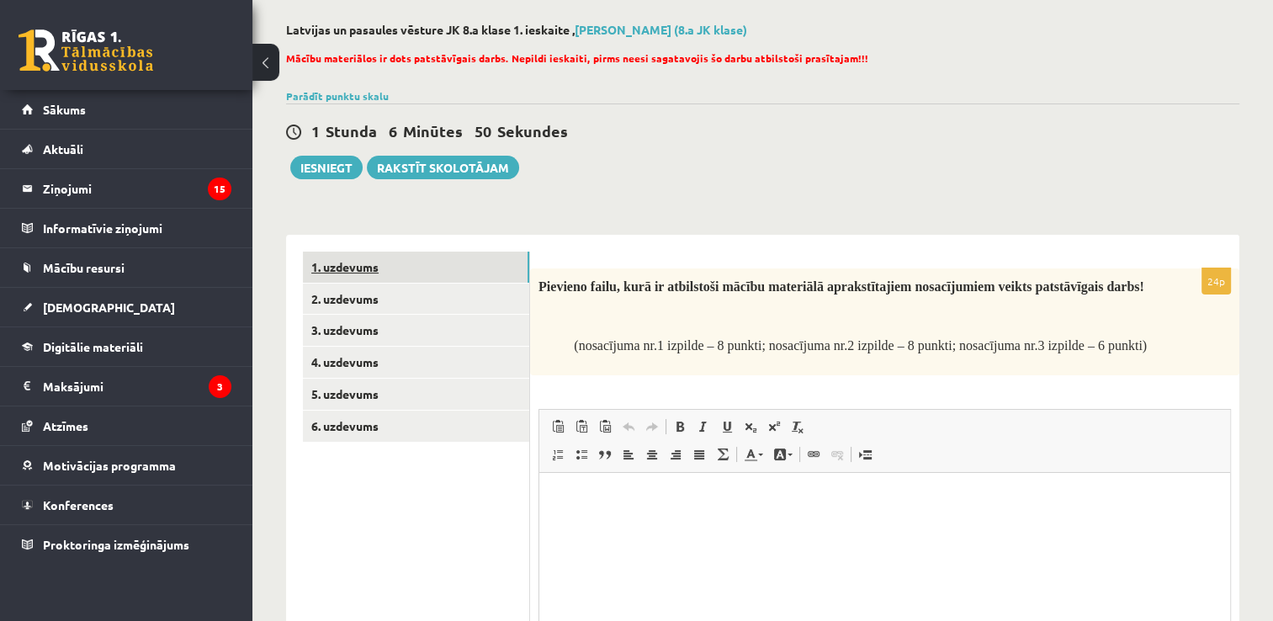
click at [407, 274] on link "1. uzdevums" at bounding box center [416, 267] width 226 height 31
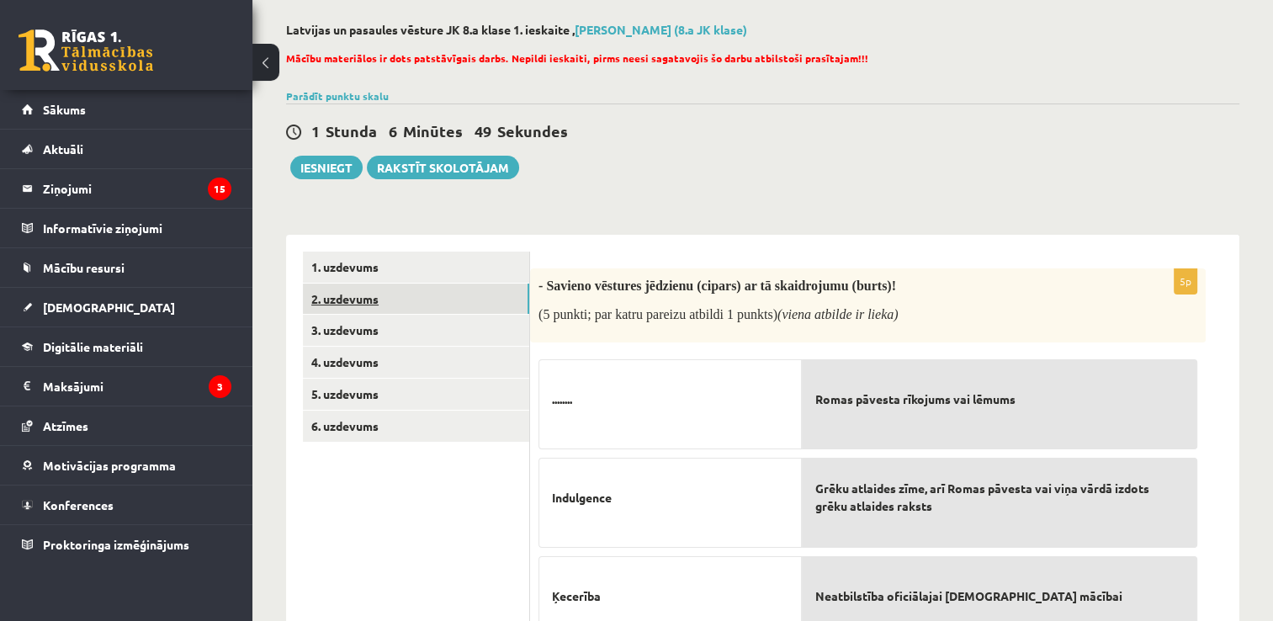
scroll to position [0, 0]
click at [404, 303] on link "2. uzdevums" at bounding box center [416, 299] width 226 height 31
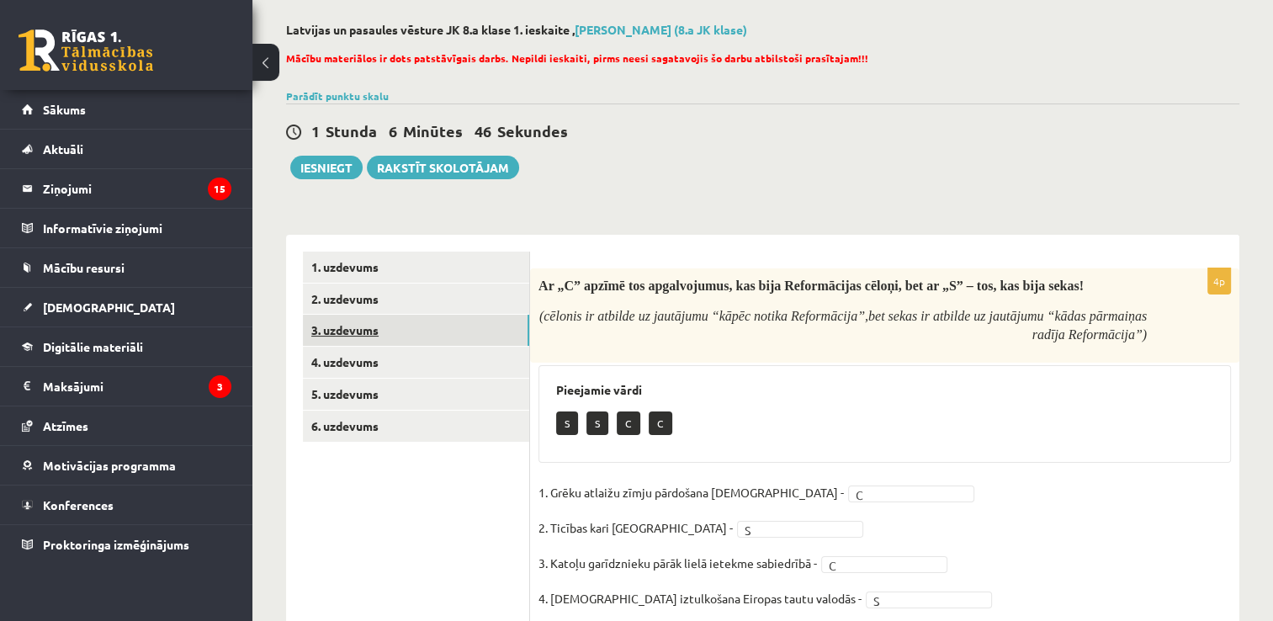
click at [407, 338] on link "3. uzdevums" at bounding box center [416, 330] width 226 height 31
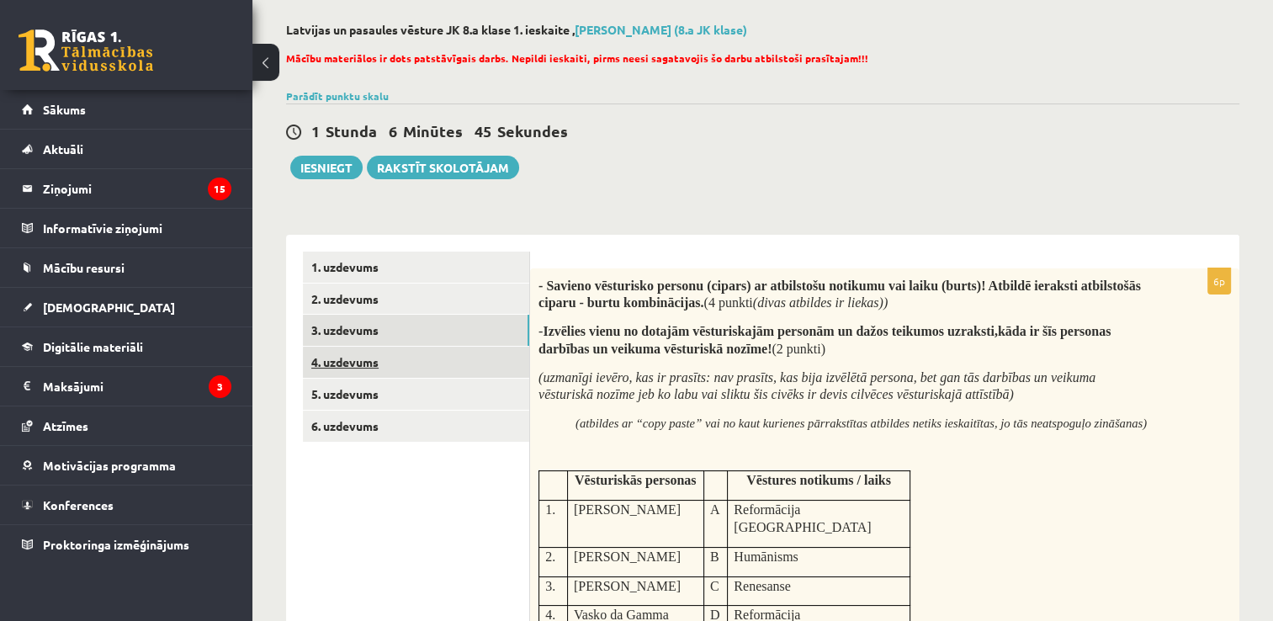
click at [407, 368] on link "4. uzdevums" at bounding box center [416, 362] width 226 height 31
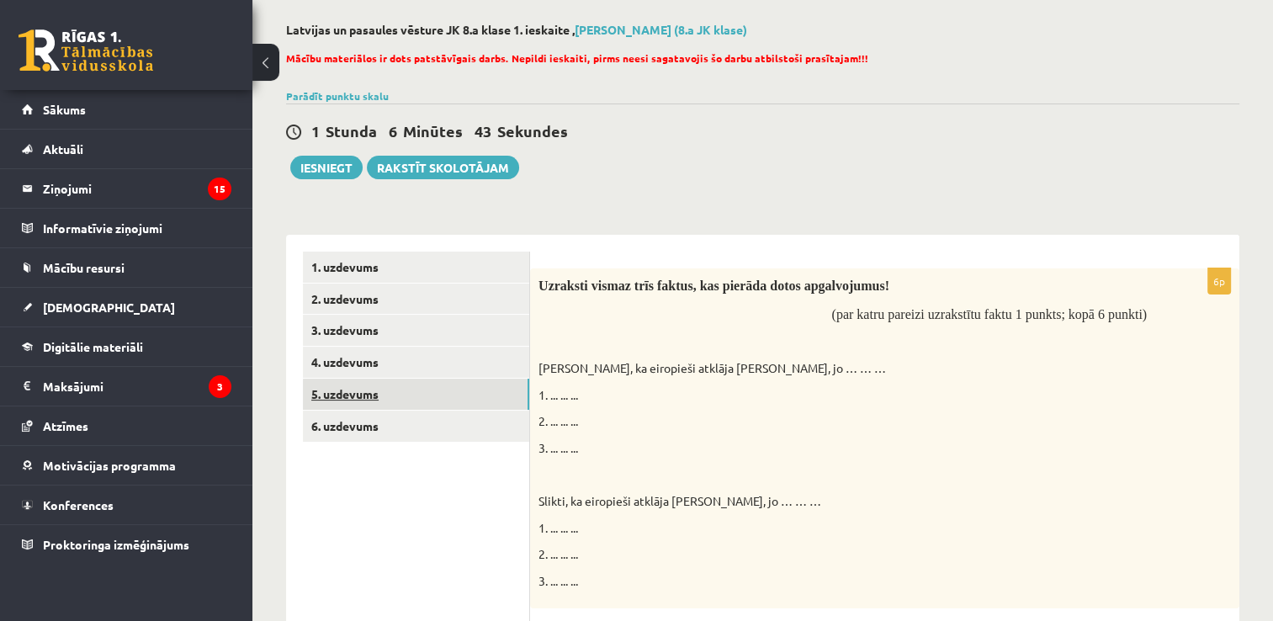
click at [407, 382] on link "5. uzdevums" at bounding box center [416, 394] width 226 height 31
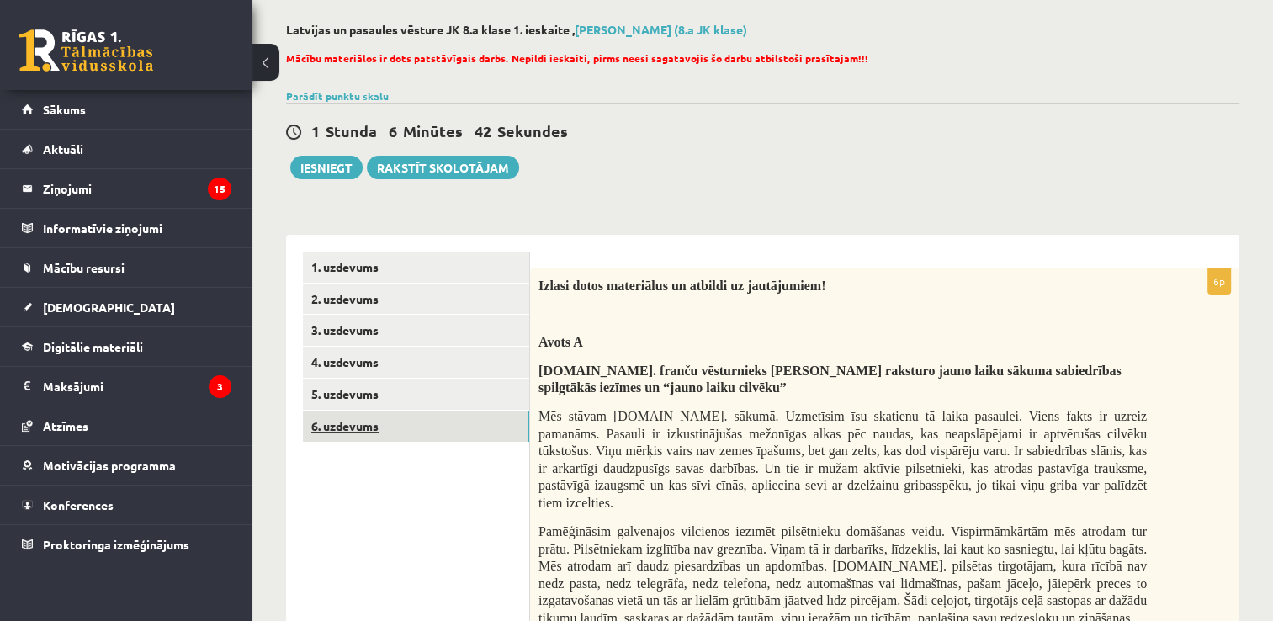
click at [400, 415] on link "6. uzdevums" at bounding box center [416, 426] width 226 height 31
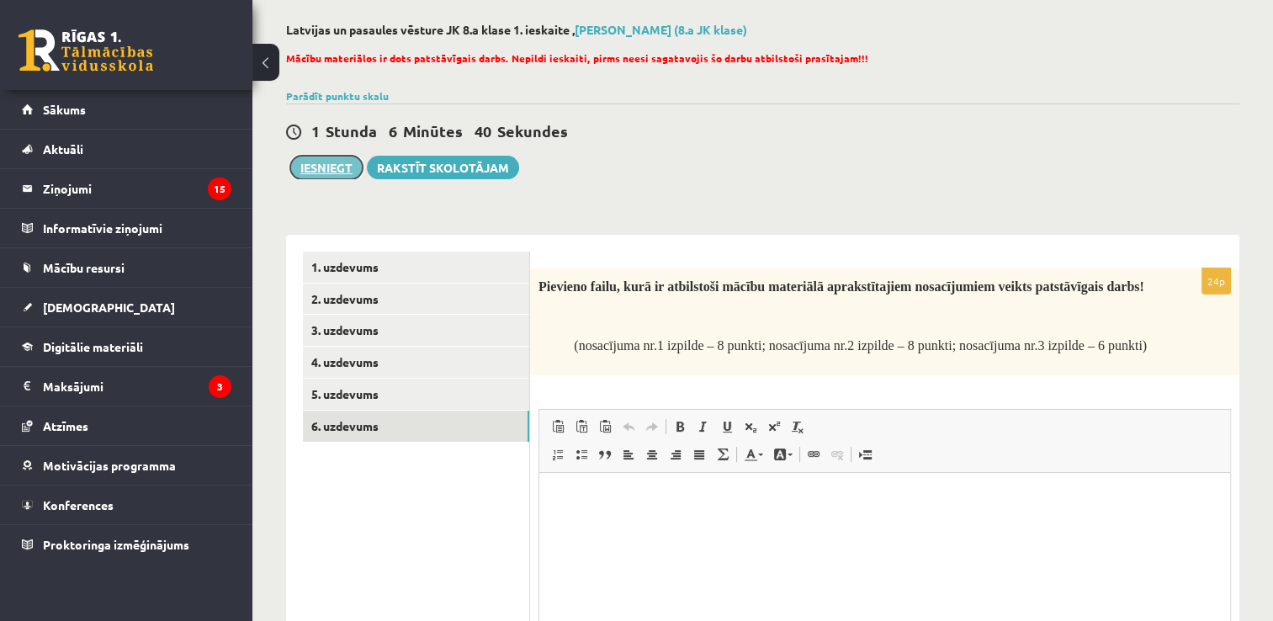
click at [306, 167] on button "Iesniegt" at bounding box center [326, 168] width 72 height 24
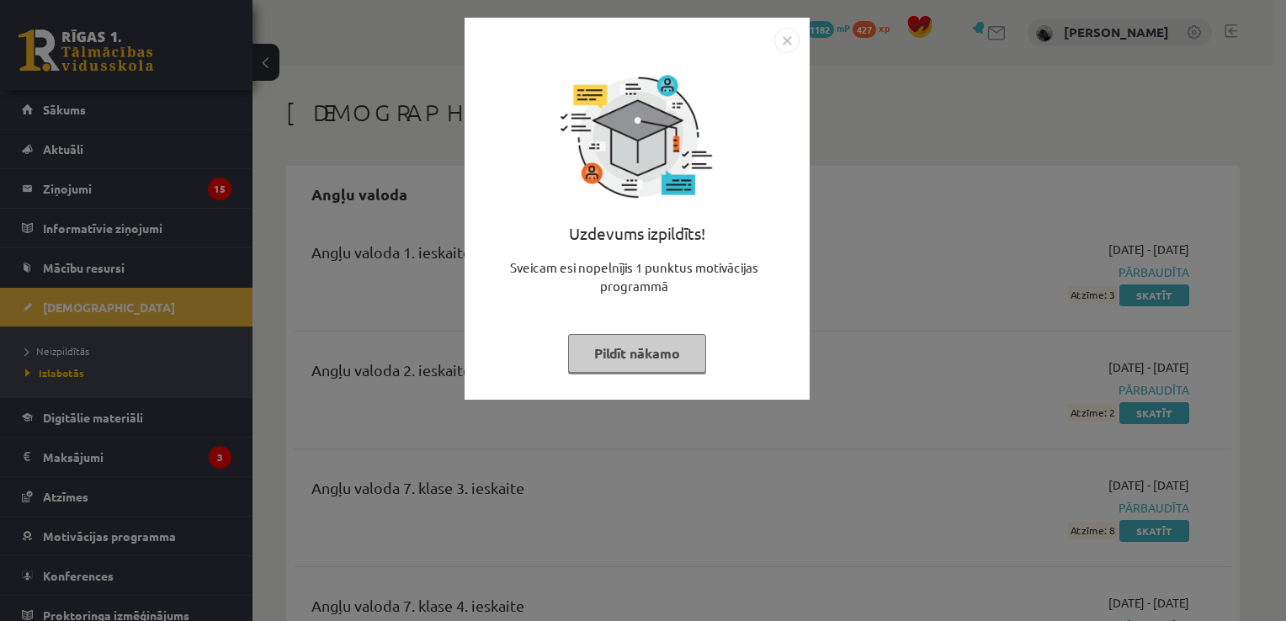
click at [658, 348] on button "Pildīt nākamo" at bounding box center [637, 353] width 138 height 39
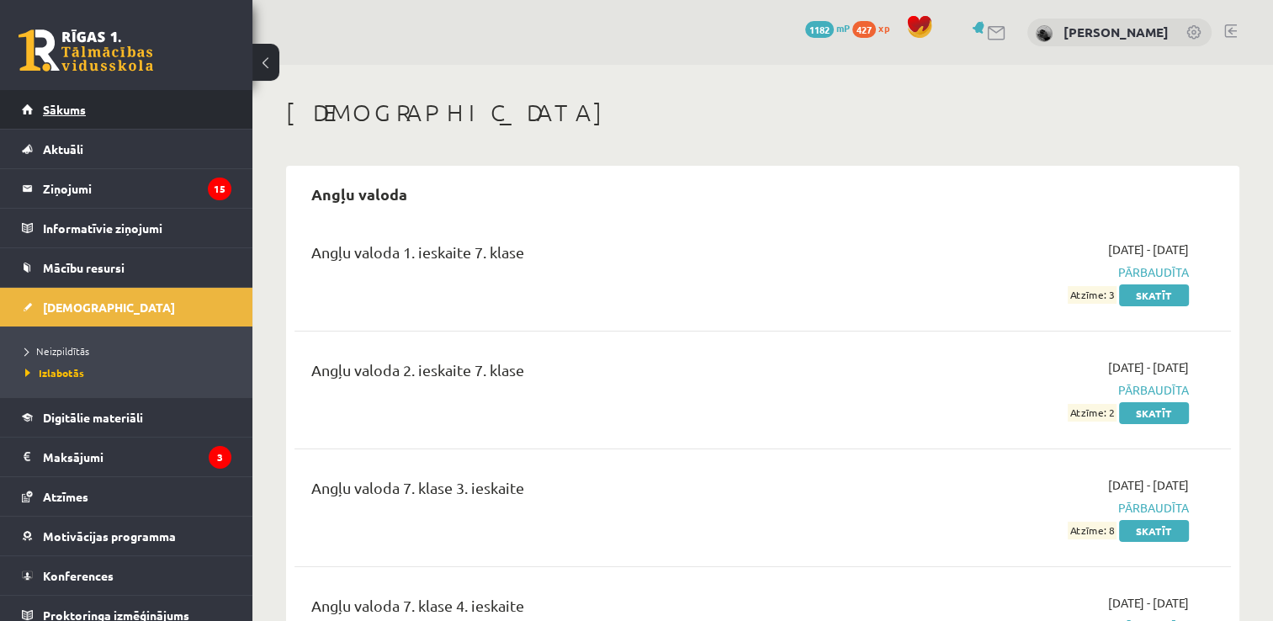
click at [77, 96] on link "Sākums" at bounding box center [127, 109] width 210 height 39
